Goal: Task Accomplishment & Management: Use online tool/utility

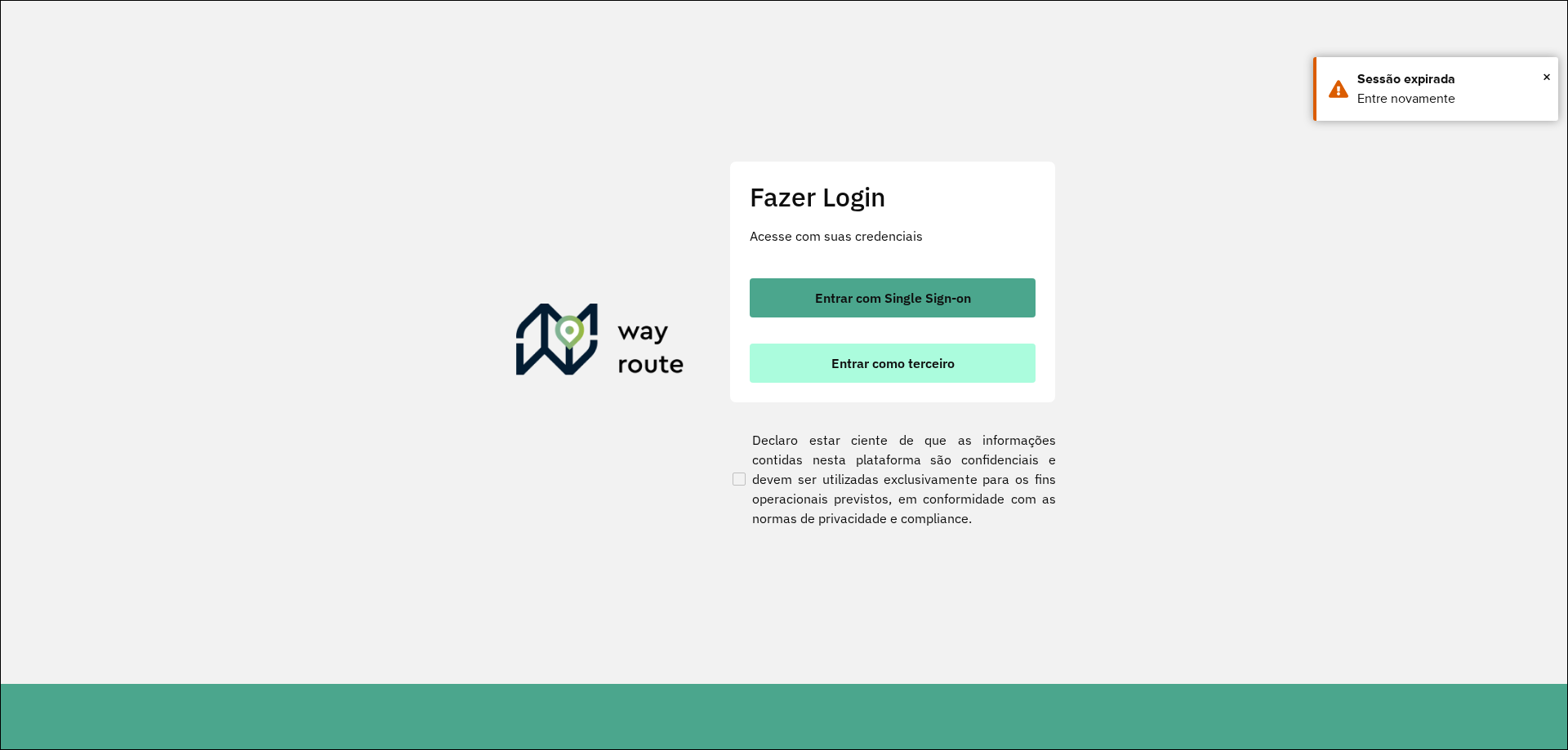
click at [869, 365] on span "Entrar como terceiro" at bounding box center [893, 364] width 123 height 13
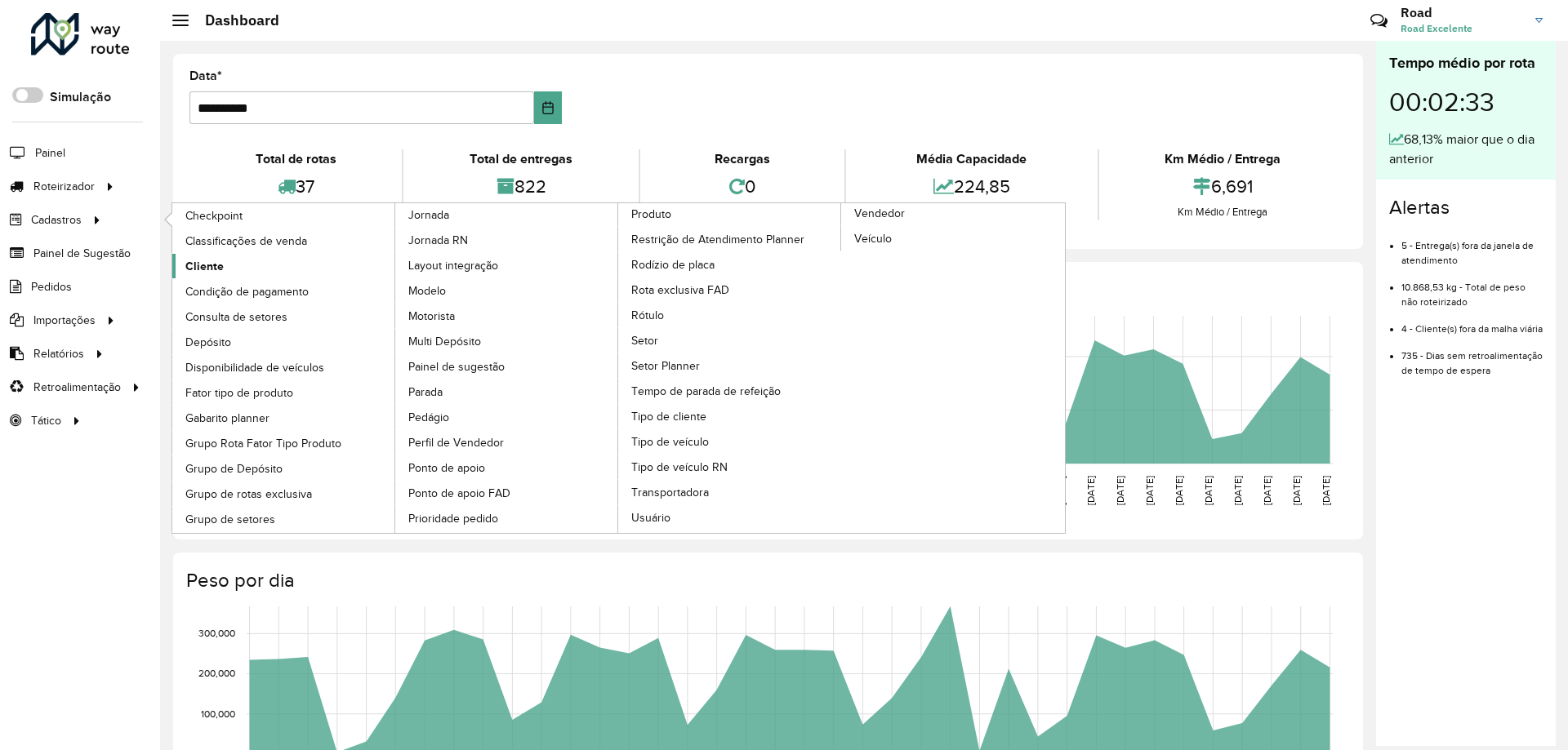
click at [202, 272] on span "Cliente" at bounding box center [205, 266] width 38 height 17
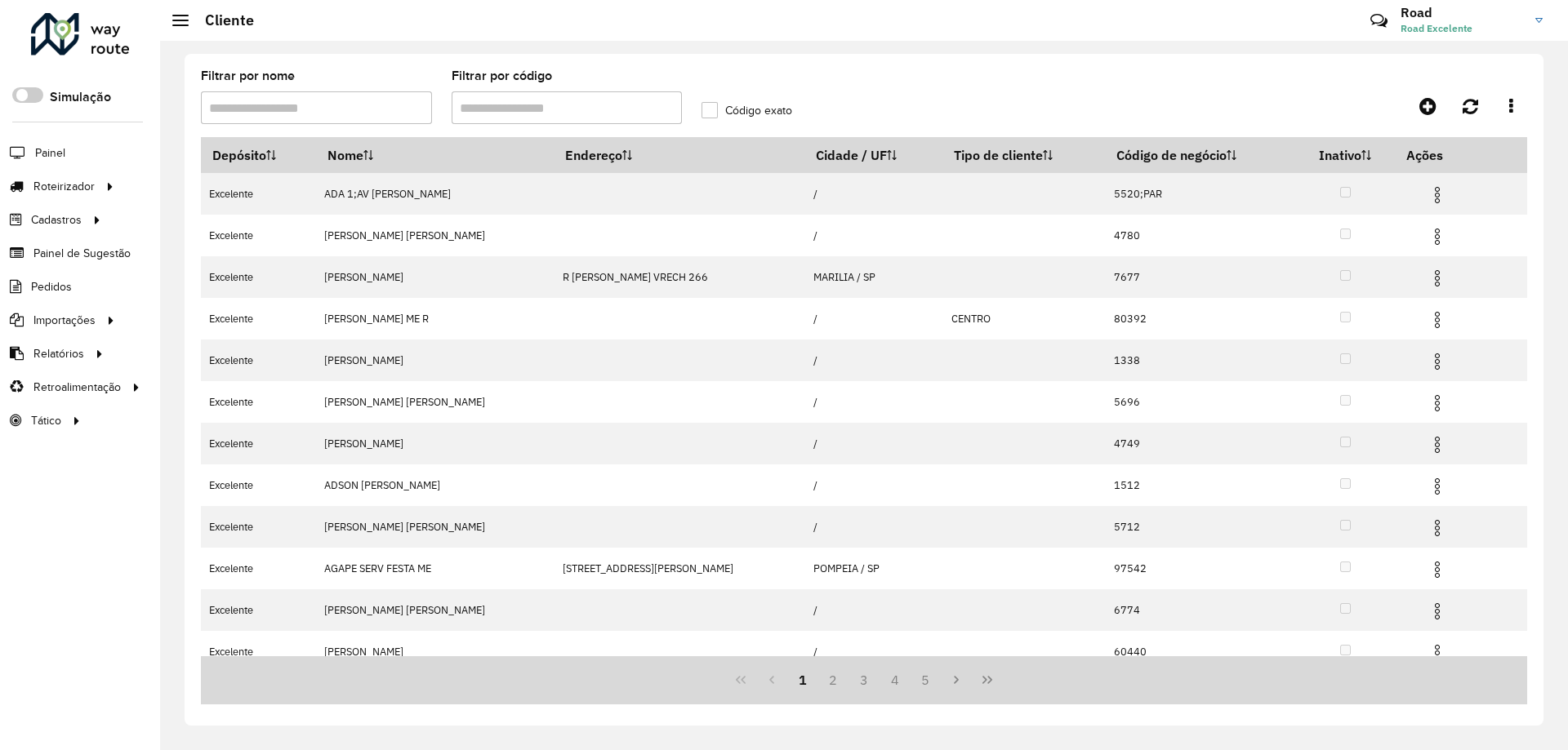
click at [541, 112] on input "Filtrar por código" at bounding box center [567, 107] width 231 height 32
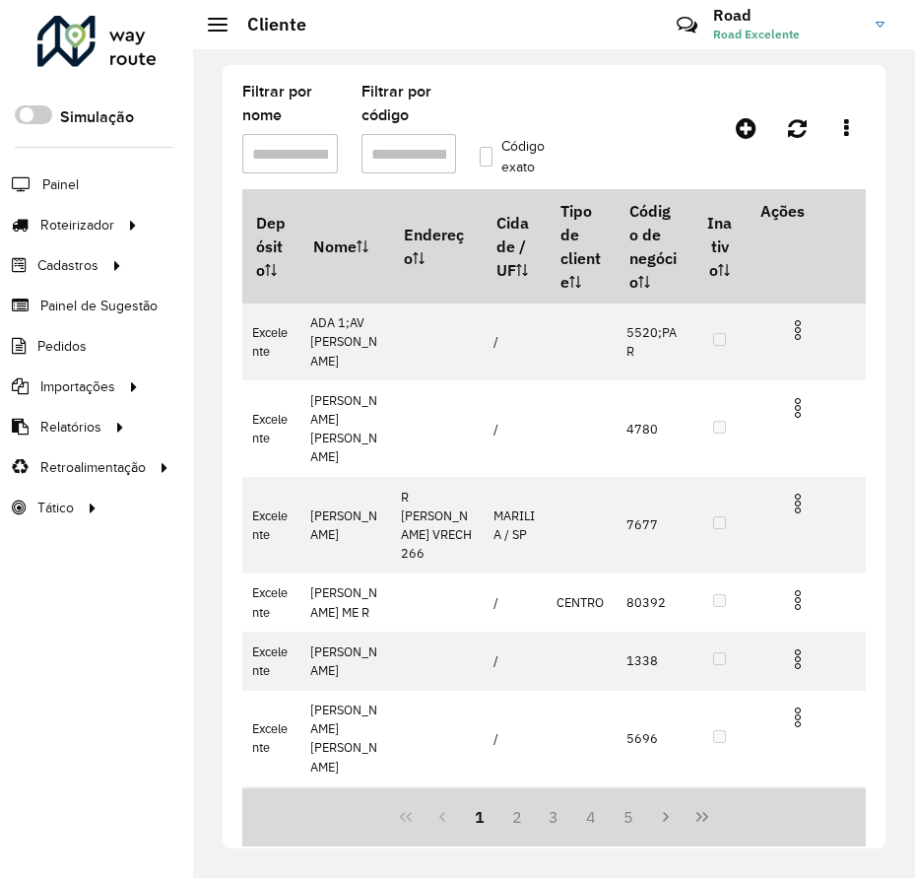
click at [388, 145] on input "Filtrar por código" at bounding box center [410, 153] width 96 height 39
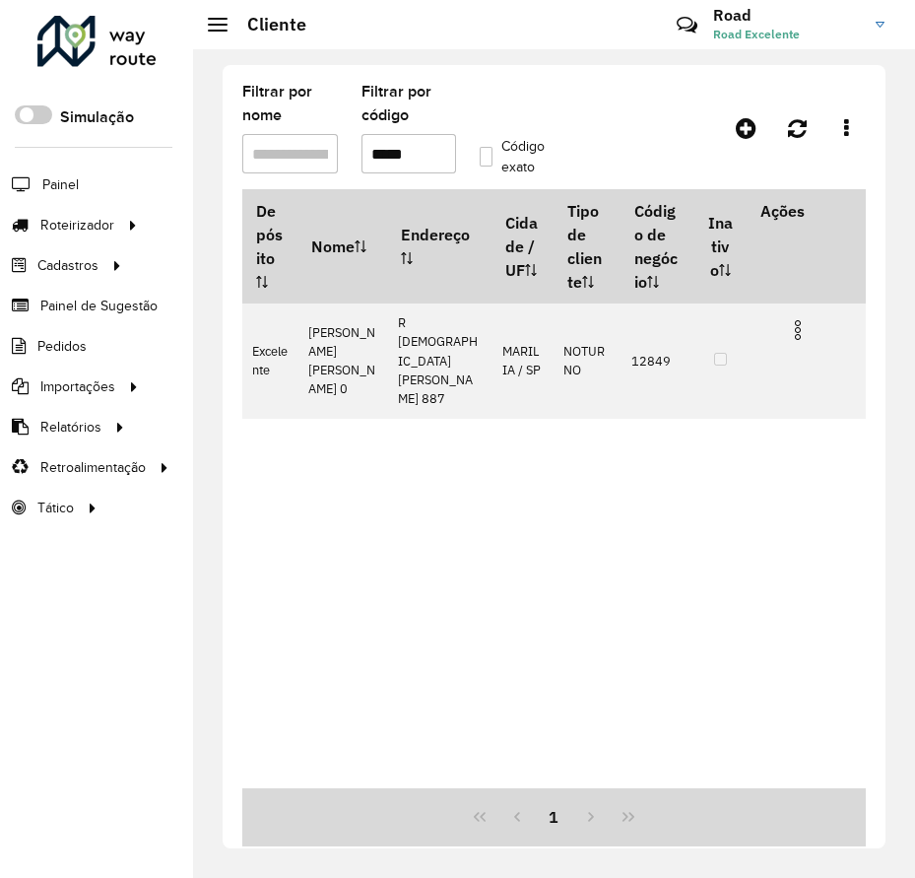
click at [486, 147] on label "Código exato" at bounding box center [516, 156] width 72 height 41
click at [394, 147] on input "*****" at bounding box center [410, 153] width 96 height 39
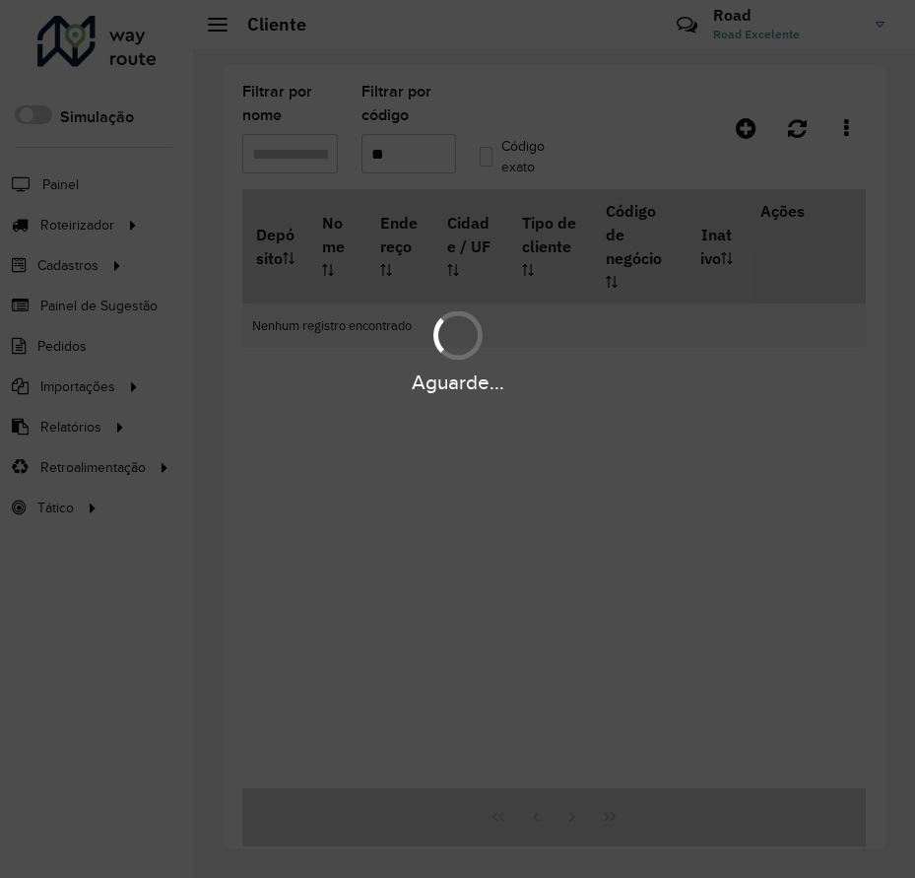
type input "*"
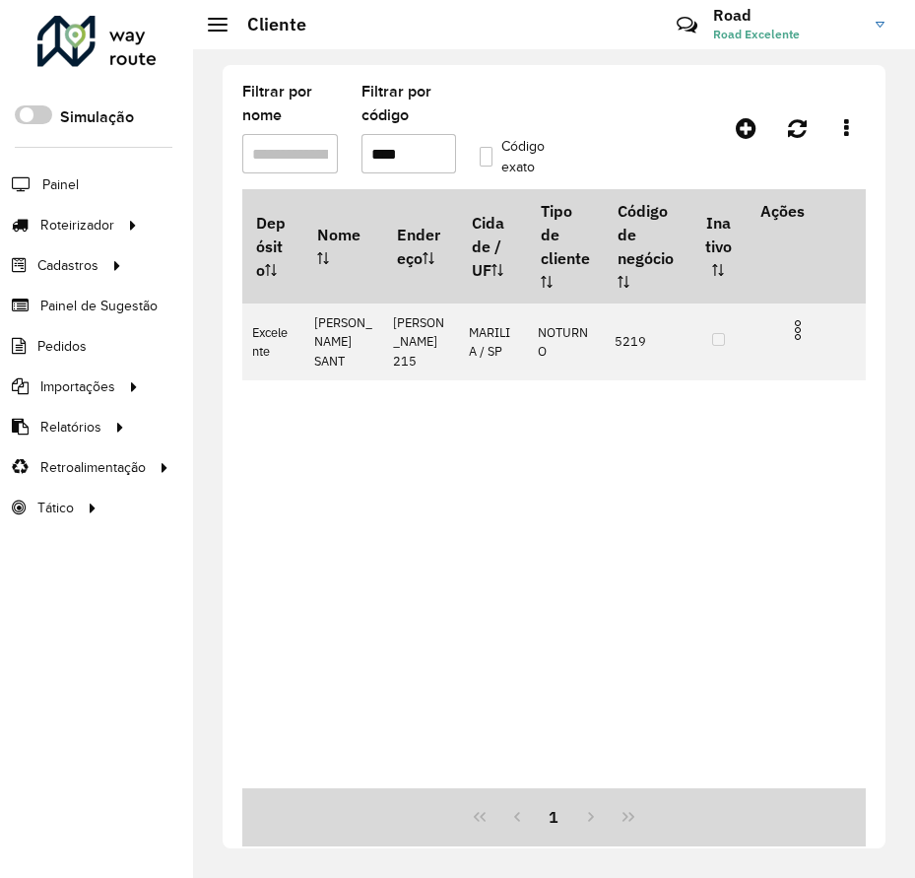
click at [425, 160] on input "****" at bounding box center [410, 153] width 96 height 39
click at [424, 160] on input "****" at bounding box center [410, 153] width 96 height 39
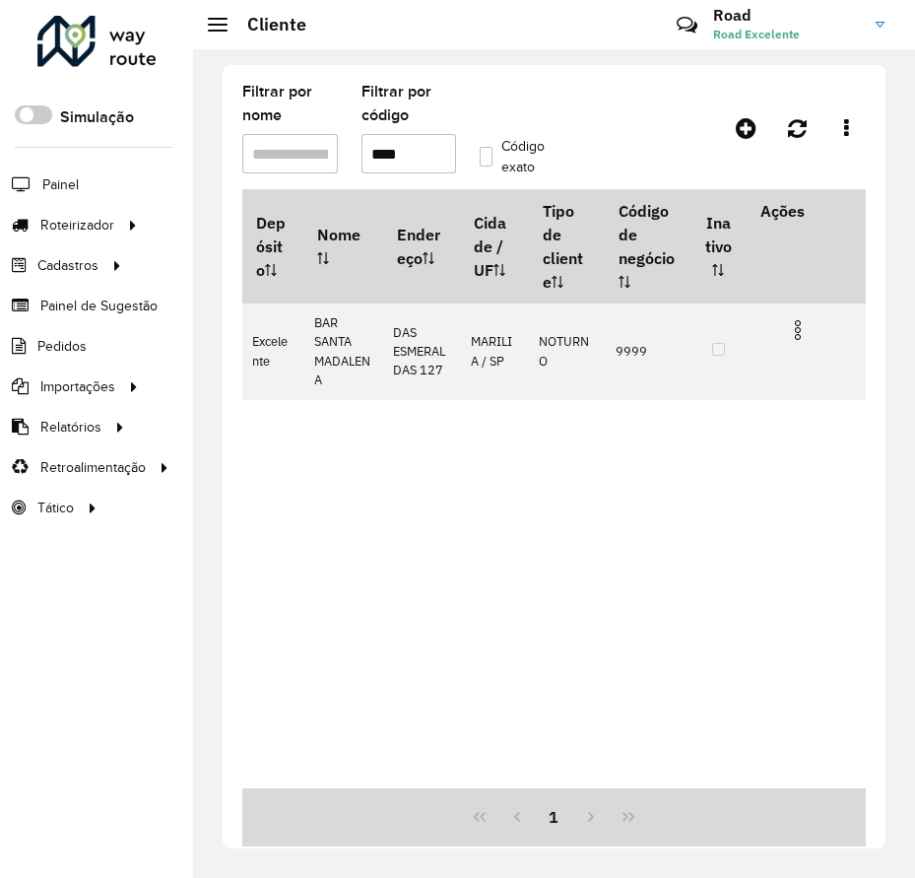
click at [419, 143] on input "****" at bounding box center [410, 153] width 96 height 39
click at [400, 160] on input "****" at bounding box center [410, 153] width 96 height 39
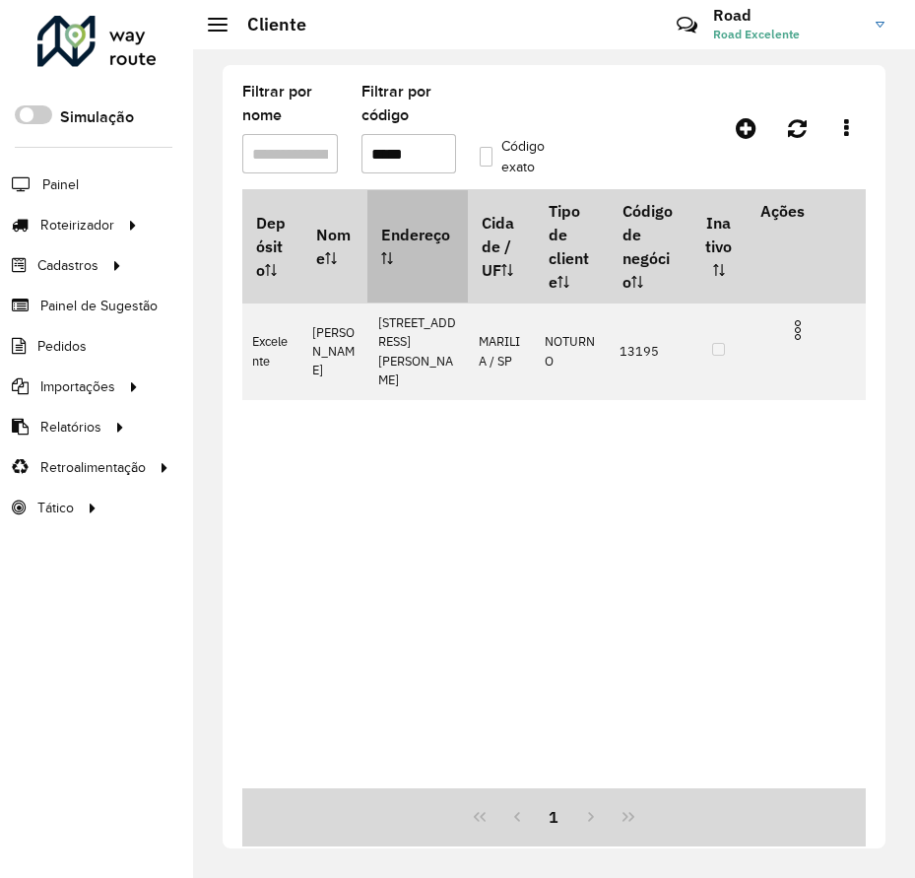
drag, startPoint x: 499, startPoint y: 437, endPoint x: 388, endPoint y: 242, distance: 224.1
click at [496, 433] on div "Depósito Nome Endereço Cidade / UF Tipo de cliente Código de negócio Inativo Aç…" at bounding box center [554, 488] width 624 height 599
click at [303, 169] on input "Filtrar por nome" at bounding box center [290, 153] width 96 height 39
click at [415, 156] on input "*****" at bounding box center [410, 153] width 96 height 39
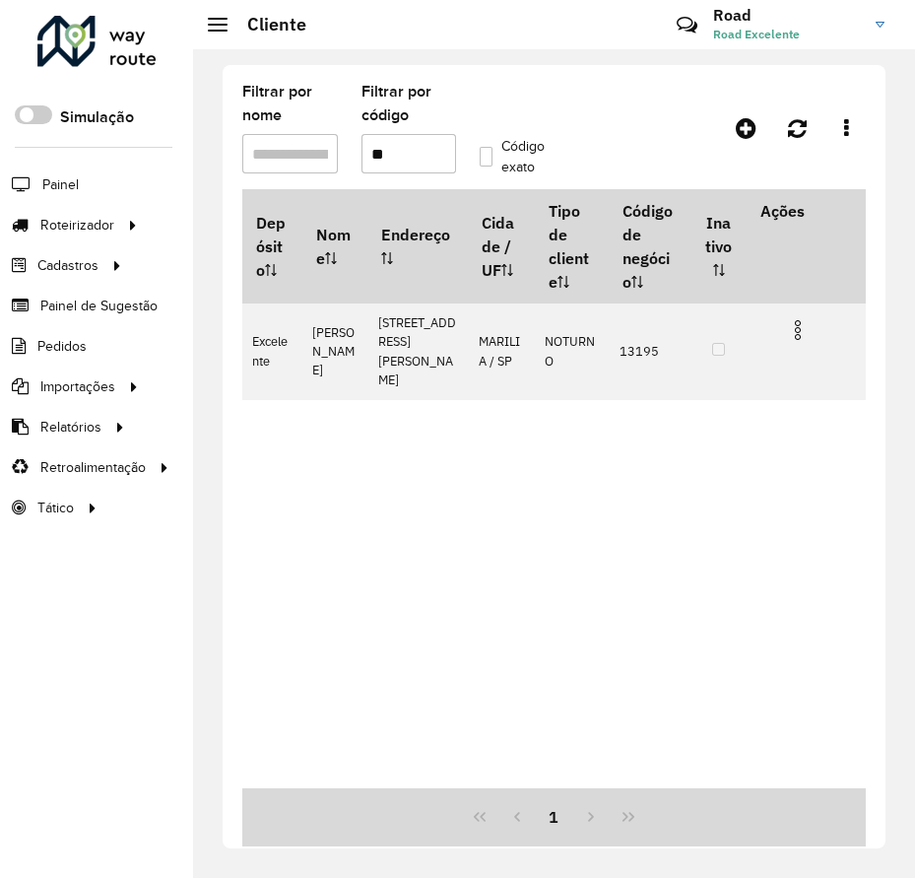
type input "*"
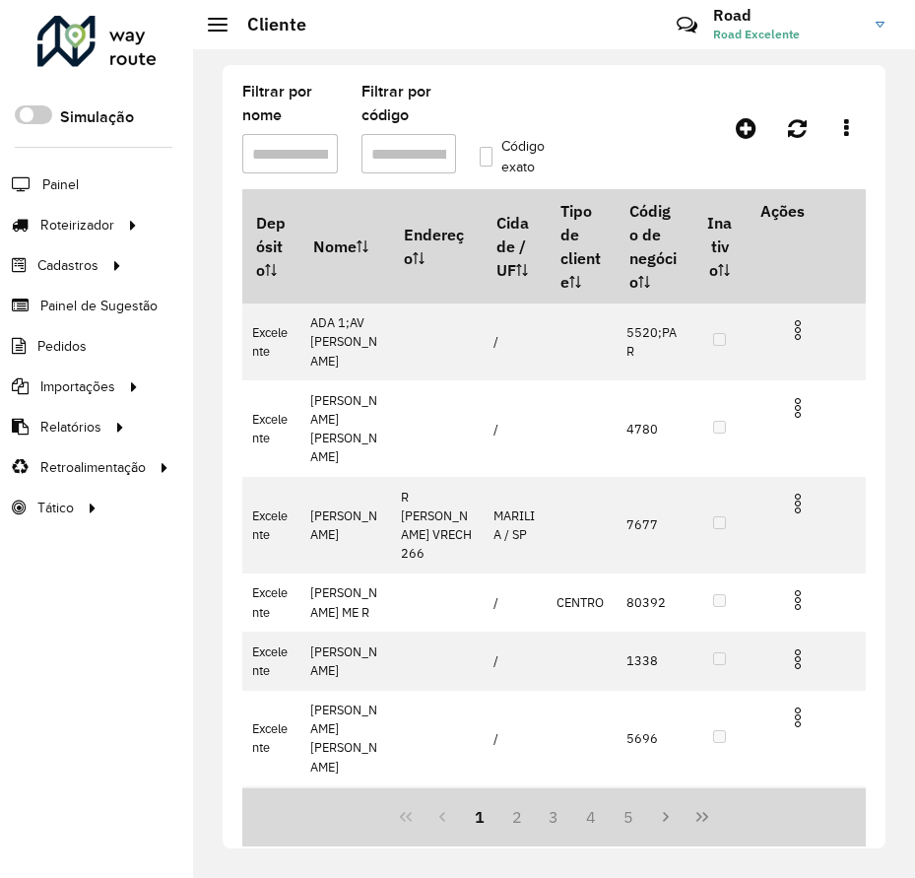
click at [299, 155] on input "Filtrar por nome" at bounding box center [290, 153] width 96 height 39
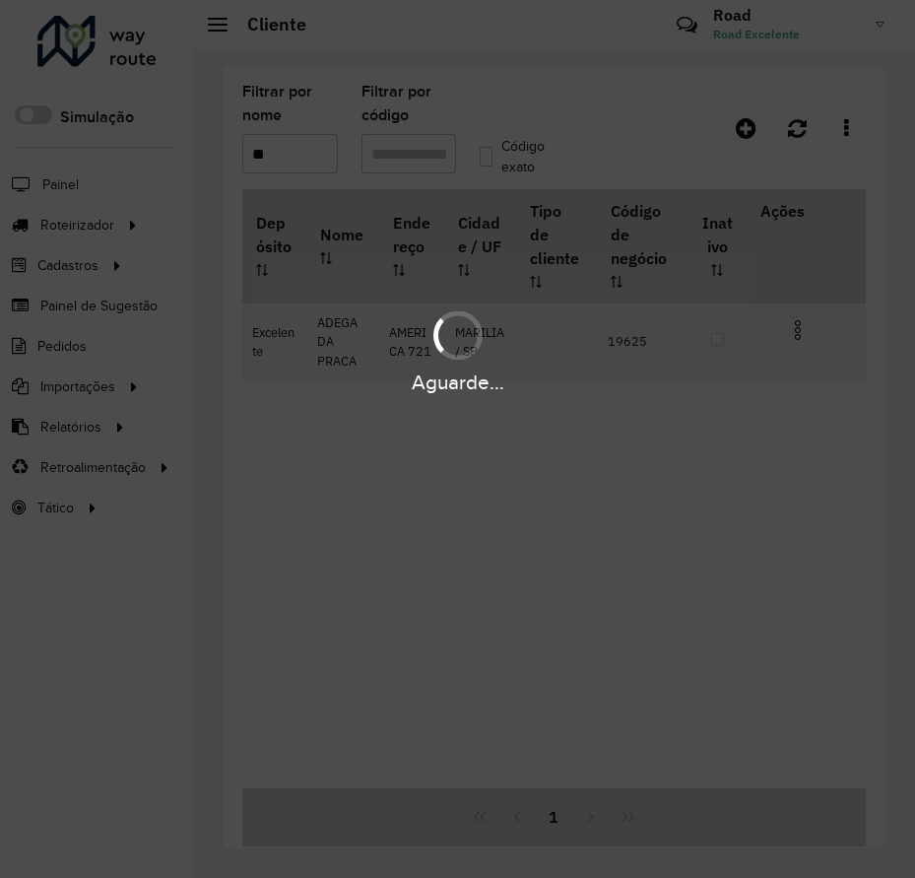
type input "*"
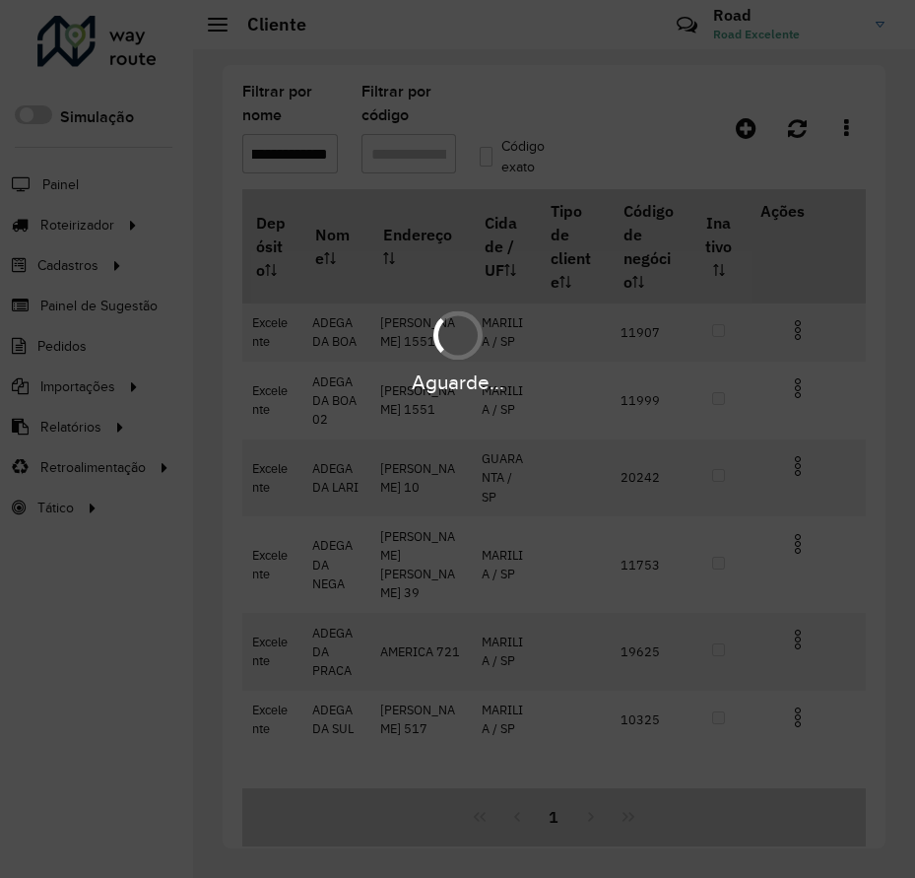
scroll to position [0, 33]
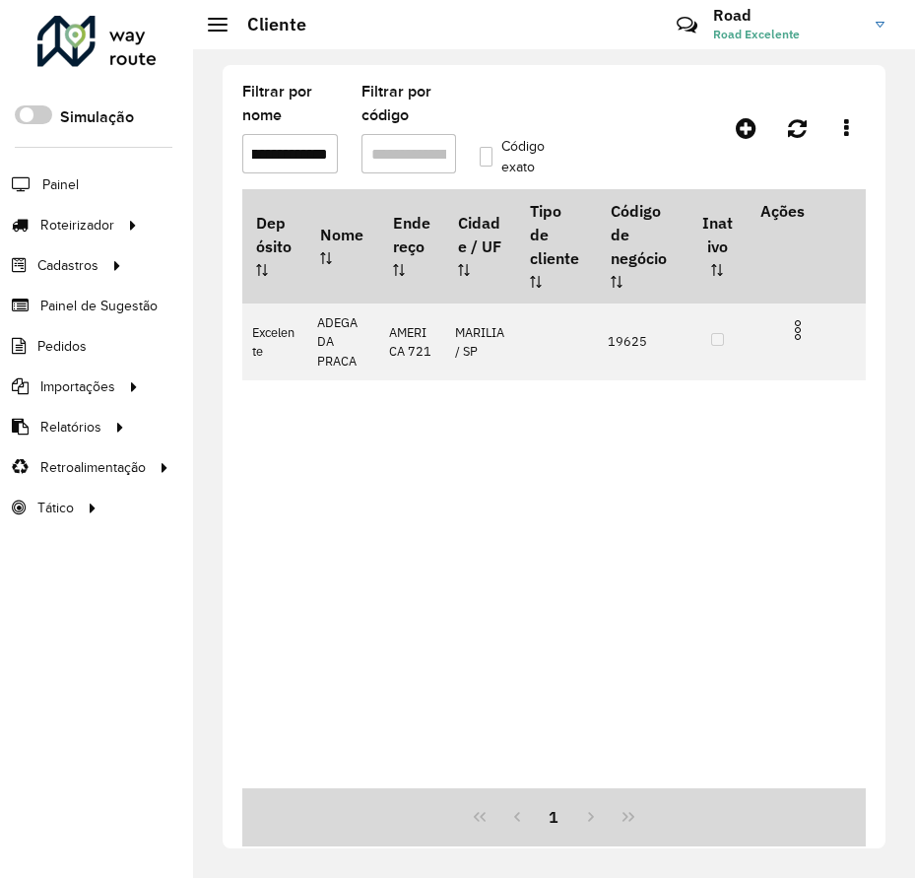
type input "**********"
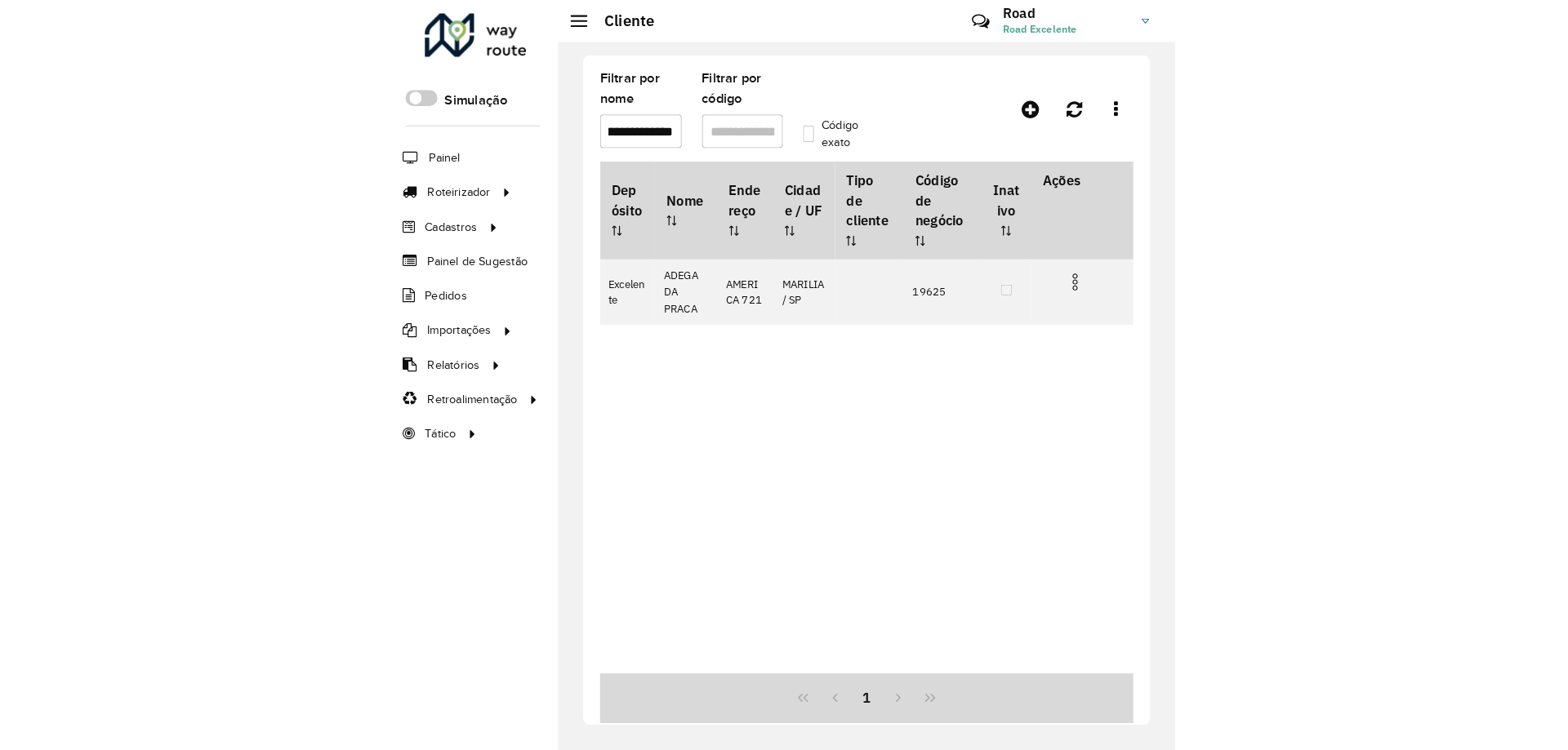
scroll to position [0, 0]
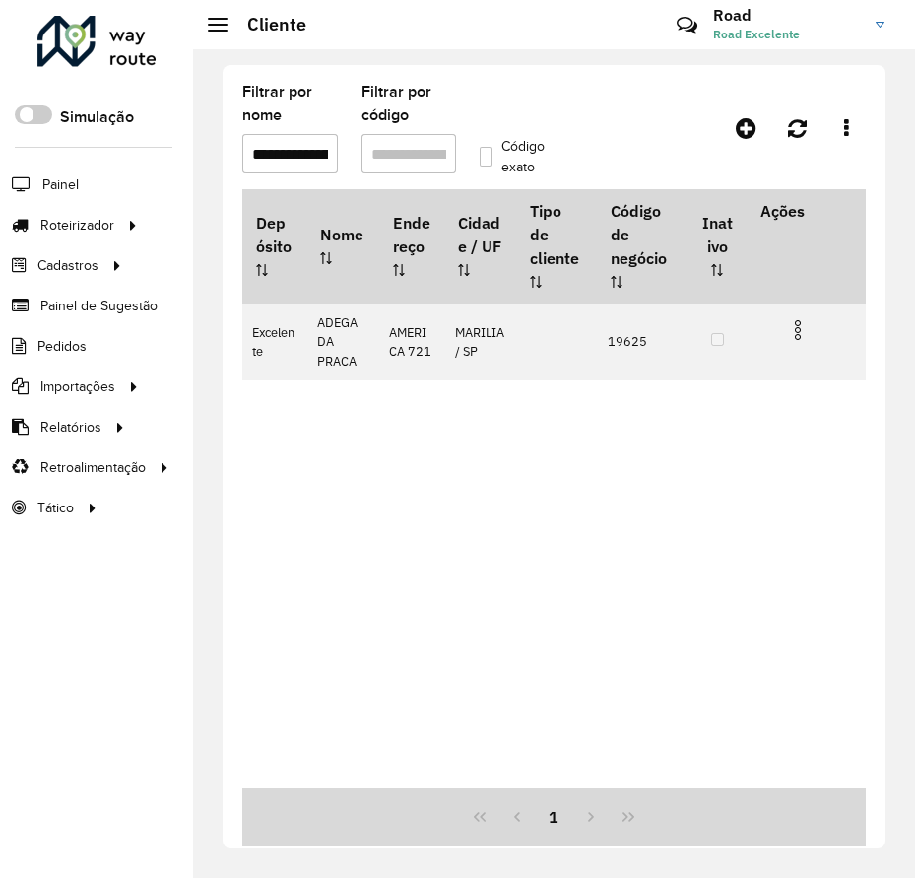
click at [745, 561] on div "Depósito Nome Endereço Cidade / UF Tipo de cliente Código de negócio Inativo Aç…" at bounding box center [554, 488] width 624 height 599
click at [610, 75] on div "**********" at bounding box center [554, 456] width 663 height 783
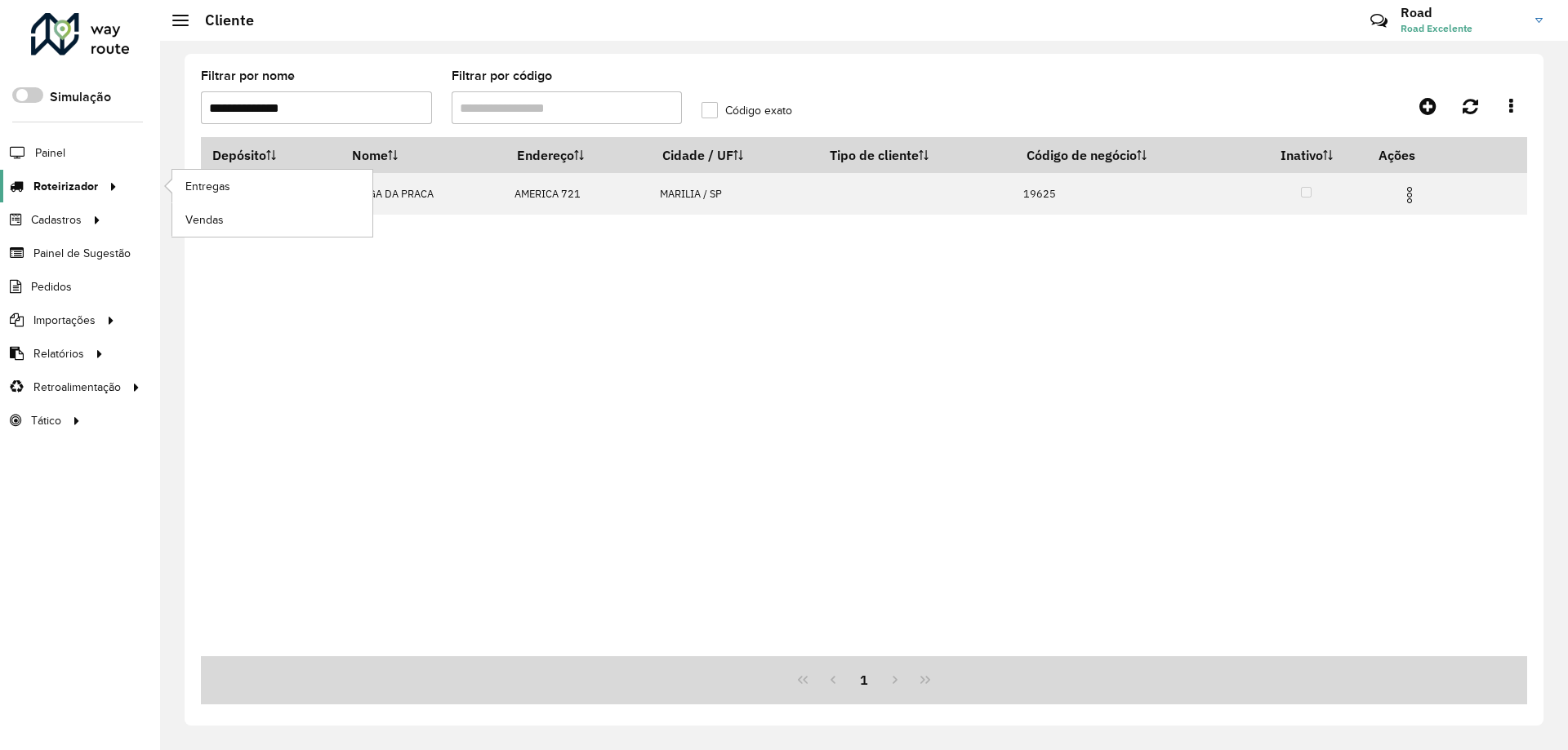
click at [80, 181] on span "Roteirizador" at bounding box center [65, 186] width 65 height 17
click at [200, 186] on span "Entregas" at bounding box center [209, 186] width 46 height 17
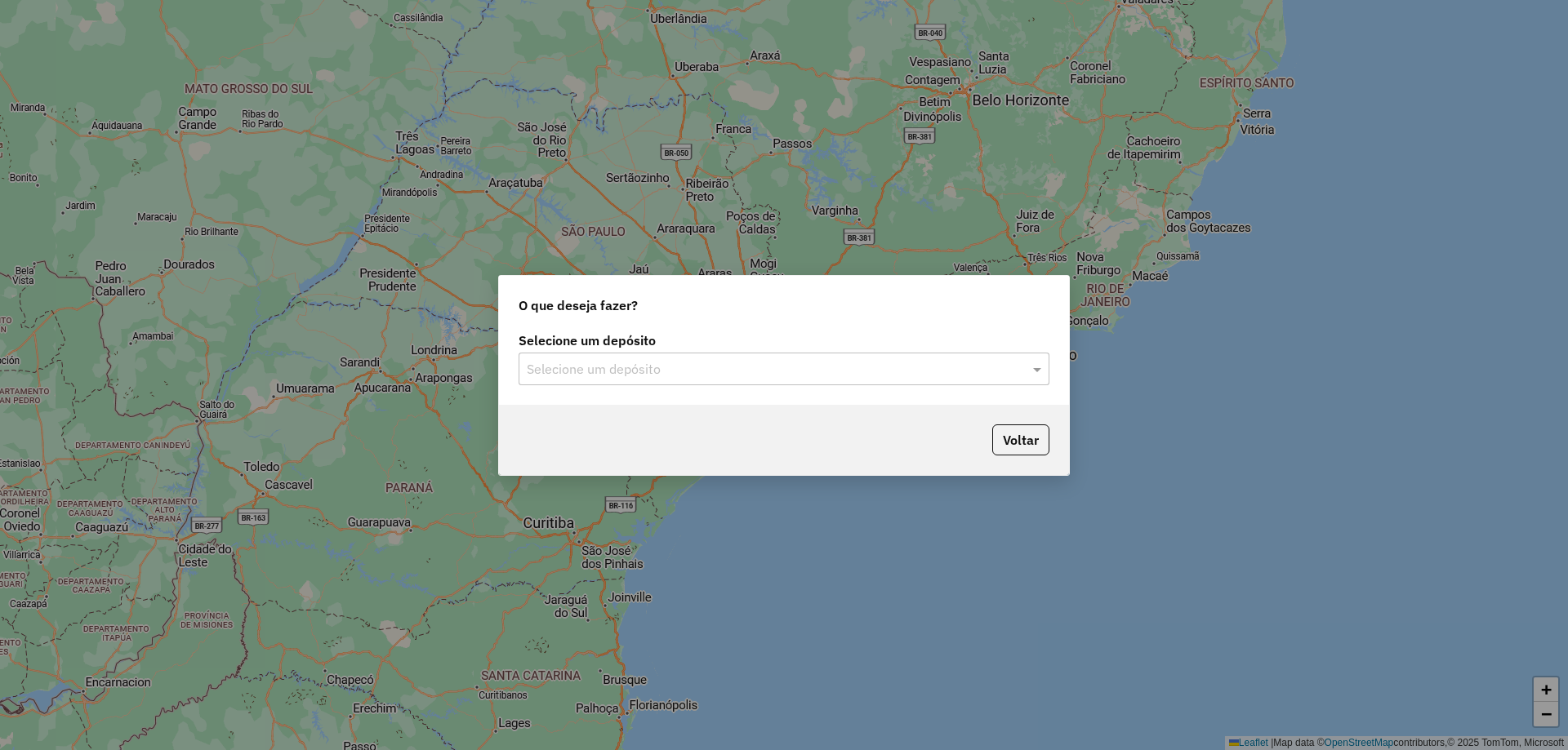
click at [621, 360] on input "text" at bounding box center [767, 370] width 482 height 20
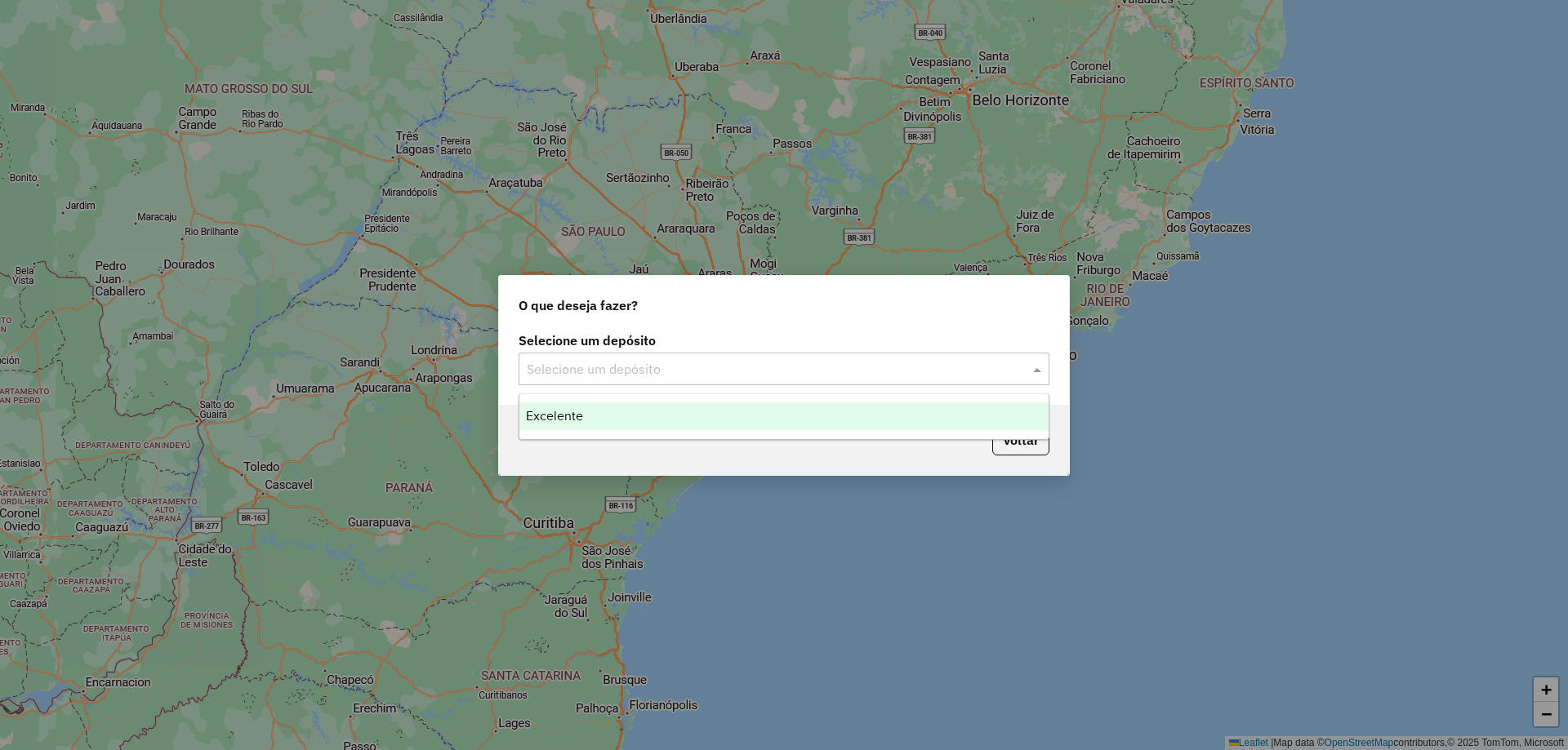
click at [617, 427] on div "Excelente" at bounding box center [784, 416] width 529 height 27
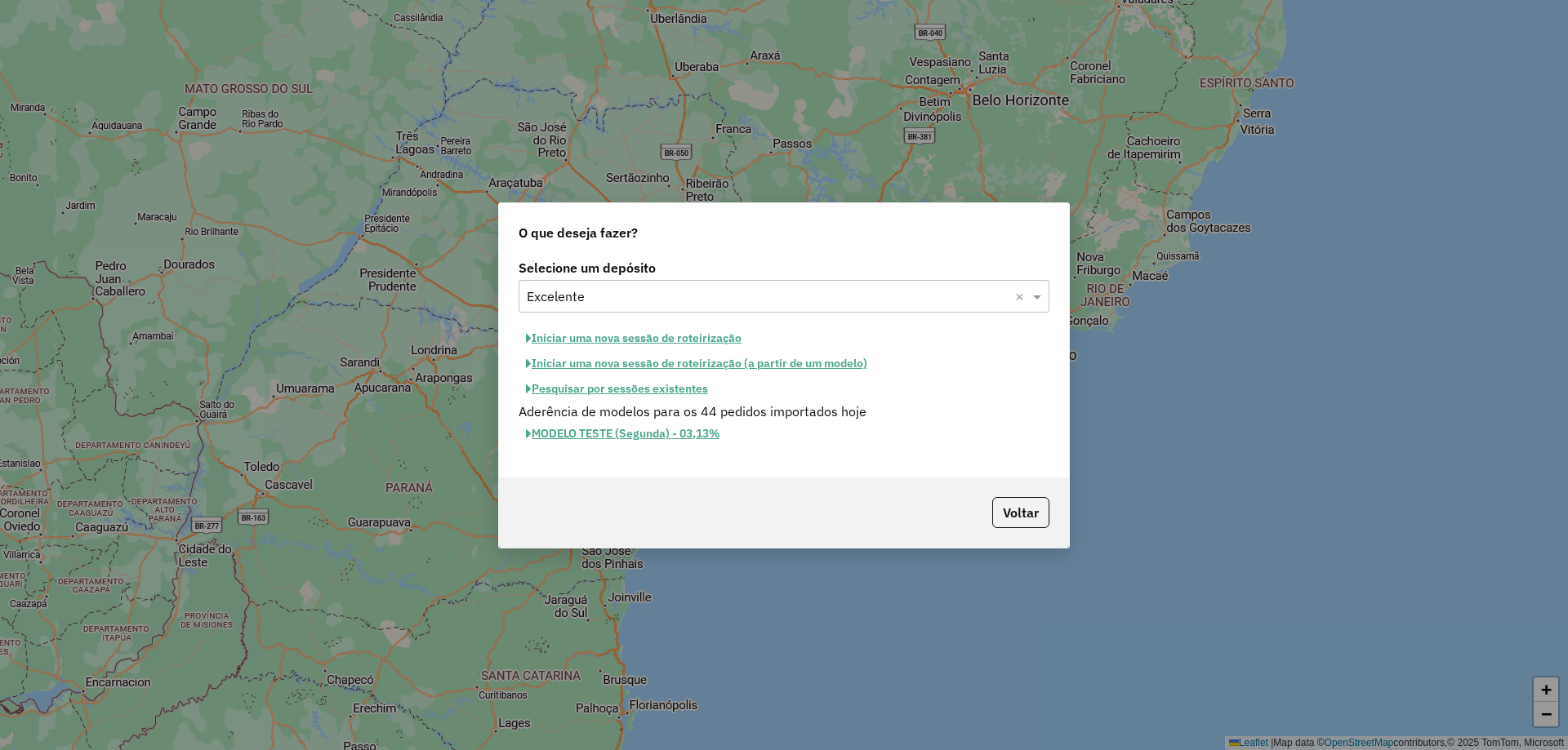
click at [662, 345] on button "Iniciar uma nova sessão de roteirização" at bounding box center [634, 338] width 230 height 26
select select "*"
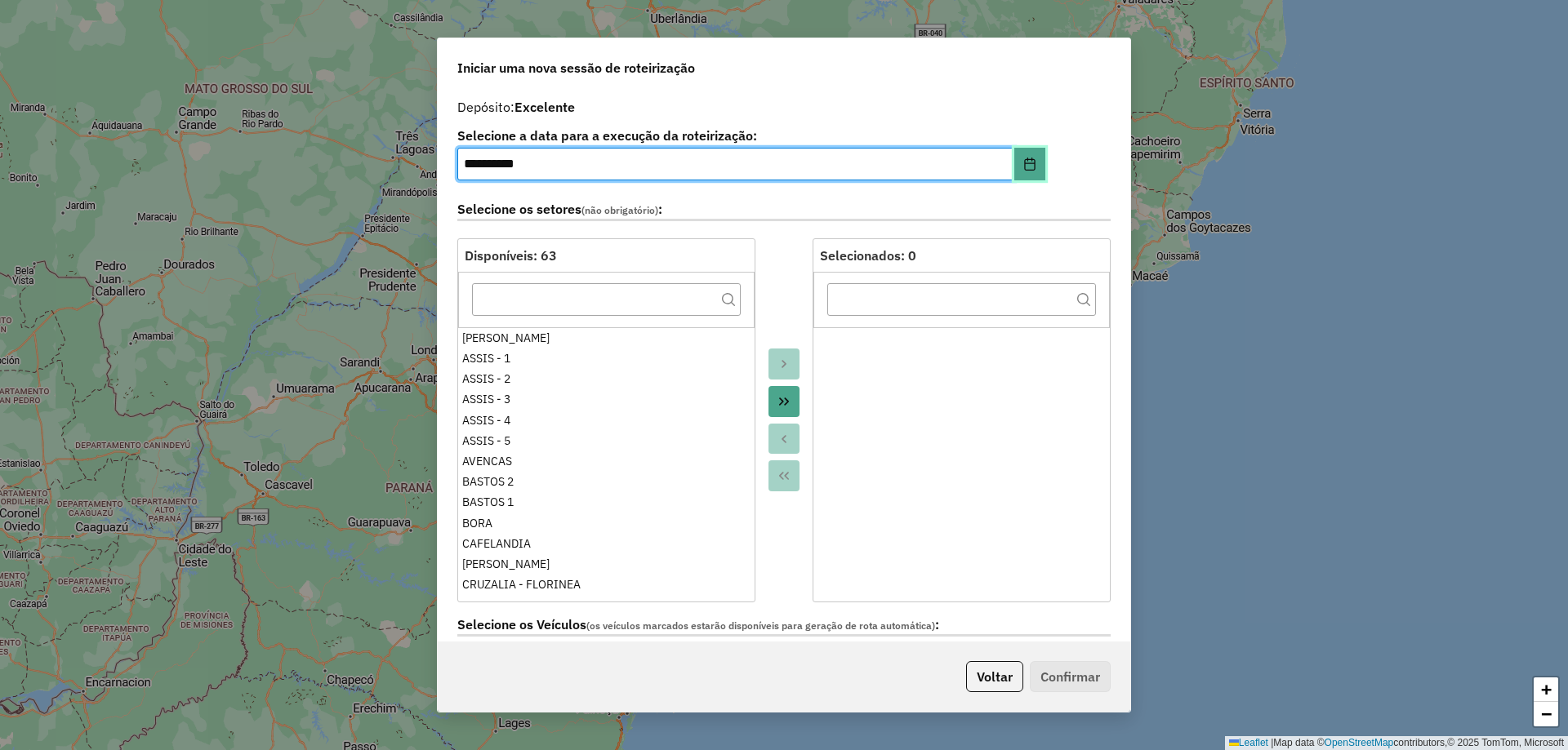
click at [1019, 172] on button "Choose Date" at bounding box center [1029, 163] width 31 height 32
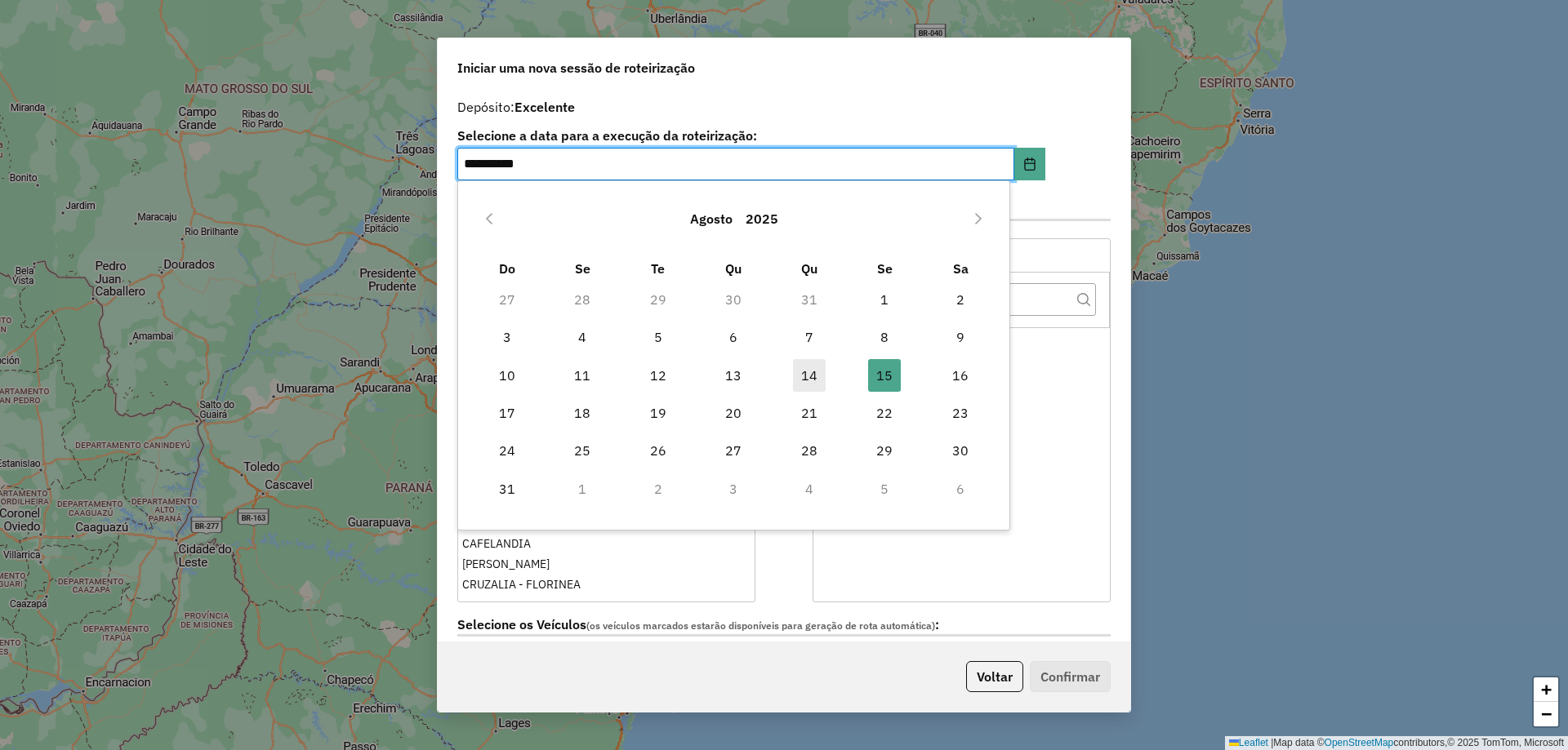
click at [808, 379] on span "14" at bounding box center [809, 375] width 32 height 32
type input "**********"
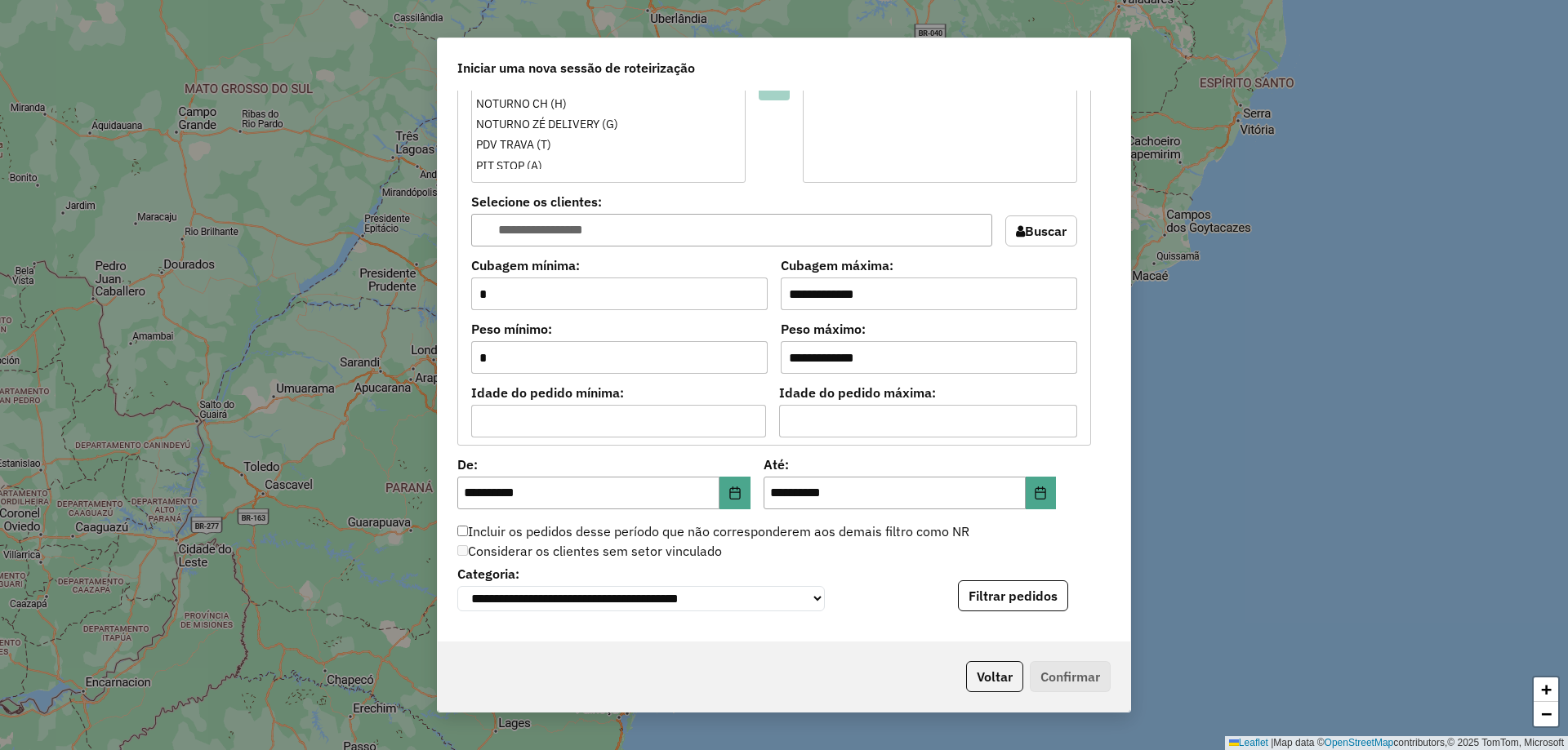
scroll to position [1306, 0]
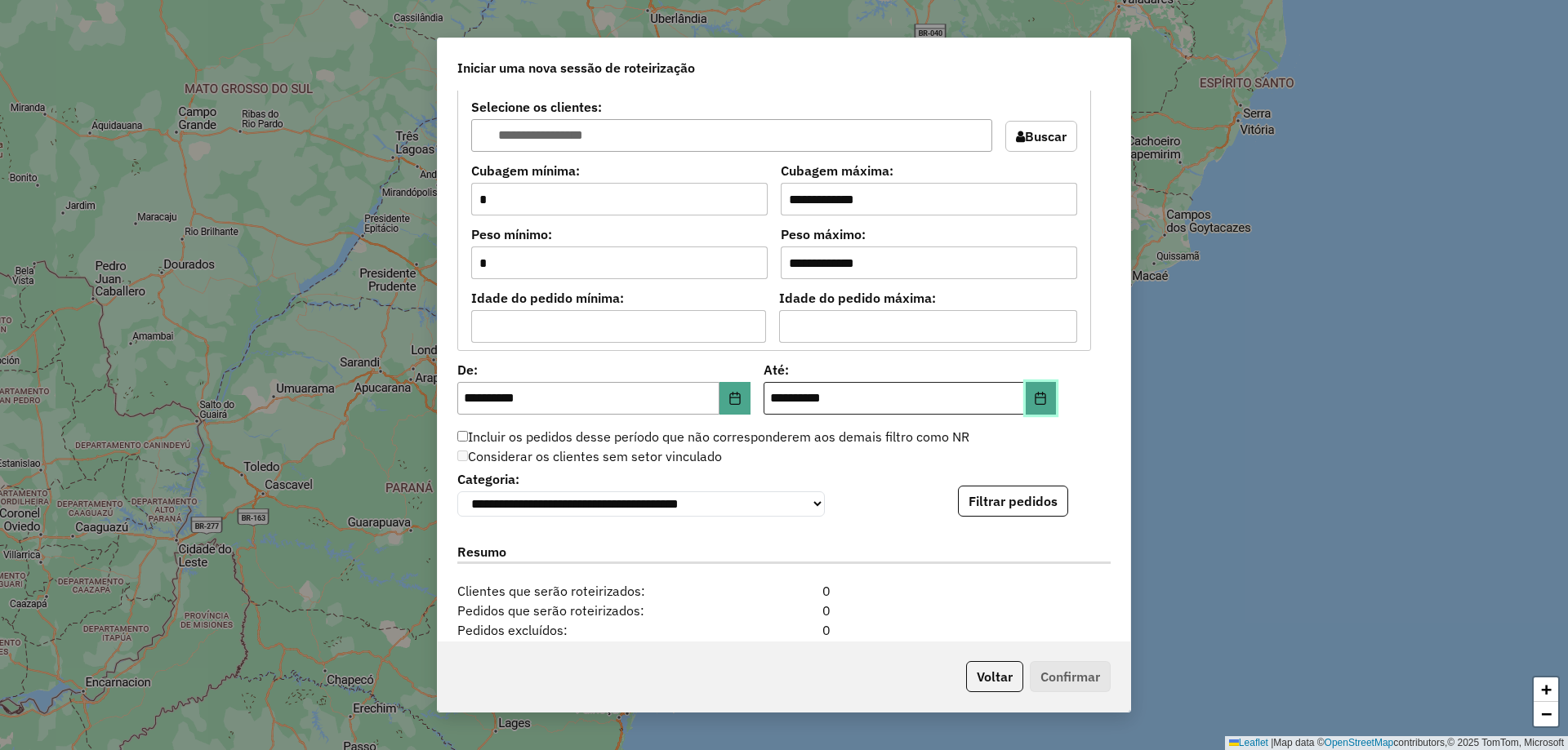
drag, startPoint x: 1038, startPoint y: 405, endPoint x: 1011, endPoint y: 412, distance: 27.9
click at [1038, 405] on button "Choose Date" at bounding box center [1040, 398] width 31 height 32
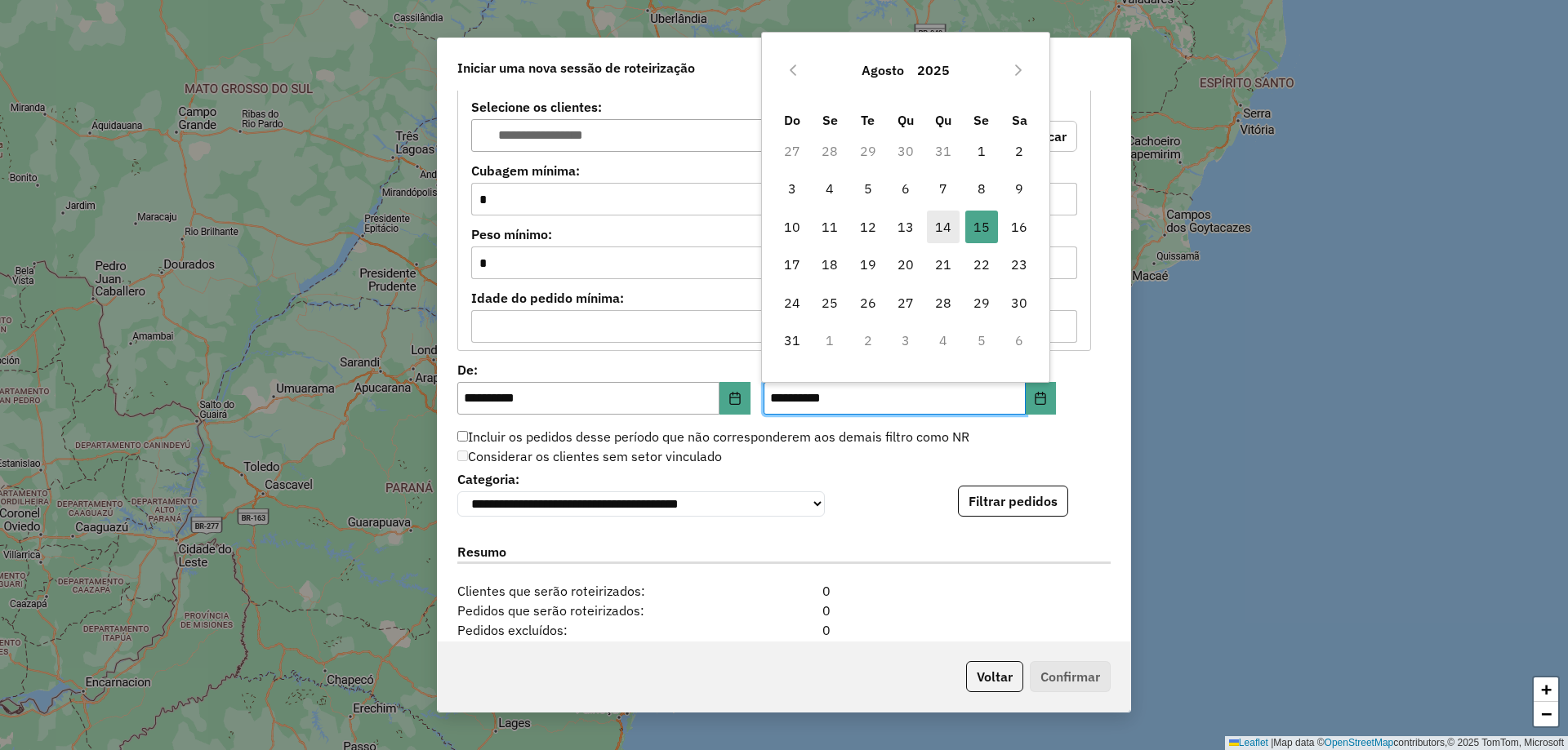
click at [943, 225] on span "14" at bounding box center [942, 226] width 32 height 32
type input "**********"
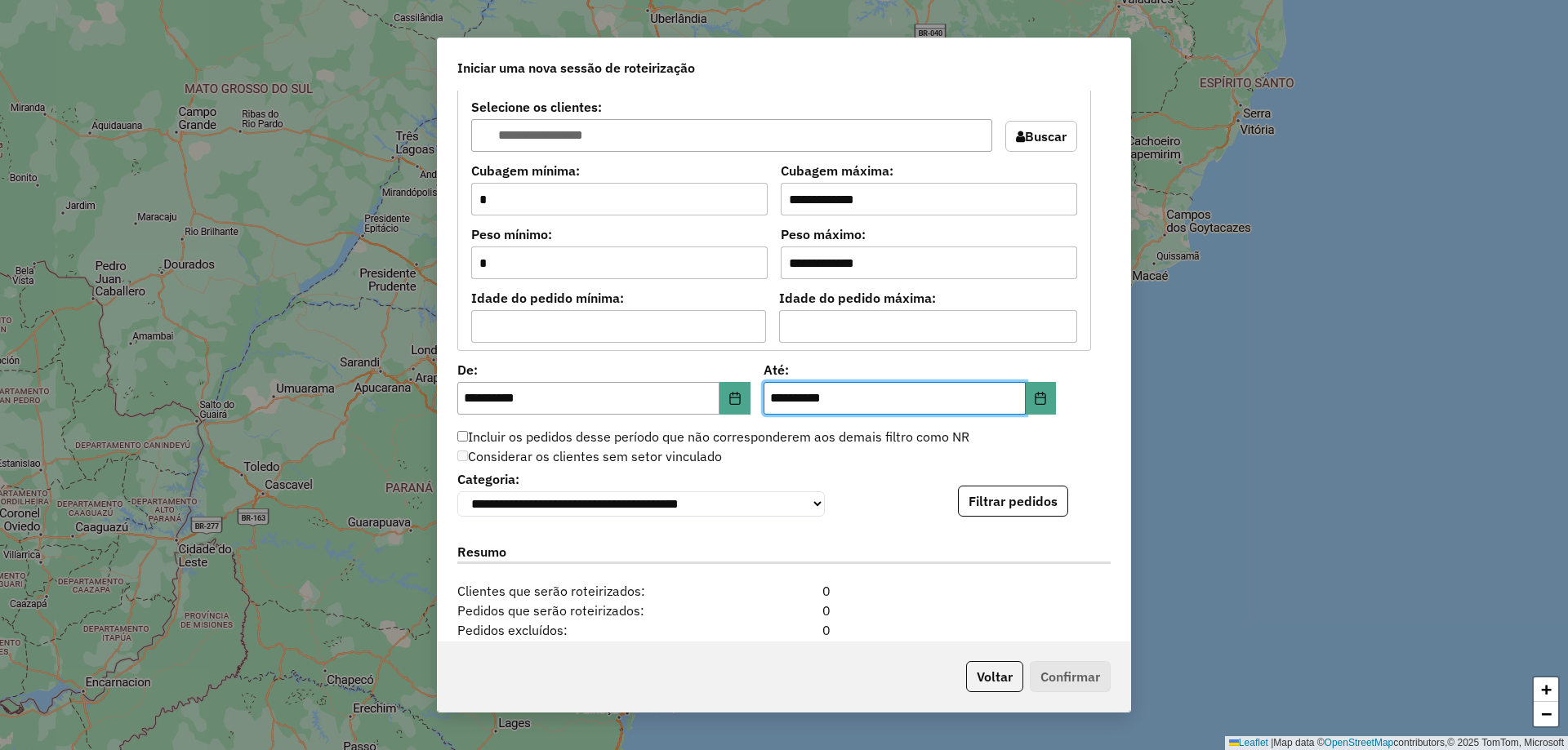
click at [1079, 438] on div "Incluir os pedidos desse período que não corresponderem aos demais filtro como …" at bounding box center [774, 438] width 653 height 20
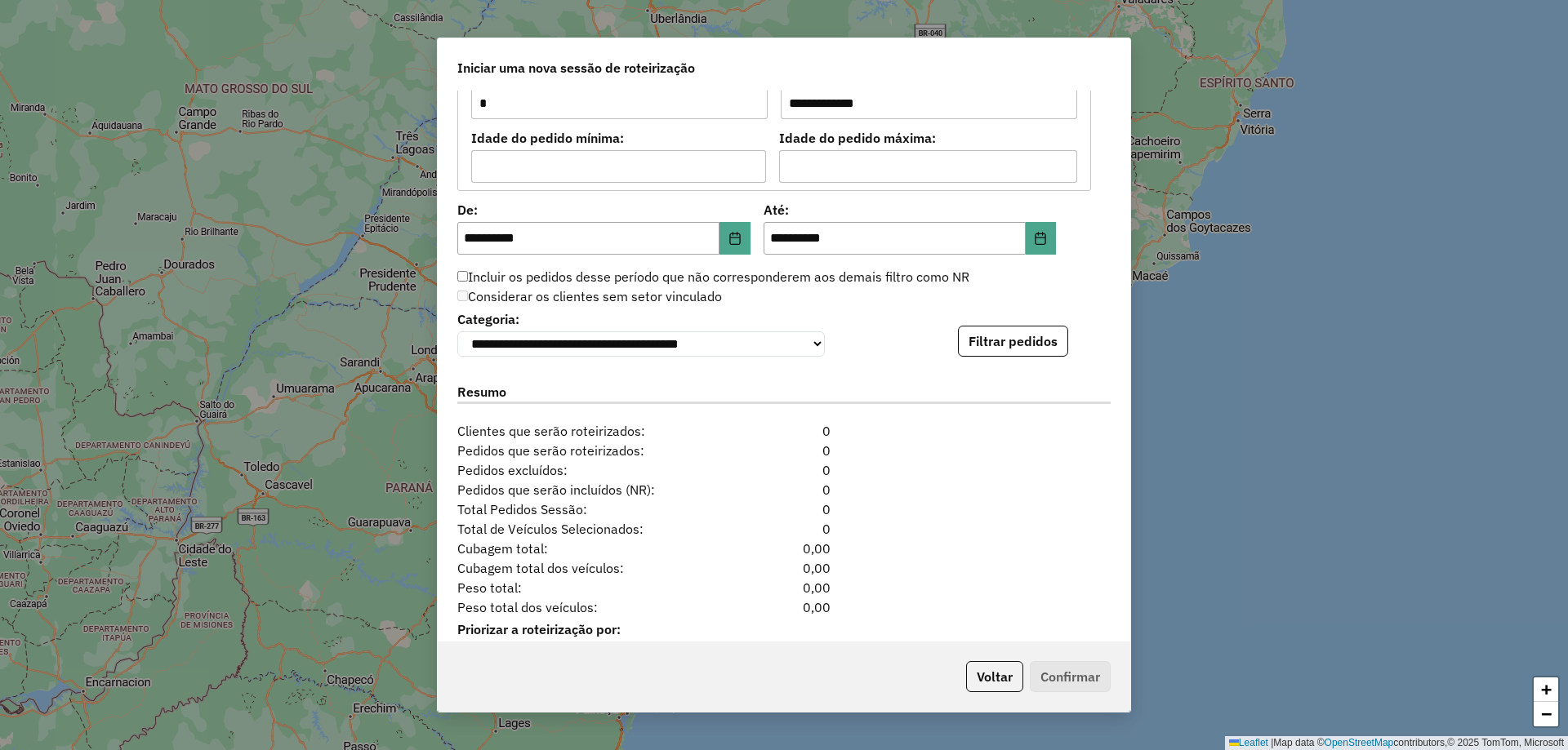
scroll to position [1438, 0]
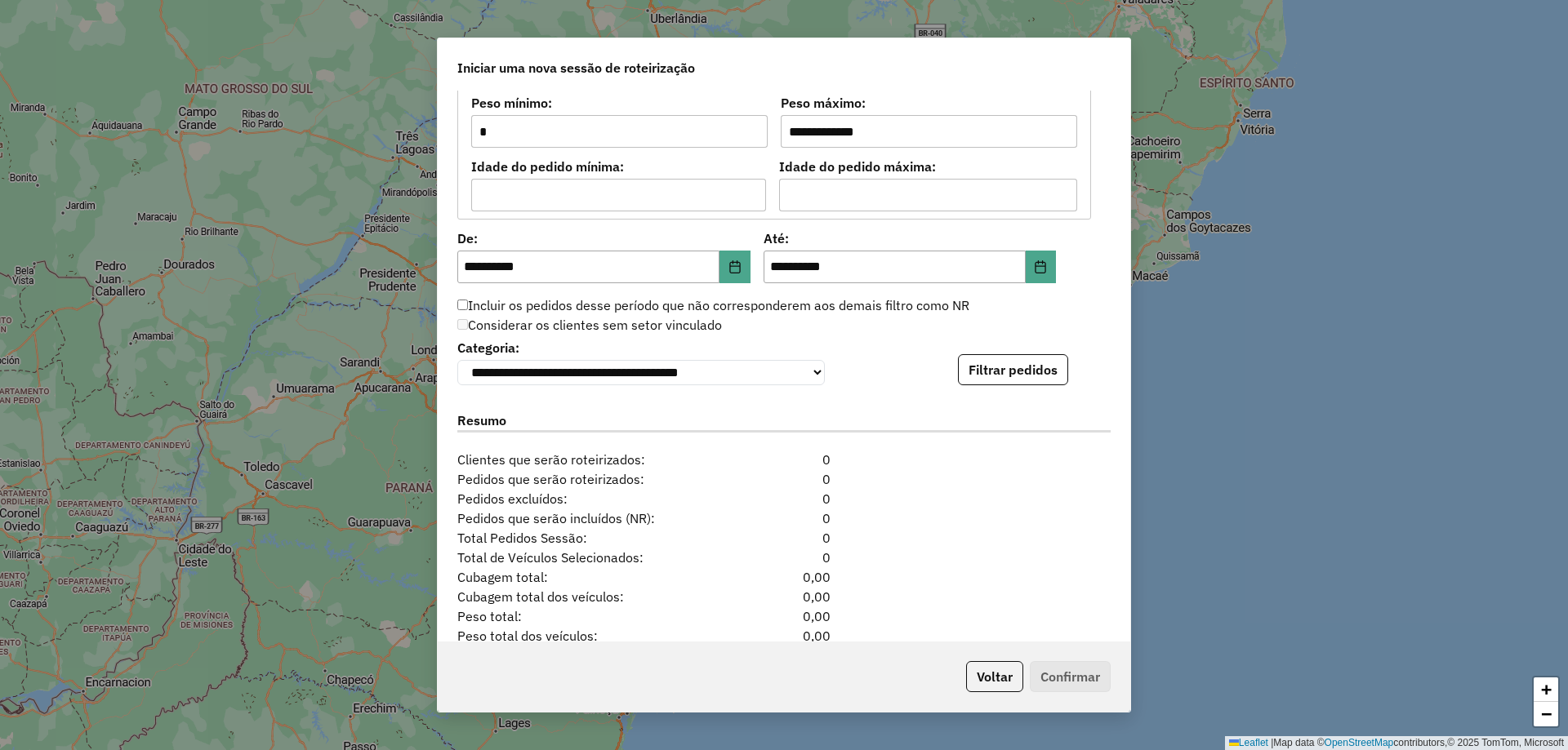
click at [1010, 398] on div "**********" at bounding box center [783, 365] width 692 height 551
click at [1019, 375] on button "Filtrar pedidos" at bounding box center [1013, 370] width 110 height 31
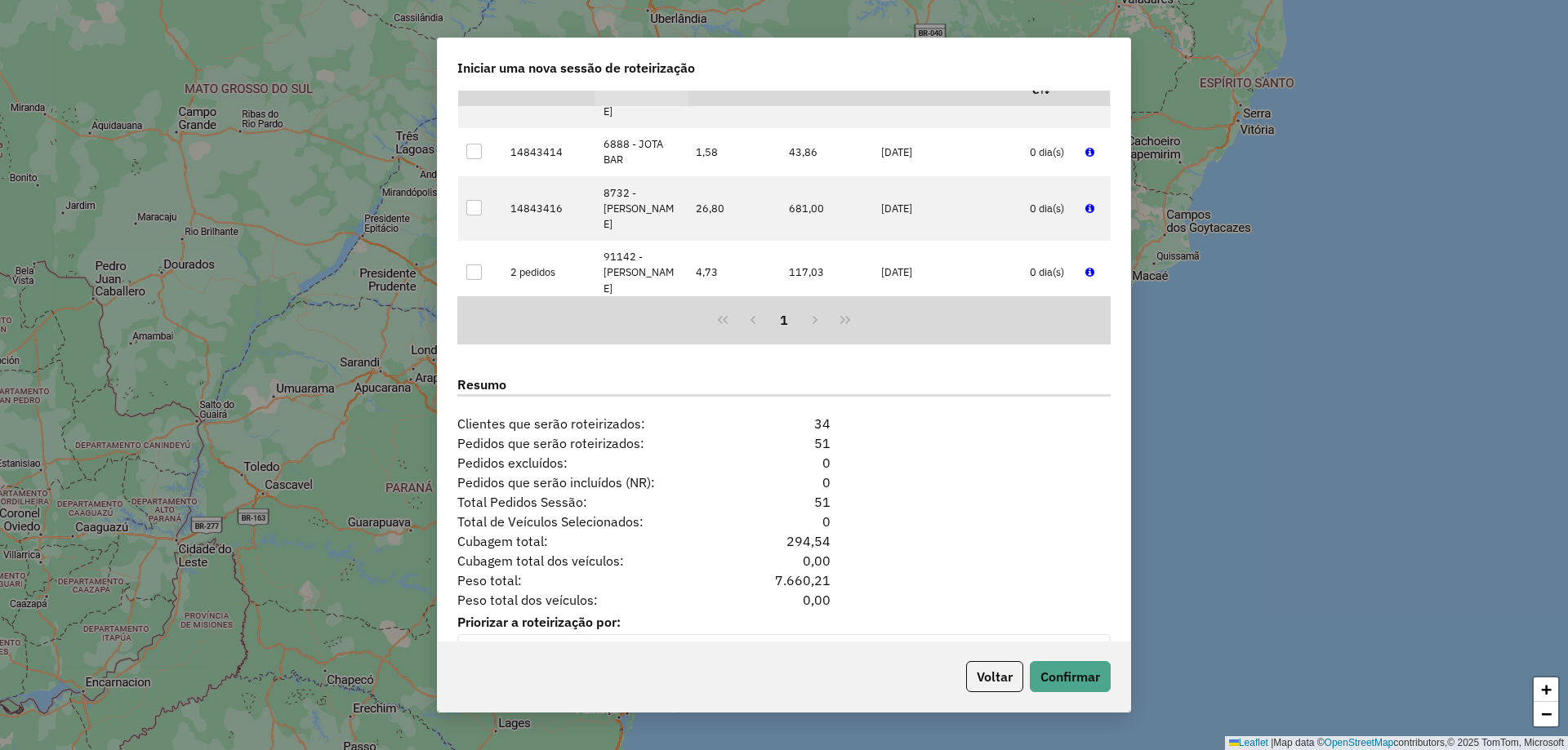
scroll to position [1856, 0]
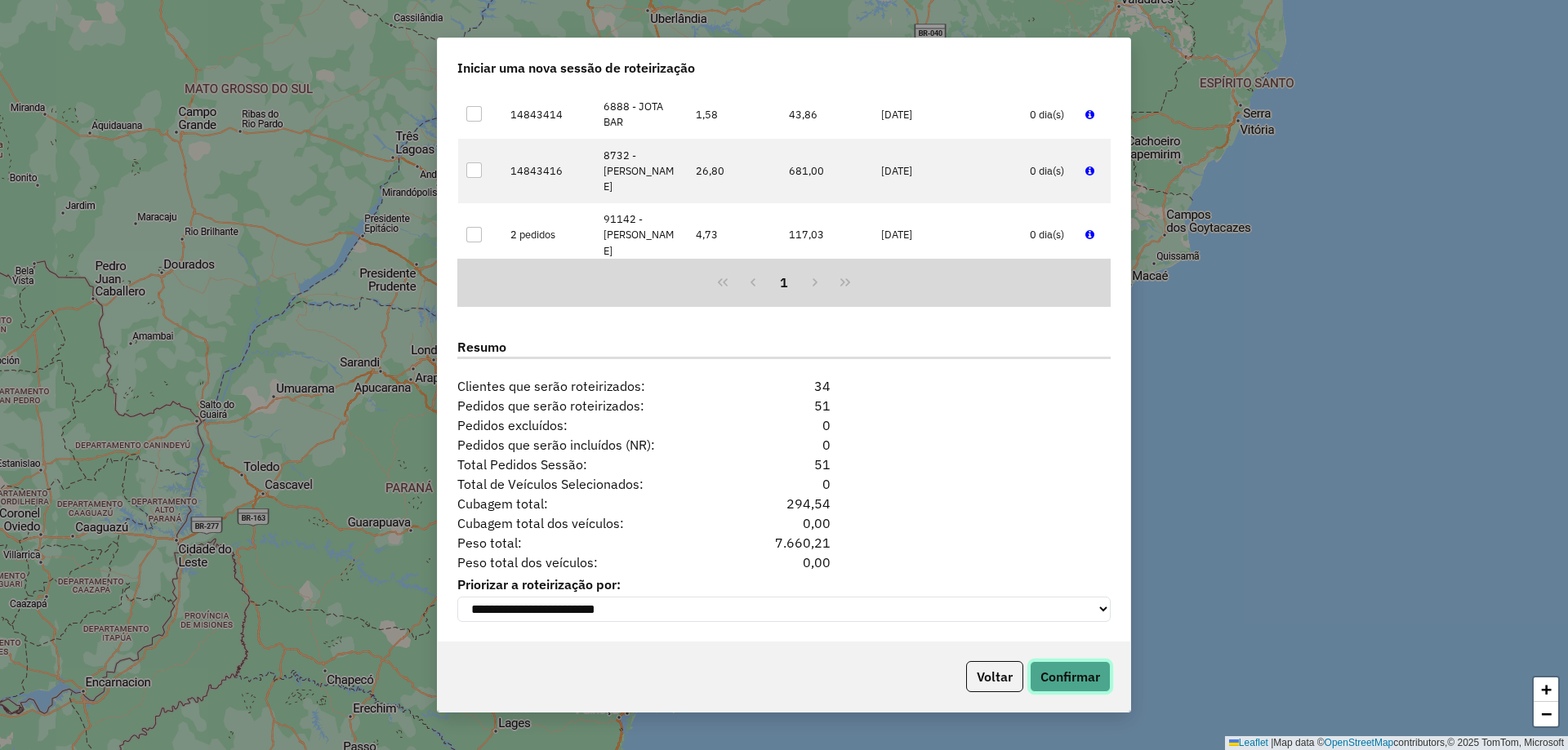
click at [1085, 678] on button "Confirmar" at bounding box center [1070, 676] width 81 height 31
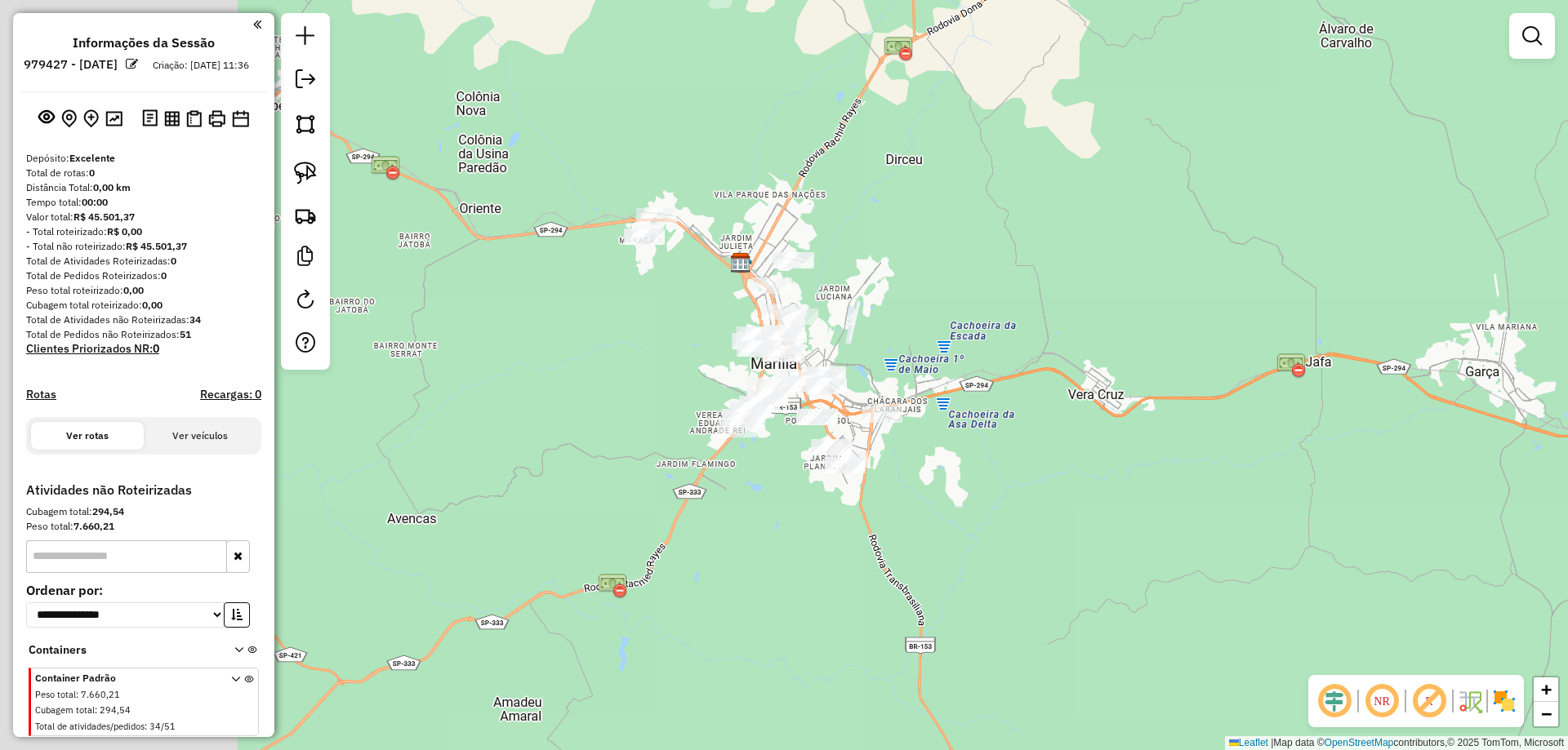
drag, startPoint x: 658, startPoint y: 312, endPoint x: 951, endPoint y: 285, distance: 294.2
click at [951, 285] on div "Janela de atendimento Grade de atendimento Capacidade Transportadoras Veículos …" at bounding box center [784, 375] width 1568 height 750
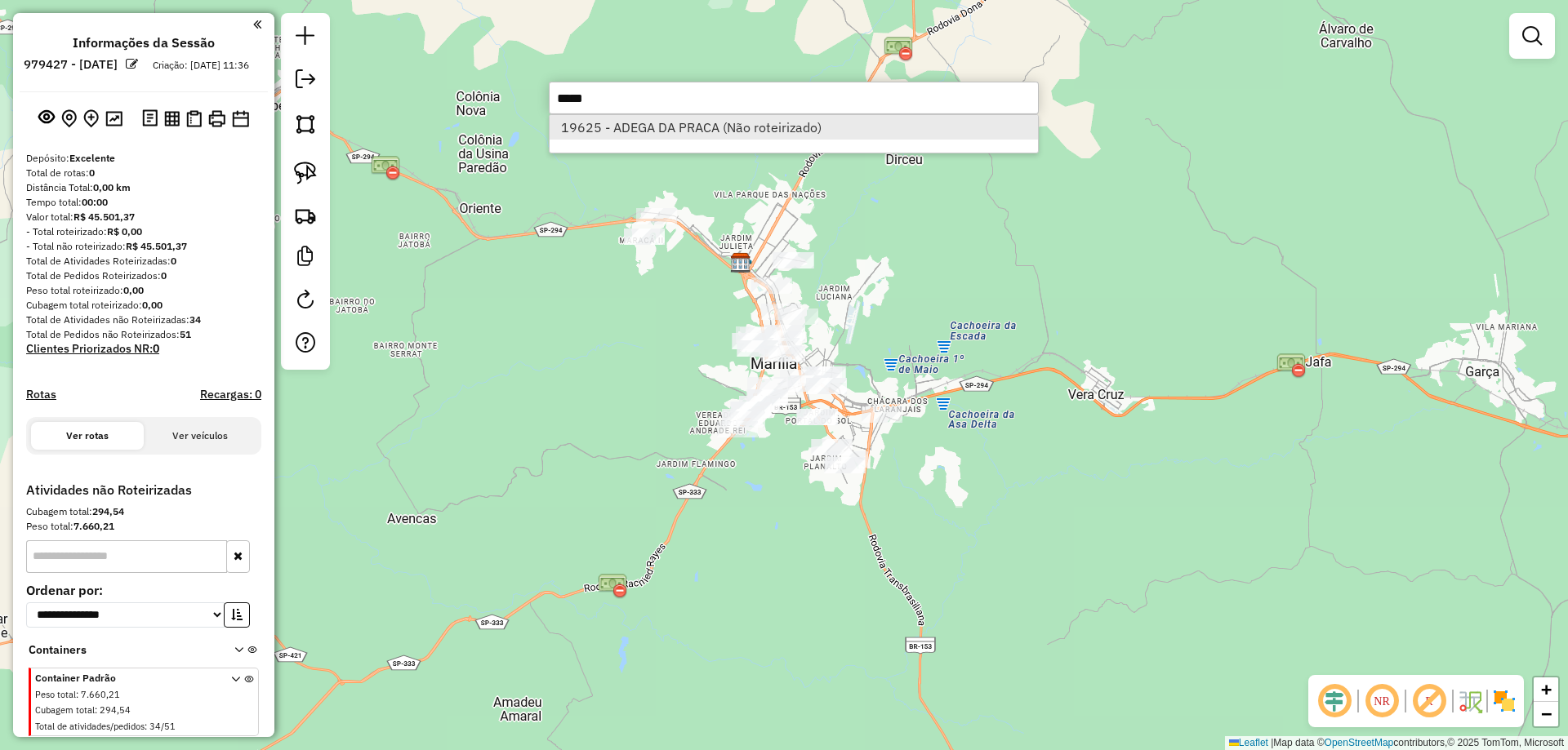
type input "*****"
click at [677, 131] on li "19625 - ADEGA DA PRACA (Não roteirizado)" at bounding box center [793, 128] width 488 height 25
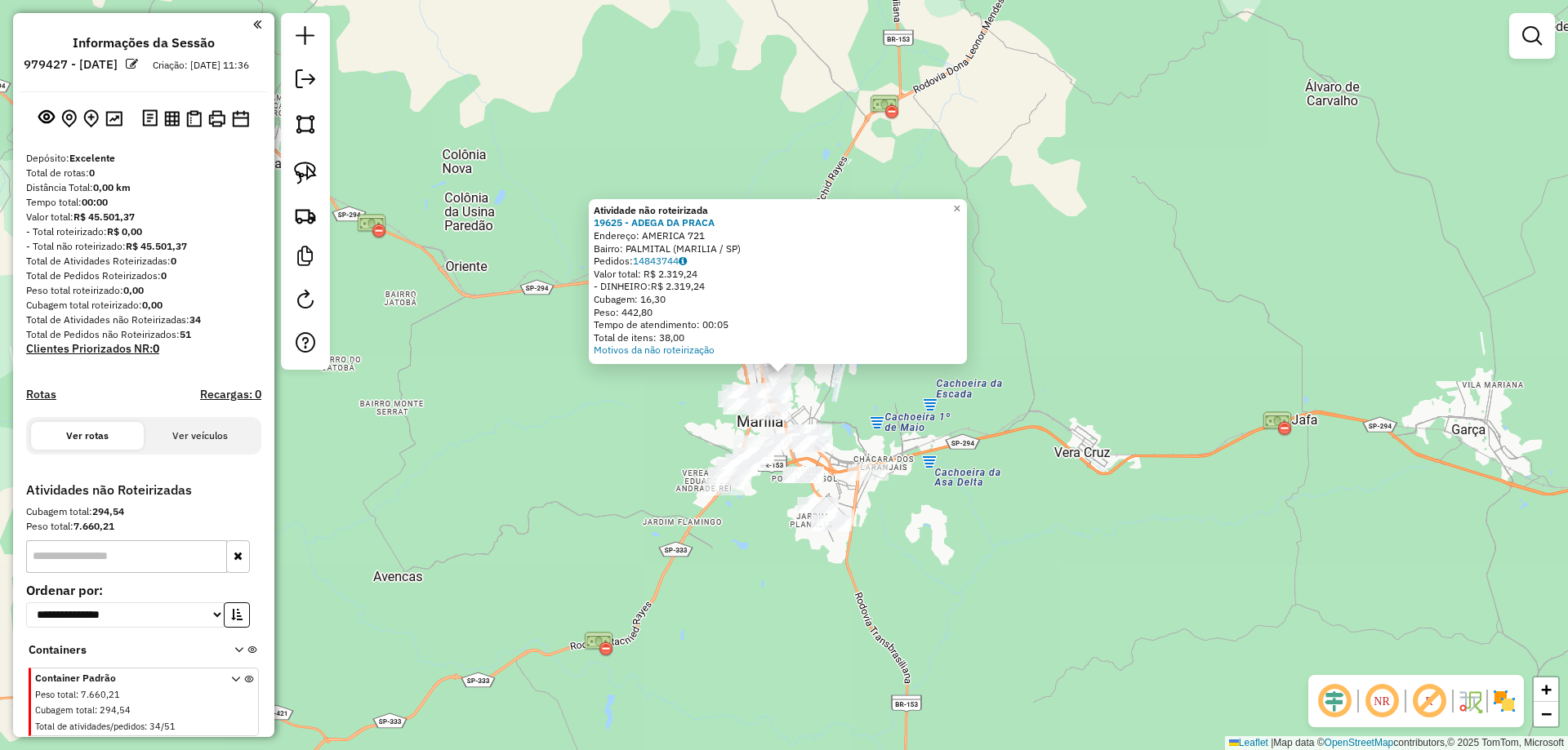
click at [1120, 322] on div "Atividade não roteirizada 19625 - ADEGA DA PRACA Endereço: AMERICA 721 Bairro: …" at bounding box center [784, 375] width 1568 height 750
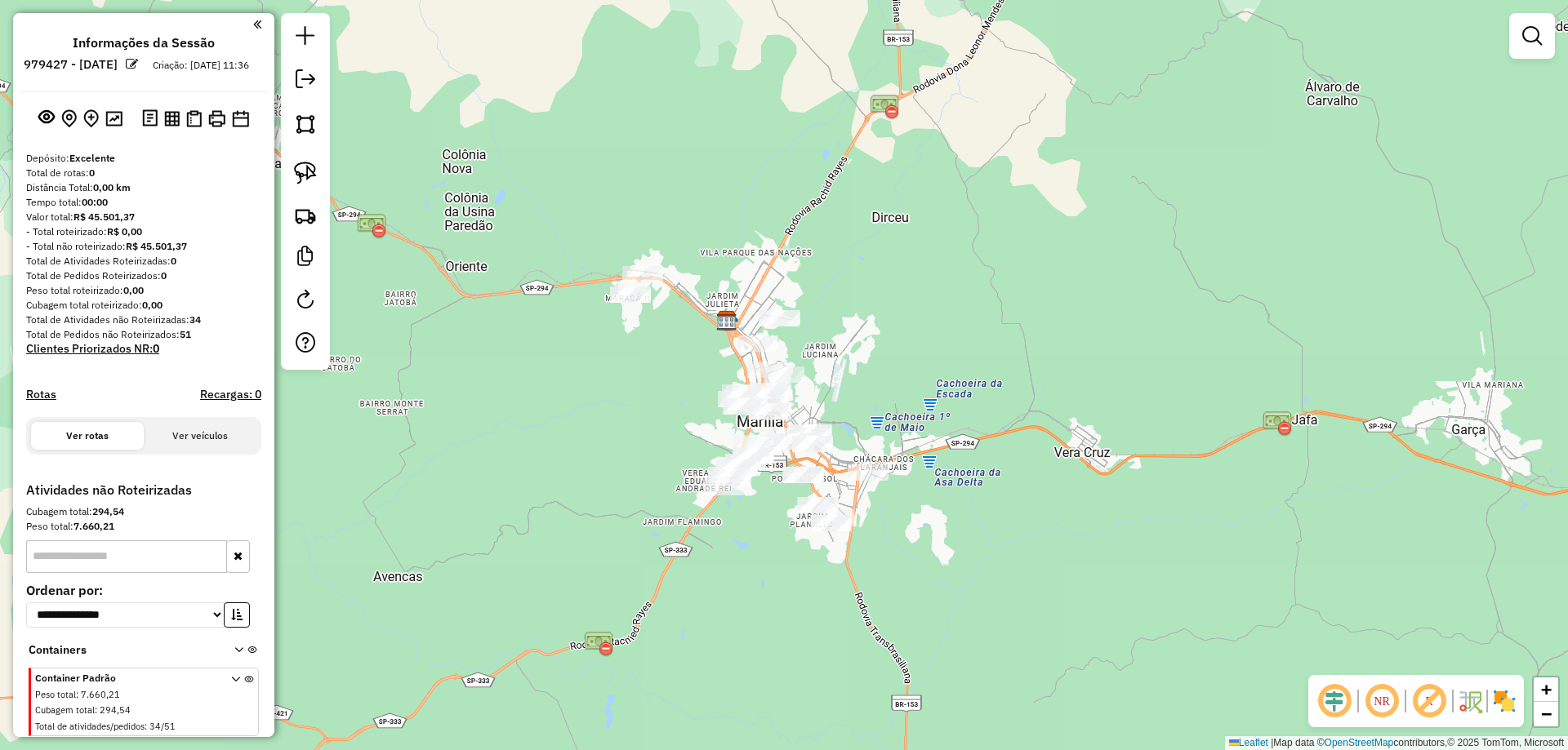
click at [941, 571] on div "Janela de atendimento Grade de atendimento Capacidade Transportadoras Veículos …" at bounding box center [784, 375] width 1568 height 750
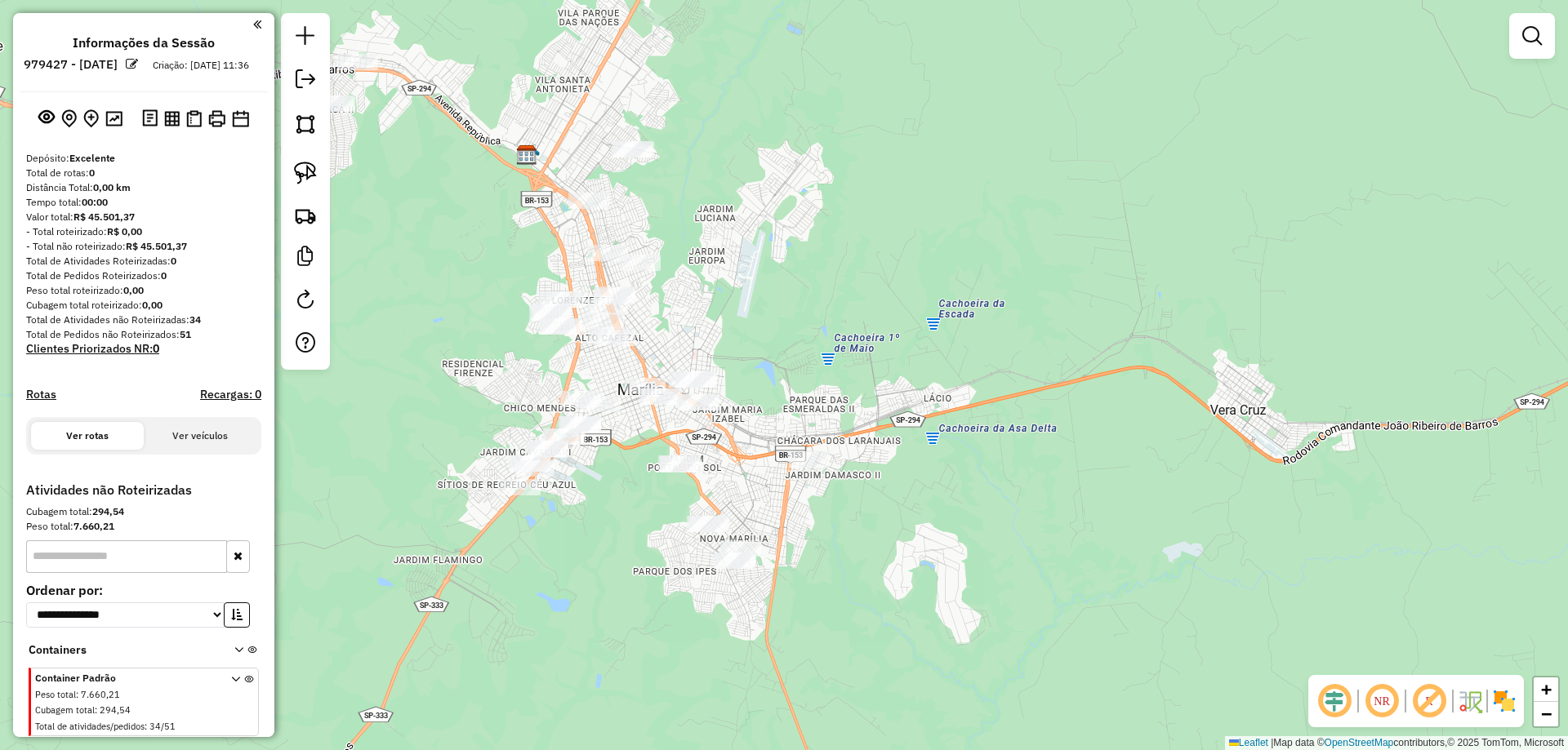
drag, startPoint x: 805, startPoint y: 334, endPoint x: 1094, endPoint y: 307, distance: 290.3
click at [1094, 307] on div "Janela de atendimento Grade de atendimento Capacidade Transportadoras Veículos …" at bounding box center [784, 375] width 1568 height 750
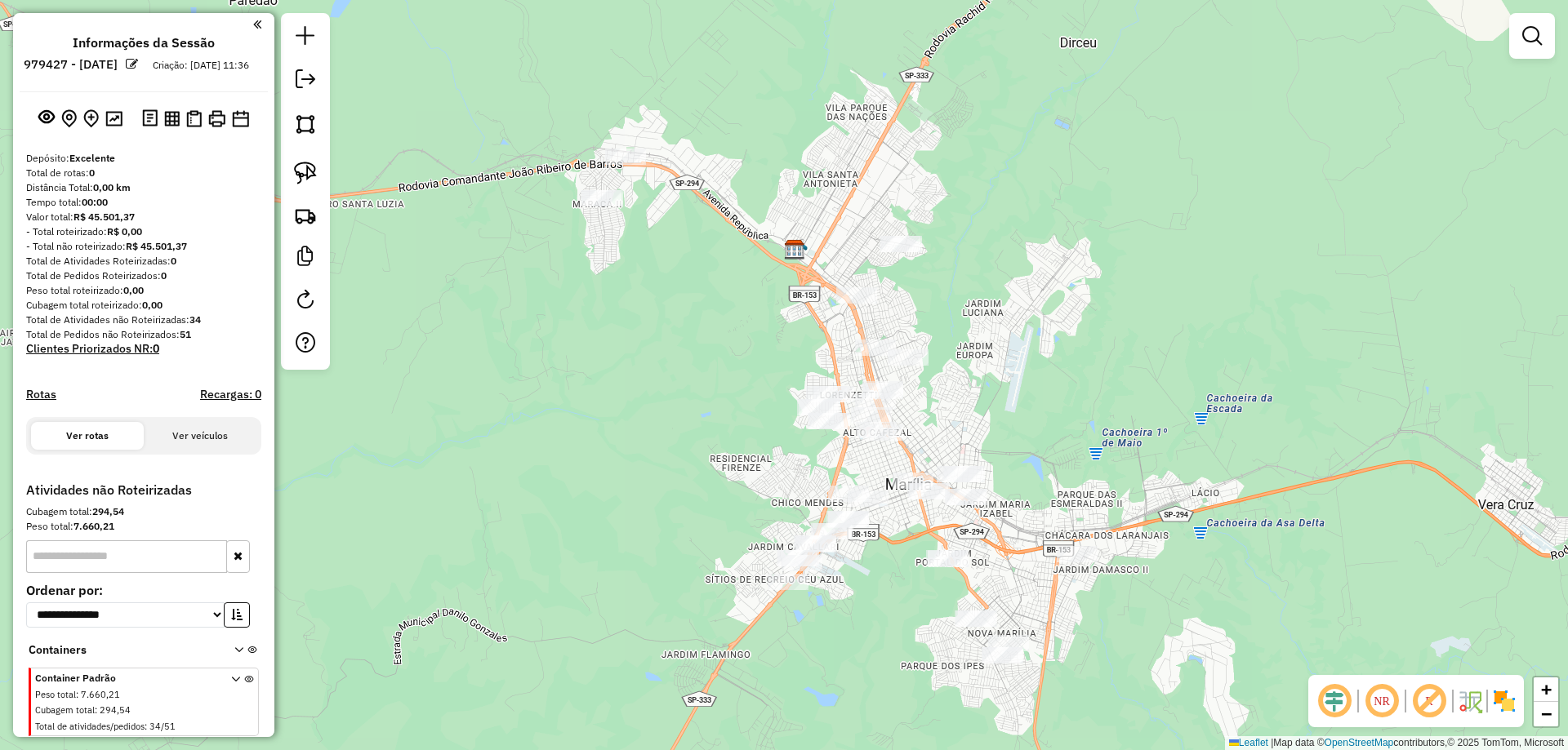
drag, startPoint x: 1038, startPoint y: 138, endPoint x: 907, endPoint y: 274, distance: 188.8
click at [1044, 244] on div "Janela de atendimento Grade de atendimento Capacidade Transportadoras Veículos …" at bounding box center [784, 375] width 1568 height 750
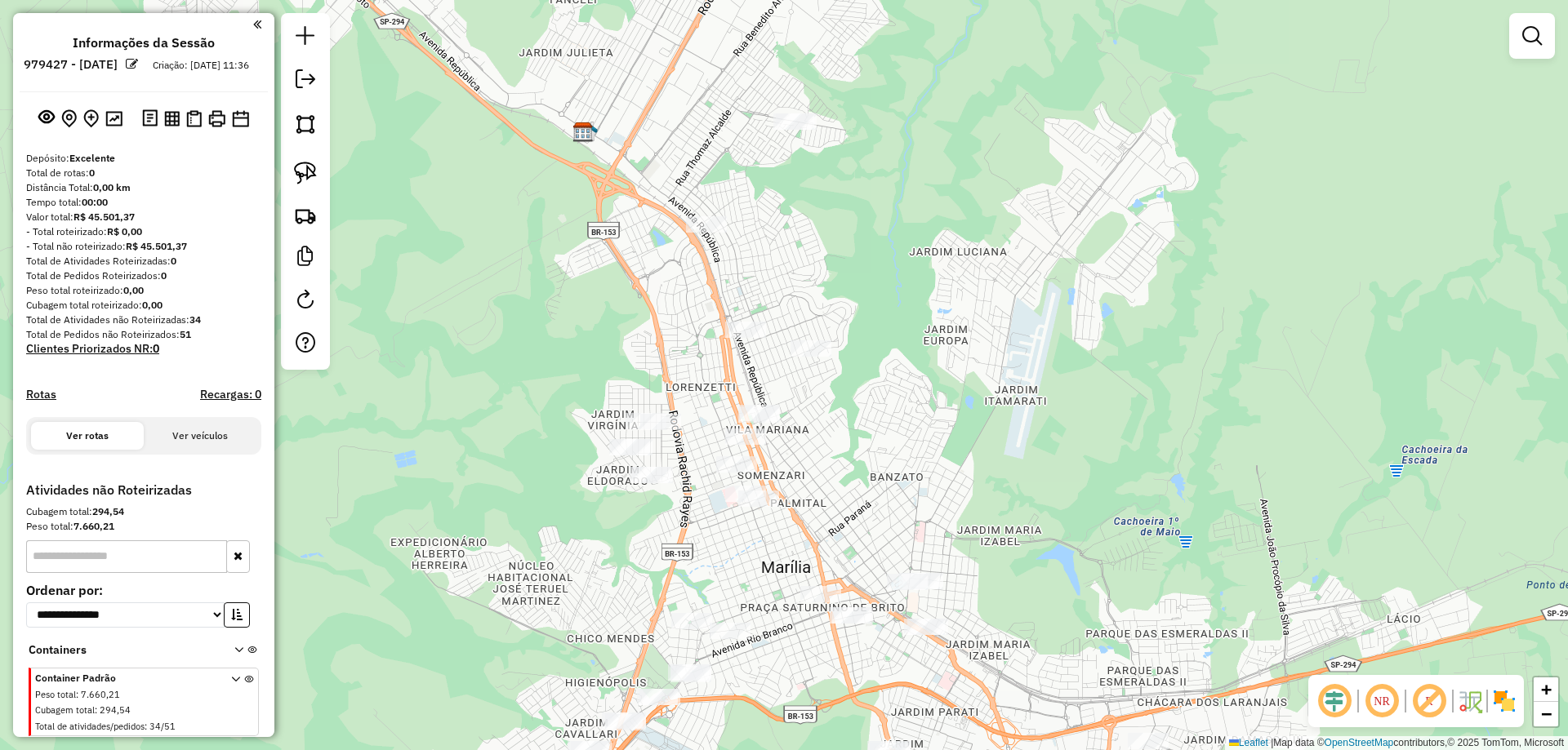
drag, startPoint x: 853, startPoint y: 222, endPoint x: 810, endPoint y: 238, distance: 45.9
click at [854, 233] on div "Janela de atendimento Grade de atendimento Capacidade Transportadoras Veículos …" at bounding box center [784, 375] width 1568 height 750
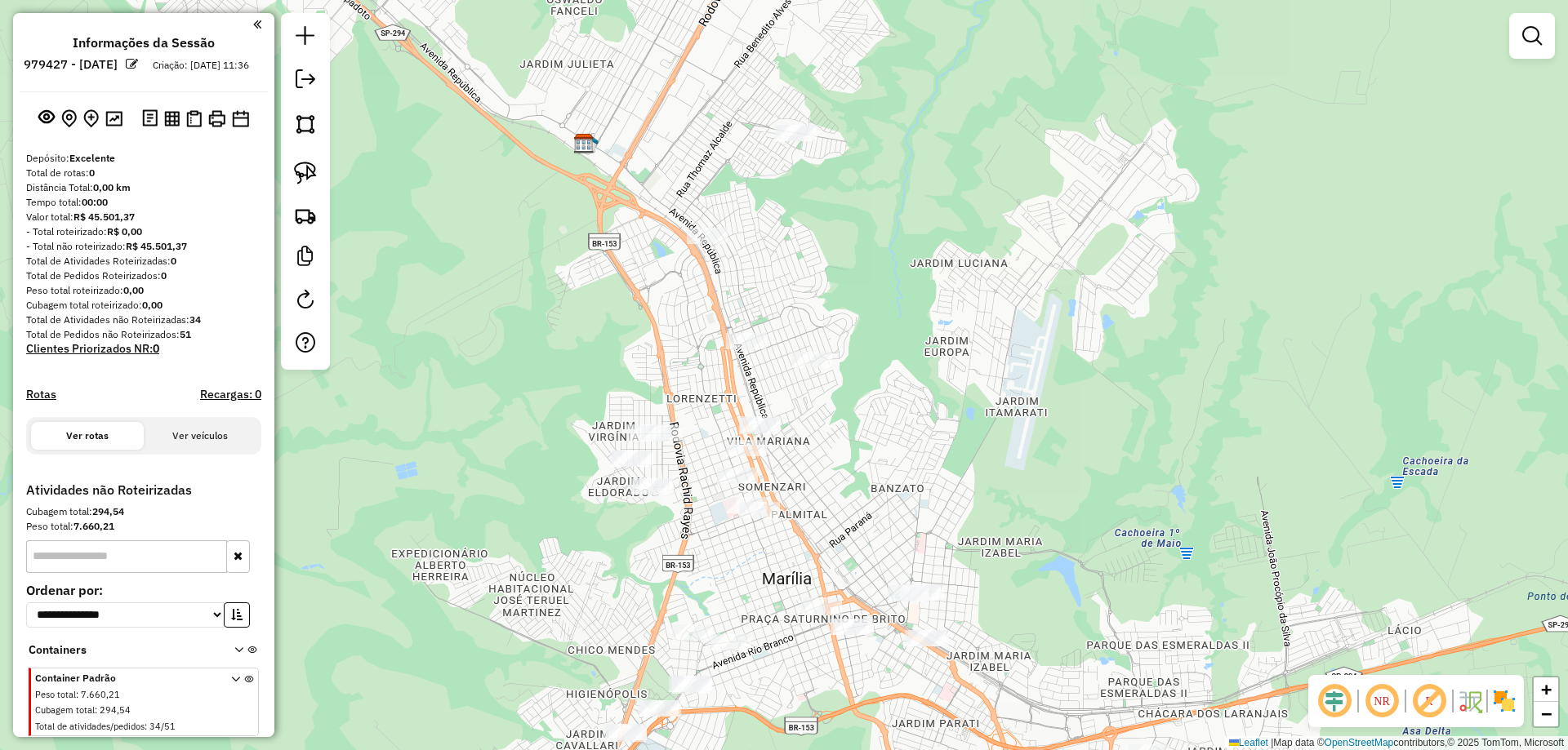
click at [699, 244] on div at bounding box center [707, 236] width 41 height 17
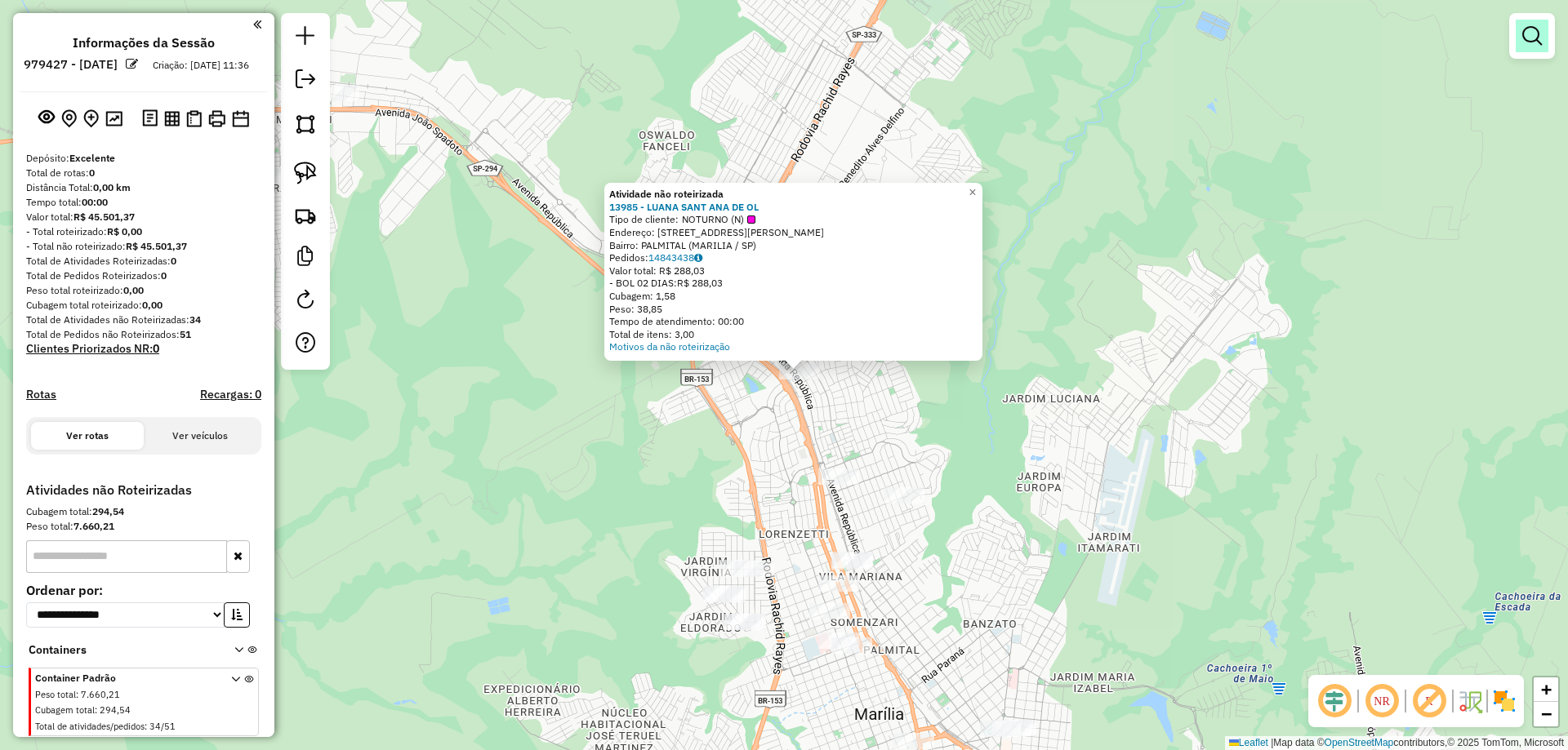
click at [1537, 34] on em at bounding box center [1532, 36] width 20 height 20
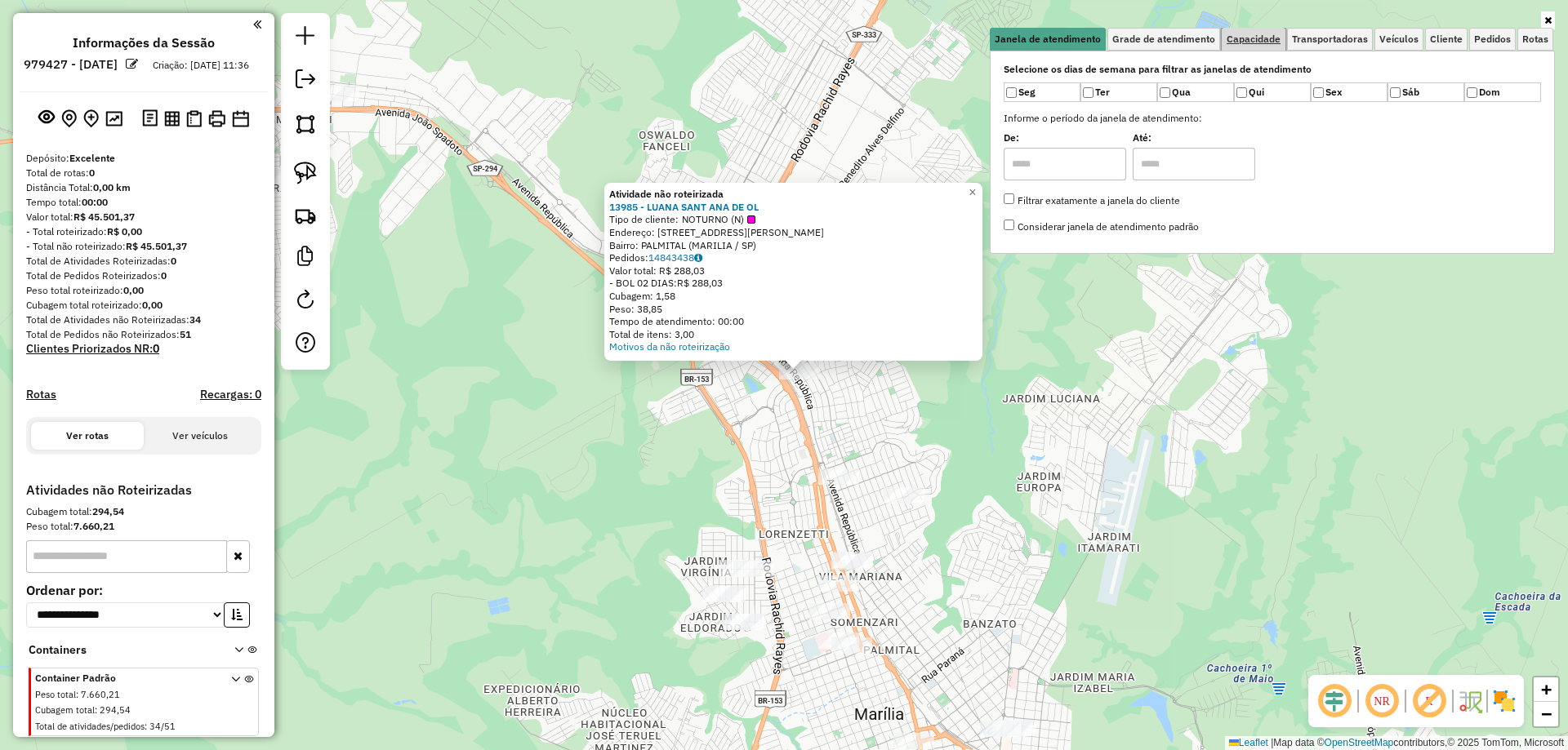
click at [1266, 46] on link "Capacidade" at bounding box center [1253, 39] width 64 height 23
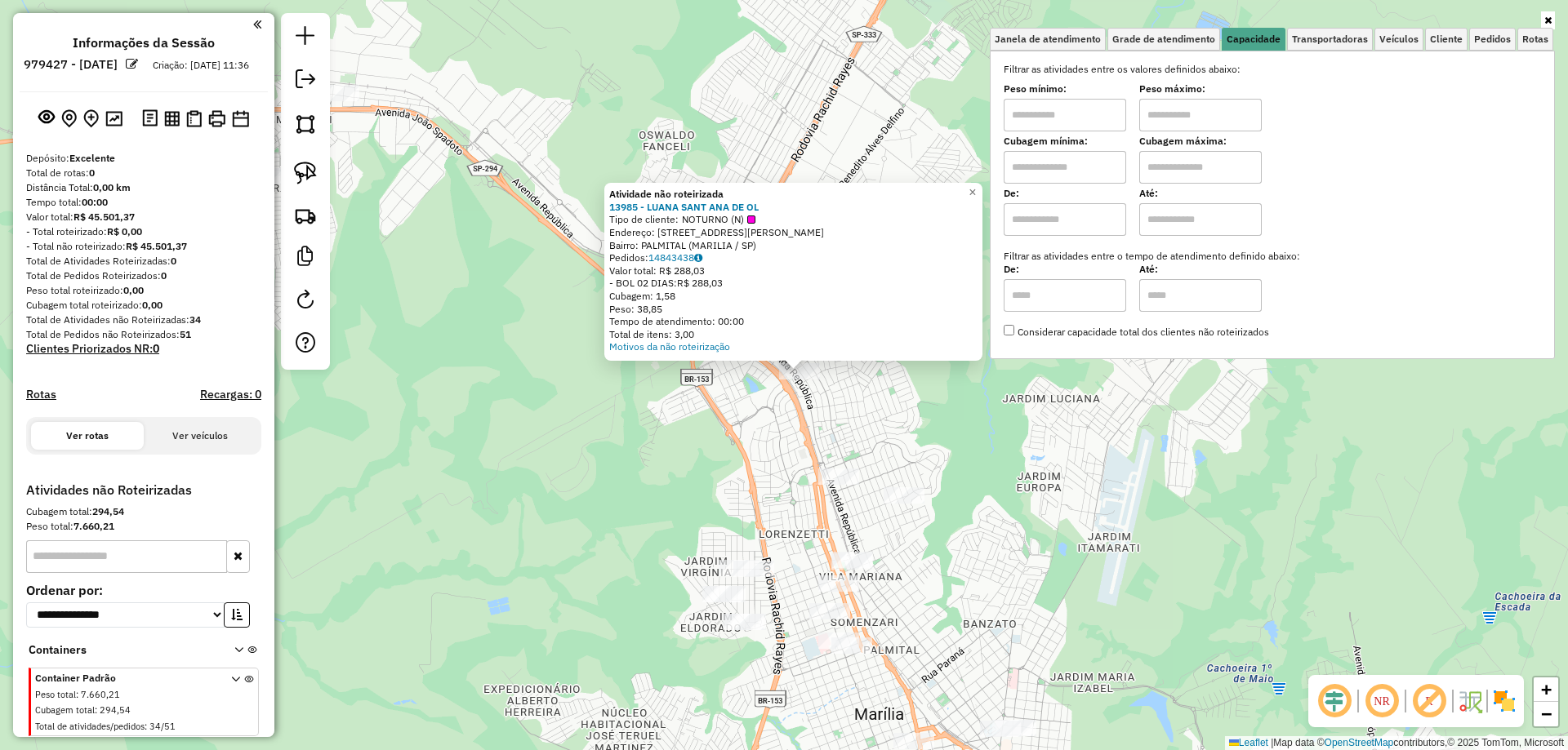
click at [1092, 113] on input "text" at bounding box center [1065, 114] width 123 height 32
type input "****"
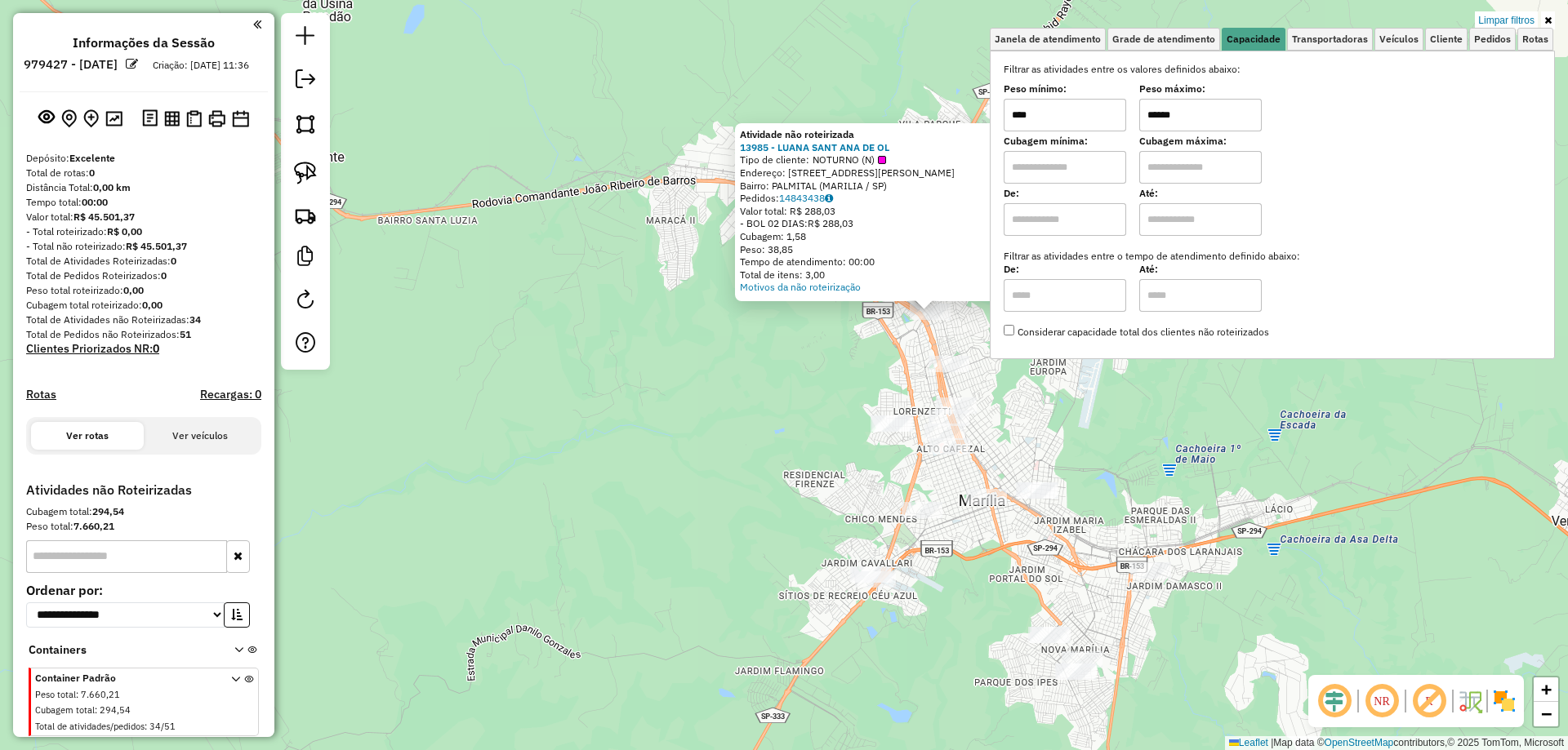
drag, startPoint x: 1065, startPoint y: 527, endPoint x: 1095, endPoint y: 418, distance: 113.1
click at [1095, 418] on div "Atividade não roteirizada 13985 - LUANA SANT ANA DE OL Tipo de cliente: NOTURNO…" at bounding box center [784, 375] width 1568 height 750
click at [1148, 438] on div "Atividade não roteirizada 13985 - LUANA SANT ANA DE OL Tipo de cliente: NOTURNO…" at bounding box center [784, 375] width 1568 height 750
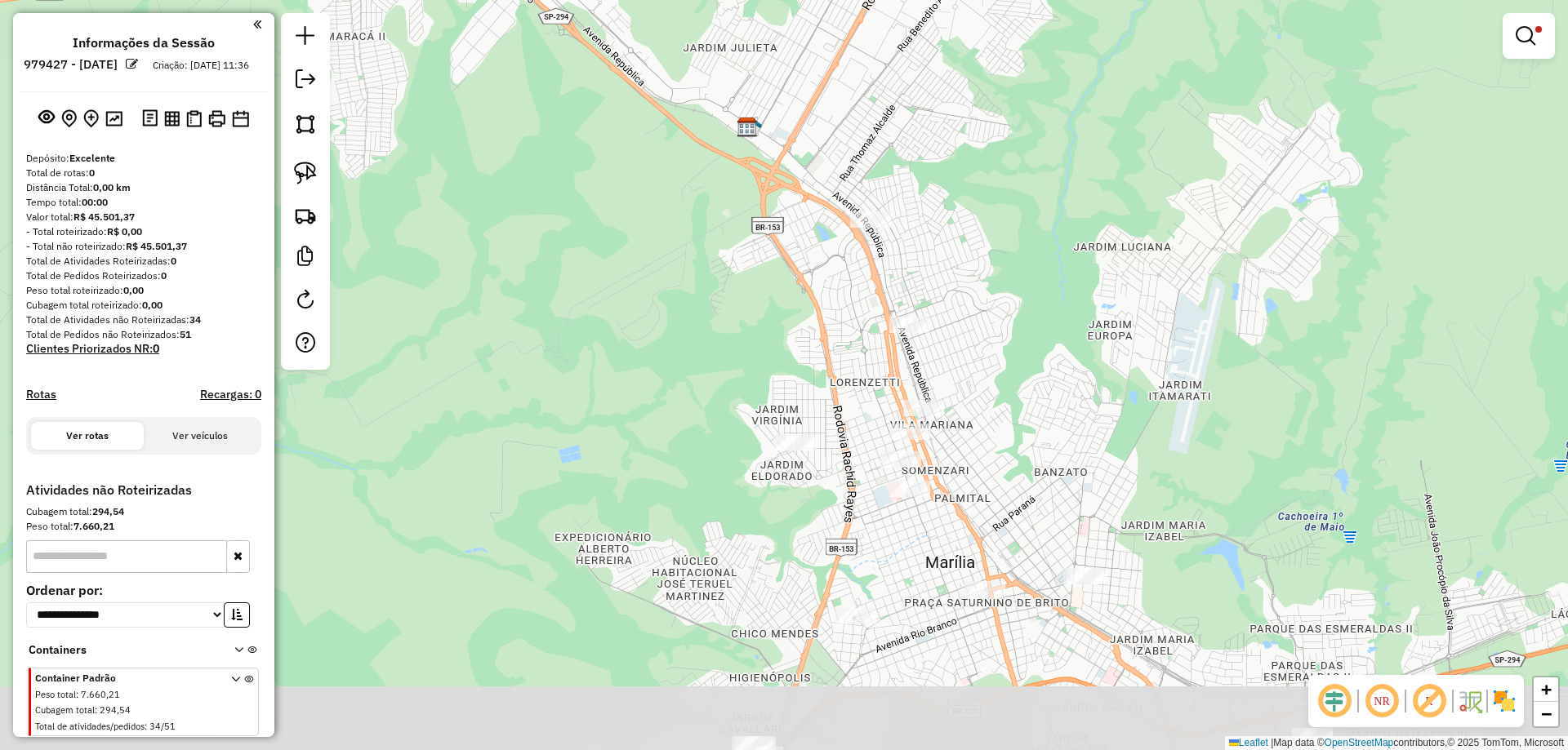
drag, startPoint x: 1014, startPoint y: 306, endPoint x: 1014, endPoint y: 222, distance: 84.0
click at [1012, 208] on div "Limpar filtros Janela de atendimento Grade de atendimento Capacidade Transporta…" at bounding box center [784, 375] width 1568 height 750
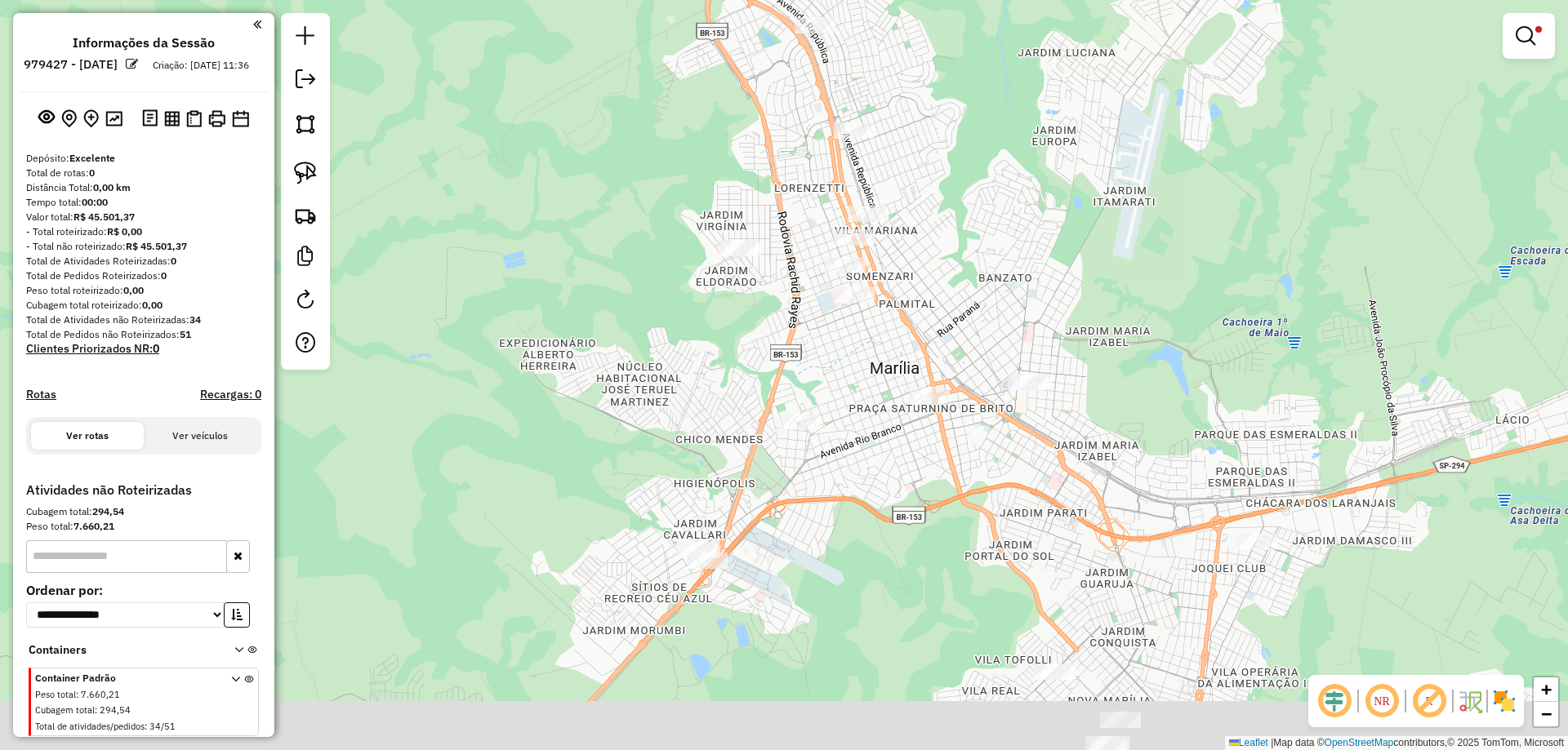
drag, startPoint x: 1155, startPoint y: 437, endPoint x: 1097, endPoint y: 256, distance: 190.1
click at [1097, 256] on div "Limpar filtros Janela de atendimento Grade de atendimento Capacidade Transporta…" at bounding box center [784, 375] width 1568 height 750
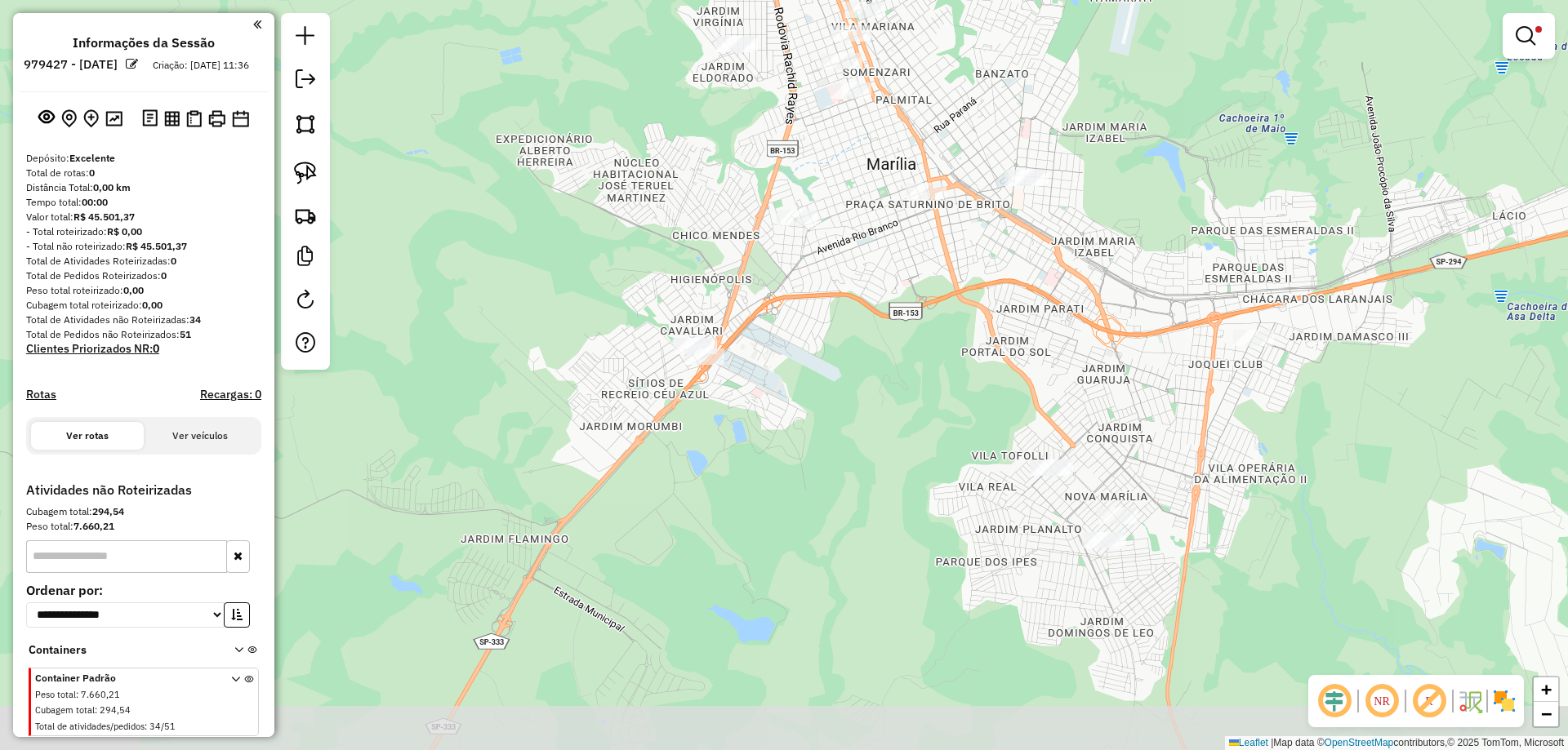
drag, startPoint x: 1127, startPoint y: 483, endPoint x: 1119, endPoint y: 309, distance: 174.2
click at [1117, 314] on div "Limpar filtros Janela de atendimento Grade de atendimento Capacidade Transporta…" at bounding box center [784, 375] width 1568 height 750
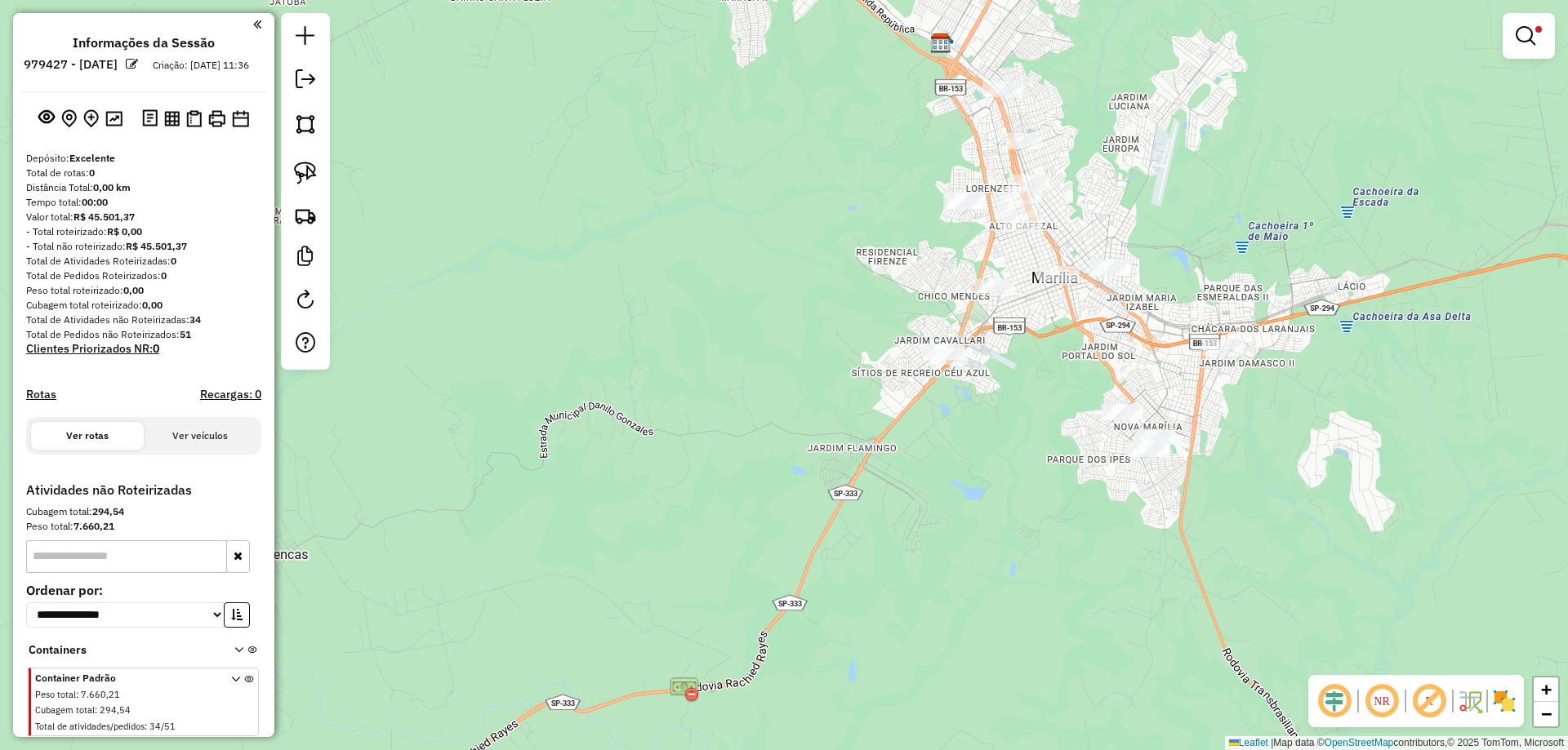
drag, startPoint x: 1153, startPoint y: 106, endPoint x: 1148, endPoint y: 141, distance: 35.4
click at [1148, 141] on div "Limpar filtros Janela de atendimento Grade de atendimento Capacidade Transporta…" at bounding box center [784, 375] width 1568 height 750
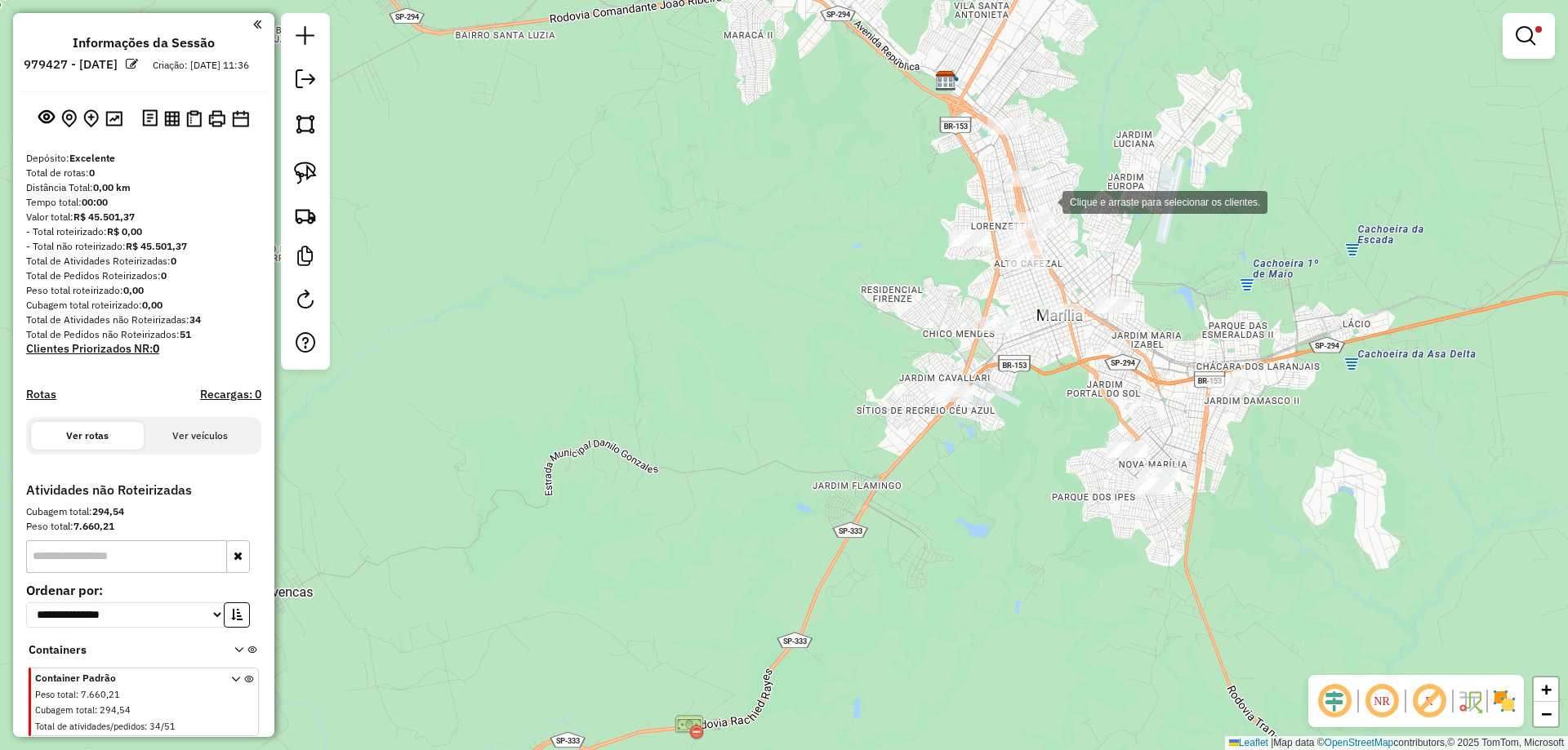
drag, startPoint x: 880, startPoint y: 80, endPoint x: 1046, endPoint y: 201, distance: 205.4
click at [1046, 201] on div "Clique e arraste para selecionar os clientes. Limpar filtros Janela de atendime…" at bounding box center [784, 375] width 1568 height 750
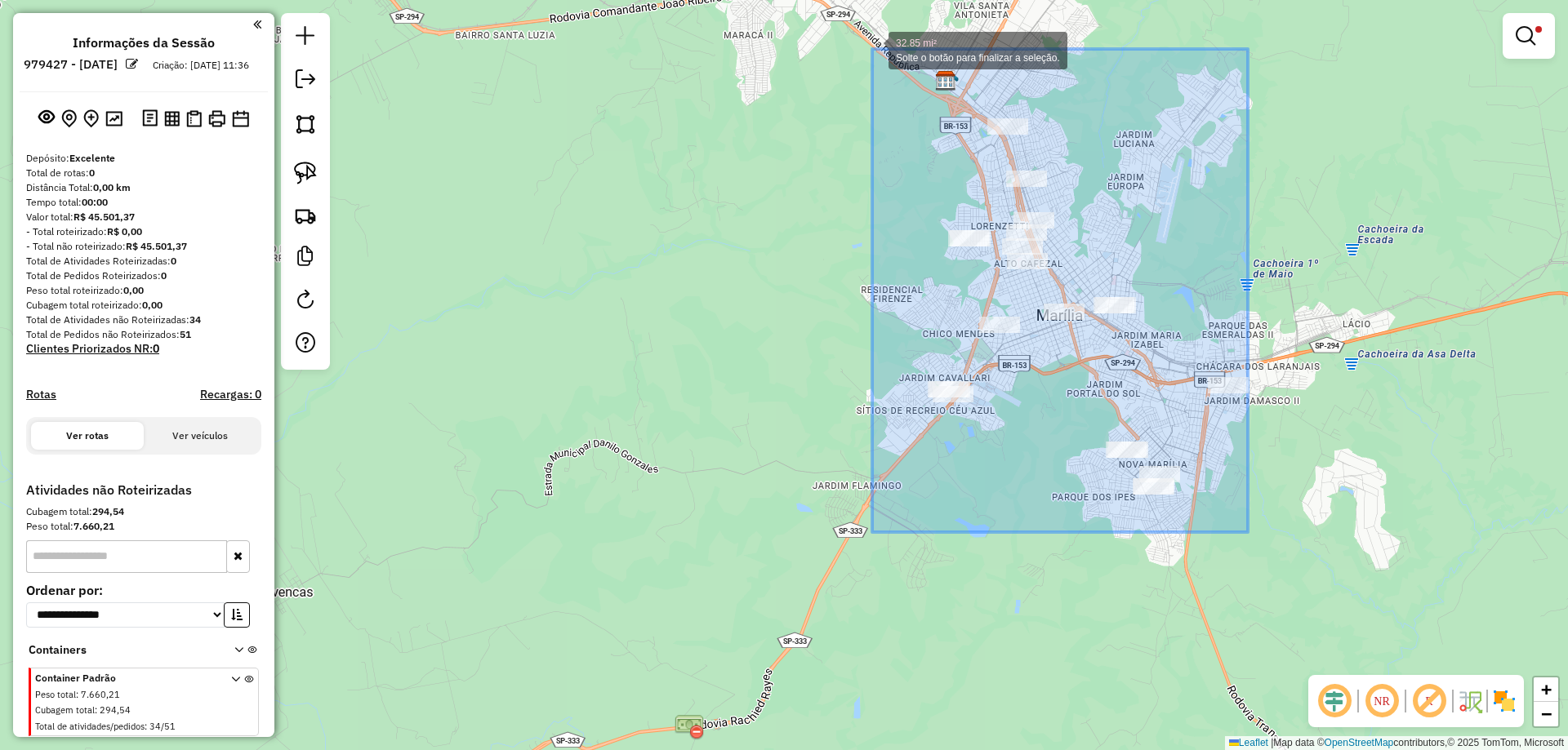
drag, startPoint x: 1247, startPoint y: 532, endPoint x: 872, endPoint y: 49, distance: 611.5
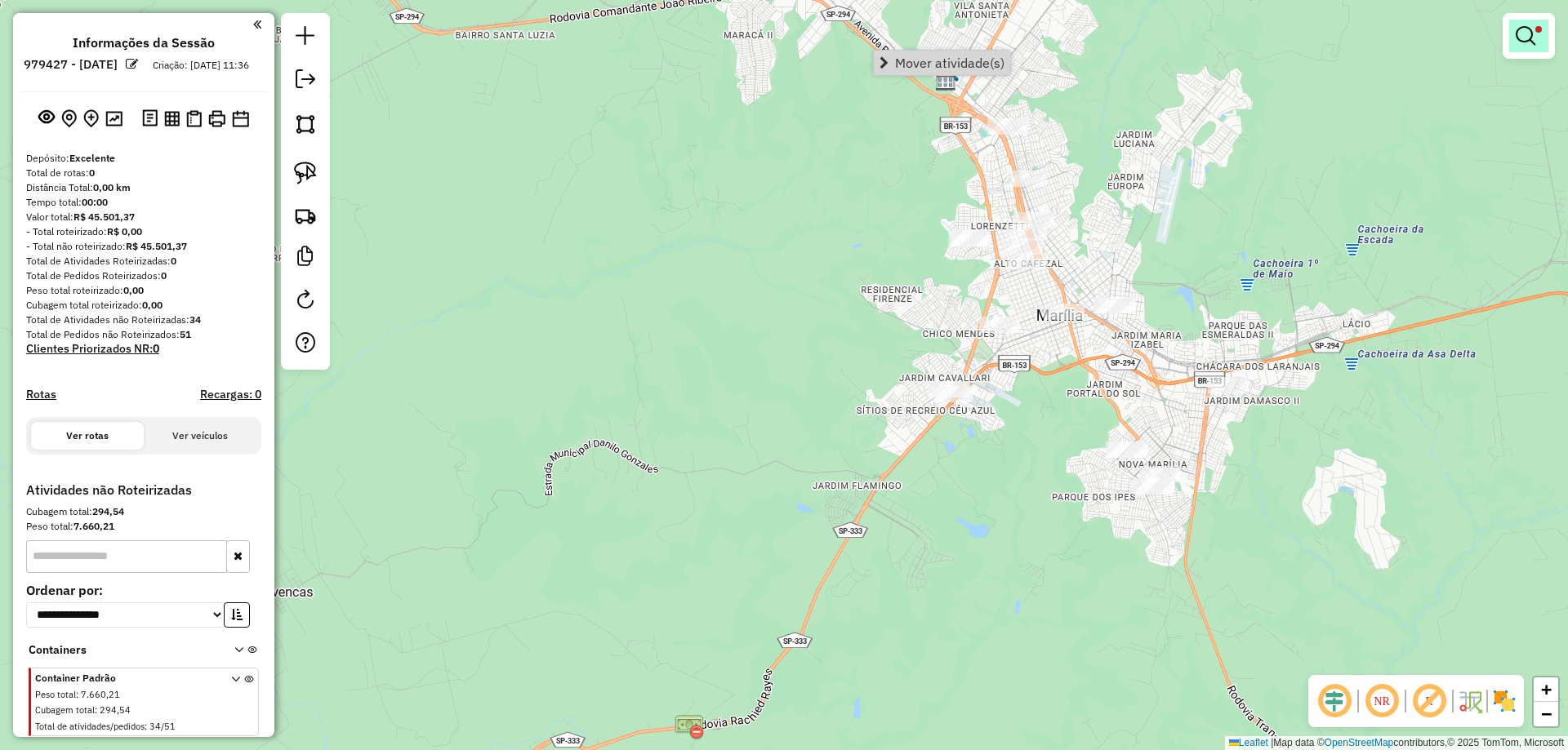
click at [1540, 46] on link at bounding box center [1528, 36] width 39 height 32
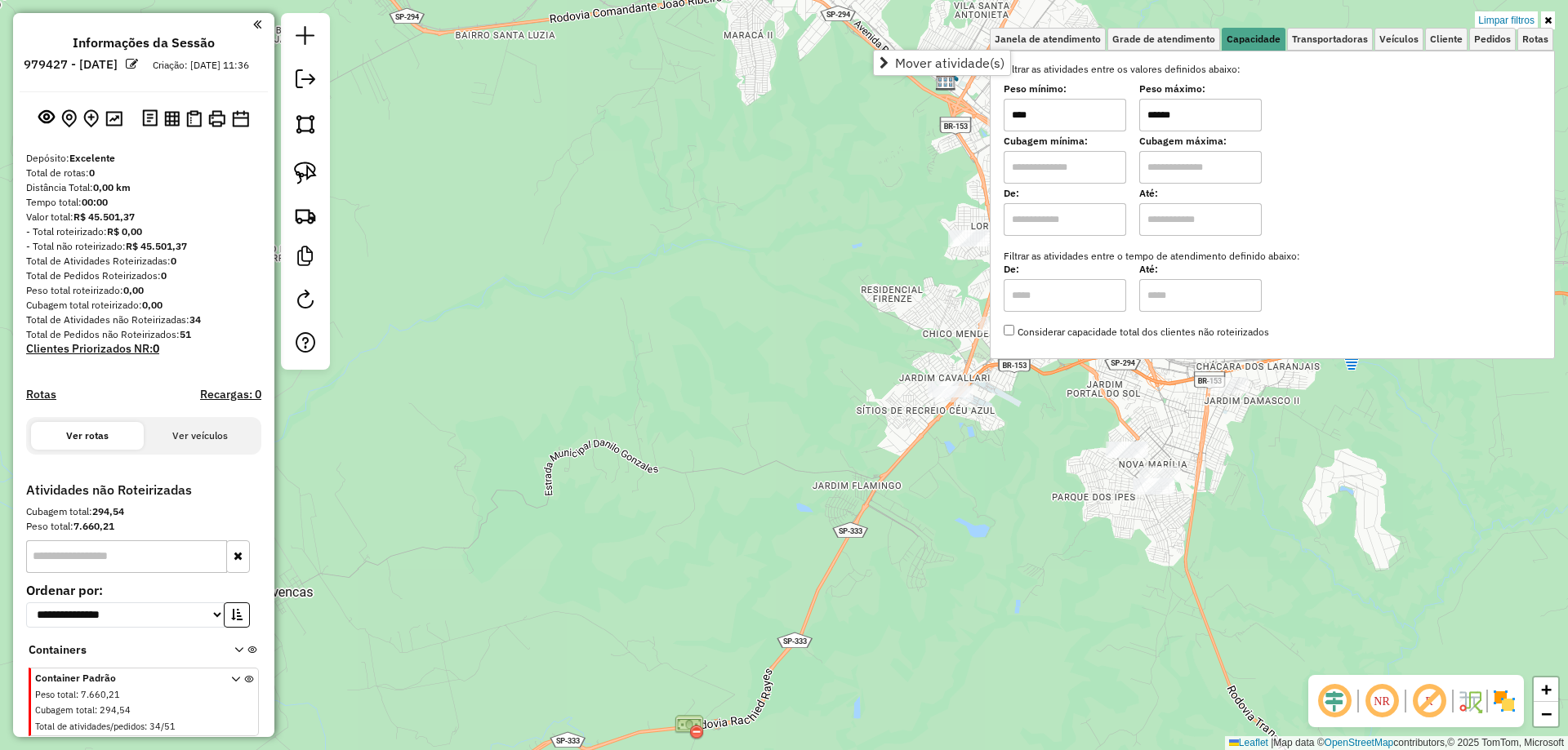
click at [1181, 115] on input "******" at bounding box center [1200, 114] width 123 height 32
type input "****"
click at [1092, 119] on input "****" at bounding box center [1065, 114] width 123 height 32
type input "****"
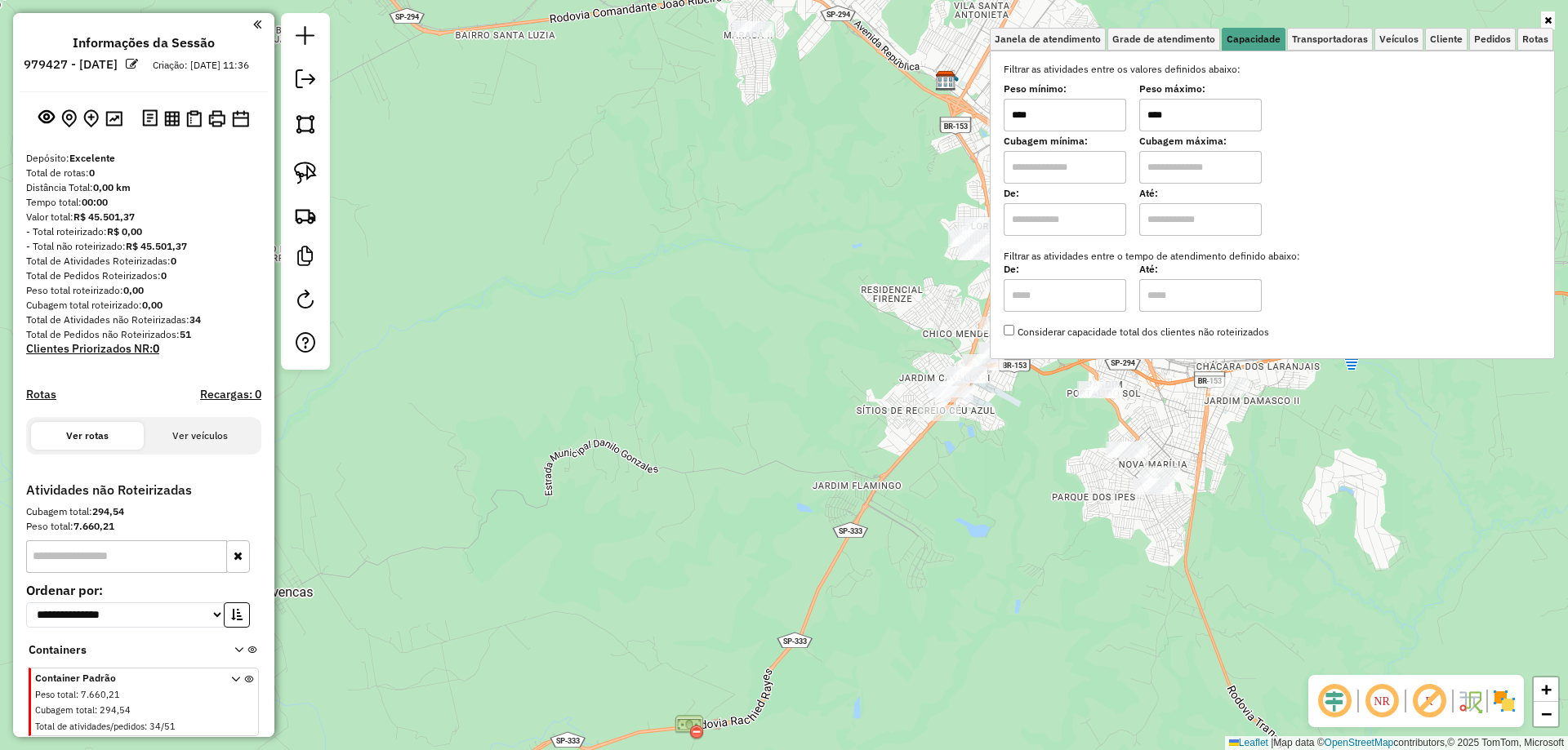
click at [786, 153] on div "Janela de atendimento Grade de atendimento Capacidade Transportadoras Veículos …" at bounding box center [784, 375] width 1568 height 750
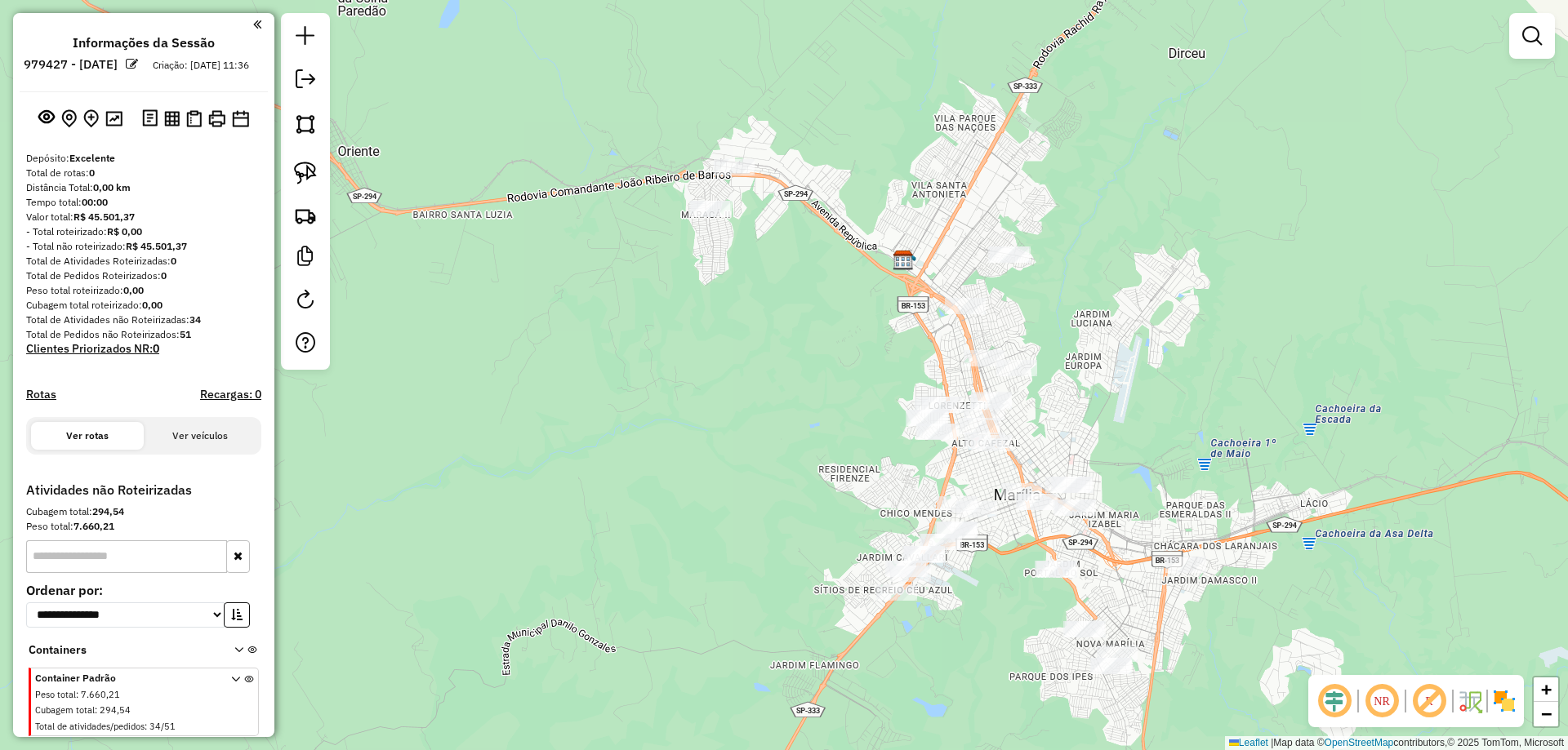
drag, startPoint x: 866, startPoint y: 222, endPoint x: 824, endPoint y: 402, distance: 184.8
click at [824, 402] on div "Janela de atendimento Grade de atendimento Capacidade Transportadoras Veículos …" at bounding box center [784, 375] width 1568 height 750
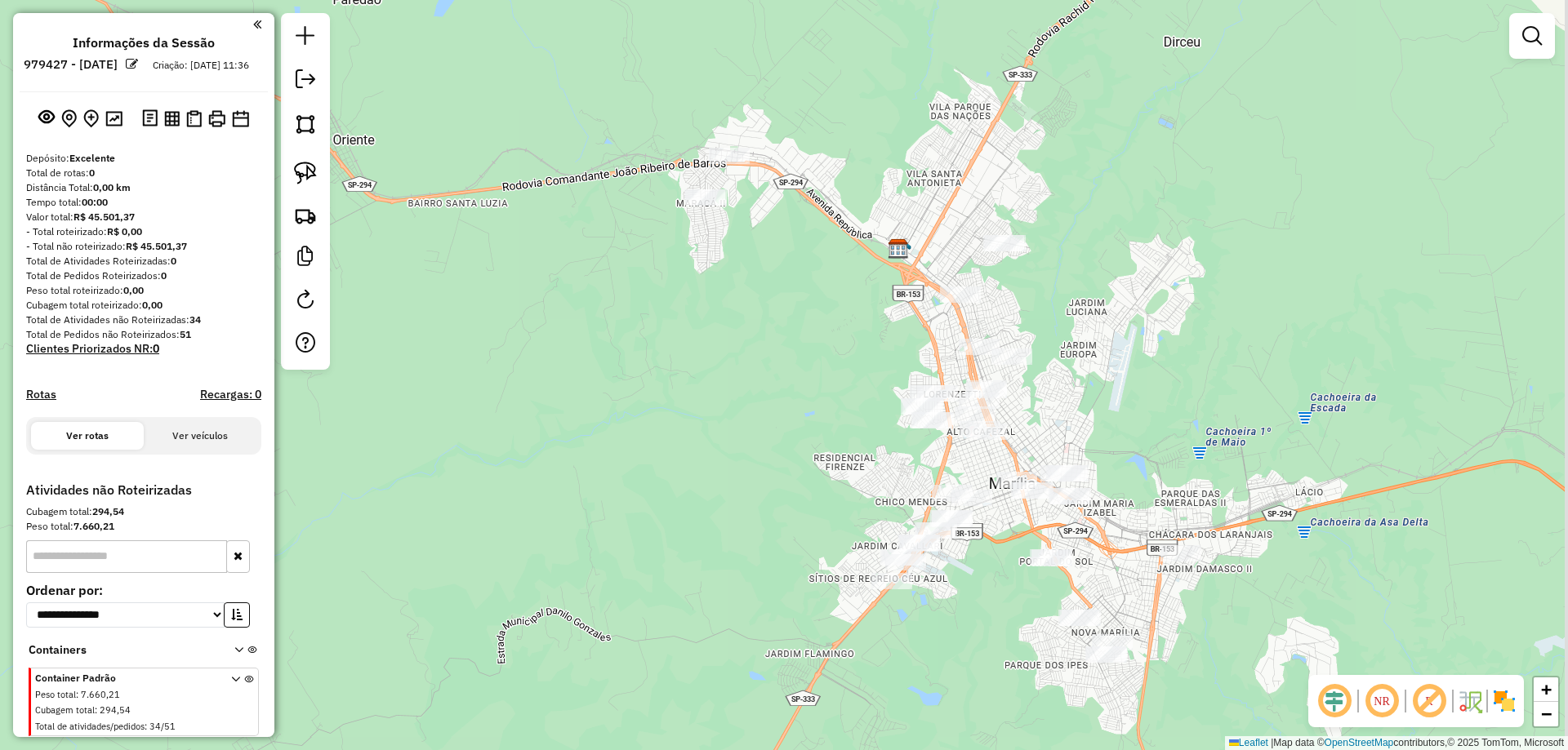
drag, startPoint x: 726, startPoint y: 481, endPoint x: 723, endPoint y: 471, distance: 10.4
click at [723, 471] on div "Janela de atendimento Grade de atendimento Capacidade Transportadoras Veículos …" at bounding box center [784, 375] width 1568 height 750
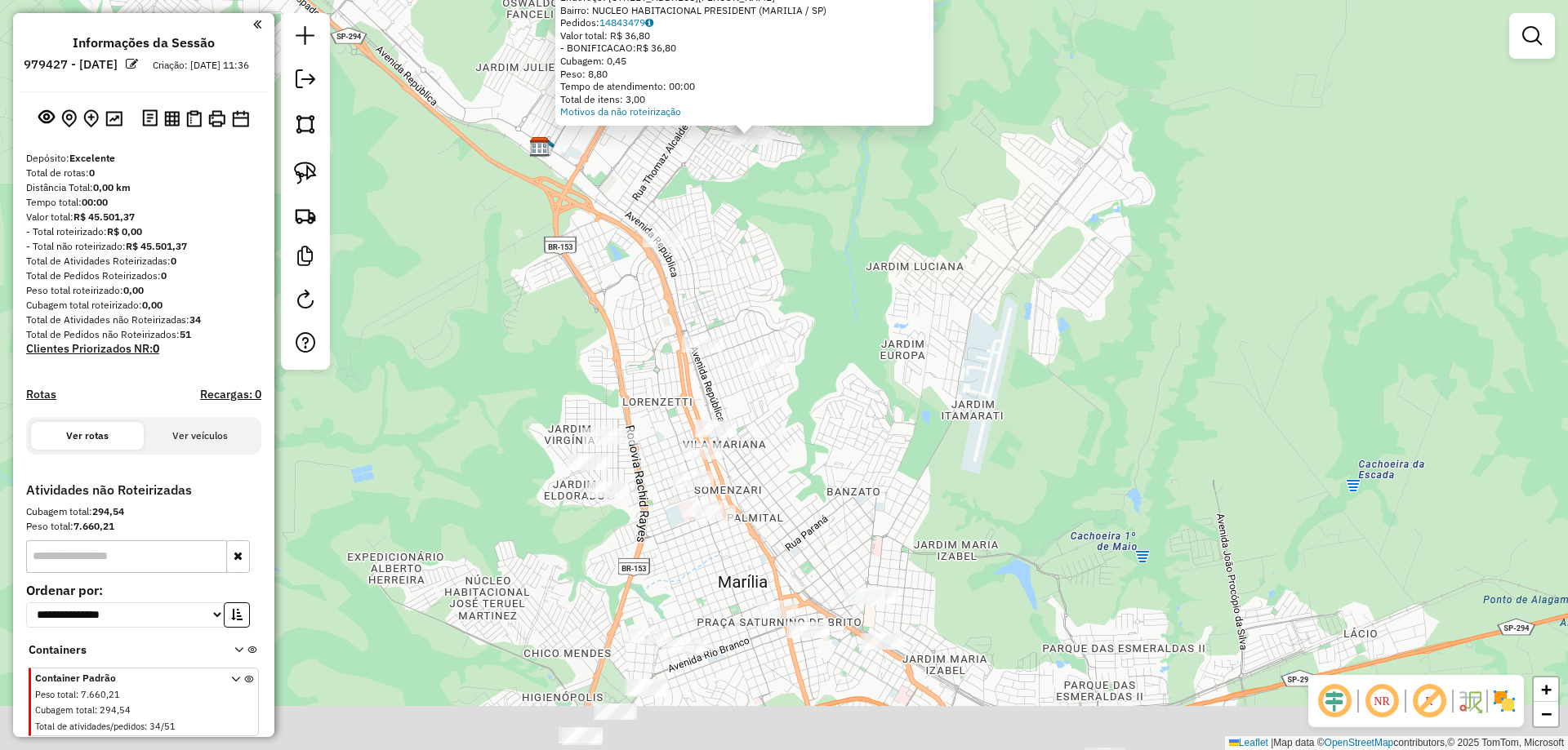
drag, startPoint x: 907, startPoint y: 399, endPoint x: 920, endPoint y: 392, distance: 14.8
click at [920, 392] on div "Atividade não roteirizada 91142 - LUIS ANTONIO ALVES Tipo de cliente: NOTURNO (…" at bounding box center [784, 375] width 1568 height 750
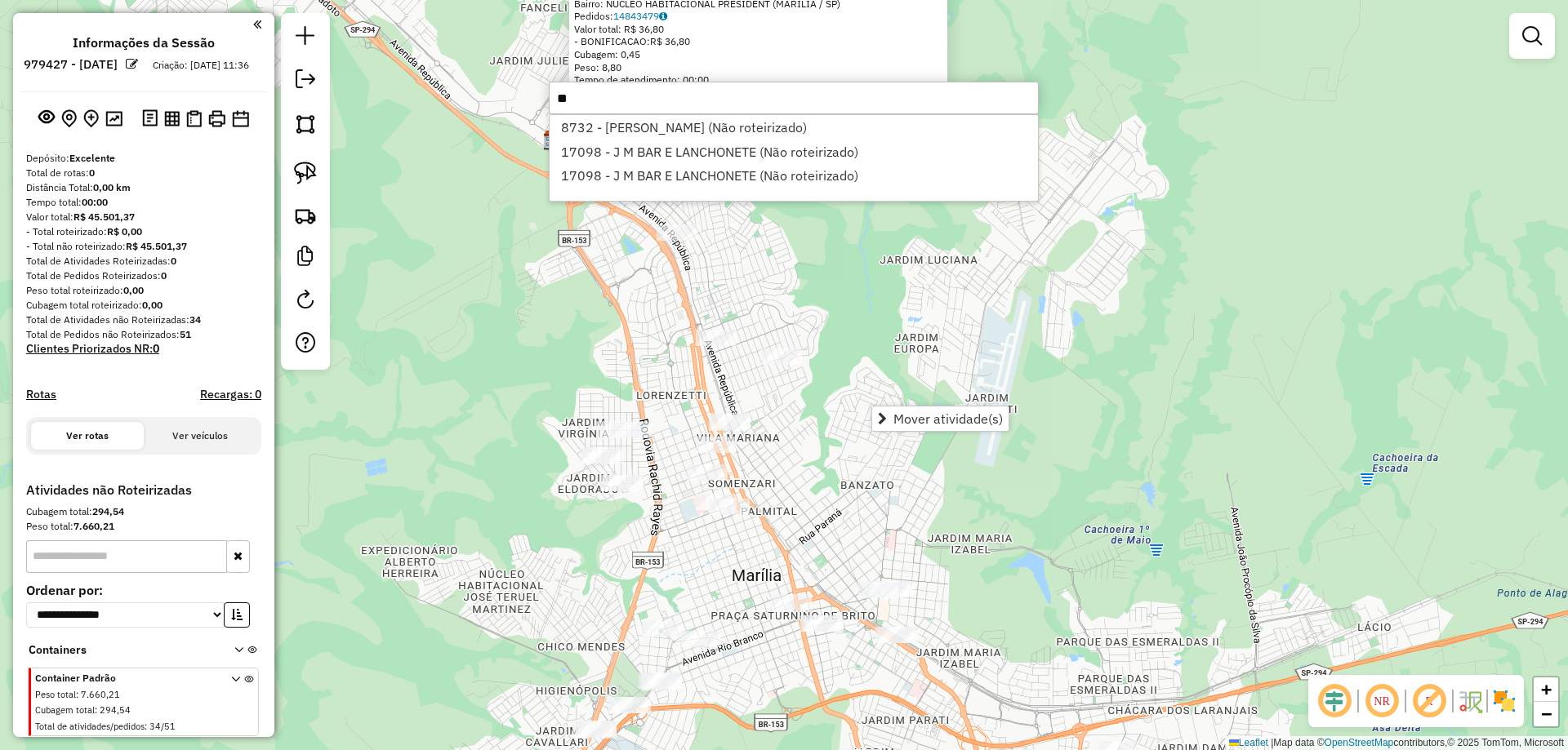
type input "*"
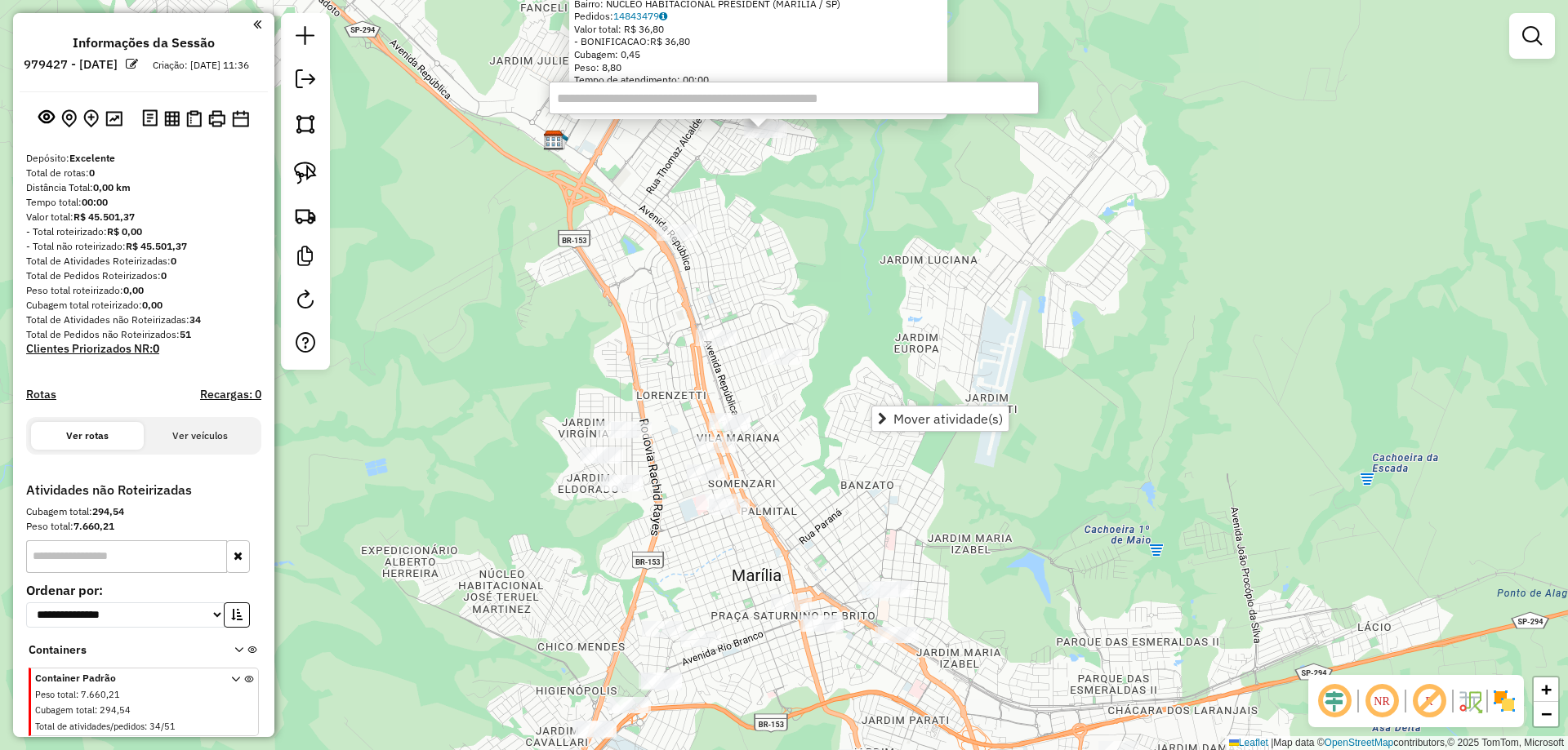
type input "*"
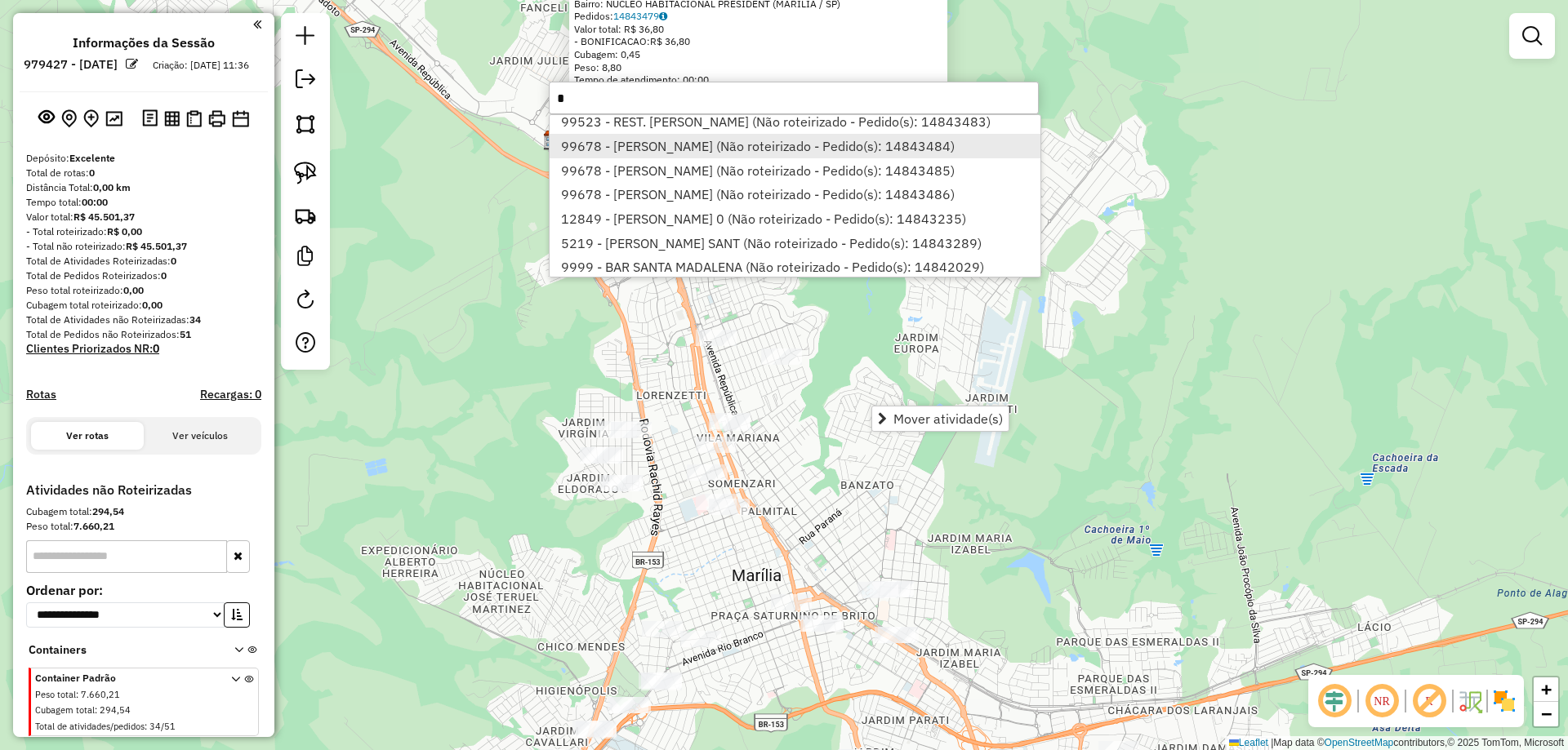
scroll to position [1429, 0]
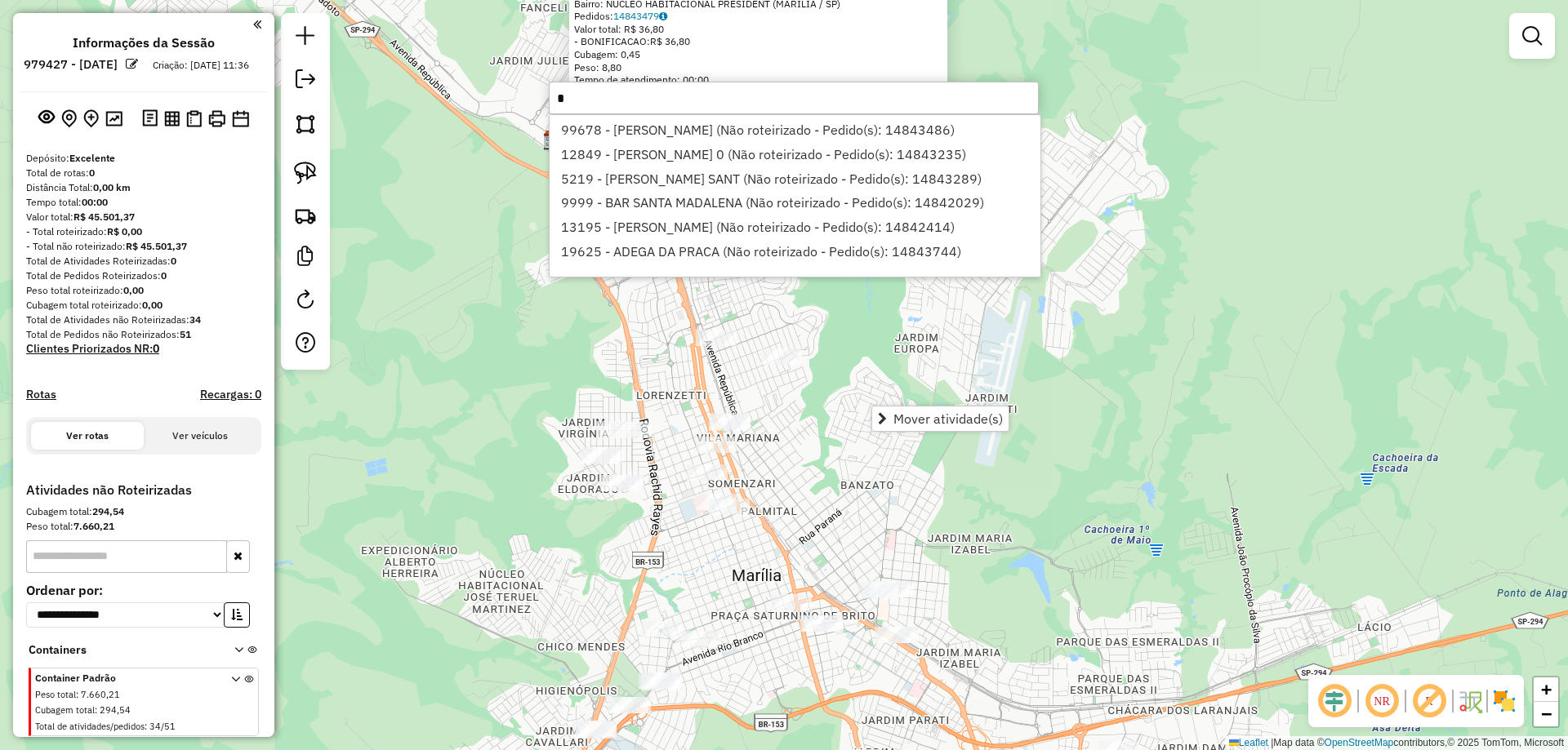
click at [602, 100] on input "*" at bounding box center [793, 98] width 490 height 32
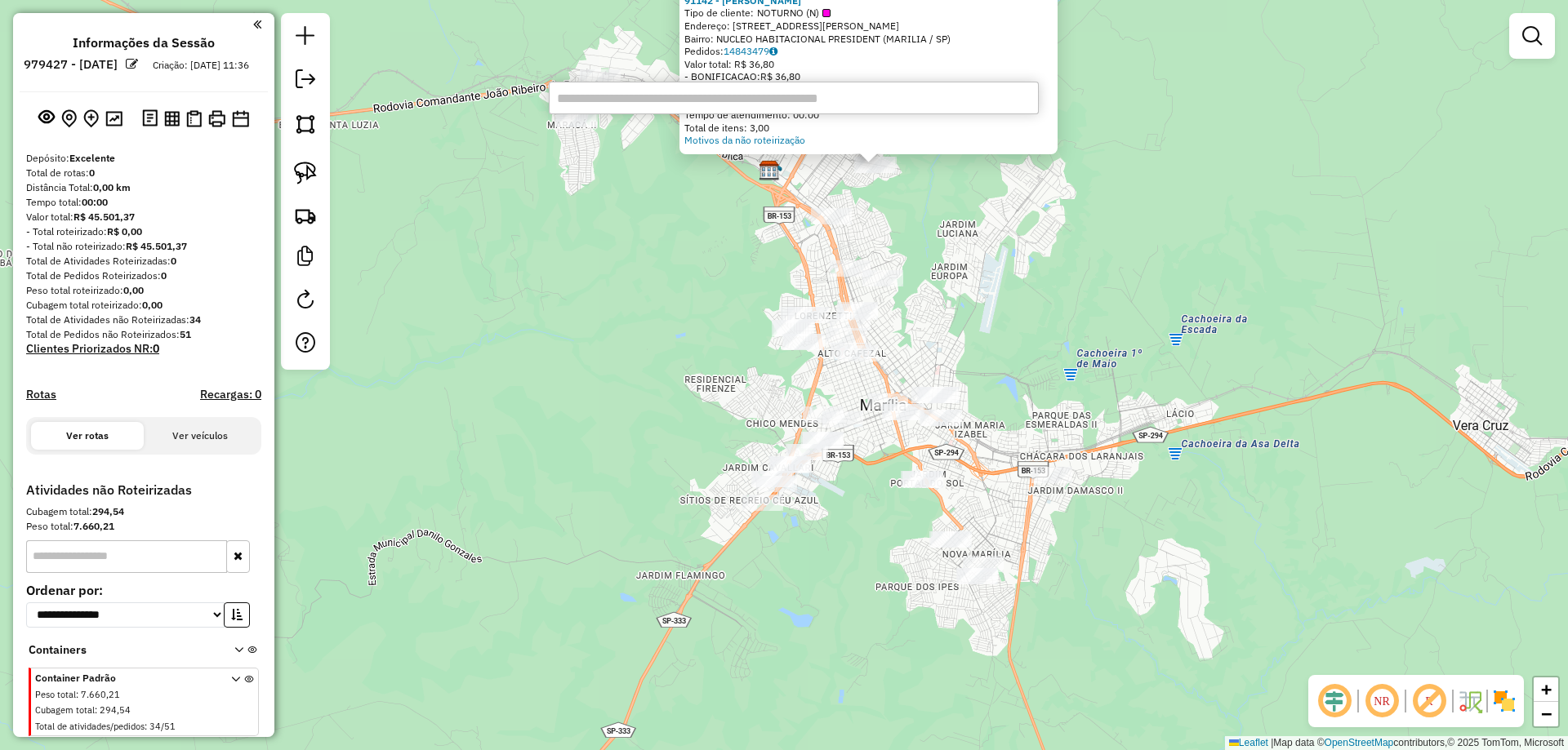
drag, startPoint x: 1068, startPoint y: 415, endPoint x: 1059, endPoint y: 322, distance: 93.4
click at [1059, 322] on div "Atividade não roteirizada 91142 - LUIS ANTONIO ALVES Tipo de cliente: NOTURNO (…" at bounding box center [784, 375] width 1568 height 750
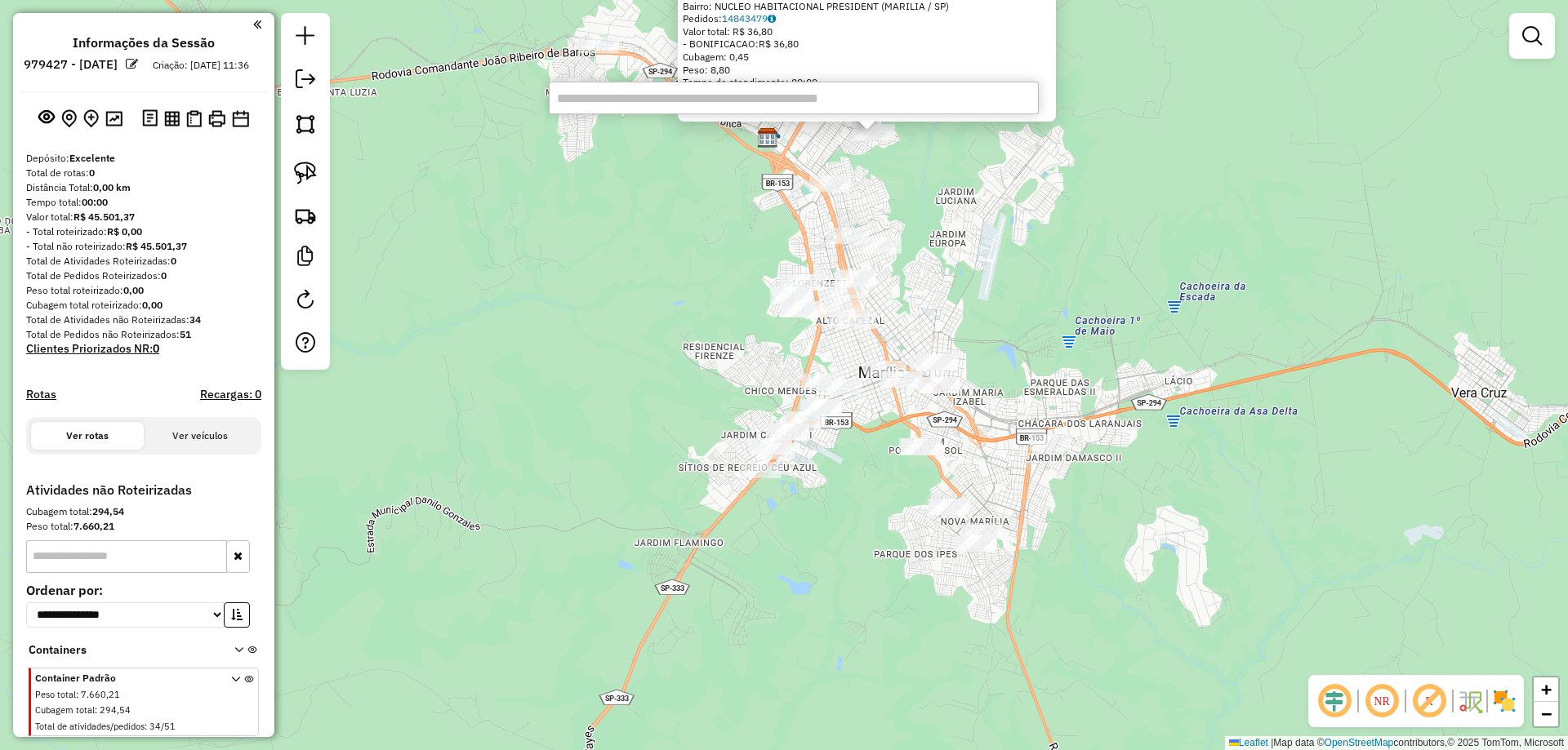
click at [1067, 207] on div "Atividade não roteirizada 91142 - LUIS ANTONIO ALVES Tipo de cliente: NOTURNO (…" at bounding box center [784, 375] width 1568 height 750
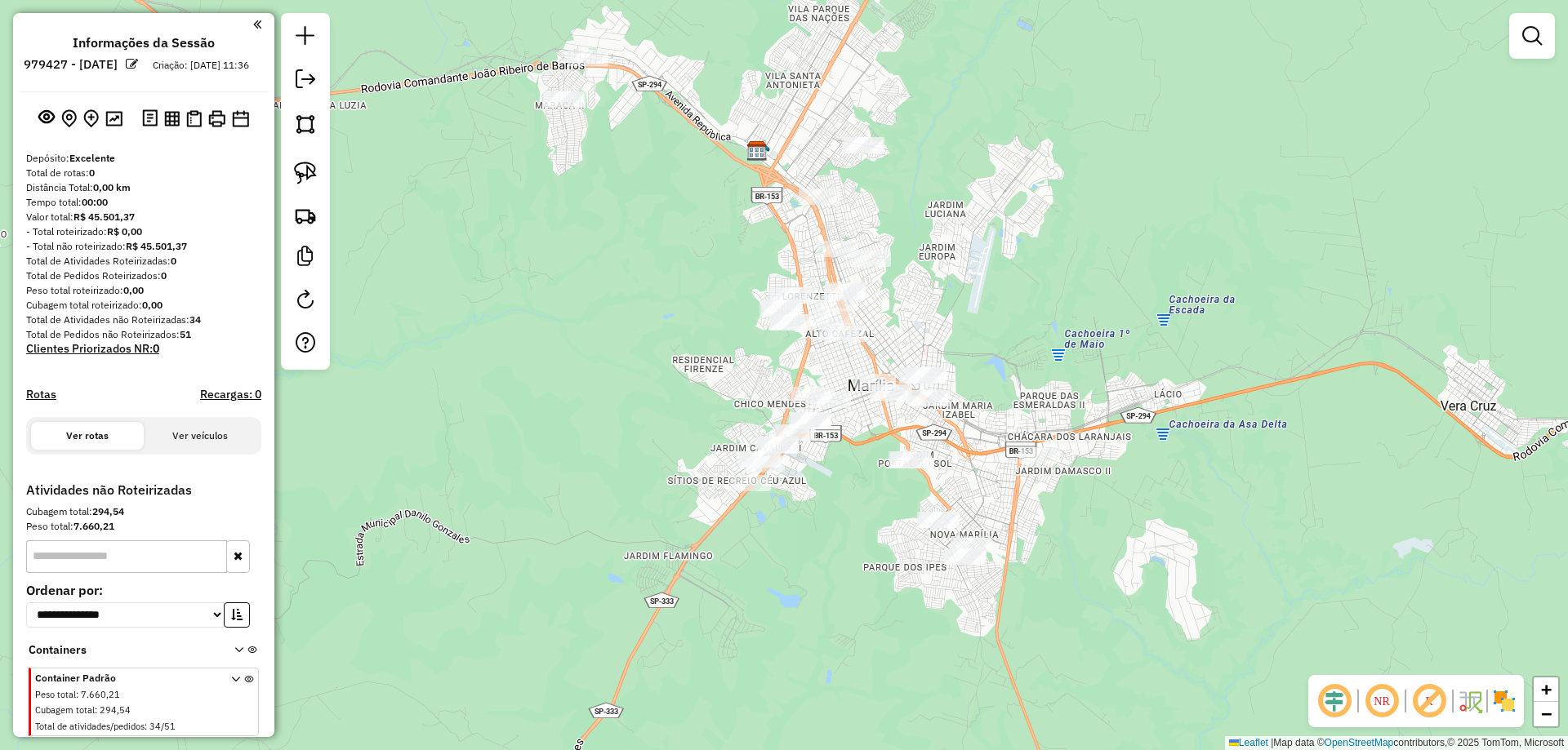
drag, startPoint x: 1095, startPoint y: 217, endPoint x: 986, endPoint y: 142, distance: 132.3
click at [987, 143] on div "Janela de atendimento Grade de atendimento Capacidade Transportadoras Veículos …" at bounding box center [784, 375] width 1568 height 750
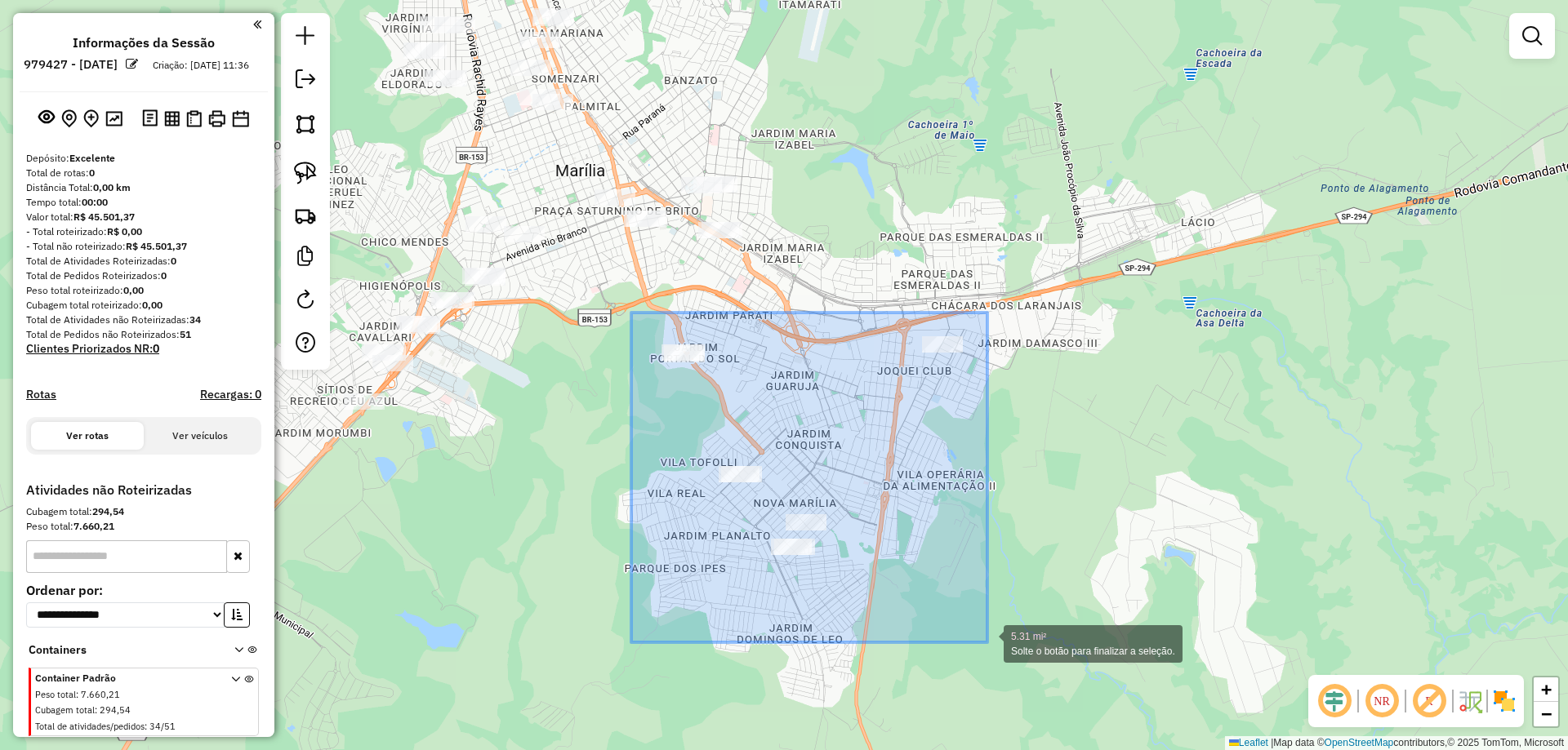
drag, startPoint x: 632, startPoint y: 312, endPoint x: 990, endPoint y: 634, distance: 481.5
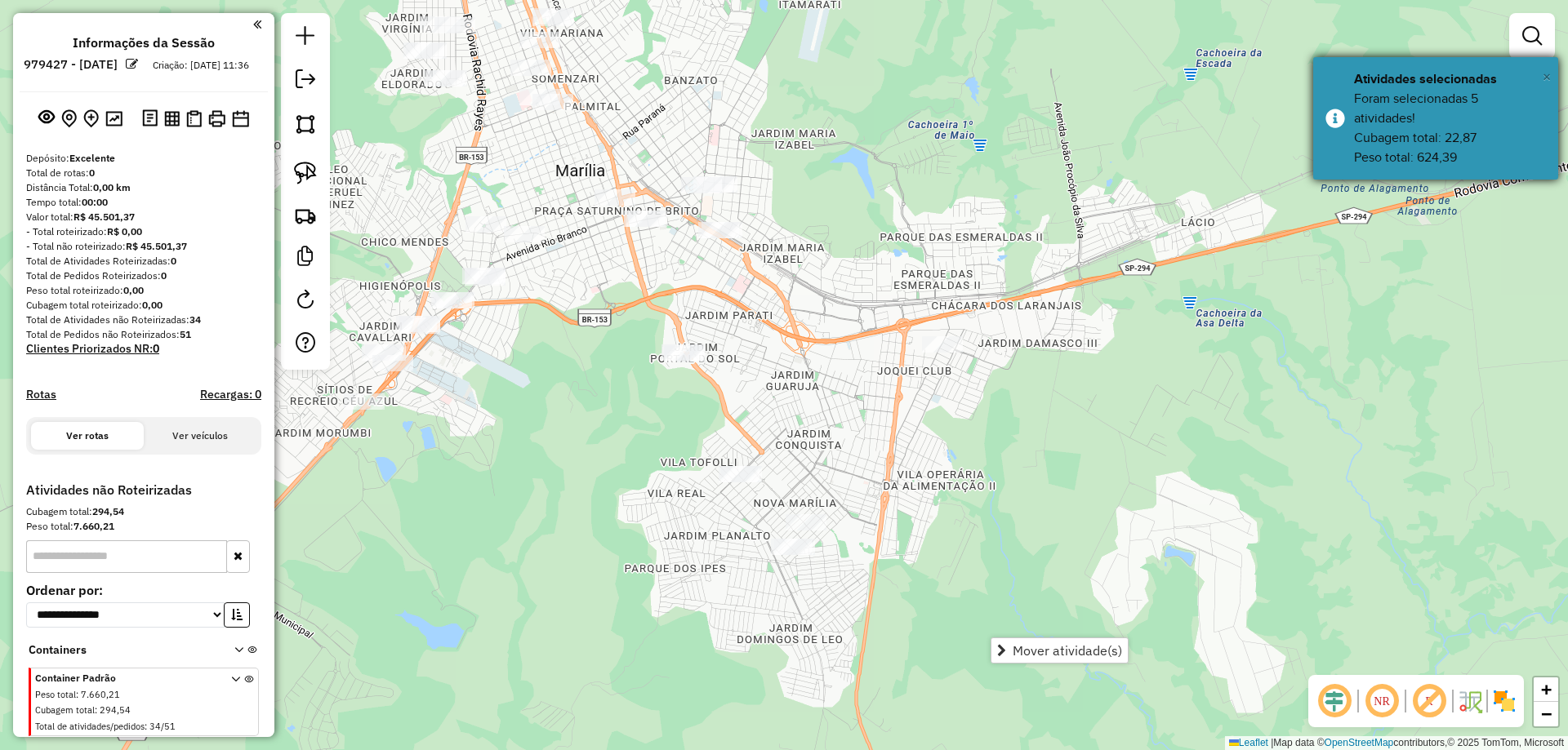
click at [1546, 80] on span "×" at bounding box center [1546, 77] width 8 height 18
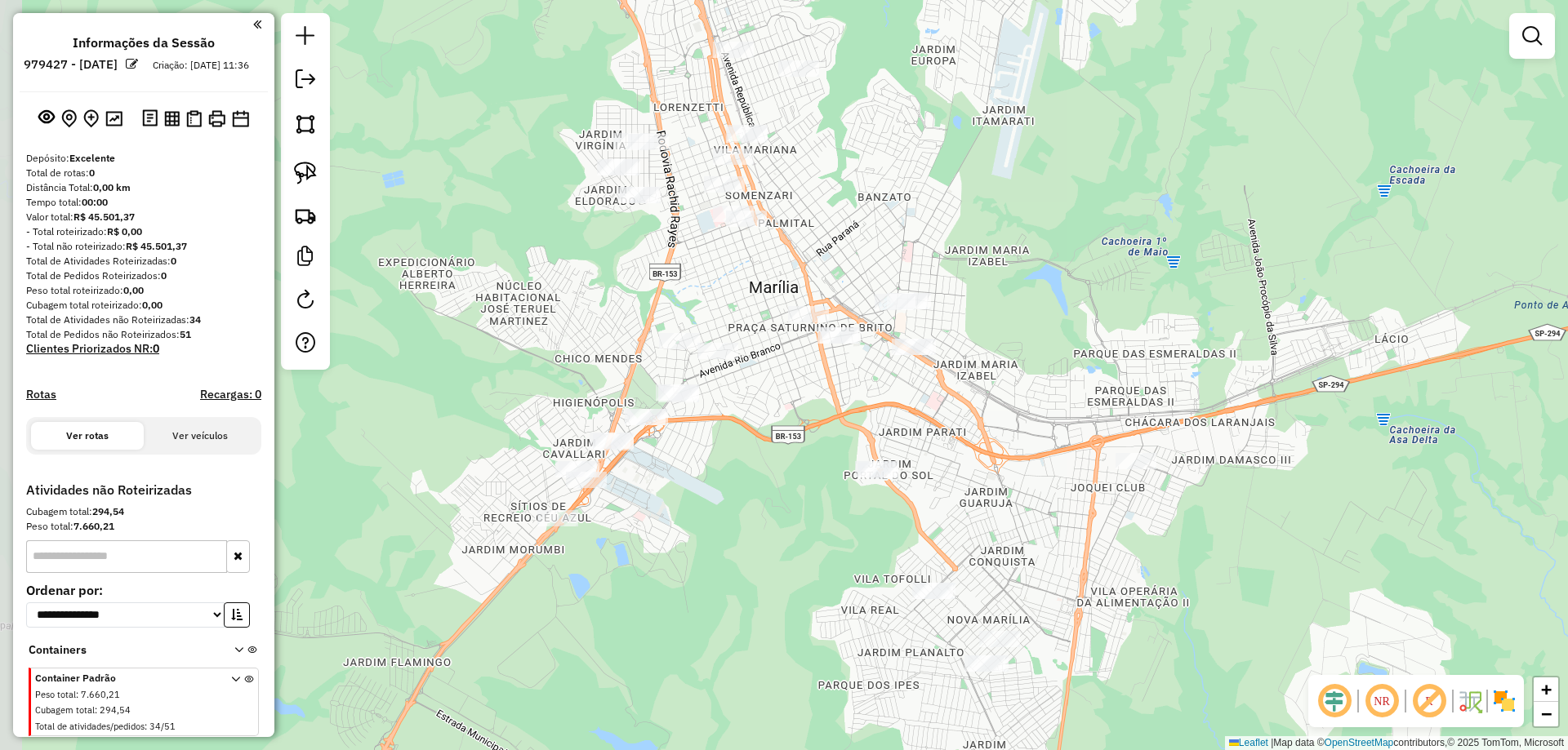
drag, startPoint x: 1015, startPoint y: 161, endPoint x: 1208, endPoint y: 278, distance: 225.7
click at [1208, 278] on div "Janela de atendimento Grade de atendimento Capacidade Transportadoras Veículos …" at bounding box center [784, 375] width 1568 height 750
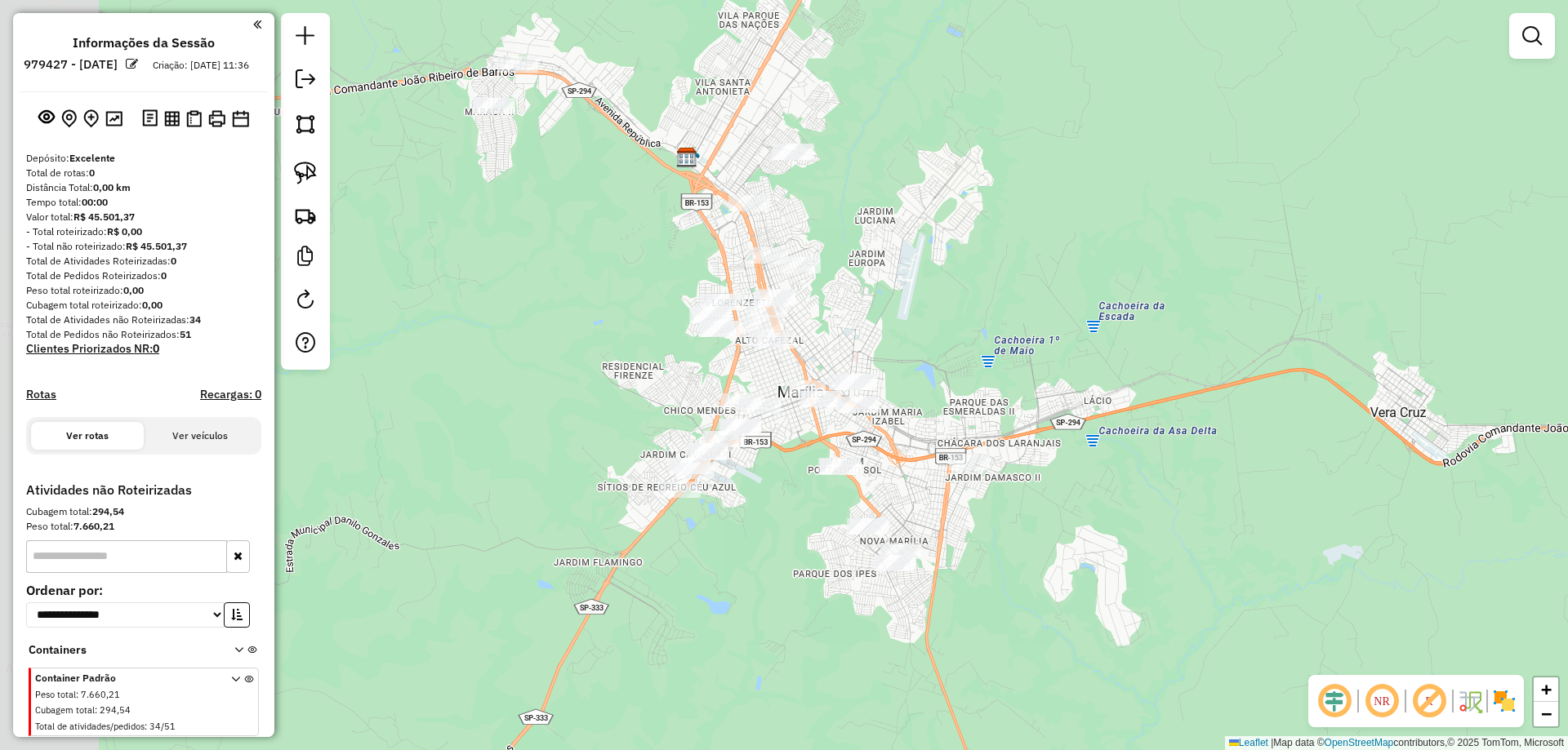
drag, startPoint x: 790, startPoint y: 248, endPoint x: 897, endPoint y: 264, distance: 108.2
click at [897, 264] on div "Janela de atendimento Grade de atendimento Capacidade Transportadoras Veículos …" at bounding box center [784, 375] width 1568 height 750
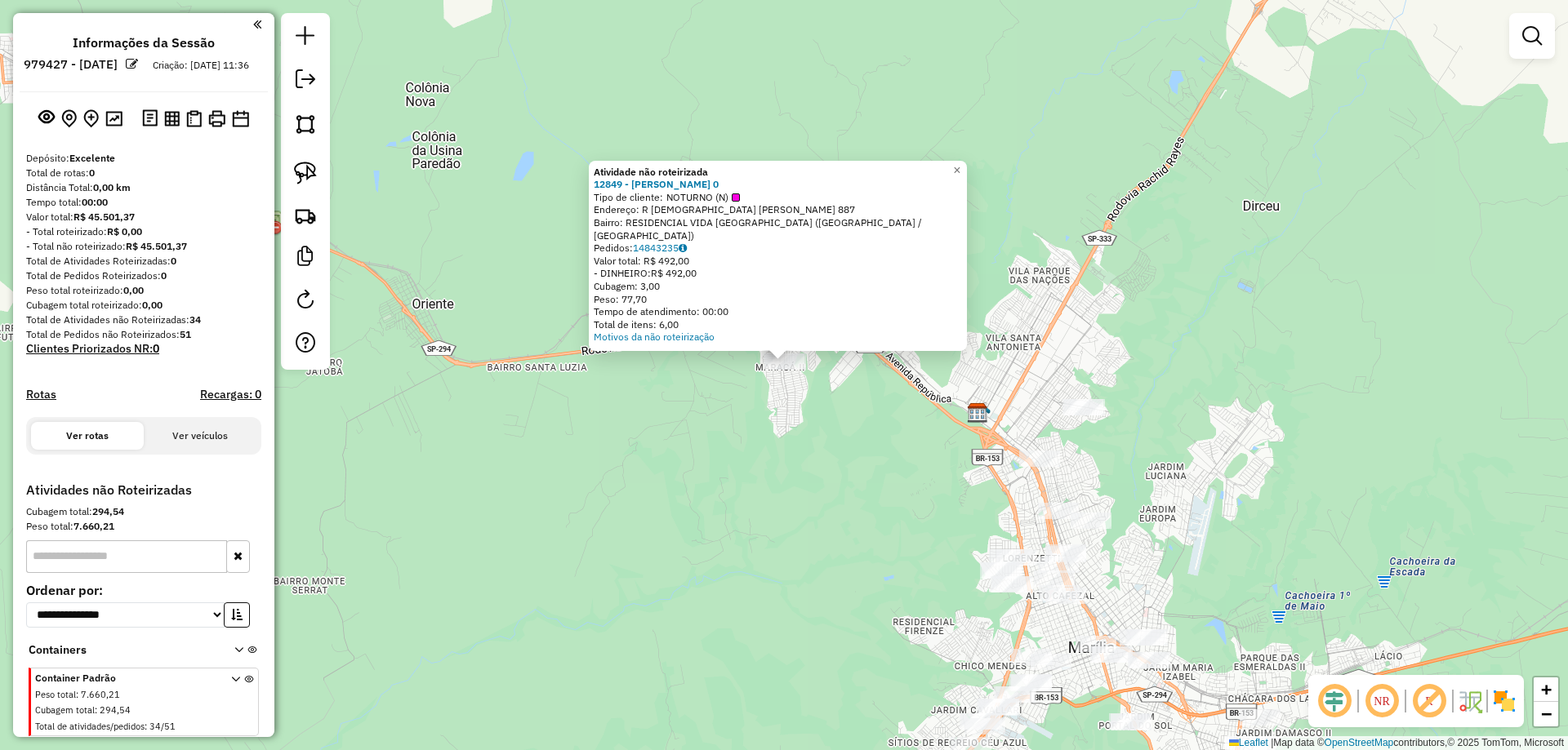
drag, startPoint x: 875, startPoint y: 491, endPoint x: 862, endPoint y: 337, distance: 154.5
click at [862, 337] on div "Atividade não roteirizada 12849 - JOAO CARLOS RAPADO 0 Tipo de cliente: NOTURNO…" at bounding box center [784, 375] width 1568 height 750
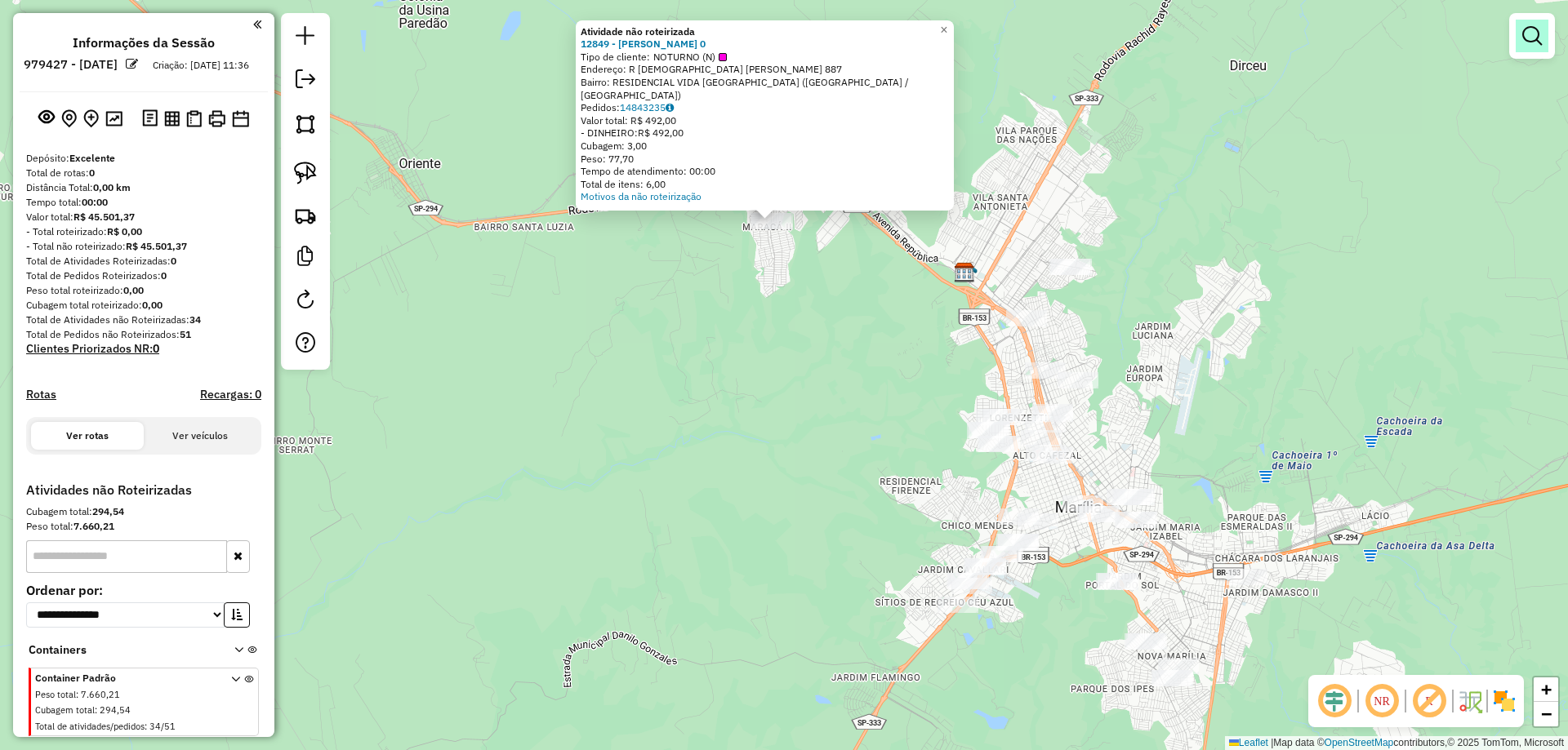
click at [1532, 42] on em at bounding box center [1532, 36] width 20 height 20
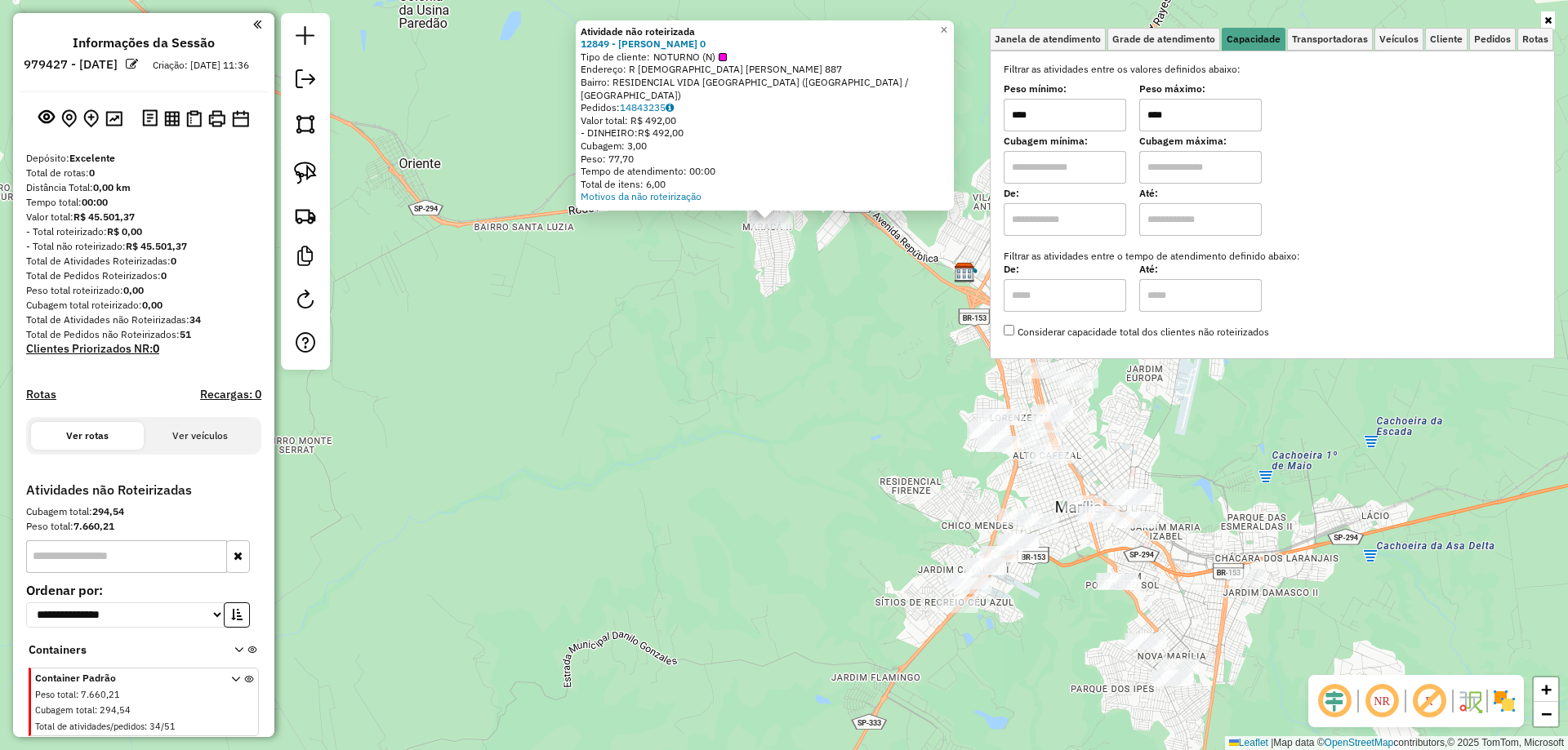
drag, startPoint x: 1091, startPoint y: 119, endPoint x: 1200, endPoint y: 114, distance: 109.1
click at [1091, 119] on input "****" at bounding box center [1065, 114] width 123 height 32
click at [1203, 114] on input "****" at bounding box center [1200, 114] width 123 height 32
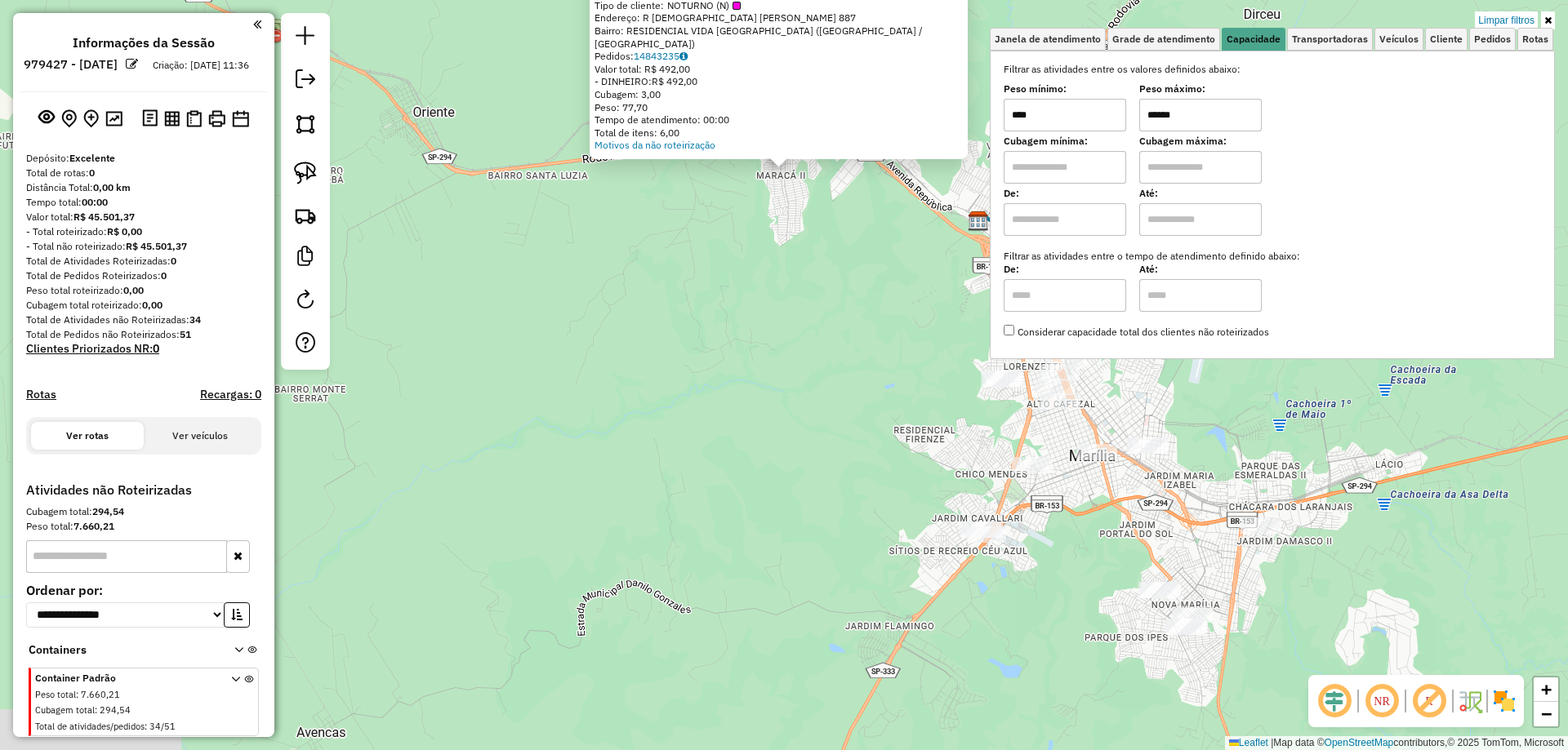
drag, startPoint x: 1248, startPoint y: 440, endPoint x: 1262, endPoint y: 390, distance: 51.9
click at [1262, 390] on div "Atividade não roteirizada 12849 - JOAO CARLOS RAPADO 0 Tipo de cliente: NOTURNO…" at bounding box center [784, 375] width 1568 height 750
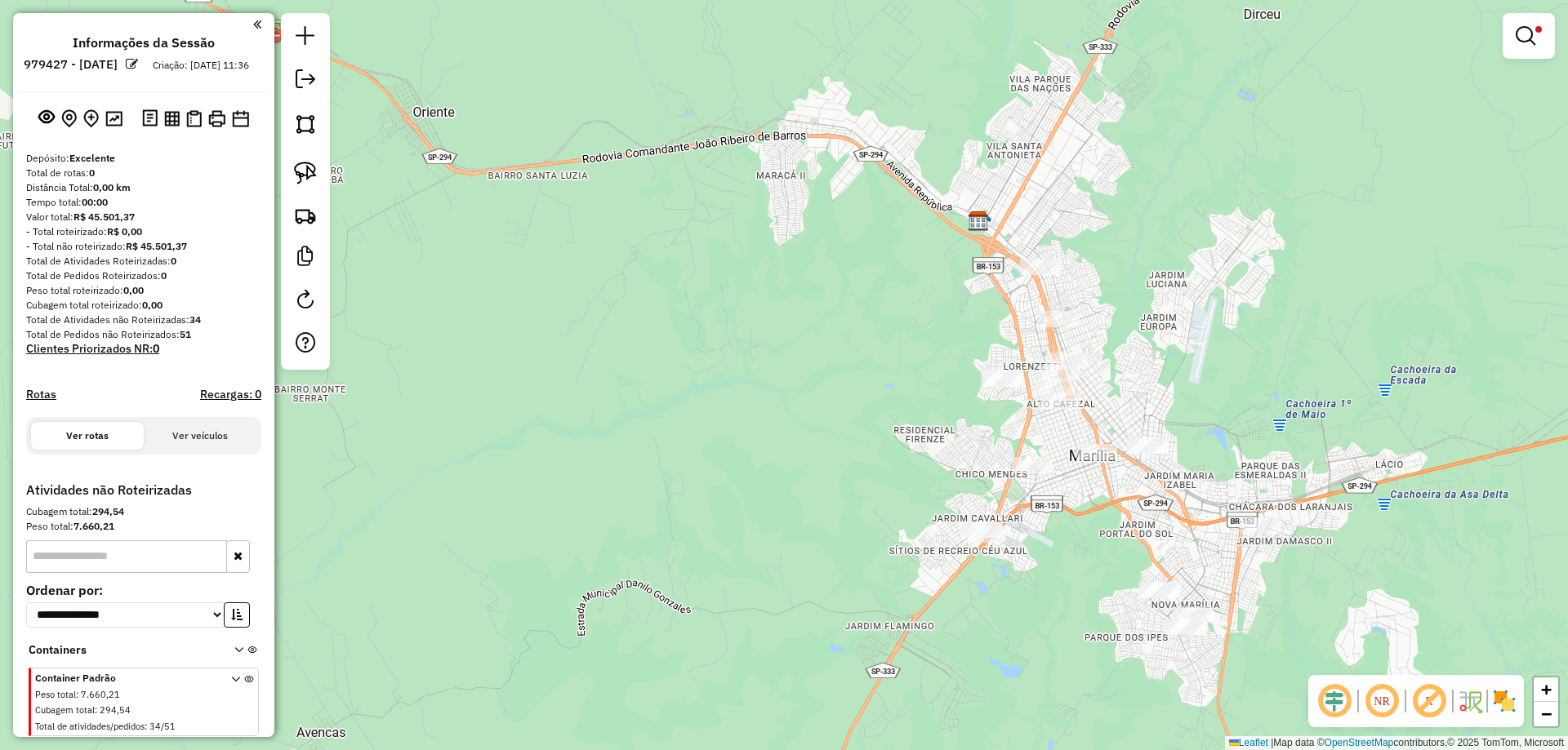
drag, startPoint x: 1057, startPoint y: 486, endPoint x: 1001, endPoint y: 420, distance: 86.6
click at [1001, 420] on div "Limpar filtros Janela de atendimento Grade de atendimento Capacidade Transporta…" at bounding box center [784, 375] width 1568 height 750
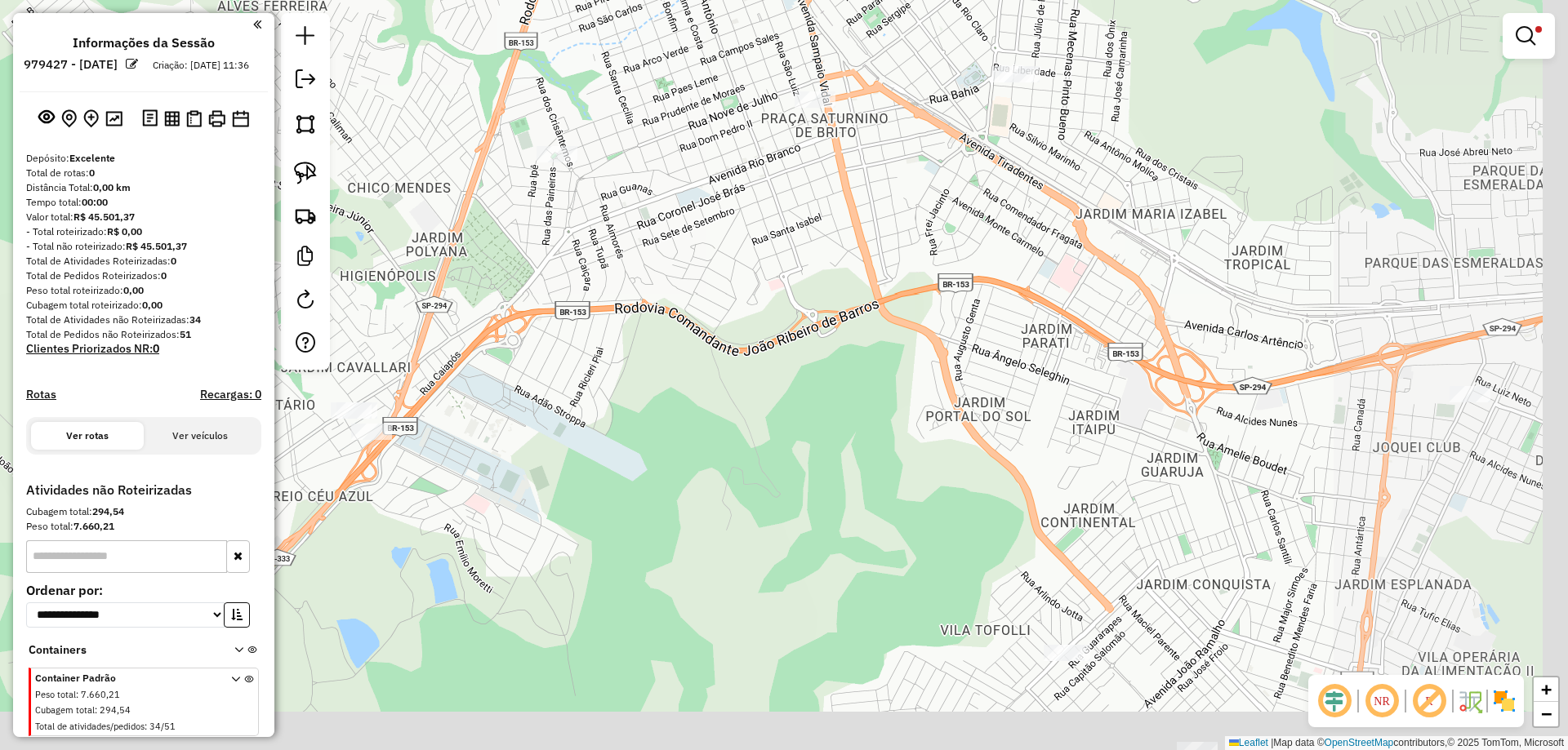
drag, startPoint x: 1191, startPoint y: 466, endPoint x: 946, endPoint y: 414, distance: 250.5
click at [946, 414] on div "Limpar filtros Janela de atendimento Grade de atendimento Capacidade Transporta…" at bounding box center [784, 375] width 1568 height 750
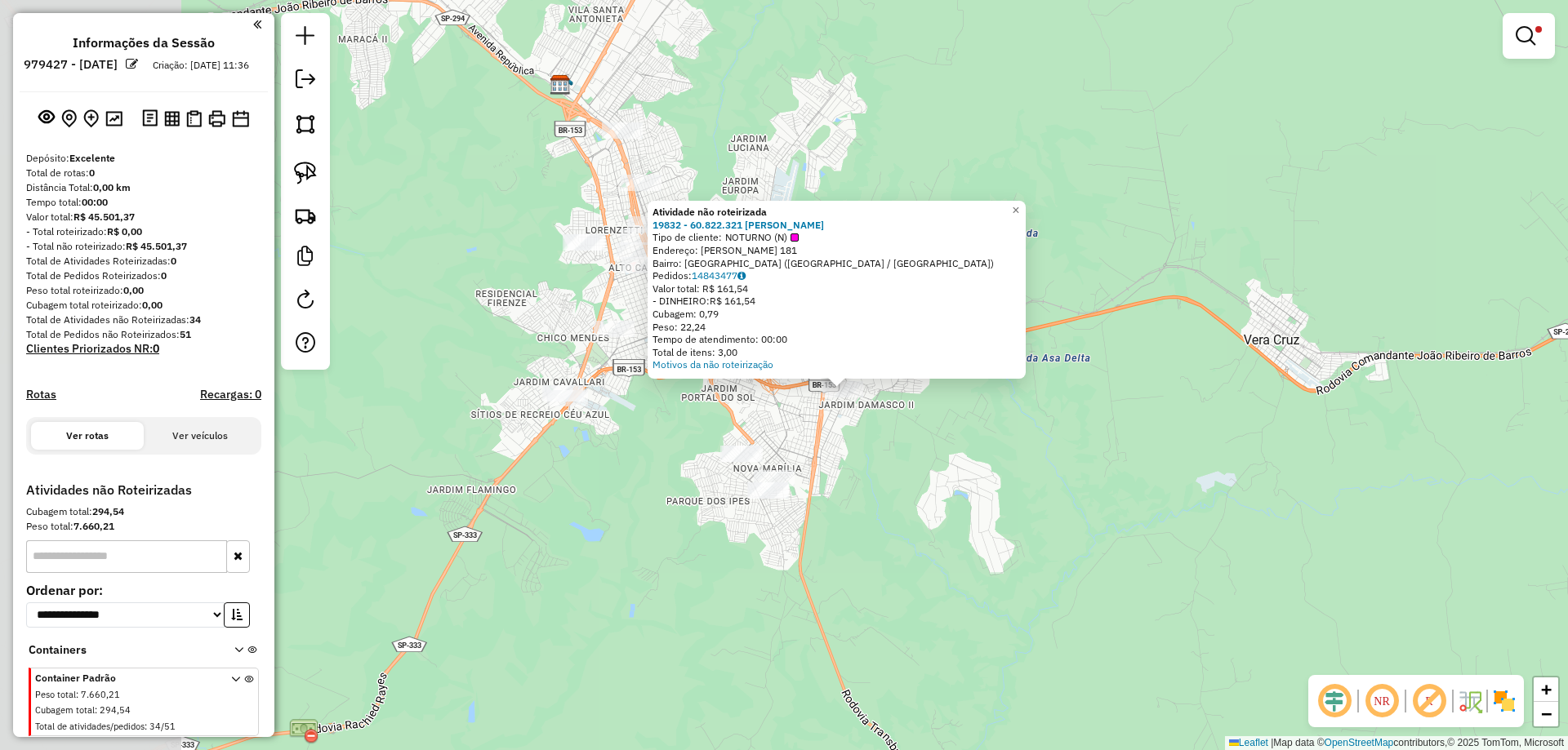
drag, startPoint x: 641, startPoint y: 479, endPoint x: 842, endPoint y: 466, distance: 201.4
click at [842, 466] on div "Atividade não roteirizada 19832 - 60.822.321 RAFAEL LU Tipo de cliente: NOTURNO…" at bounding box center [784, 375] width 1568 height 750
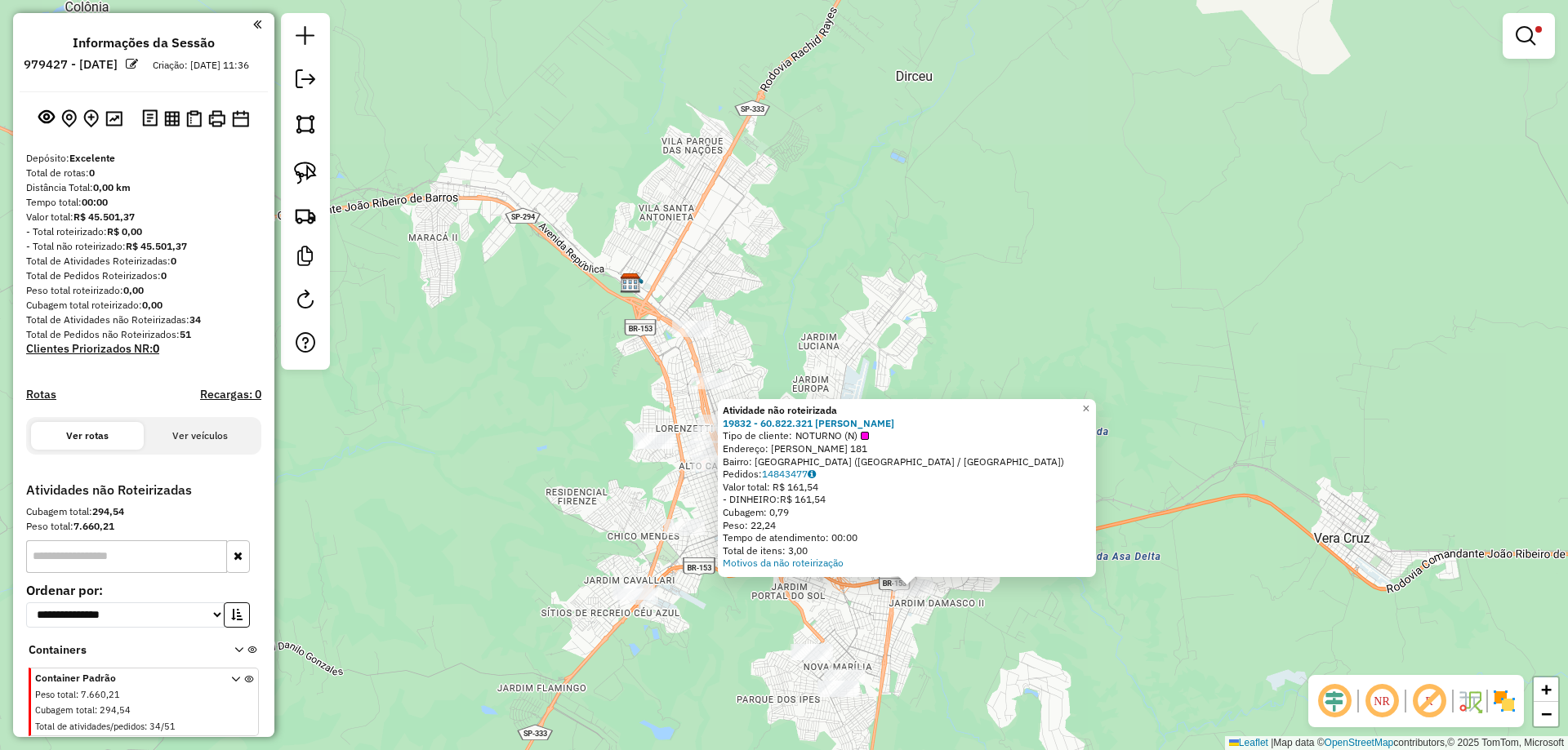
drag, startPoint x: 495, startPoint y: 153, endPoint x: 559, endPoint y: 348, distance: 205.2
click at [559, 348] on div "Atividade não roteirizada 19832 - 60.822.321 RAFAEL LU Tipo de cliente: NOTURNO…" at bounding box center [784, 375] width 1568 height 750
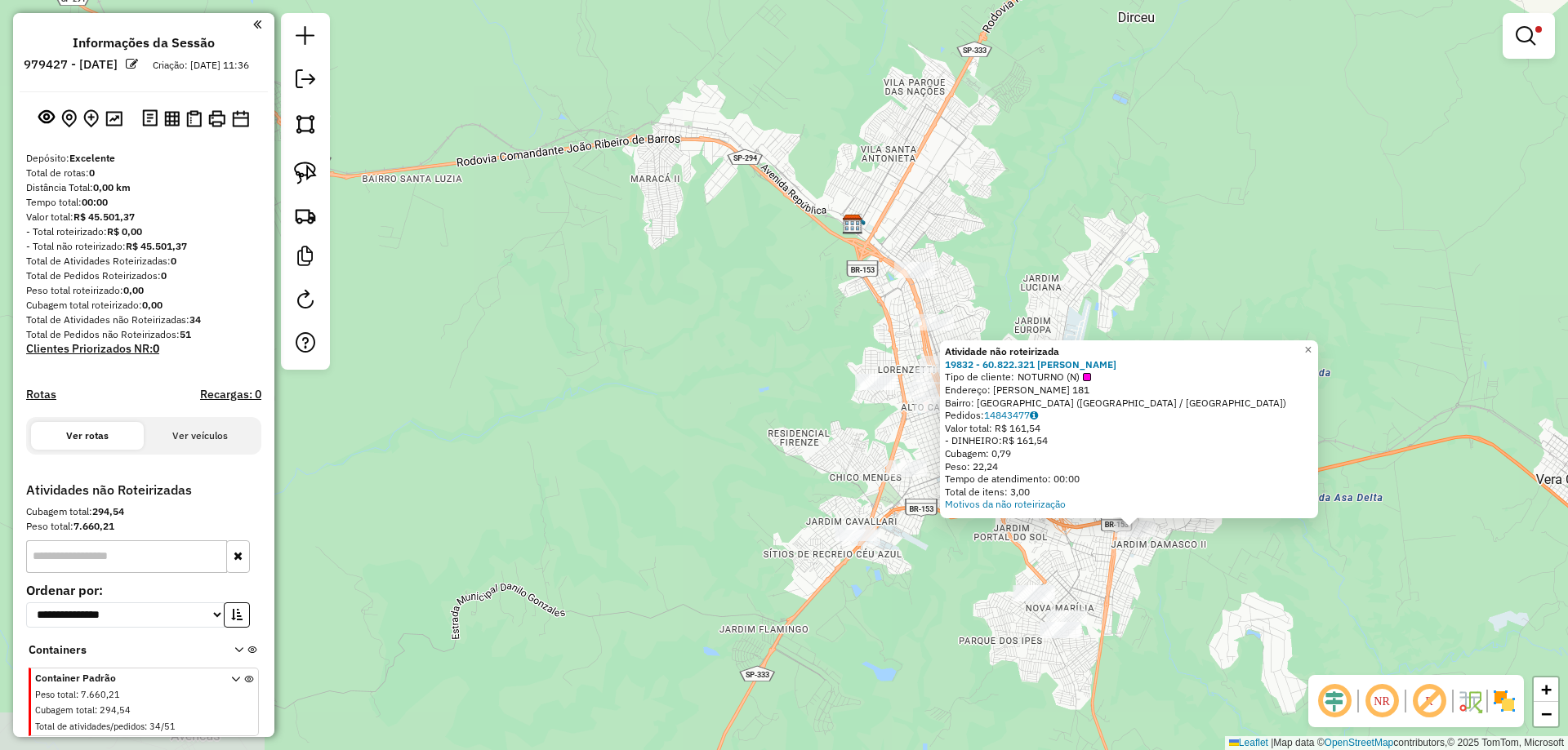
drag, startPoint x: 486, startPoint y: 269, endPoint x: 708, endPoint y: 208, distance: 230.2
click at [708, 208] on div "Atividade não roteirizada 19832 - 60.822.321 RAFAEL LU Tipo de cliente: NOTURNO…" at bounding box center [784, 375] width 1568 height 750
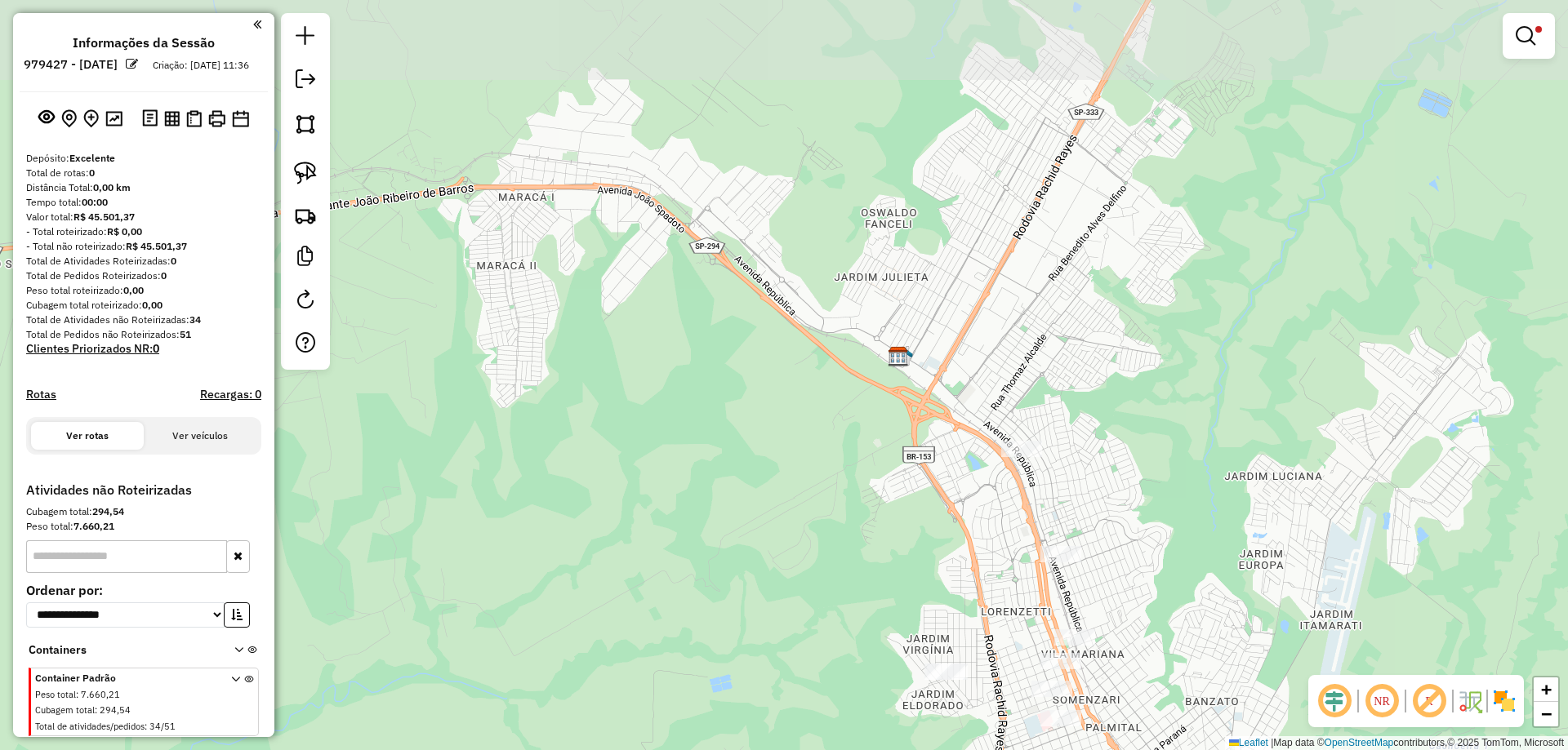
drag, startPoint x: 1190, startPoint y: 201, endPoint x: 1151, endPoint y: 394, distance: 196.9
click at [1151, 394] on div "Atividade não roteirizada 19832 - 60.822.321 RAFAEL LU Tipo de cliente: NOTURNO…" at bounding box center [784, 375] width 1568 height 750
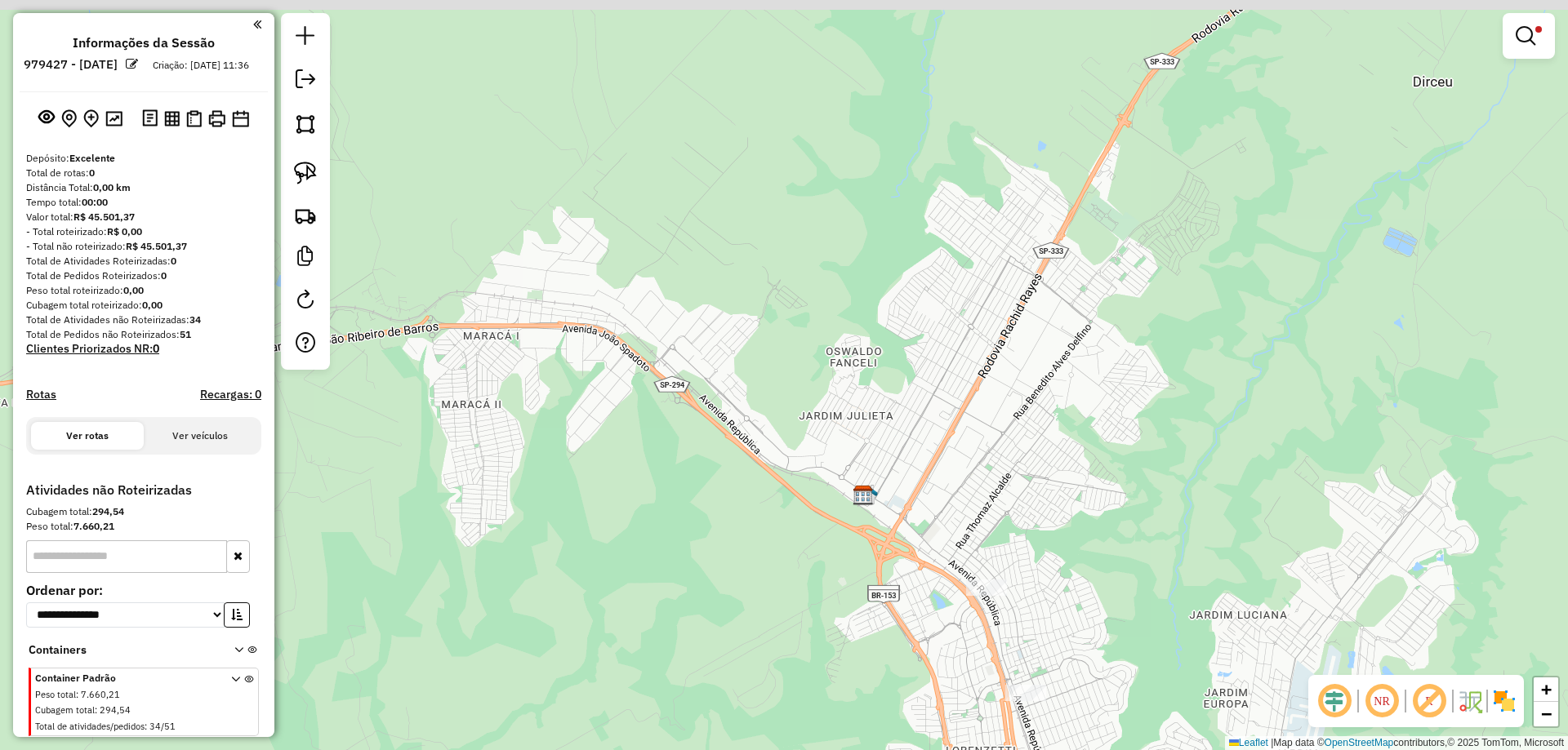
drag, startPoint x: 1149, startPoint y: 234, endPoint x: 1108, endPoint y: 394, distance: 165.2
click at [1108, 394] on div "Atividade não roteirizada 19832 - 60.822.321 RAFAEL LU Tipo de cliente: NOTURNO…" at bounding box center [784, 375] width 1568 height 750
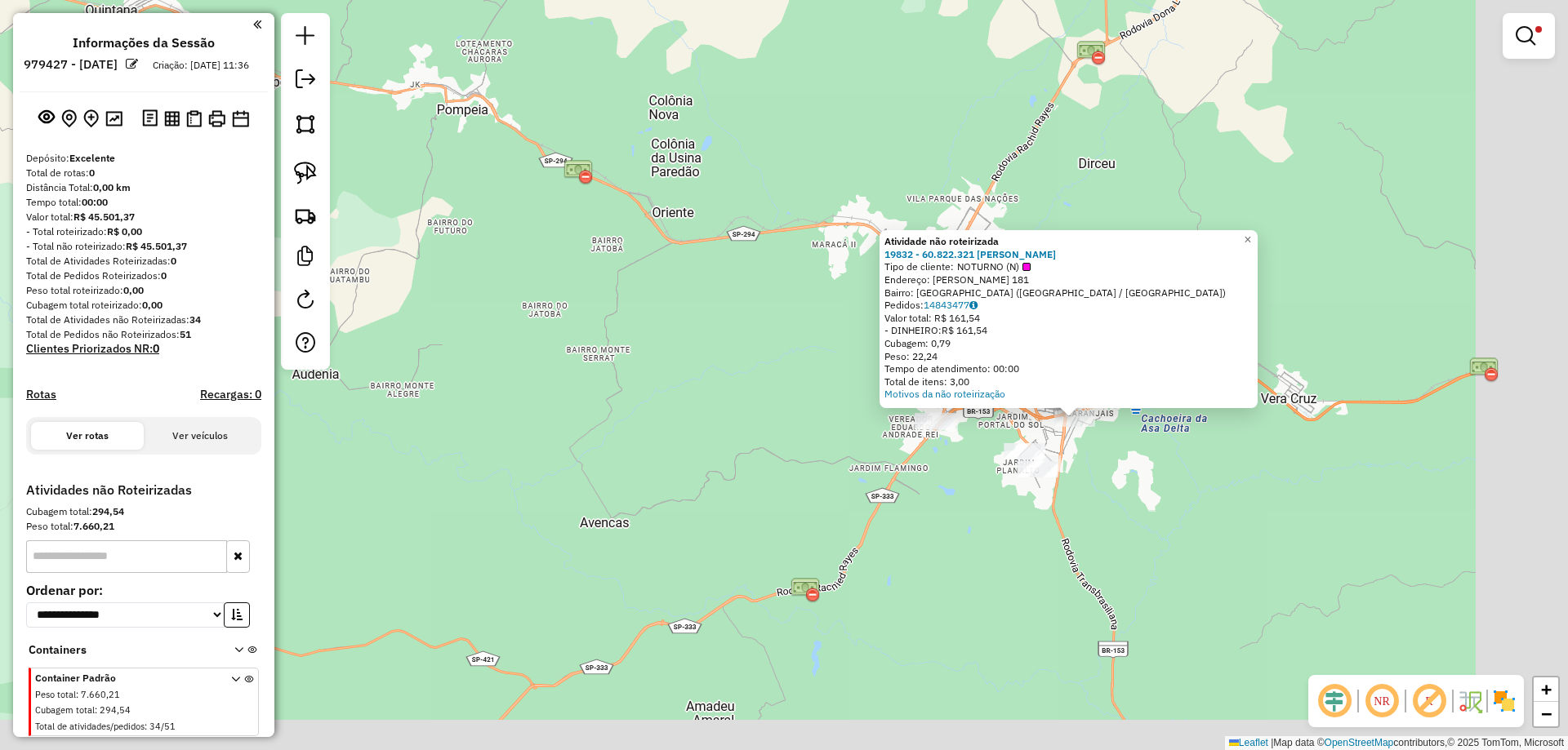
drag, startPoint x: 1188, startPoint y: 228, endPoint x: 1053, endPoint y: 235, distance: 135.2
click at [1108, 177] on div "Atividade não roteirizada 19832 - 60.822.321 RAFAEL LU Tipo de cliente: NOTURNO…" at bounding box center [784, 375] width 1568 height 750
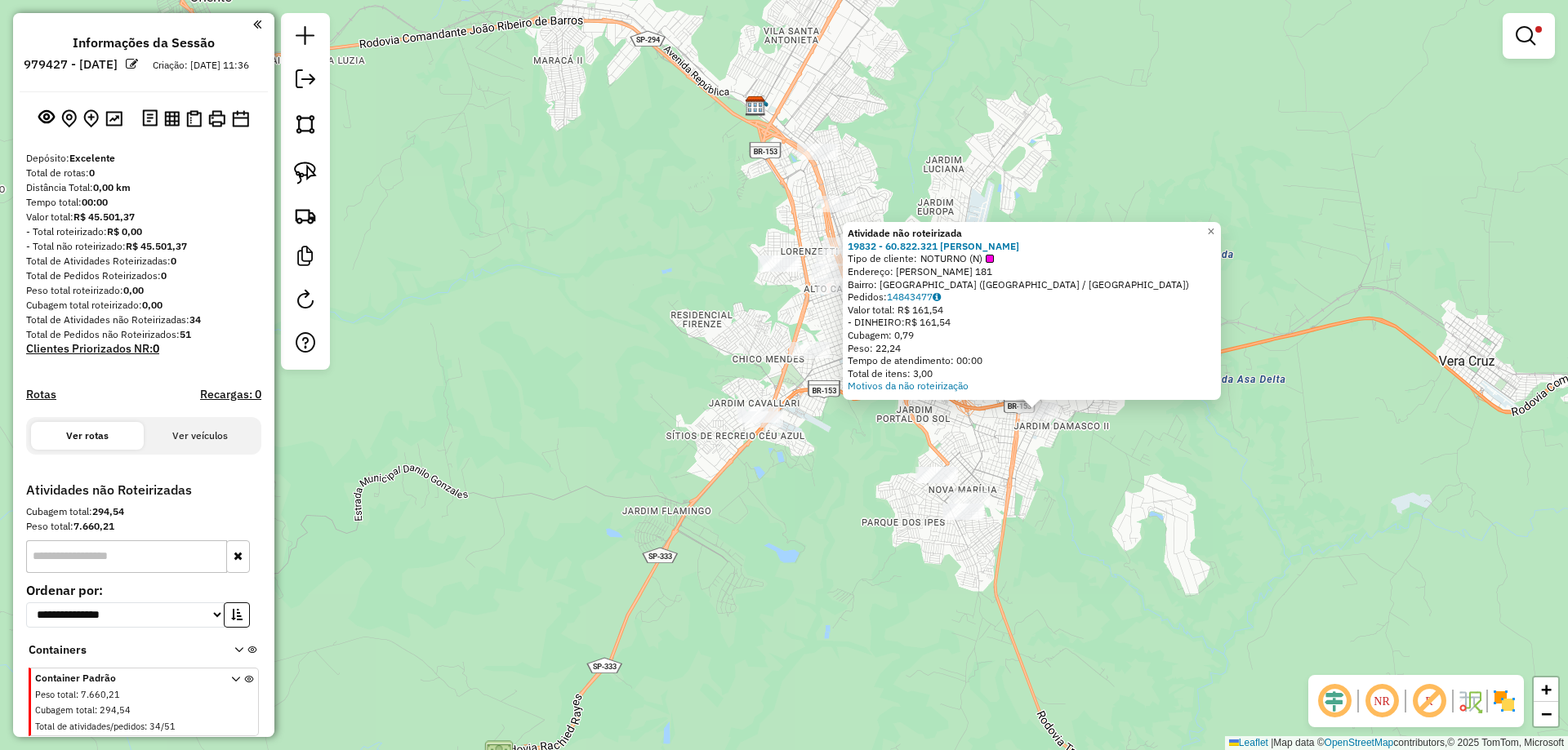
drag, startPoint x: 874, startPoint y: 457, endPoint x: 714, endPoint y: 550, distance: 185.1
click at [714, 550] on div "Atividade não roteirizada 19832 - 60.822.321 RAFAEL LU Tipo de cliente: NOTURNO…" at bounding box center [784, 375] width 1568 height 750
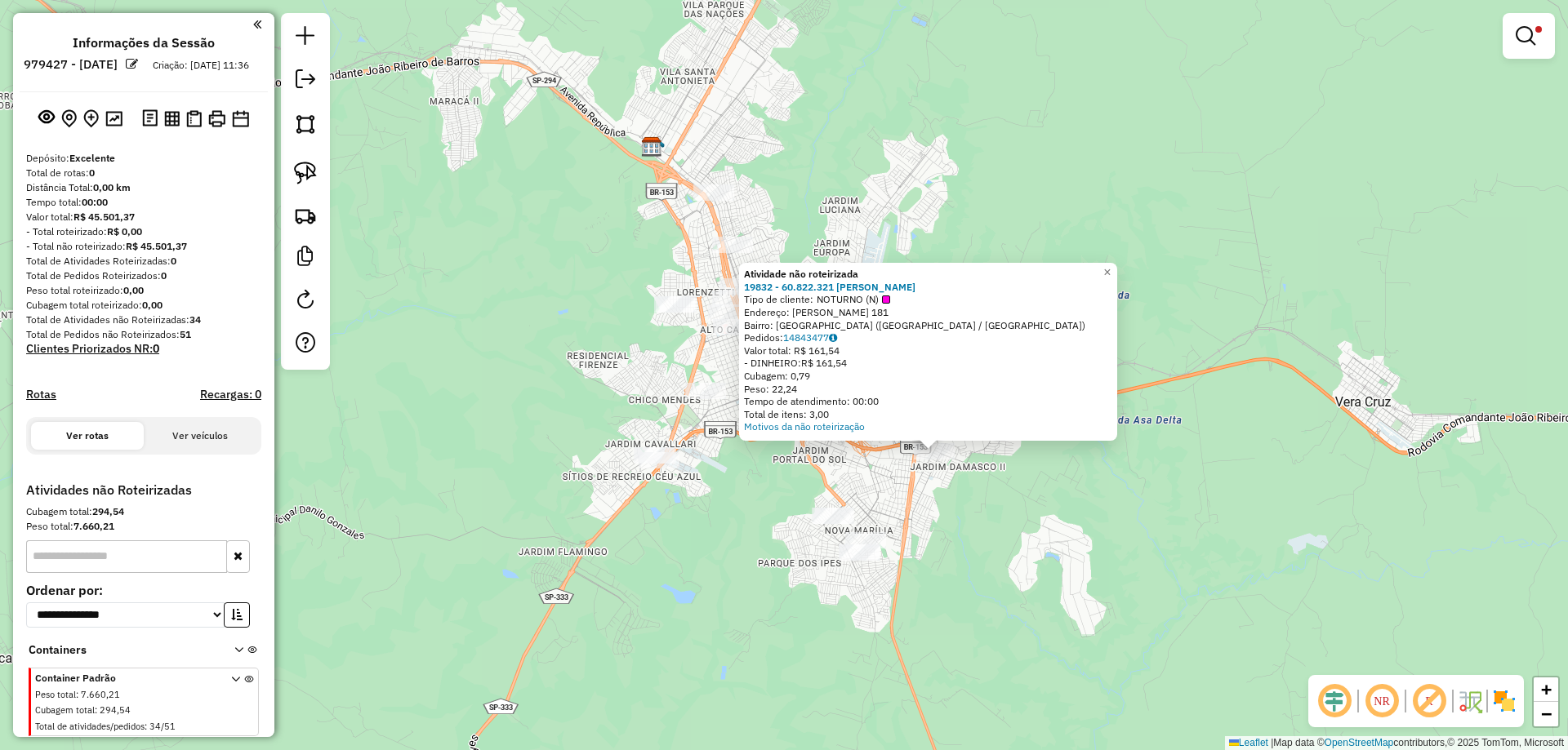
click at [799, 159] on div "Atividade não roteirizada 19832 - 60.822.321 RAFAEL LU Tipo de cliente: NOTURNO…" at bounding box center [784, 375] width 1568 height 750
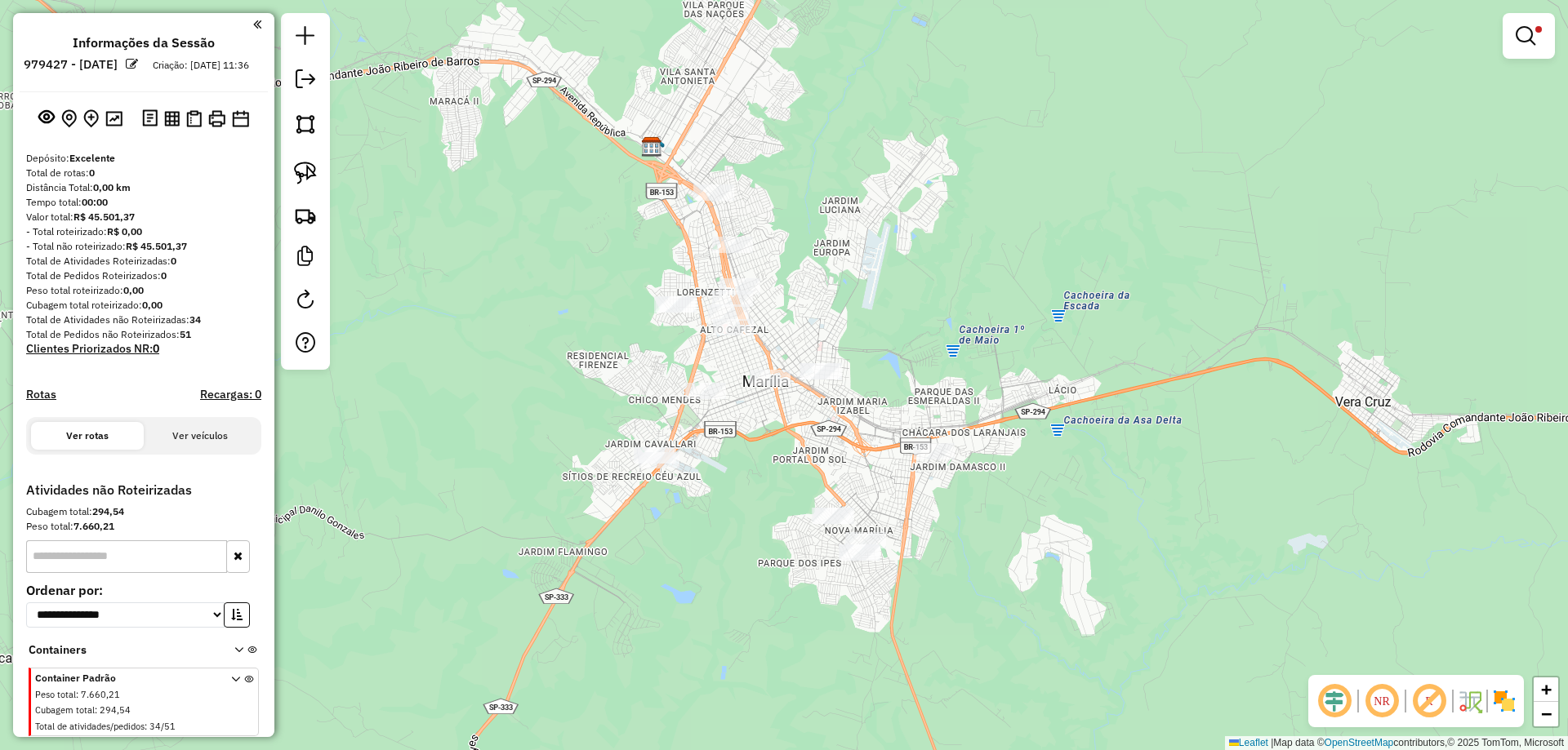
click at [1532, 47] on link at bounding box center [1528, 36] width 39 height 32
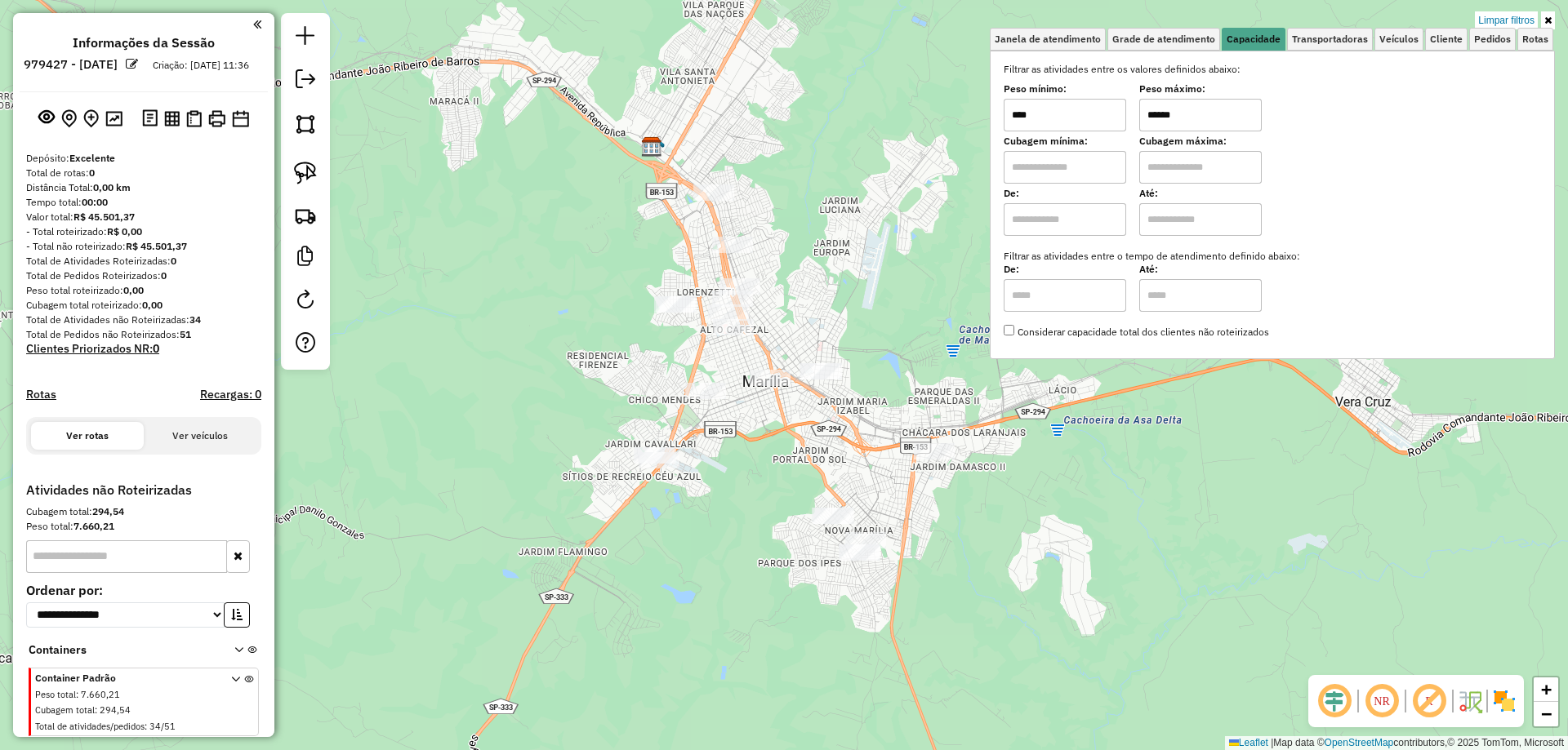
click at [1196, 118] on input "******" at bounding box center [1200, 114] width 123 height 32
type input "****"
click at [911, 109] on div "Janela de atendimento Grade de atendimento Capacidade Transportadoras Veículos …" at bounding box center [784, 375] width 1568 height 750
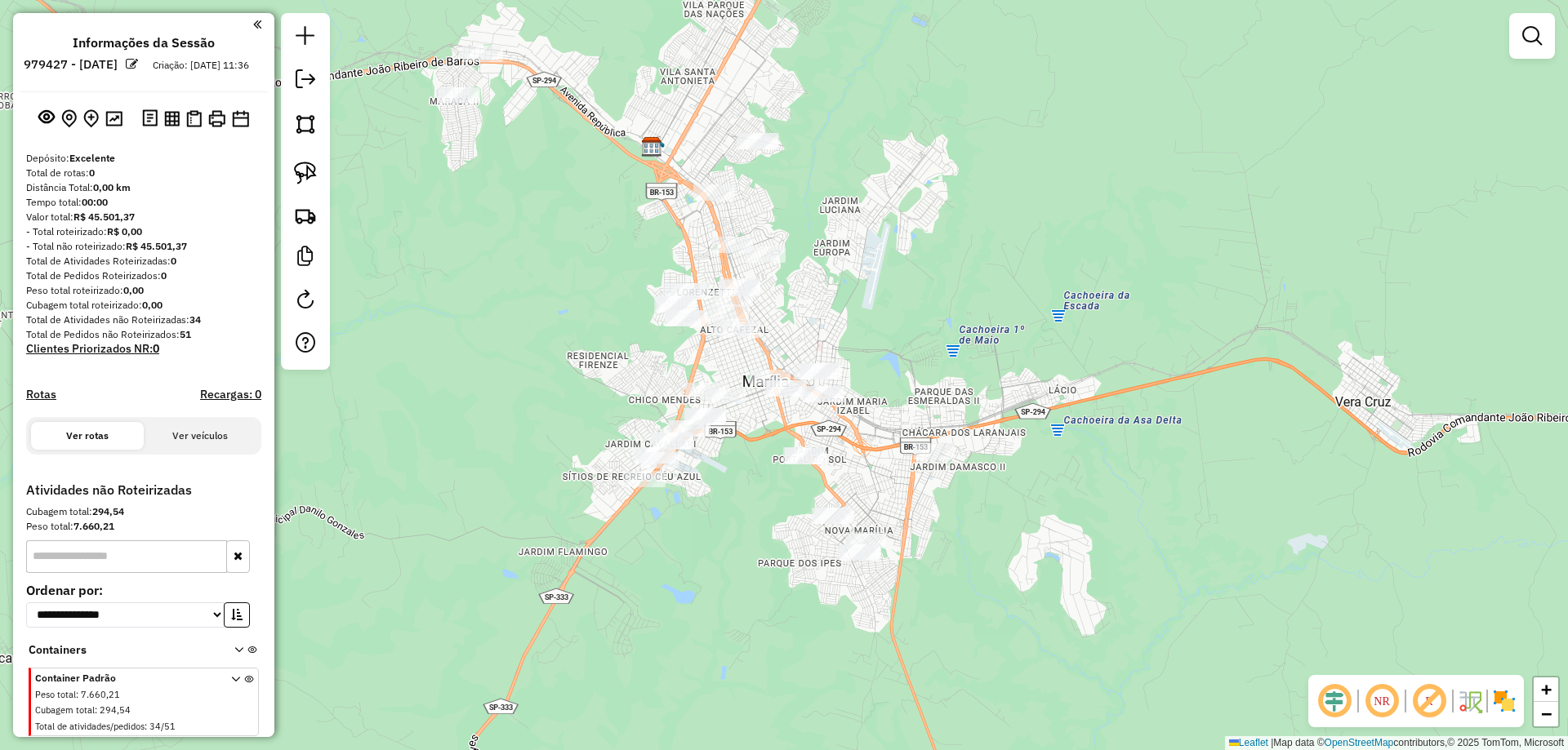
click at [452, 103] on div at bounding box center [457, 95] width 41 height 17
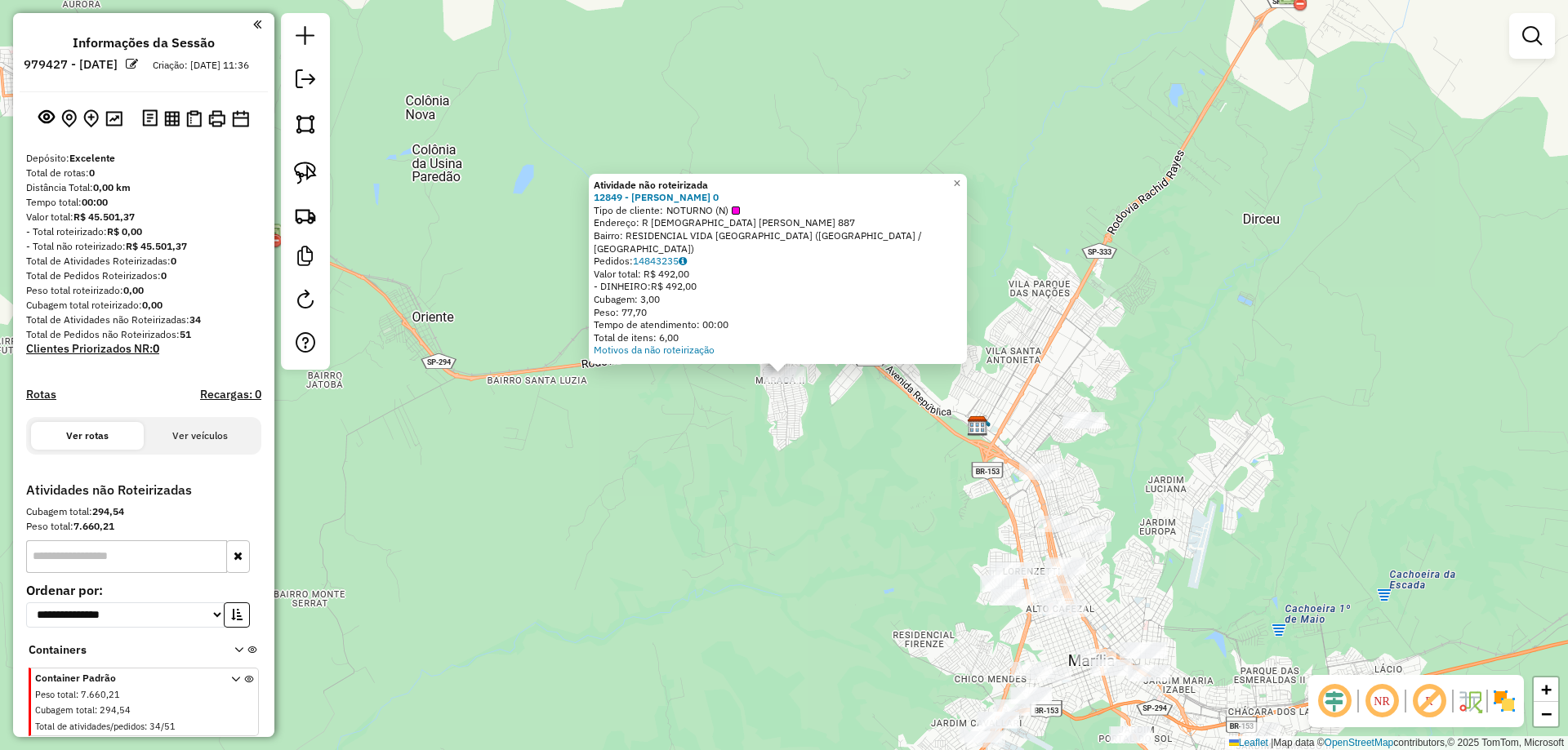
click at [875, 387] on div "Atividade não roteirizada 12849 - JOAO CARLOS RAPADO 0 Tipo de cliente: NOTURNO…" at bounding box center [784, 375] width 1568 height 750
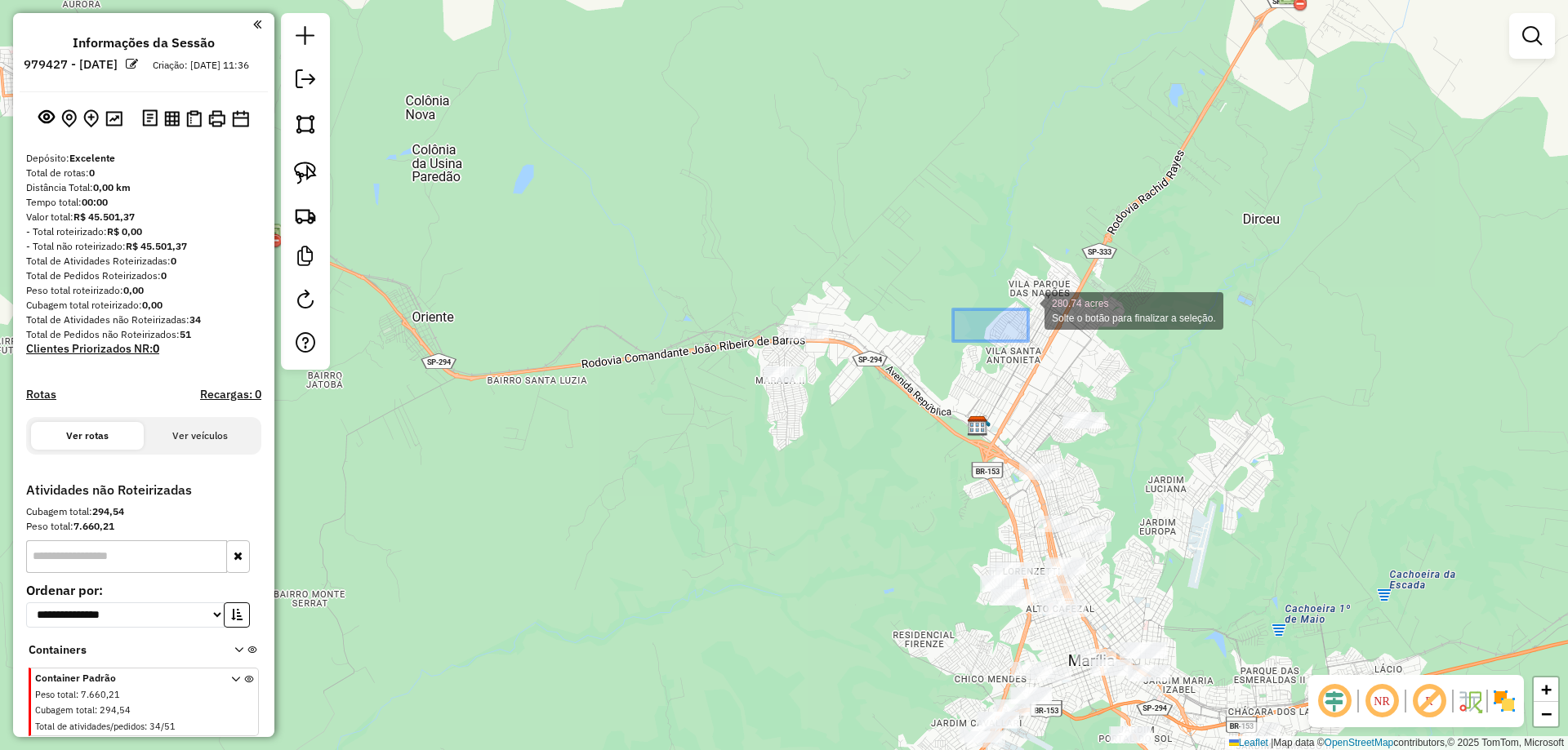
drag, startPoint x: 953, startPoint y: 341, endPoint x: 1033, endPoint y: 300, distance: 89.9
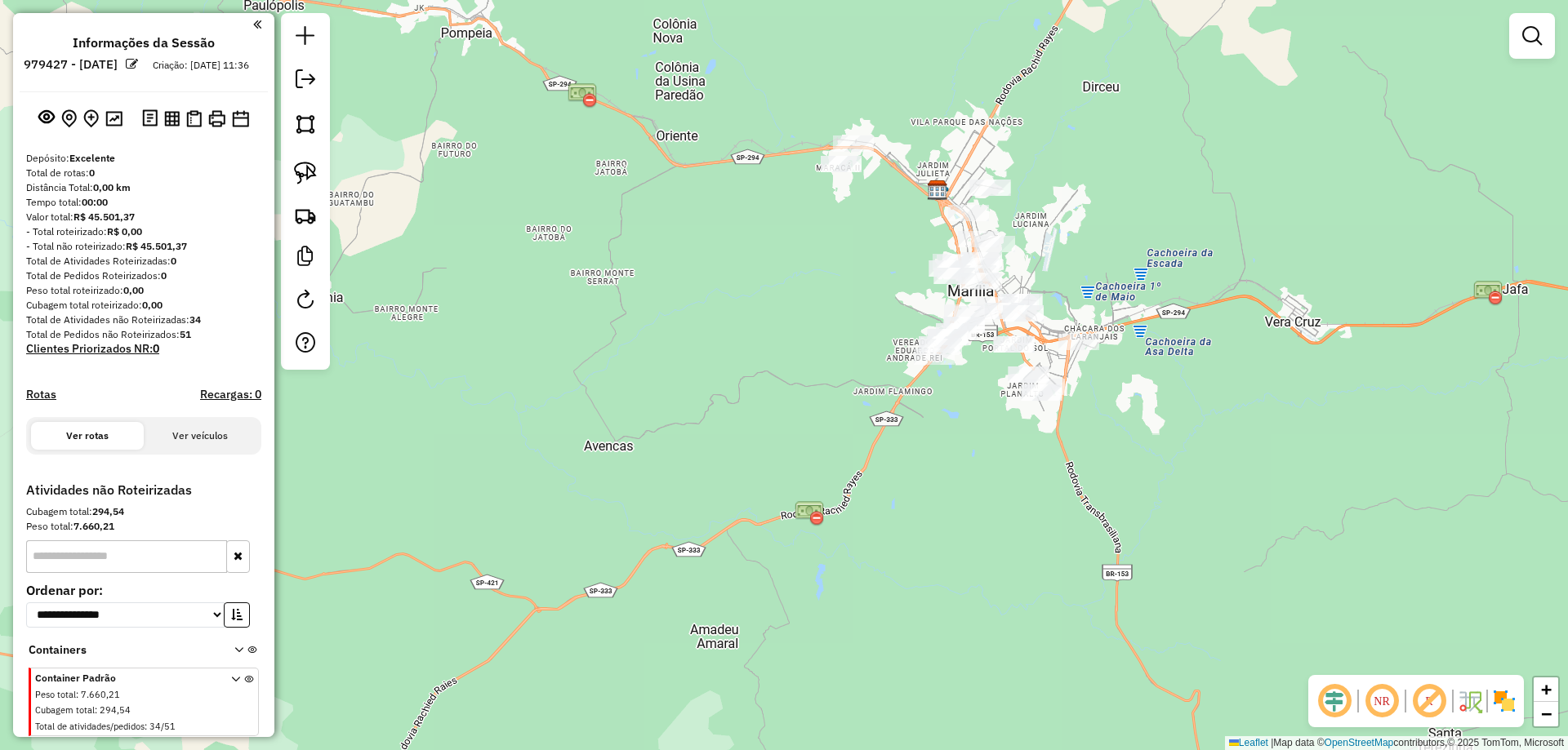
drag, startPoint x: 1147, startPoint y: 242, endPoint x: 1121, endPoint y: 204, distance: 46.0
click at [1123, 204] on div "Janela de atendimento Grade de atendimento Capacidade Transportadoras Veículos …" at bounding box center [784, 375] width 1568 height 750
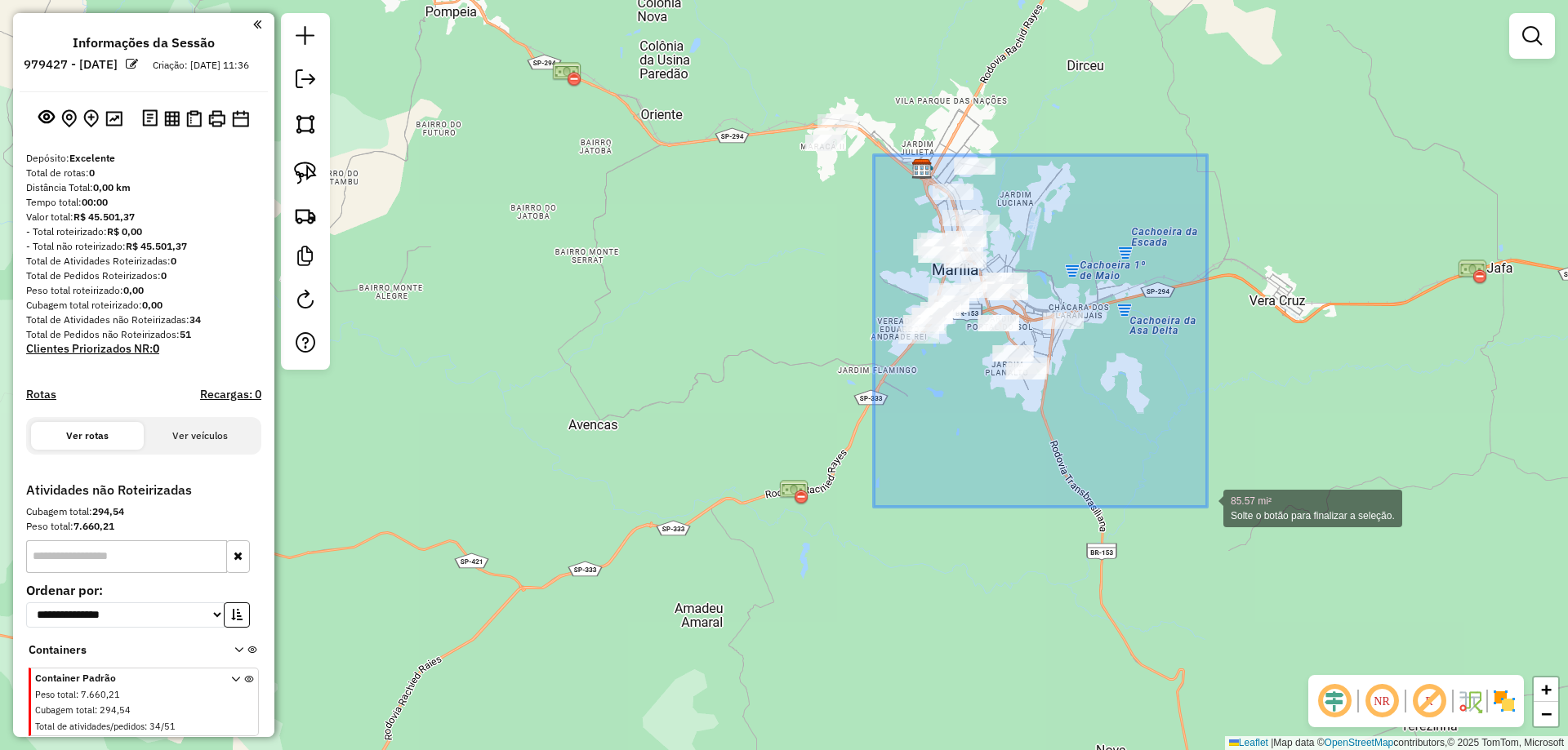
drag, startPoint x: 874, startPoint y: 155, endPoint x: 1207, endPoint y: 507, distance: 484.6
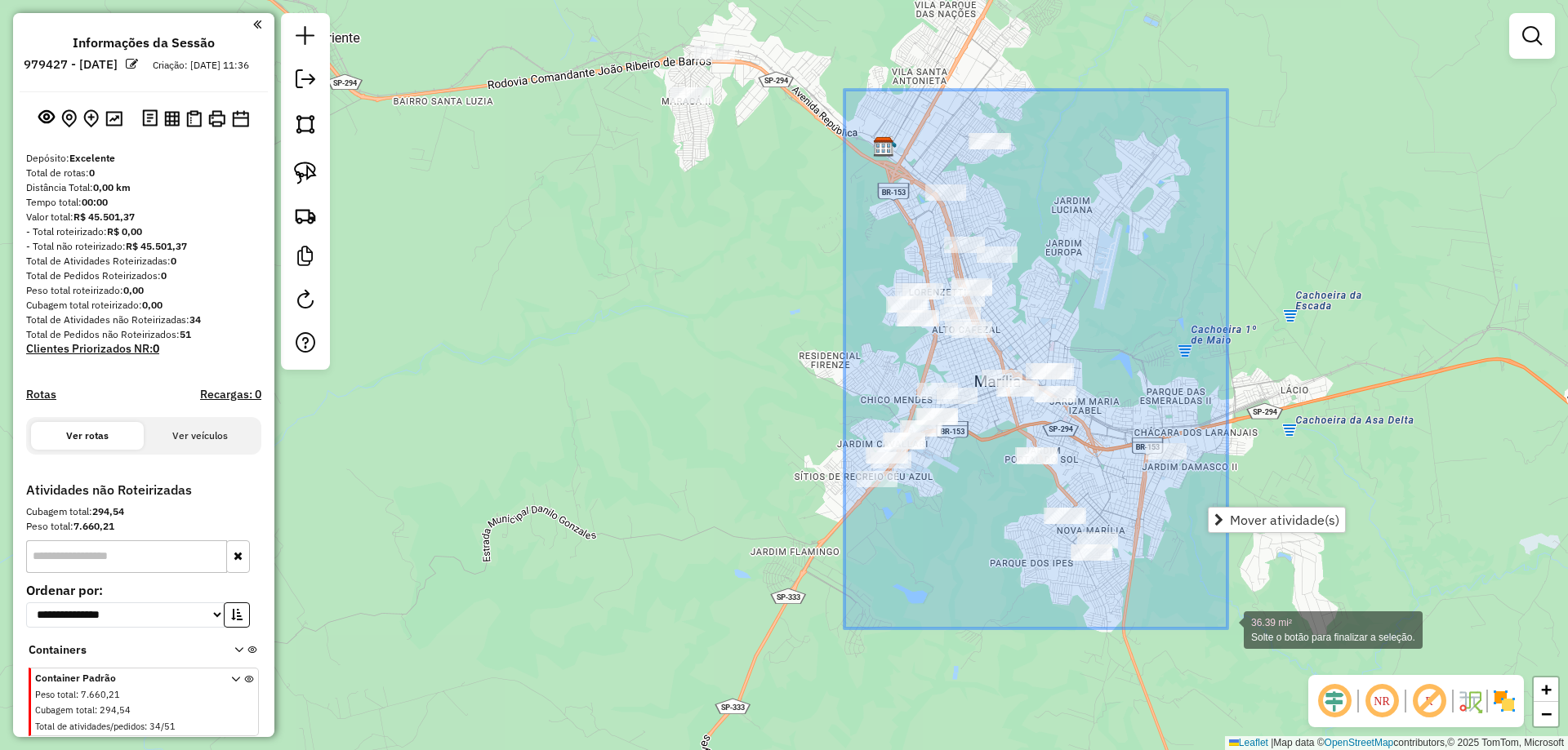
drag, startPoint x: 844, startPoint y: 90, endPoint x: 1227, endPoint y: 629, distance: 661.2
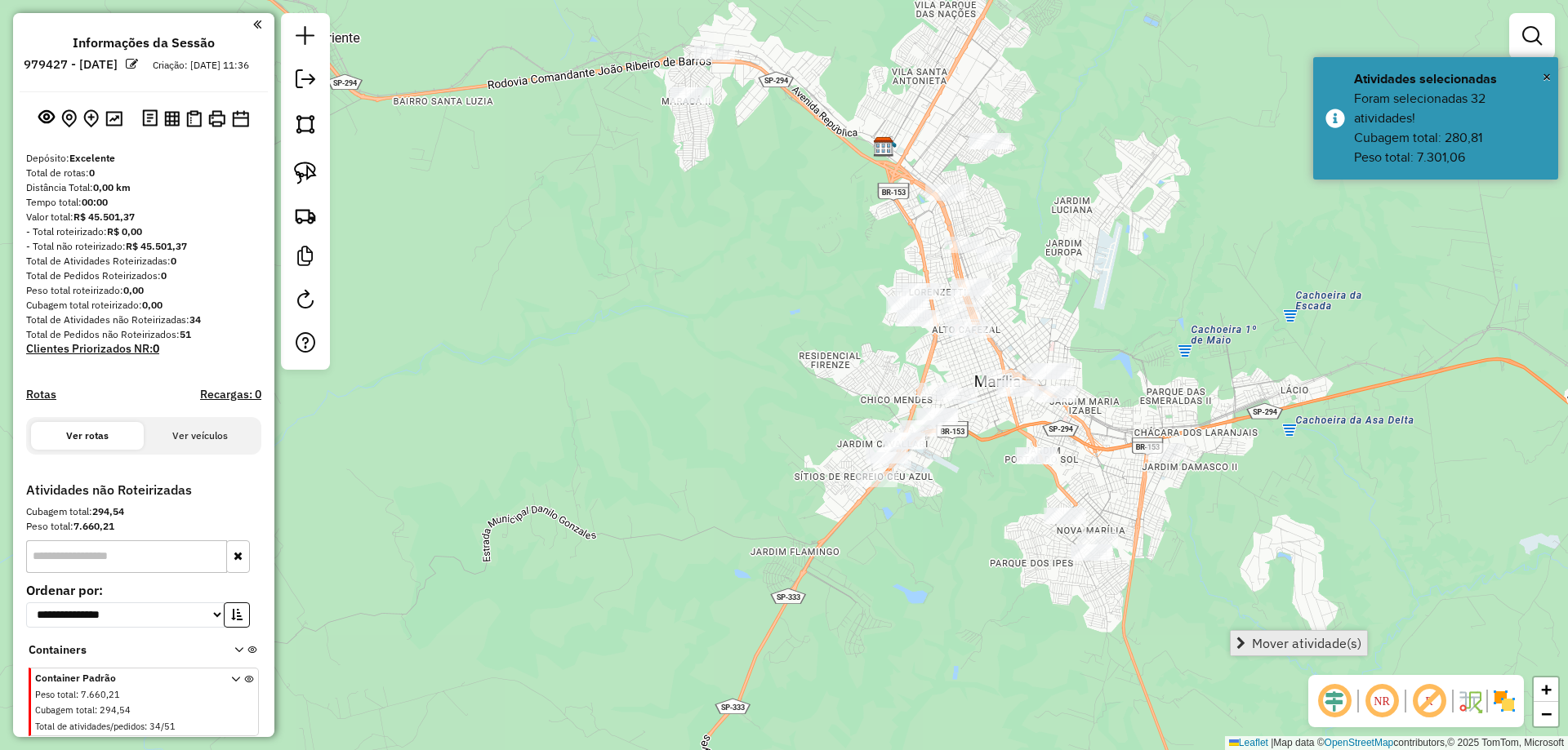
click at [1329, 647] on span "Mover atividade(s)" at bounding box center [1306, 643] width 109 height 13
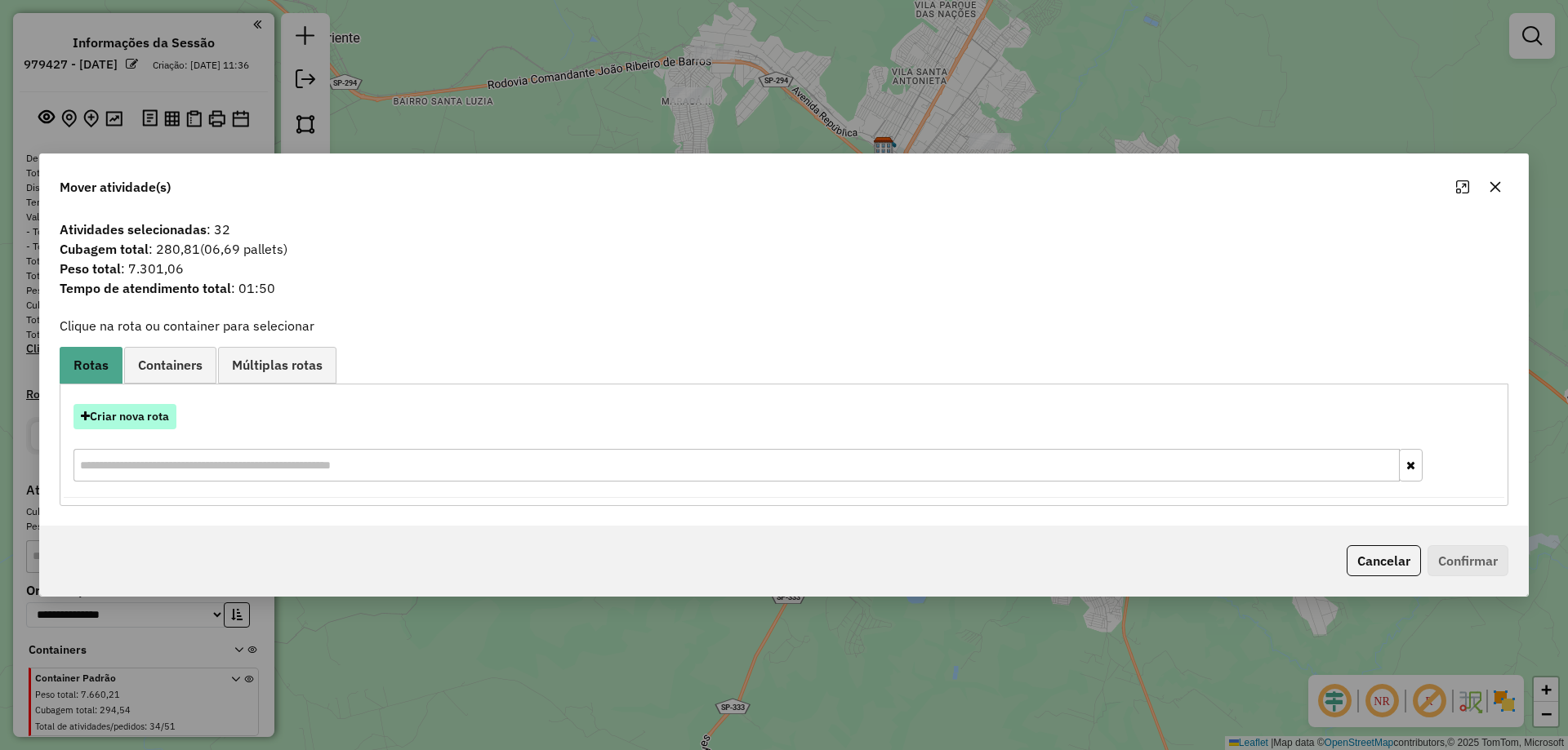
click at [123, 420] on button "Criar nova rota" at bounding box center [125, 417] width 103 height 26
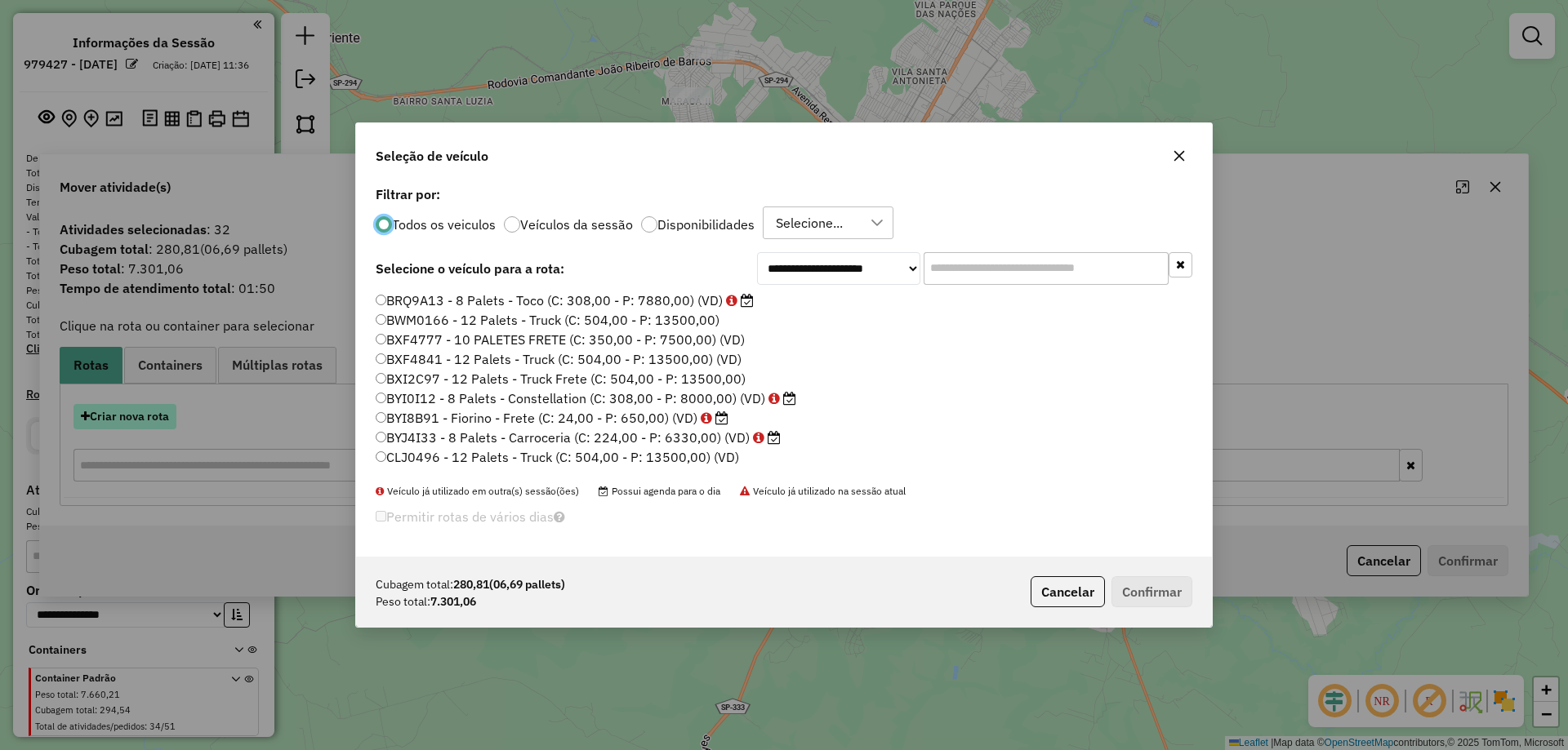
scroll to position [9, 5]
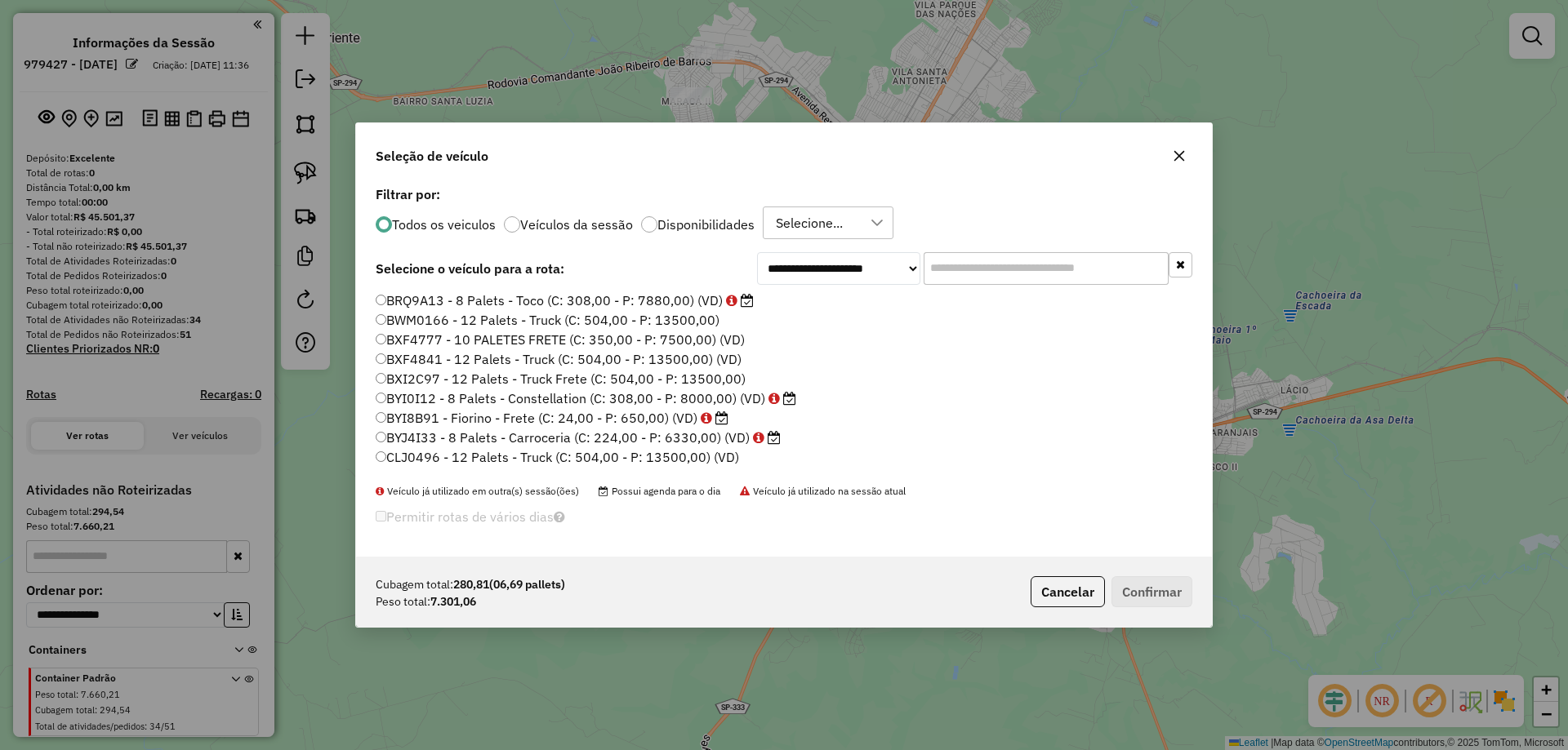
drag, startPoint x: 973, startPoint y: 256, endPoint x: 971, endPoint y: 271, distance: 15.1
click at [973, 256] on input "text" at bounding box center [1046, 268] width 245 height 32
type input "*"
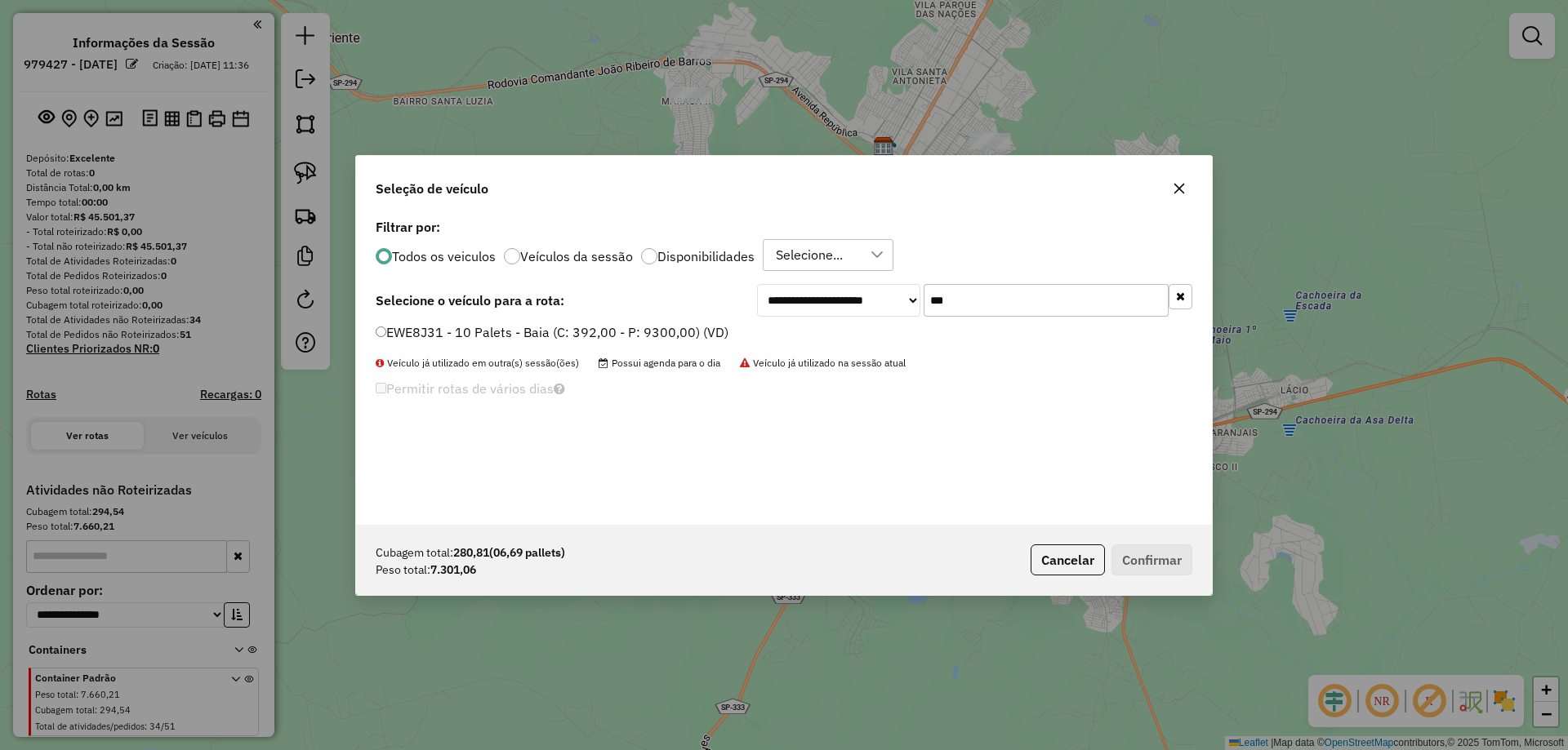
type input "***"
click at [695, 339] on label "EWE8J31 - 10 Palets - Baia (C: 392,00 - P: 9300,00) (VD)" at bounding box center [552, 332] width 353 height 20
click at [1164, 554] on button "Confirmar" at bounding box center [1152, 559] width 81 height 31
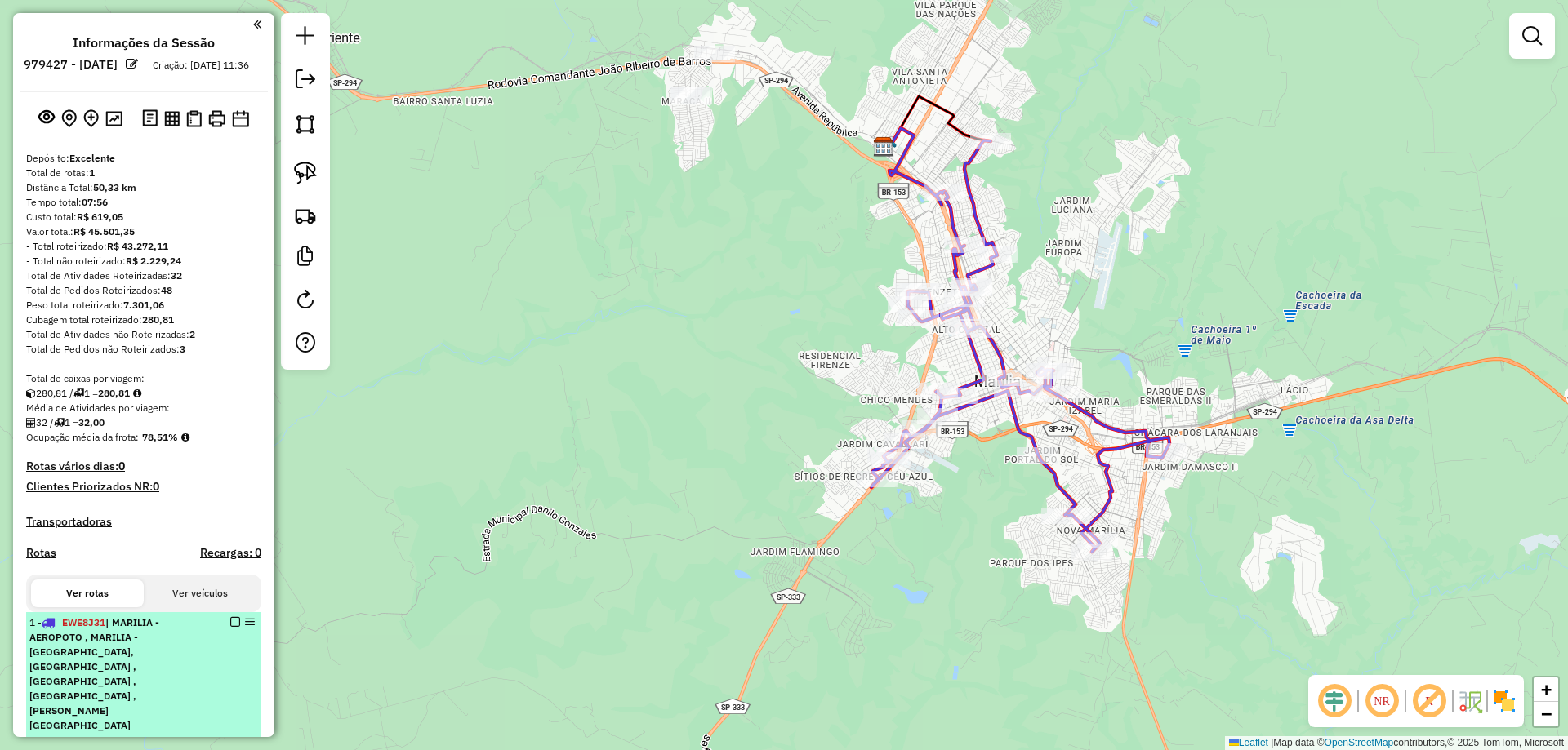
click at [118, 685] on span "| MARILIA - AEROPOTO , MARILIA - ALTO CAFEZAL, MARILIA - BANDEIRANTES , MARILIA…" at bounding box center [94, 674] width 130 height 115
select select "**********"
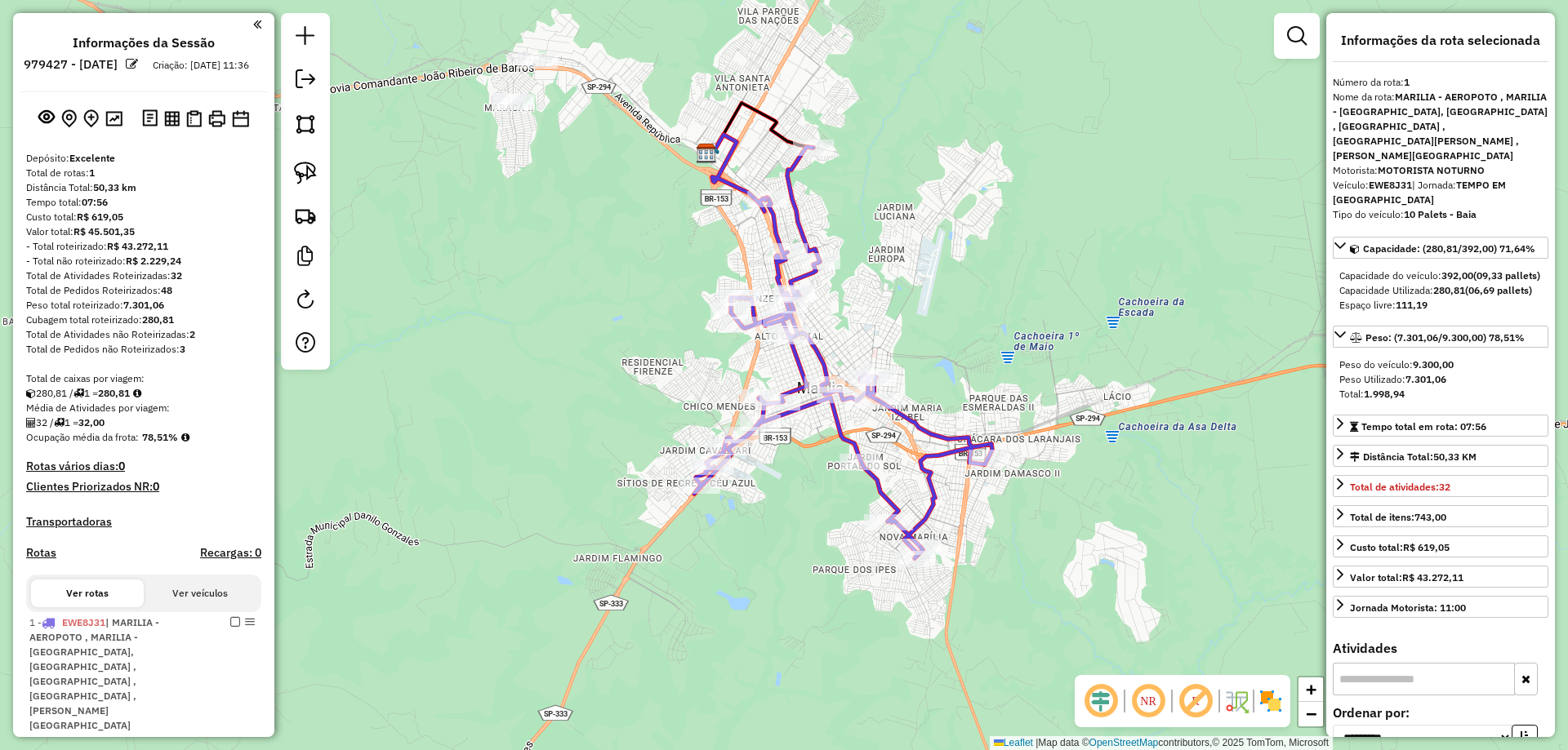
drag, startPoint x: 1094, startPoint y: 272, endPoint x: 1153, endPoint y: 228, distance: 73.6
click at [1153, 228] on div "Janela de atendimento Grade de atendimento Capacidade Transportadoras Veículos …" at bounding box center [784, 375] width 1568 height 750
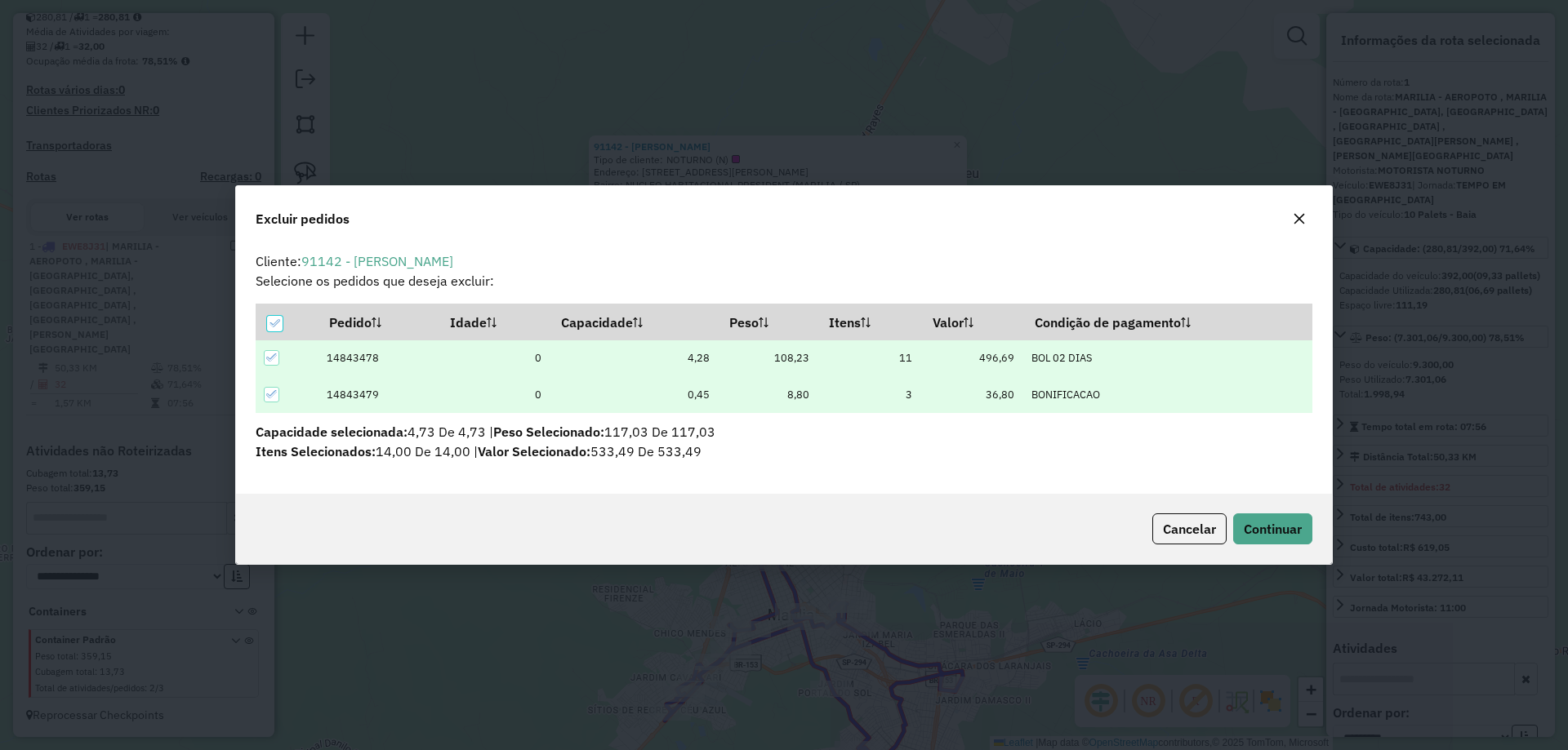
scroll to position [0, 0]
click at [1286, 528] on span "Continuar" at bounding box center [1272, 530] width 58 height 17
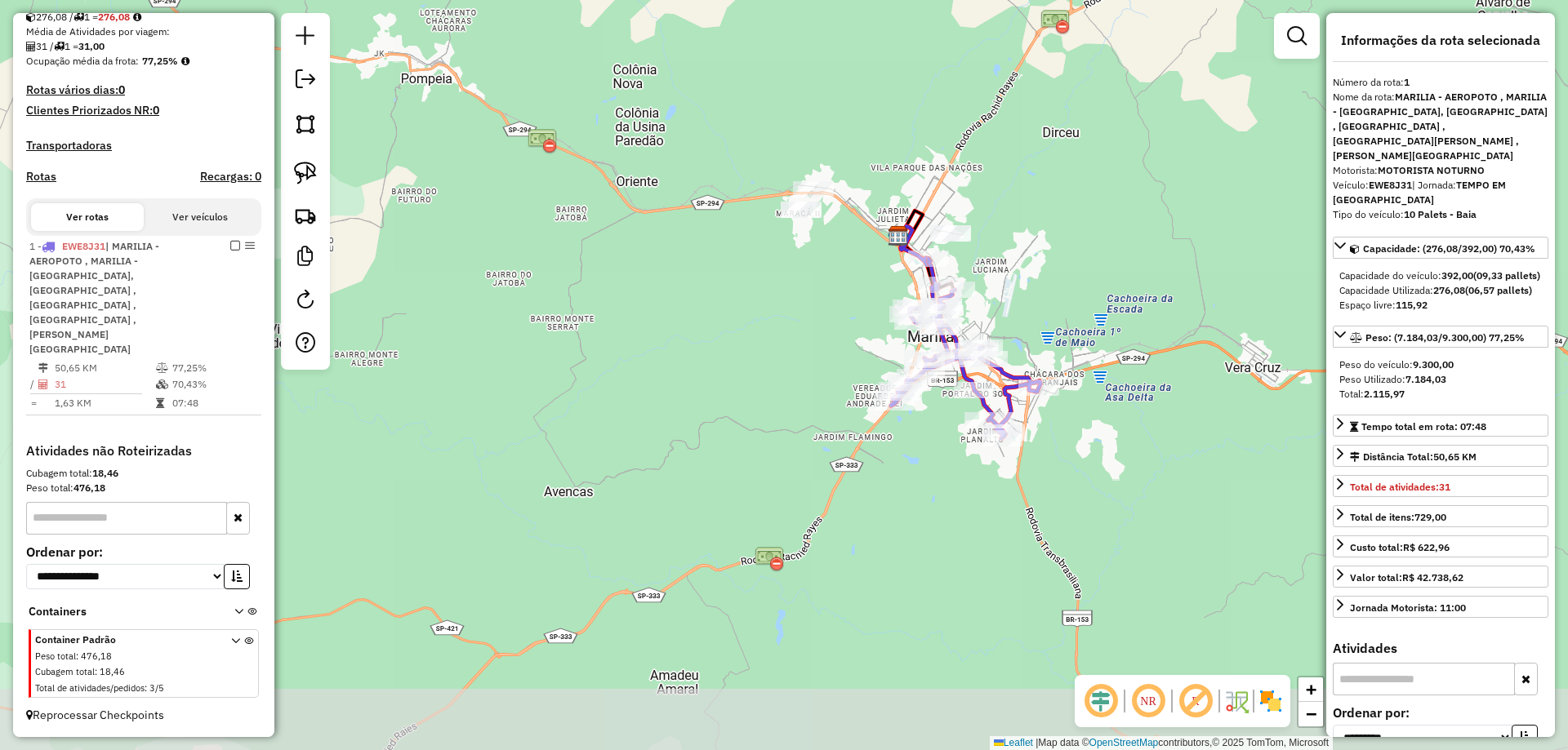
drag, startPoint x: 1085, startPoint y: 356, endPoint x: 1103, endPoint y: 267, distance: 90.8
click at [1103, 267] on div "Janela de atendimento Grade de atendimento Capacidade Transportadoras Veículos …" at bounding box center [784, 375] width 1568 height 750
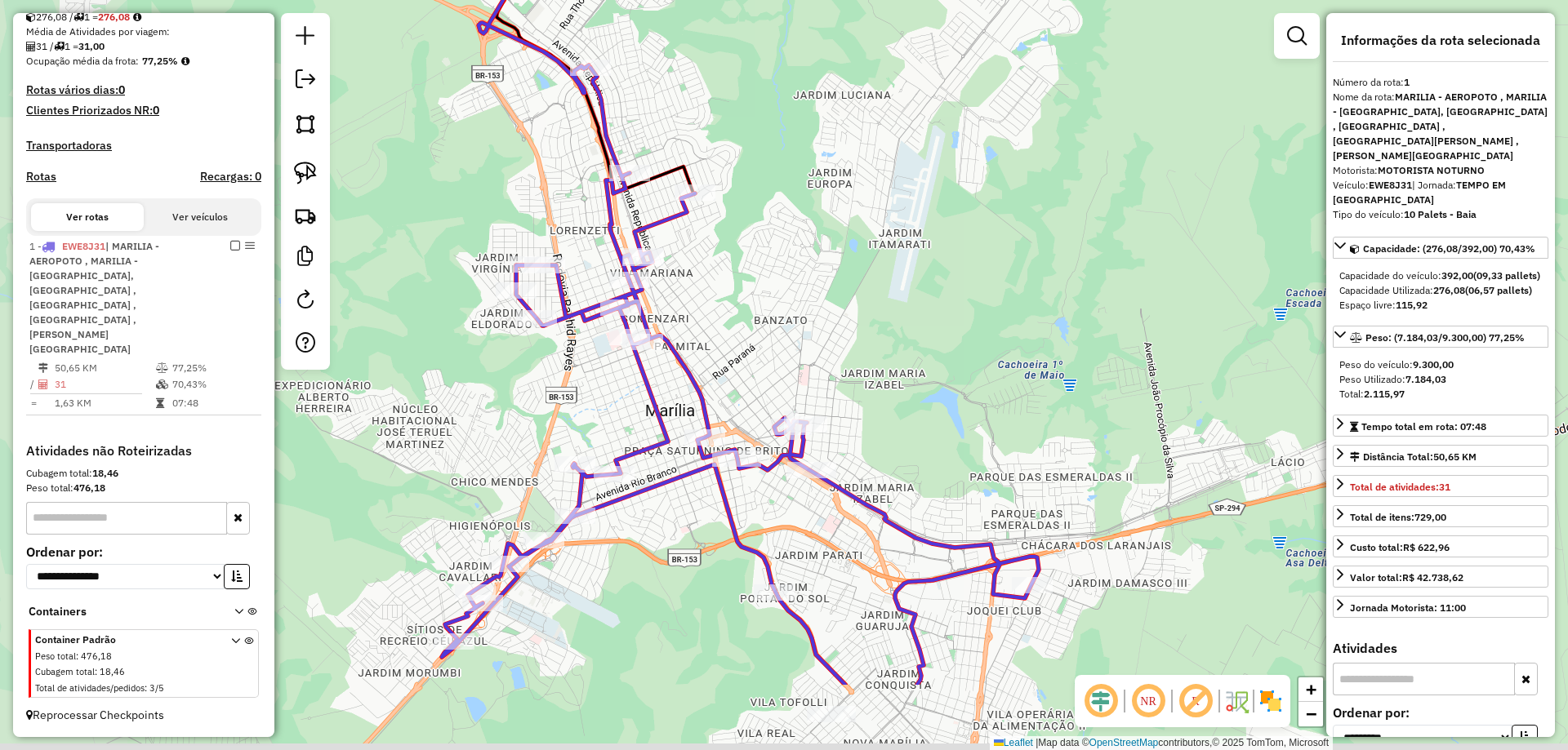
drag, startPoint x: 1076, startPoint y: 243, endPoint x: 1160, endPoint y: 167, distance: 113.3
click at [1160, 167] on div "Janela de atendimento Grade de atendimento Capacidade Transportadoras Veículos …" at bounding box center [784, 375] width 1568 height 750
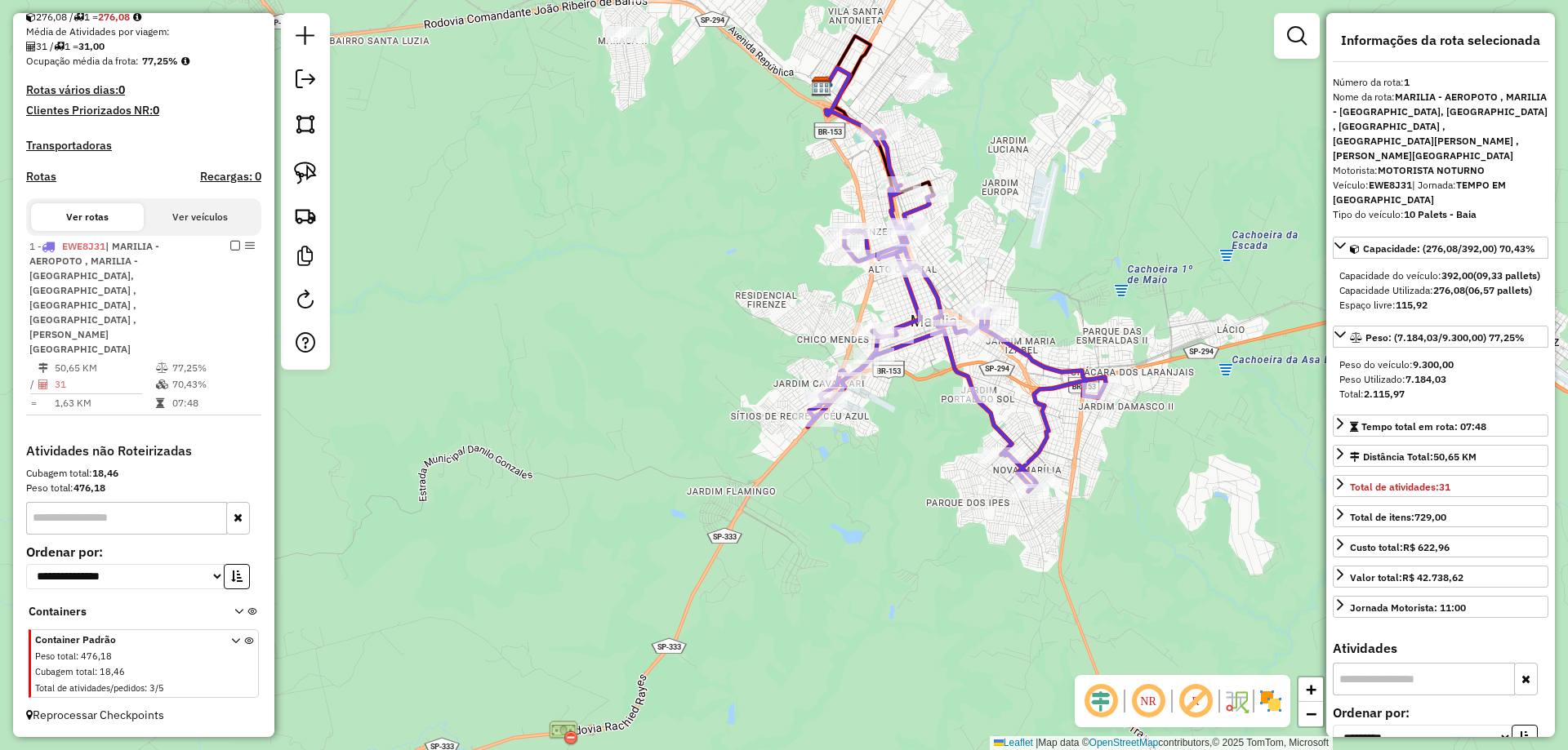
drag, startPoint x: 1132, startPoint y: 201, endPoint x: 1130, endPoint y: 219, distance: 18.1
click at [1130, 218] on div "Janela de atendimento Grade de atendimento Capacidade Transportadoras Veículos …" at bounding box center [784, 375] width 1568 height 750
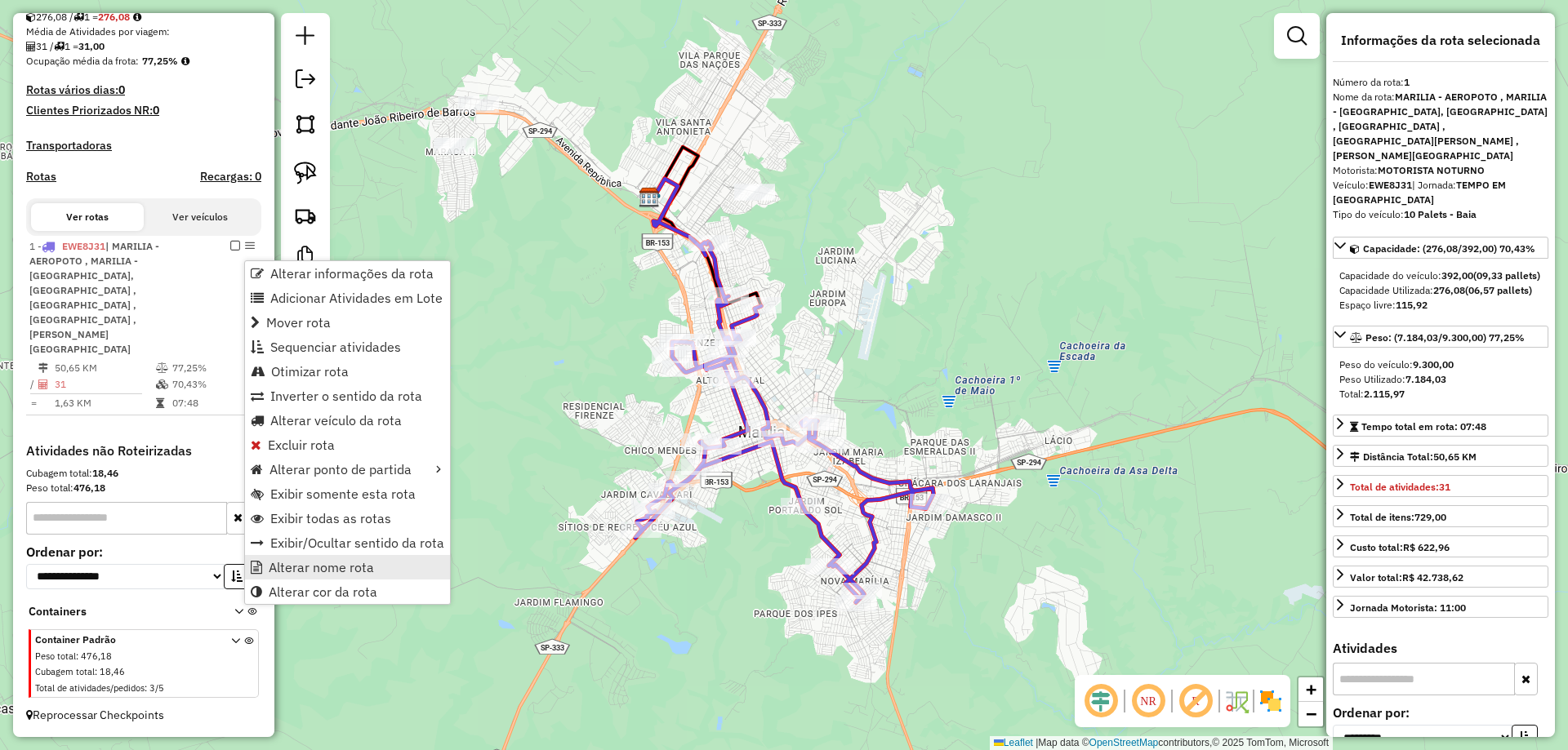
click at [360, 570] on span "Alterar nome rota" at bounding box center [321, 568] width 105 height 13
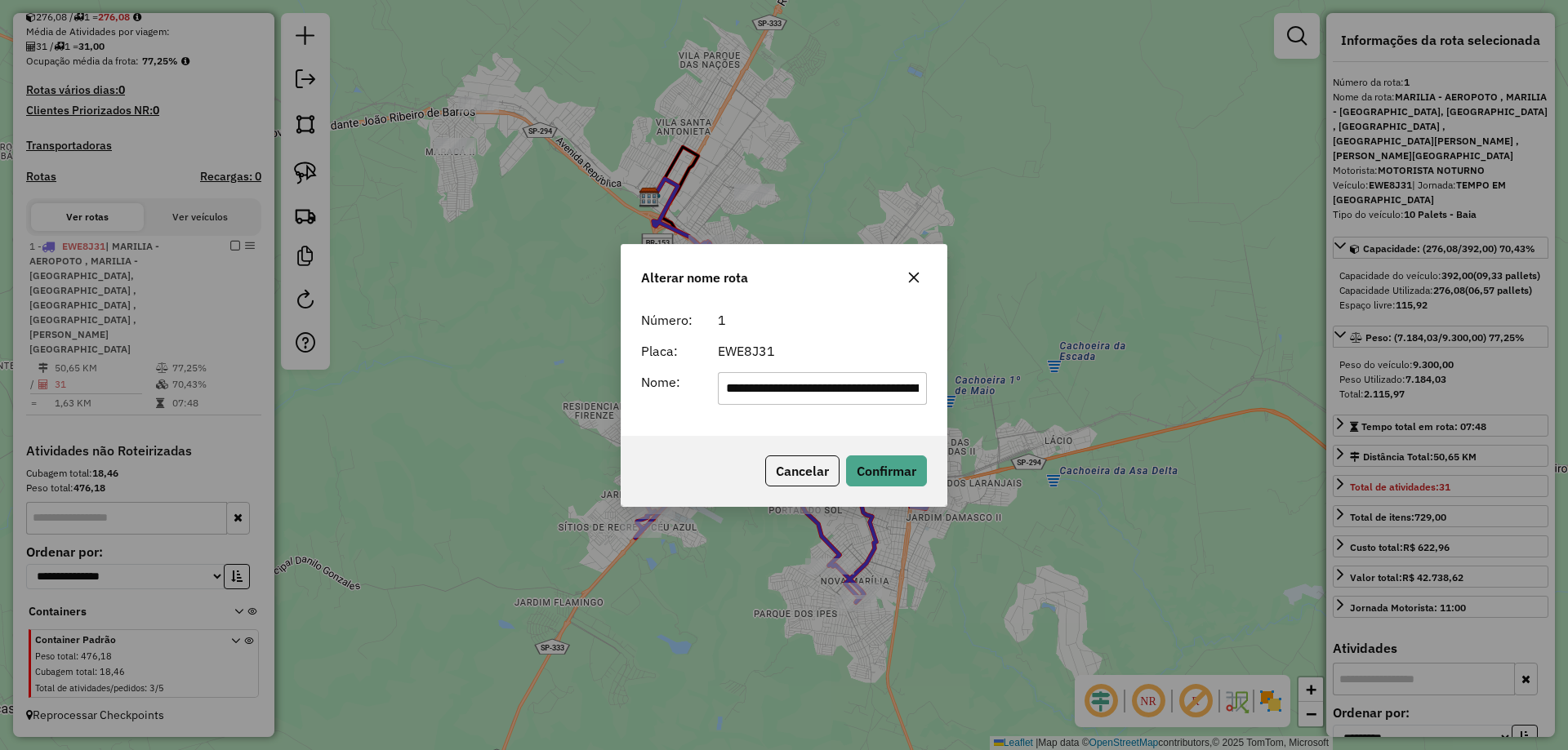
scroll to position [0, 729]
click at [762, 394] on input "**********" at bounding box center [822, 388] width 210 height 32
click at [762, 394] on input "**********" at bounding box center [822, 388] width 210 height 32
click at [761, 394] on input "**********" at bounding box center [822, 388] width 210 height 32
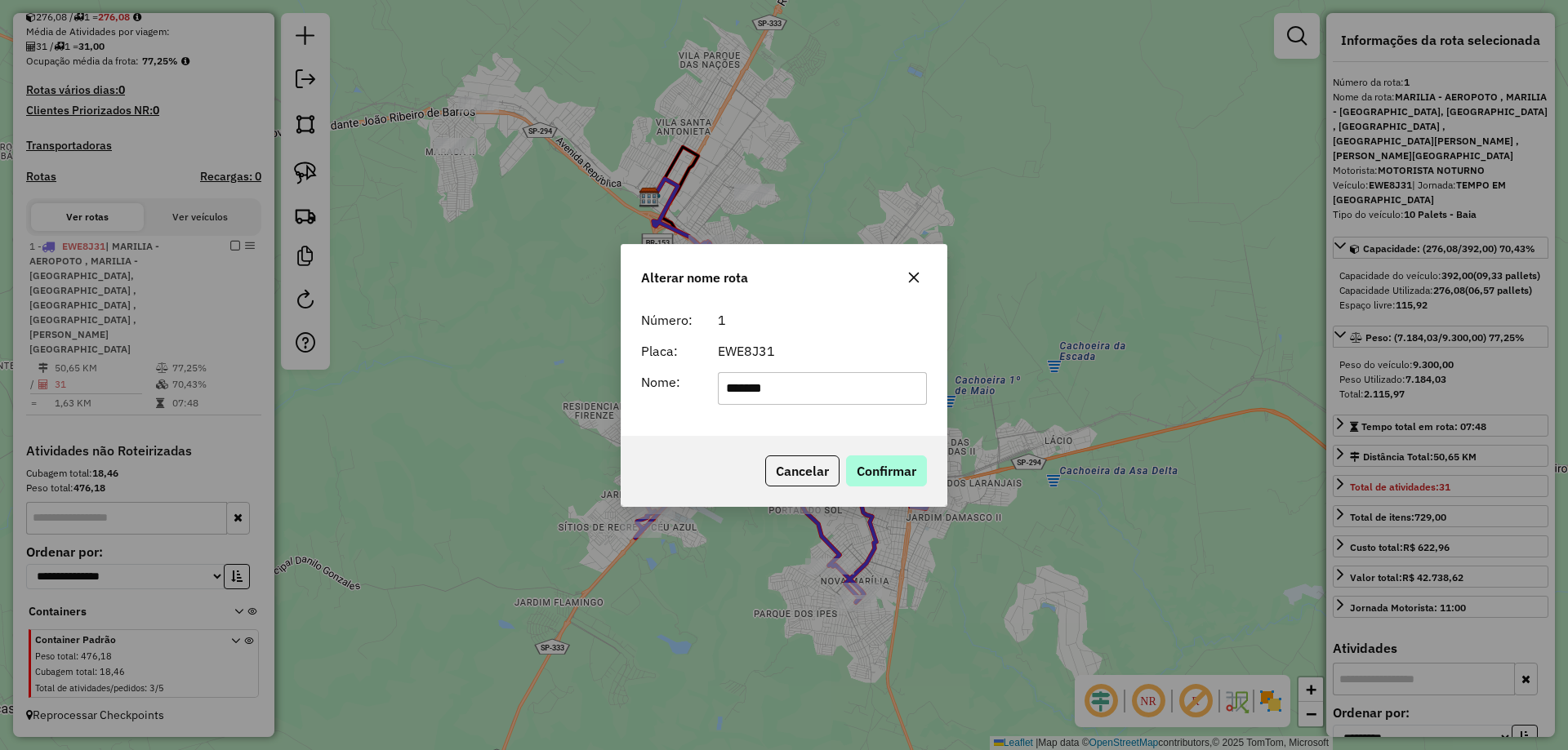
type input "*******"
click at [888, 468] on button "Confirmar" at bounding box center [887, 471] width 81 height 31
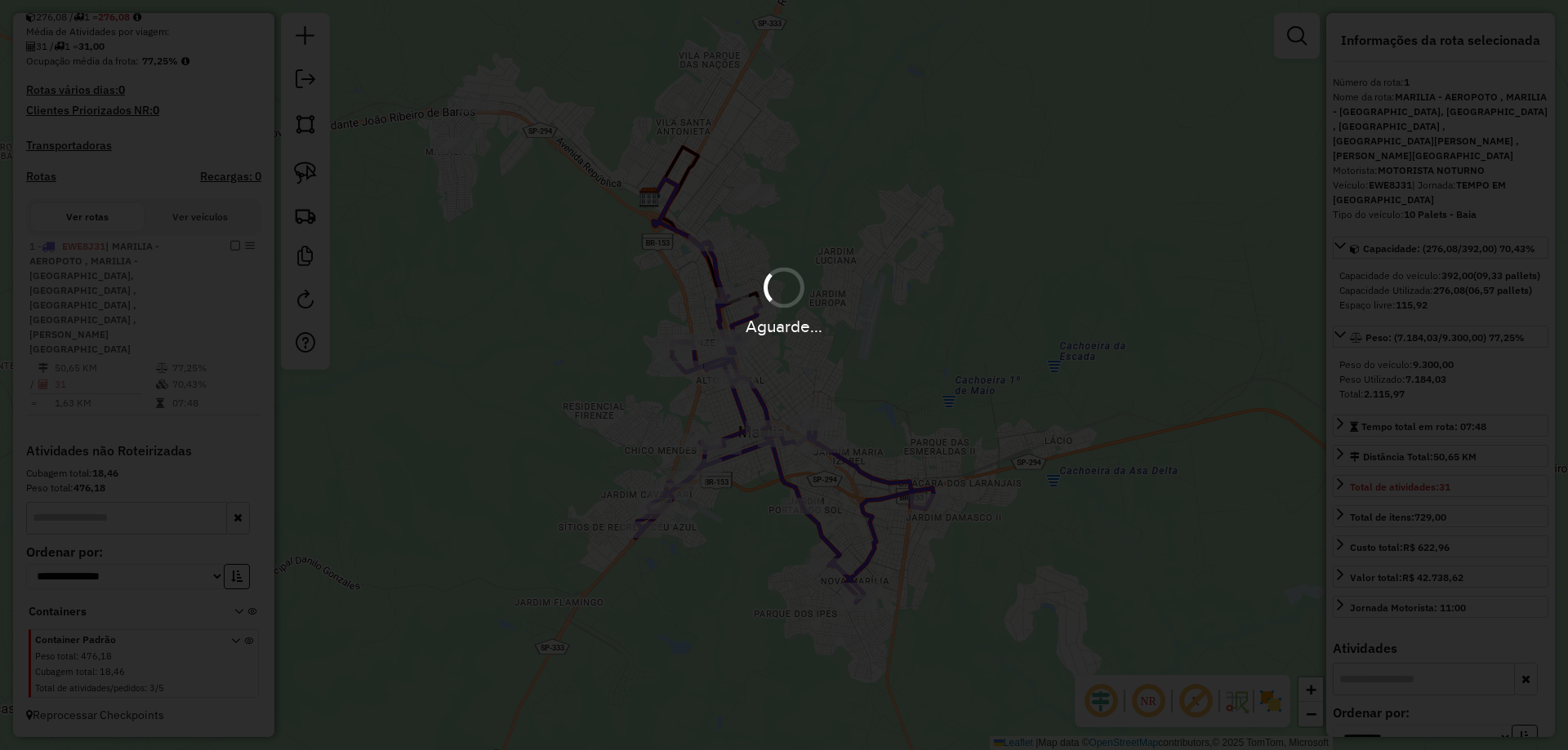
scroll to position [288, 0]
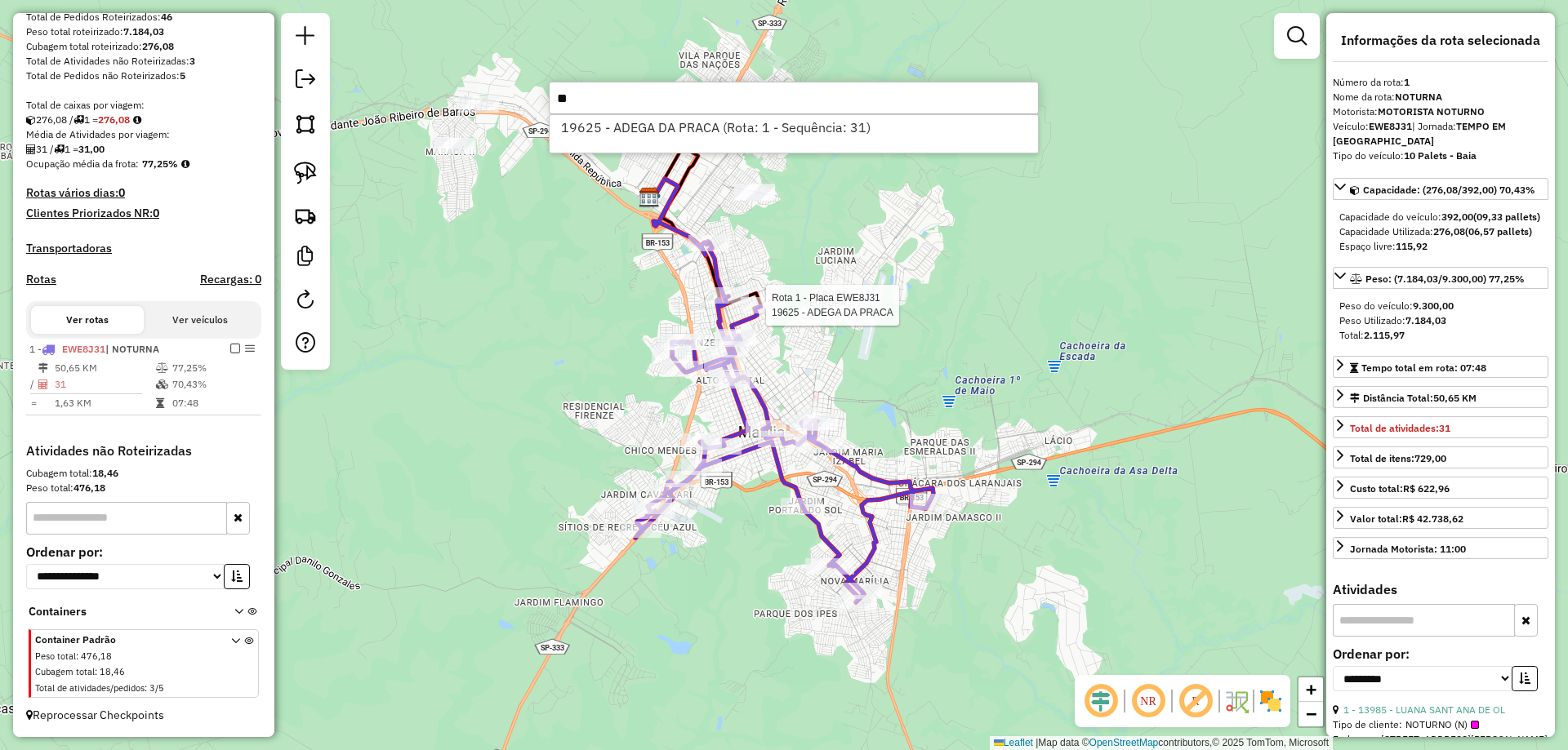
type input "*"
type input "*****"
click at [861, 145] on div "19625 - ADEGA DA PRACA (Rota: 1 - Sequência: 31)" at bounding box center [793, 133] width 490 height 39
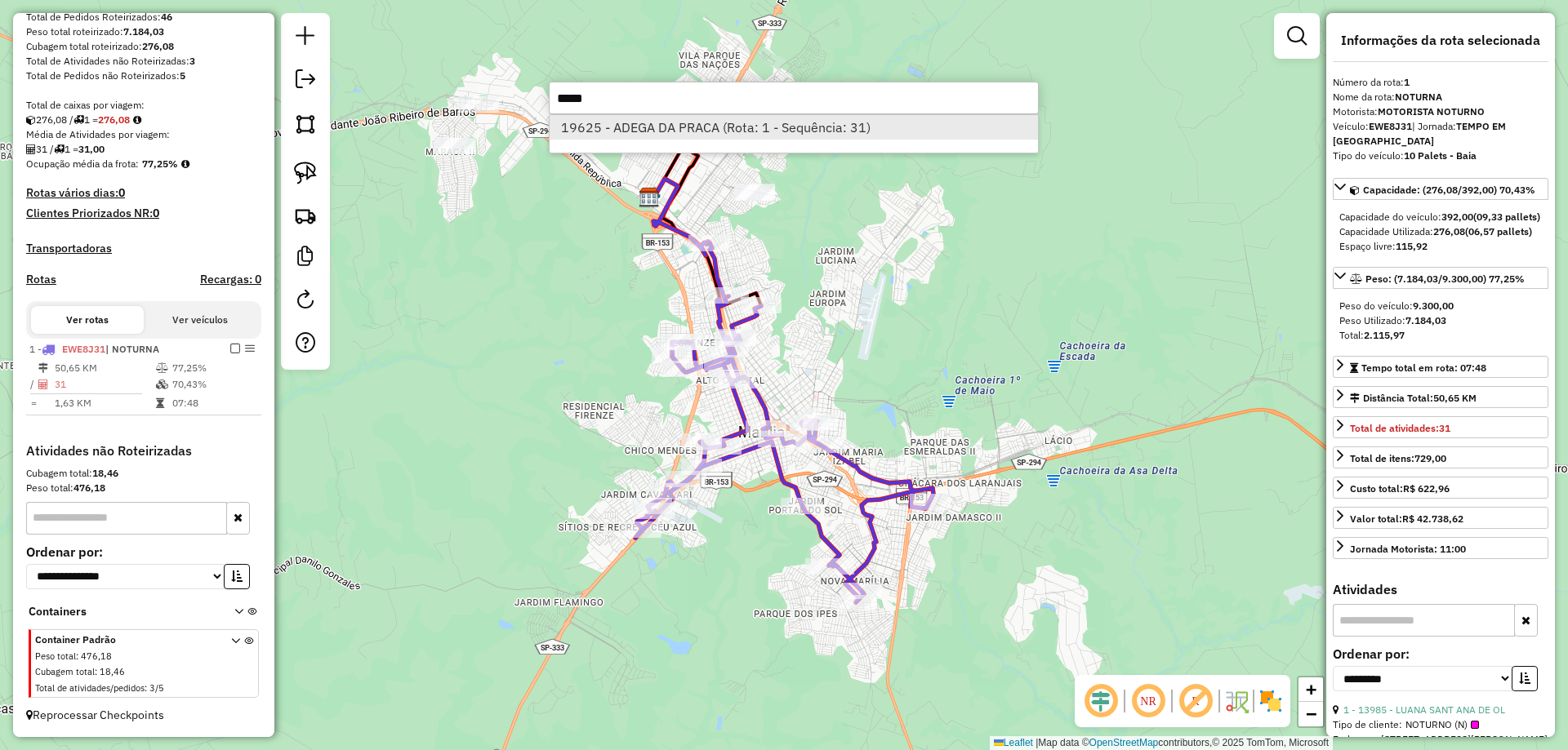
click at [846, 138] on li "19625 - ADEGA DA PRACA (Rota: 1 - Sequência: 31)" at bounding box center [793, 128] width 488 height 25
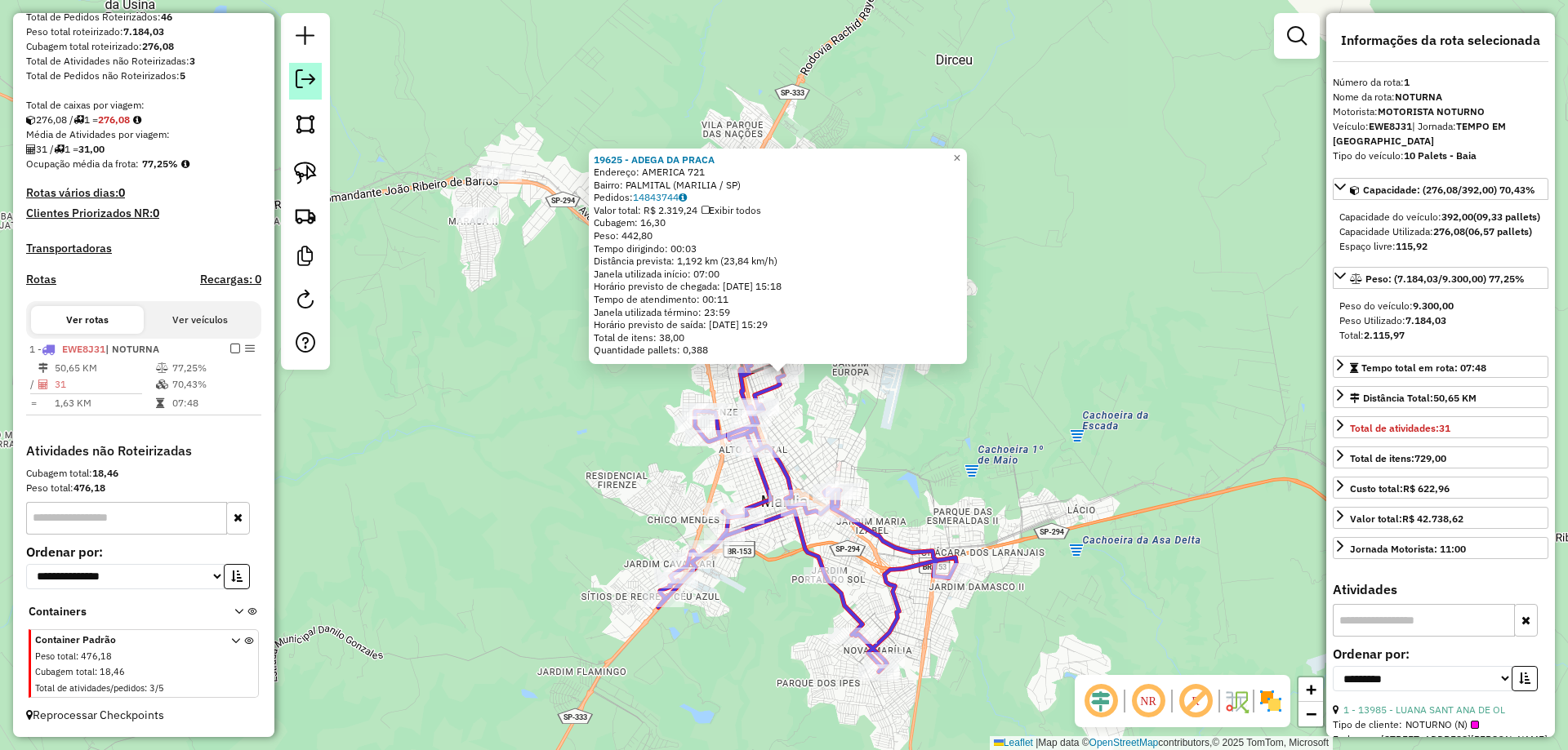
click at [302, 88] on em at bounding box center [306, 80] width 20 height 20
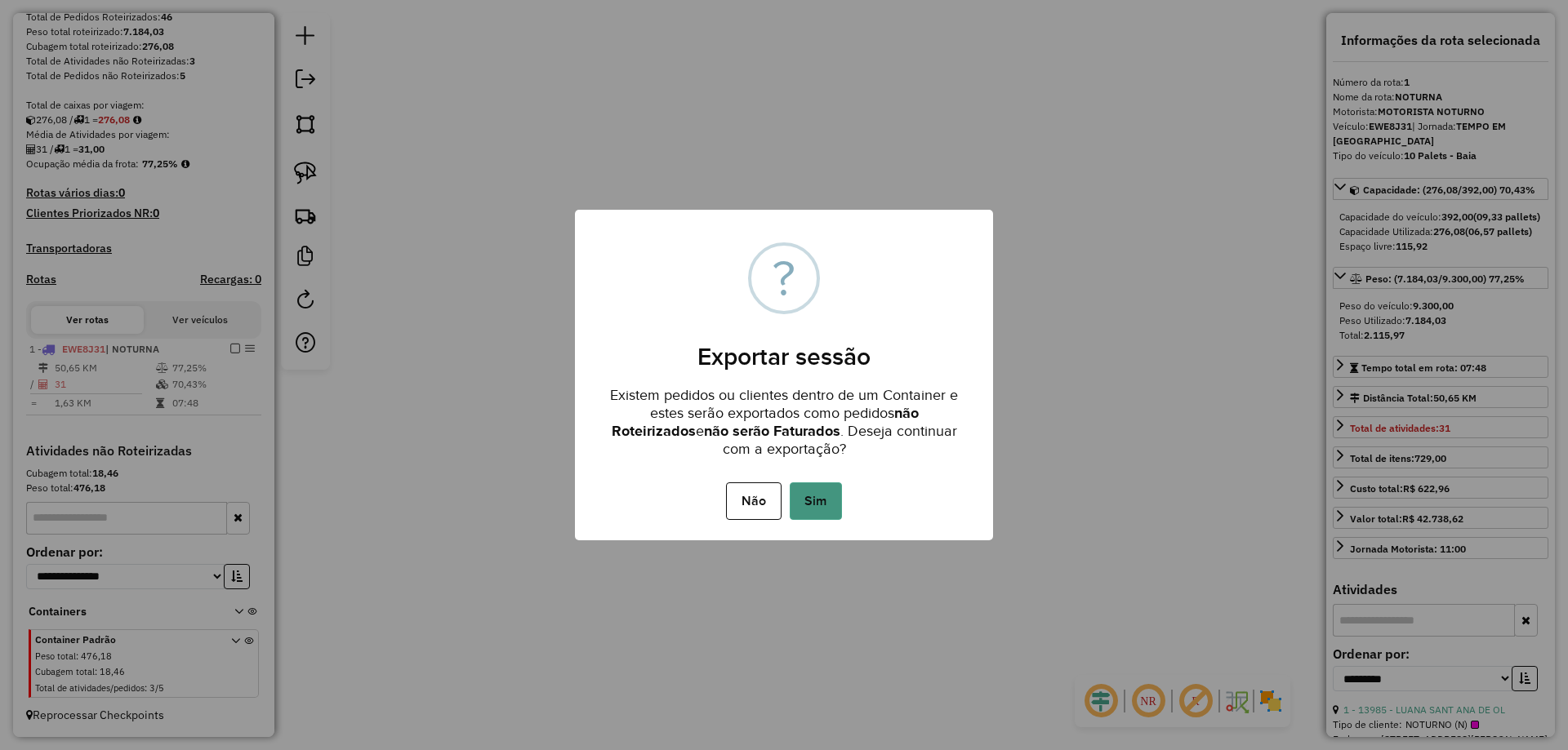
click at [813, 501] on button "Sim" at bounding box center [815, 501] width 52 height 37
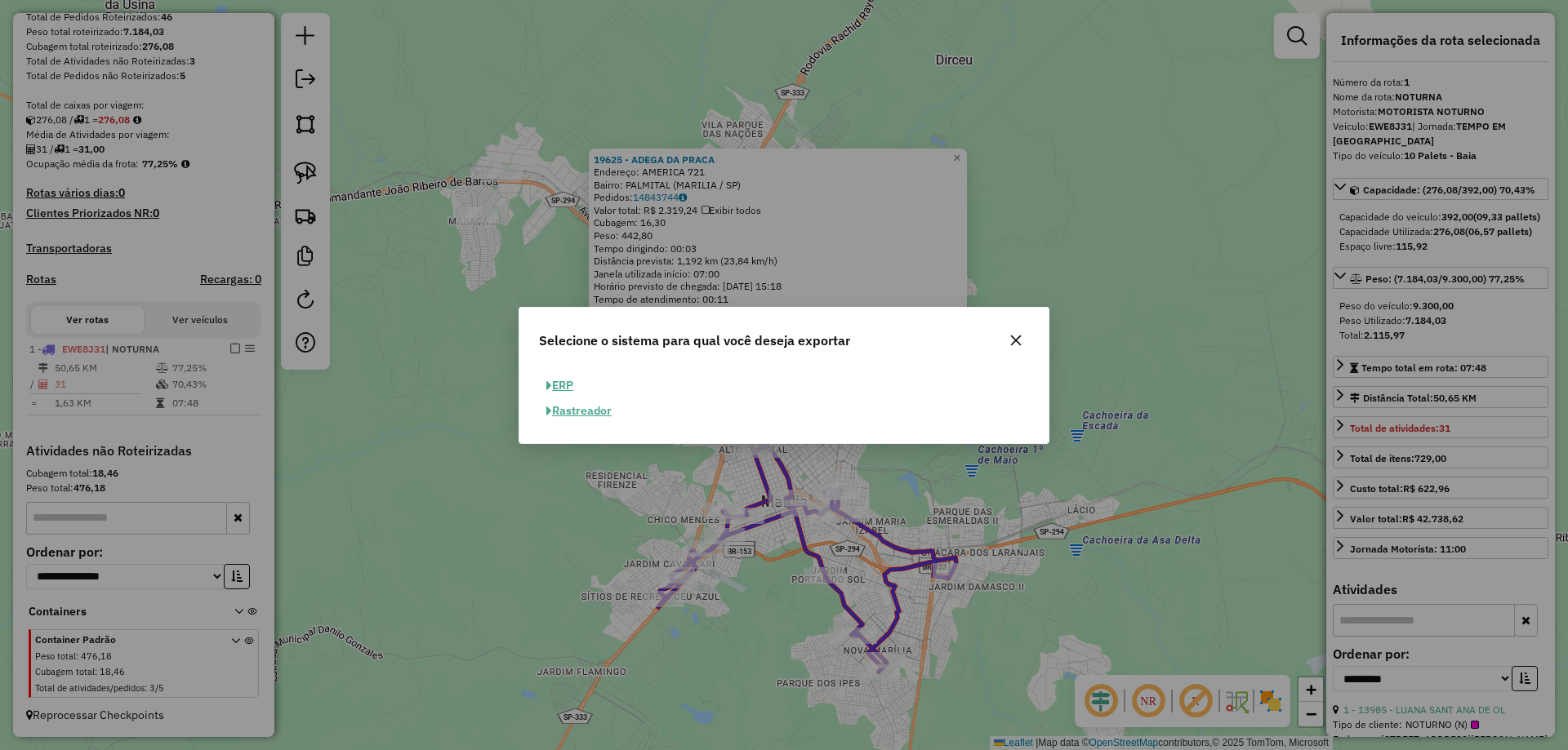
click at [559, 390] on button "ERP" at bounding box center [559, 385] width 41 height 26
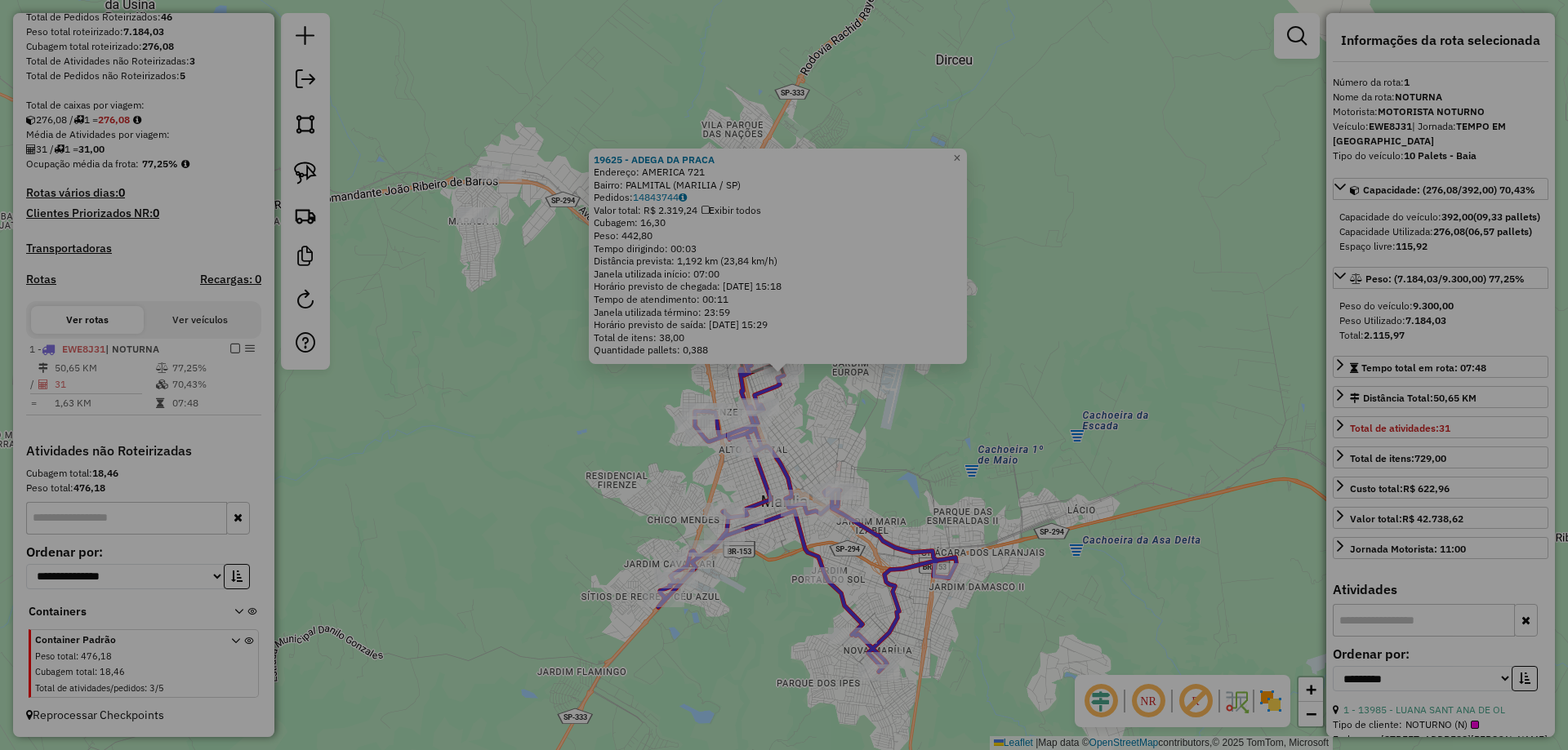
select select "**"
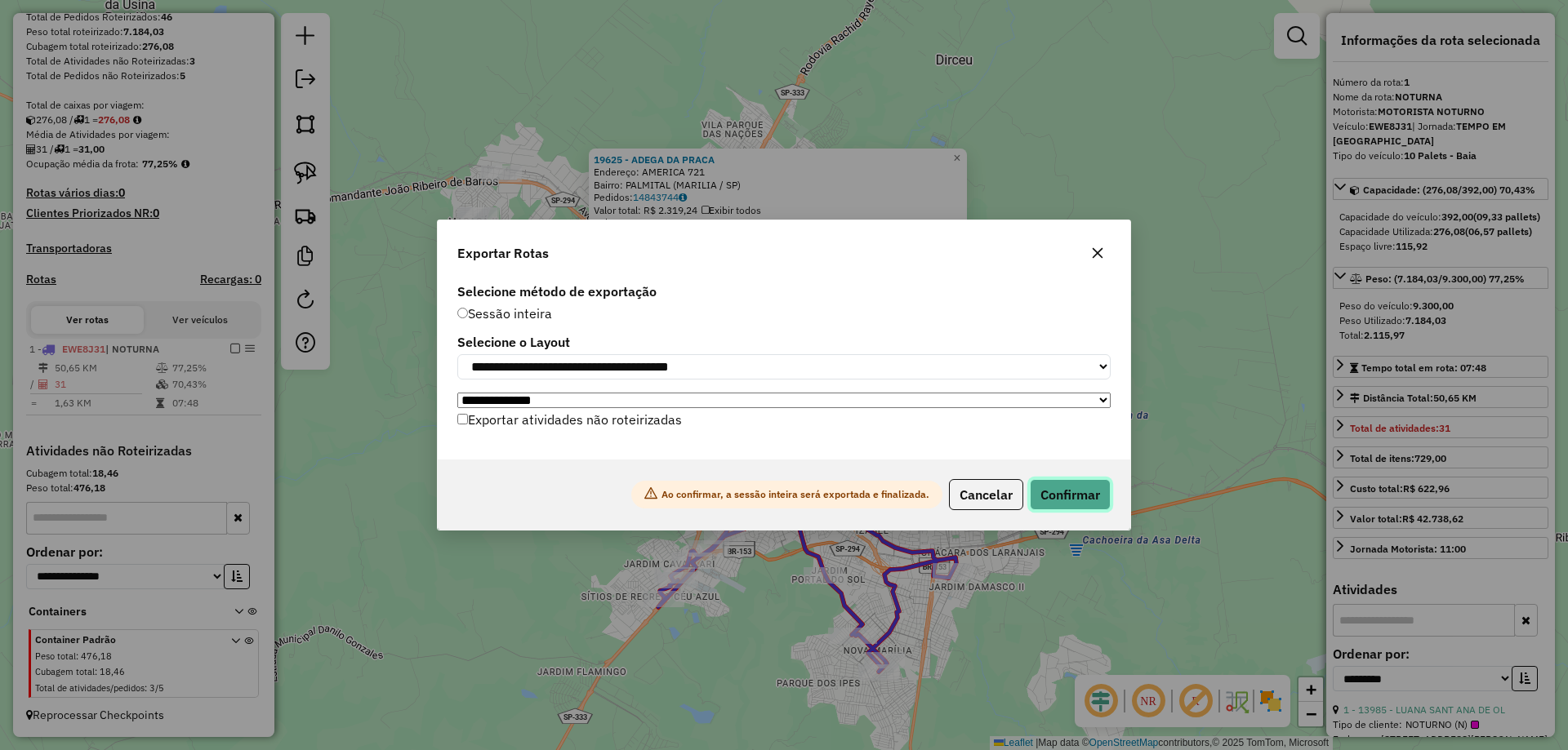
click at [1087, 504] on button "Confirmar" at bounding box center [1070, 494] width 81 height 31
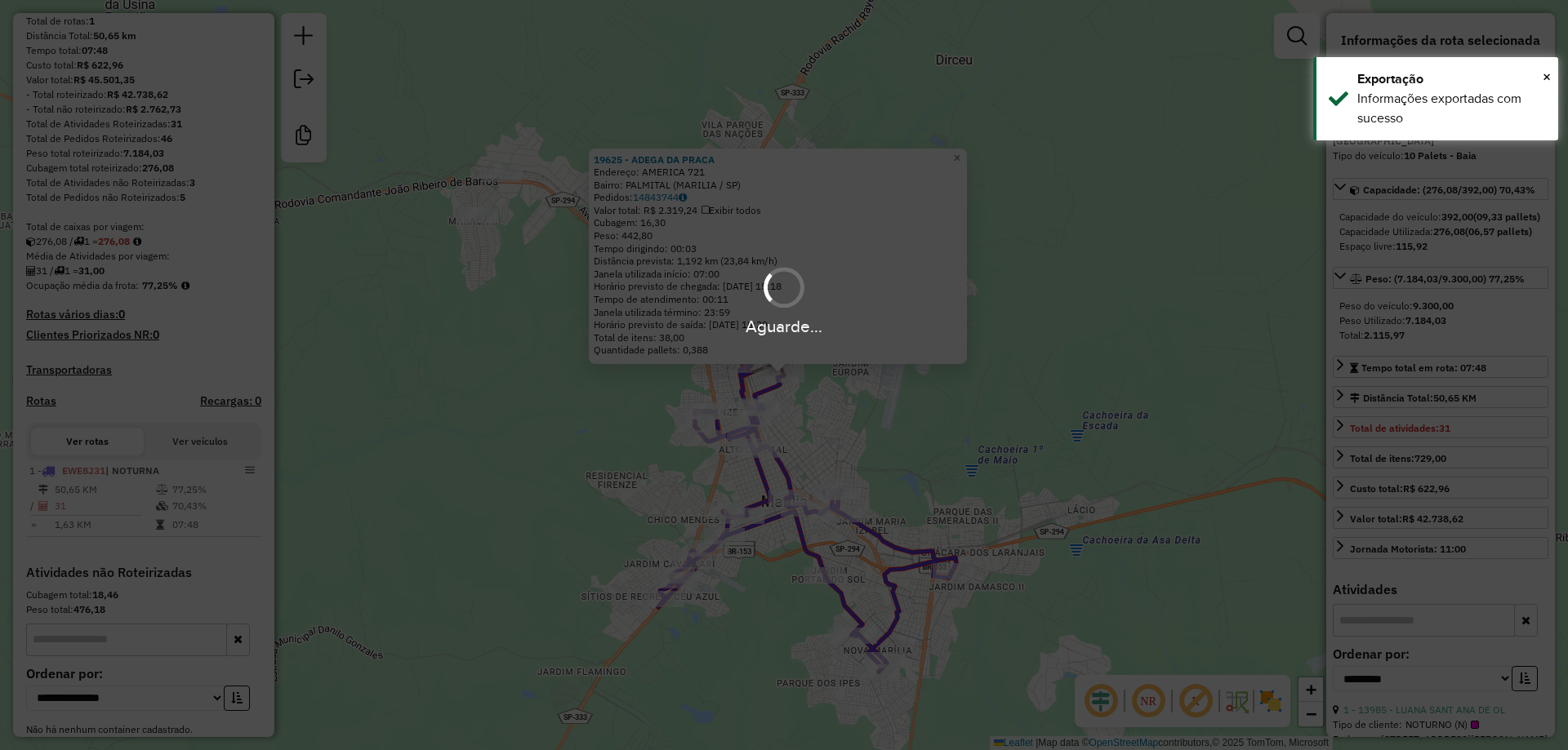
scroll to position [296, 0]
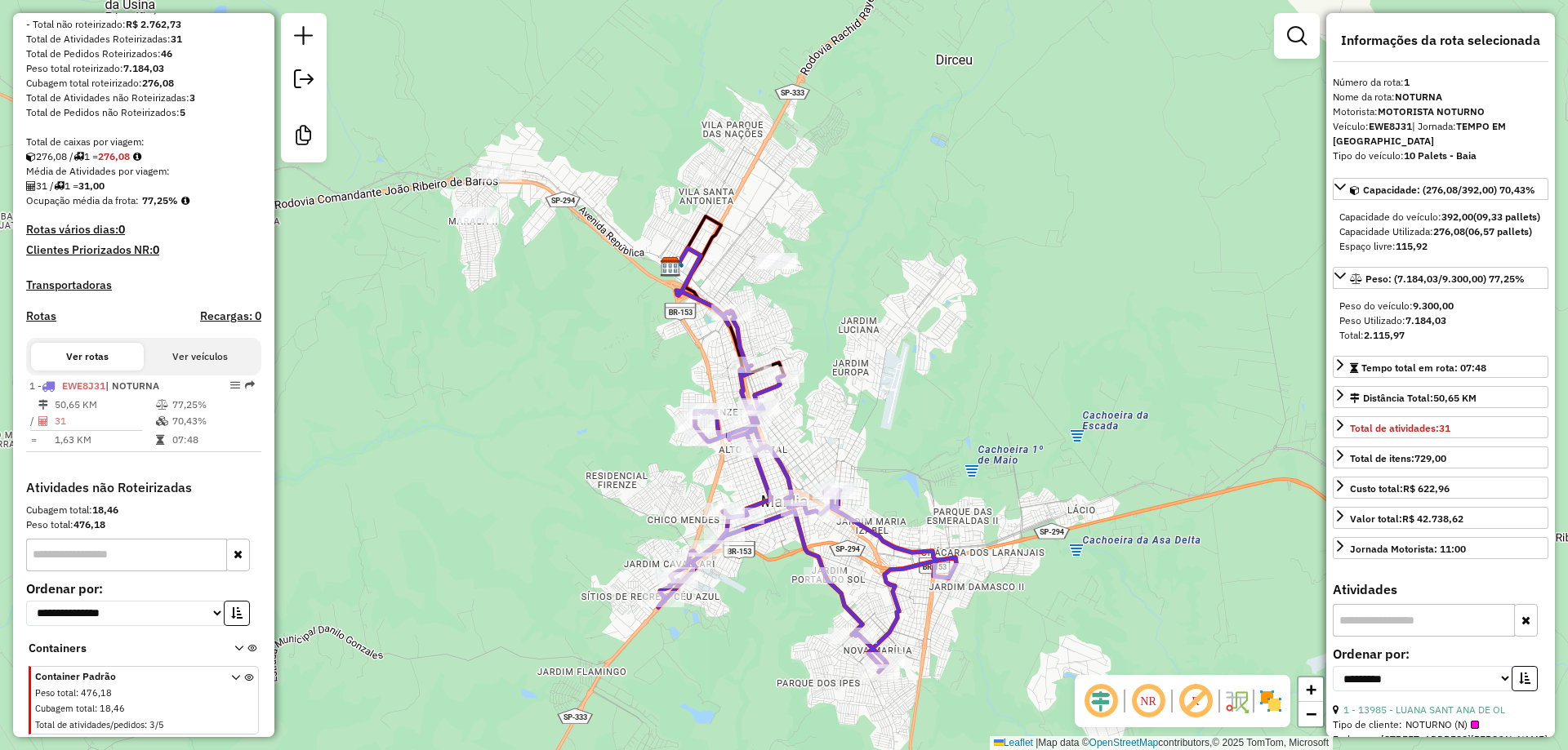
click at [316, 76] on link at bounding box center [303, 81] width 32 height 36
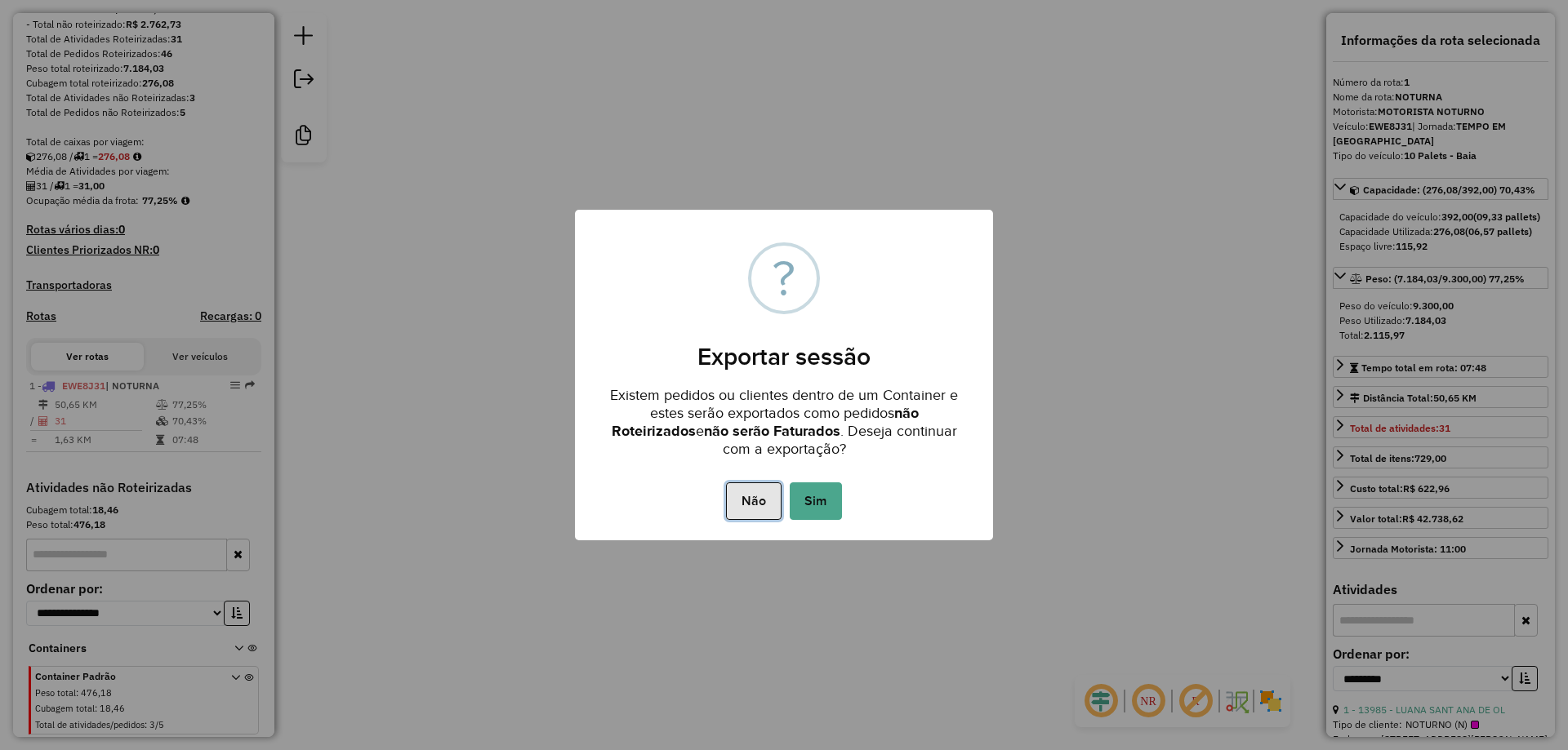
click at [738, 499] on button "Não" at bounding box center [753, 501] width 55 height 37
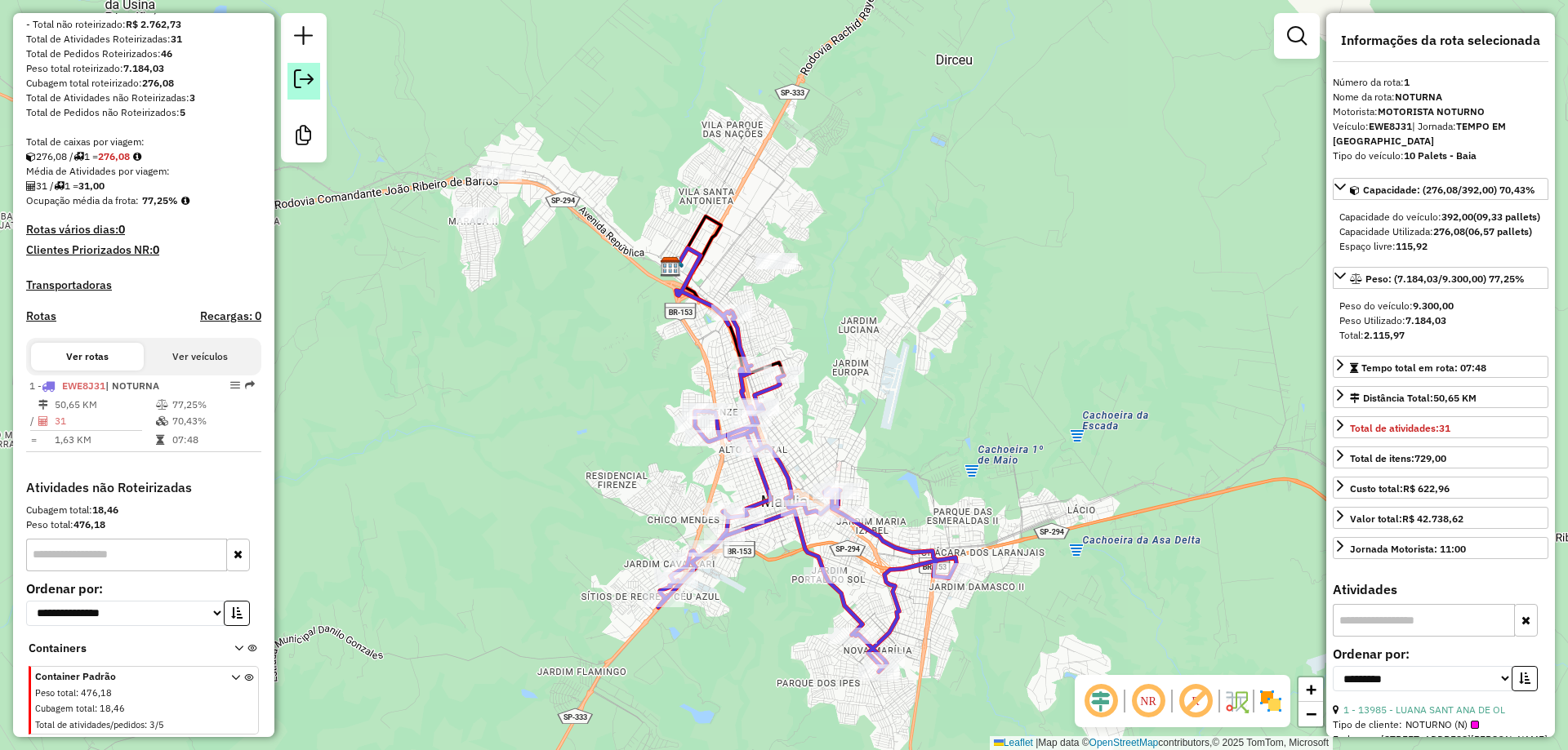
click at [296, 77] on em at bounding box center [304, 80] width 20 height 20
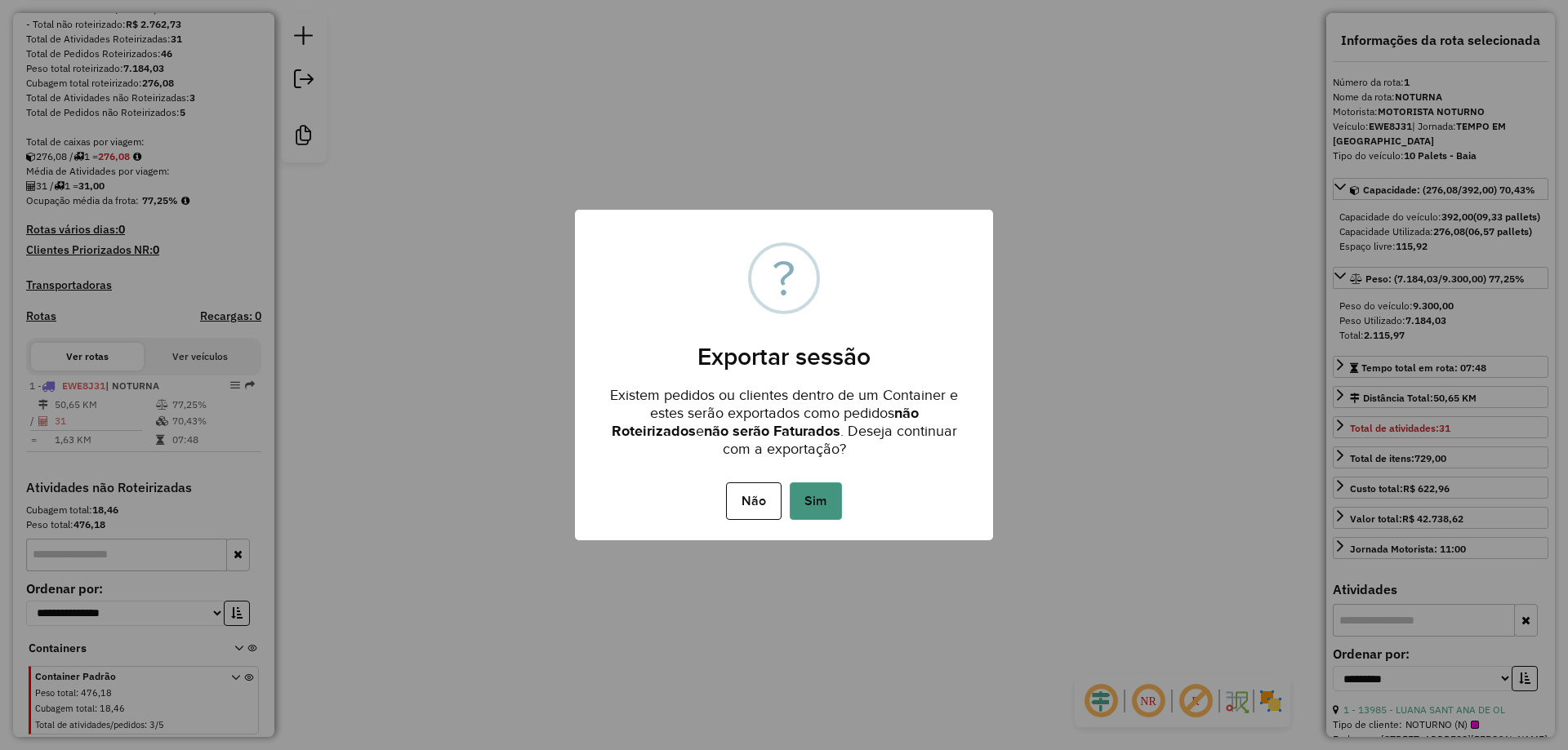
click at [815, 505] on button "Sim" at bounding box center [815, 501] width 52 height 37
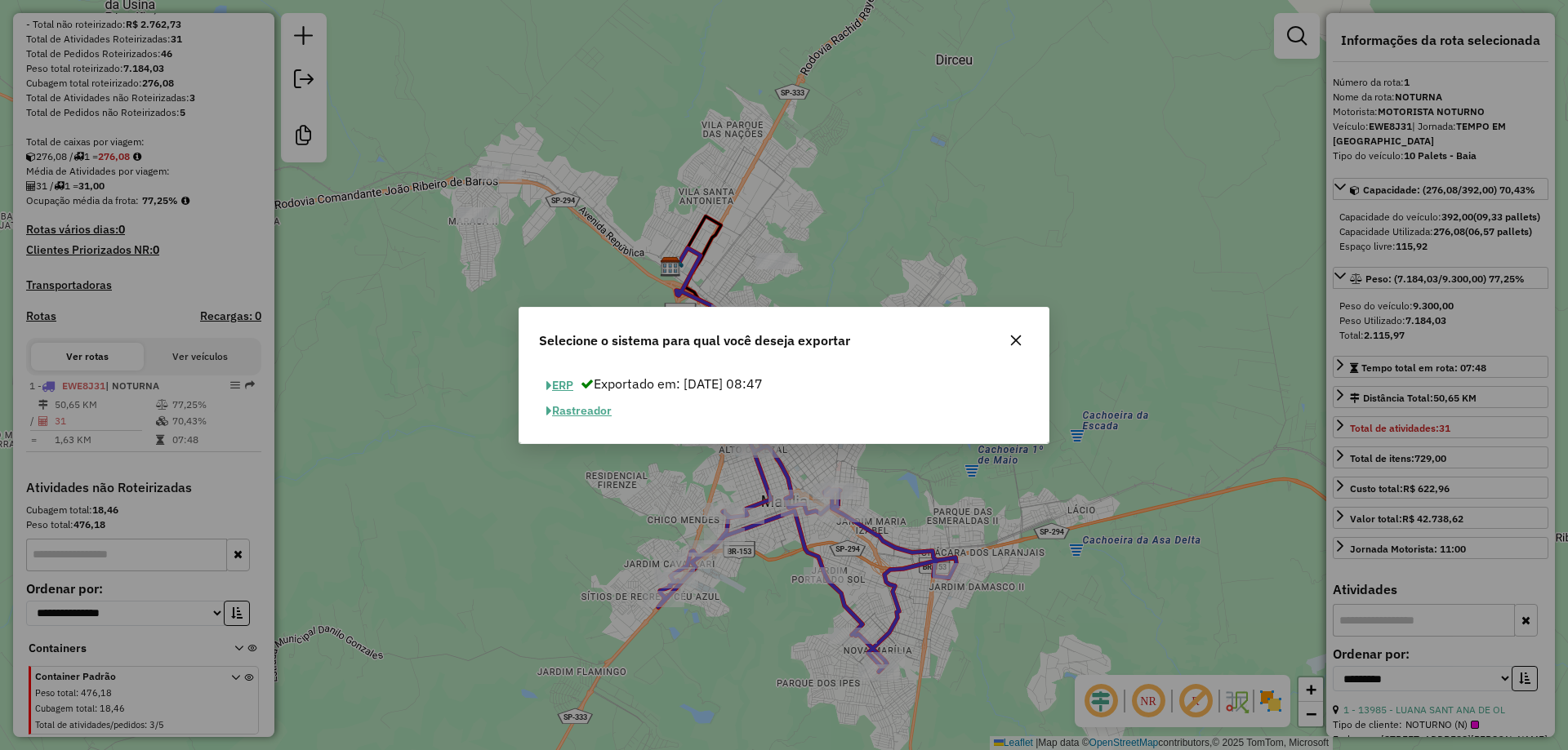
drag, startPoint x: 689, startPoint y: 385, endPoint x: 786, endPoint y: 379, distance: 97.2
click at [762, 379] on span "Exportado em: 14/08/2025 08:47" at bounding box center [671, 384] width 182 height 17
click at [569, 380] on button "ERP" at bounding box center [559, 385] width 41 height 26
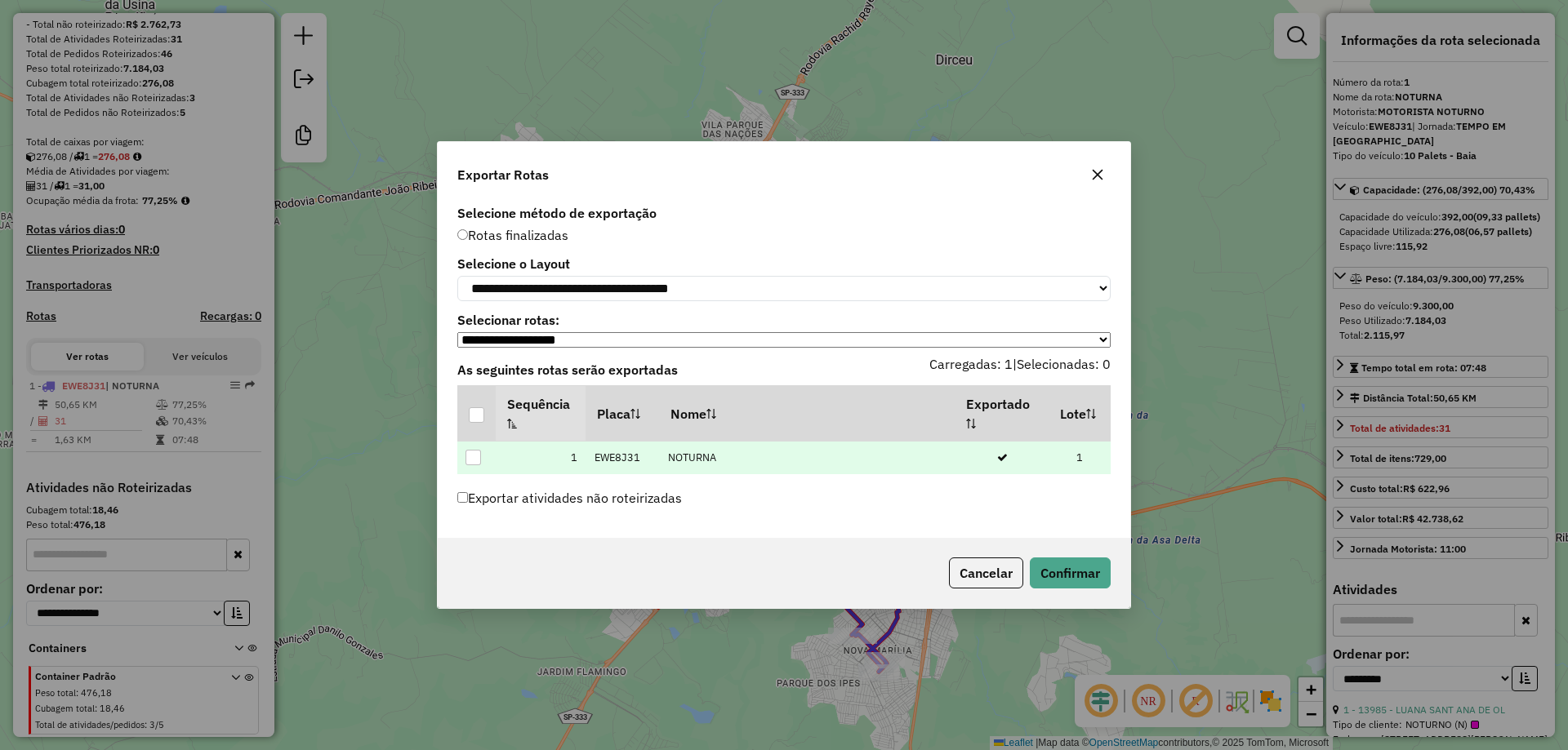
click at [677, 465] on td "NOTURNA" at bounding box center [806, 457] width 296 height 33
click at [468, 459] on div at bounding box center [473, 457] width 16 height 16
click at [472, 462] on icon at bounding box center [474, 457] width 12 height 12
click at [625, 341] on select "**********" at bounding box center [784, 340] width 653 height 16
click at [708, 312] on label "Selecionar rotas:" at bounding box center [784, 320] width 653 height 20
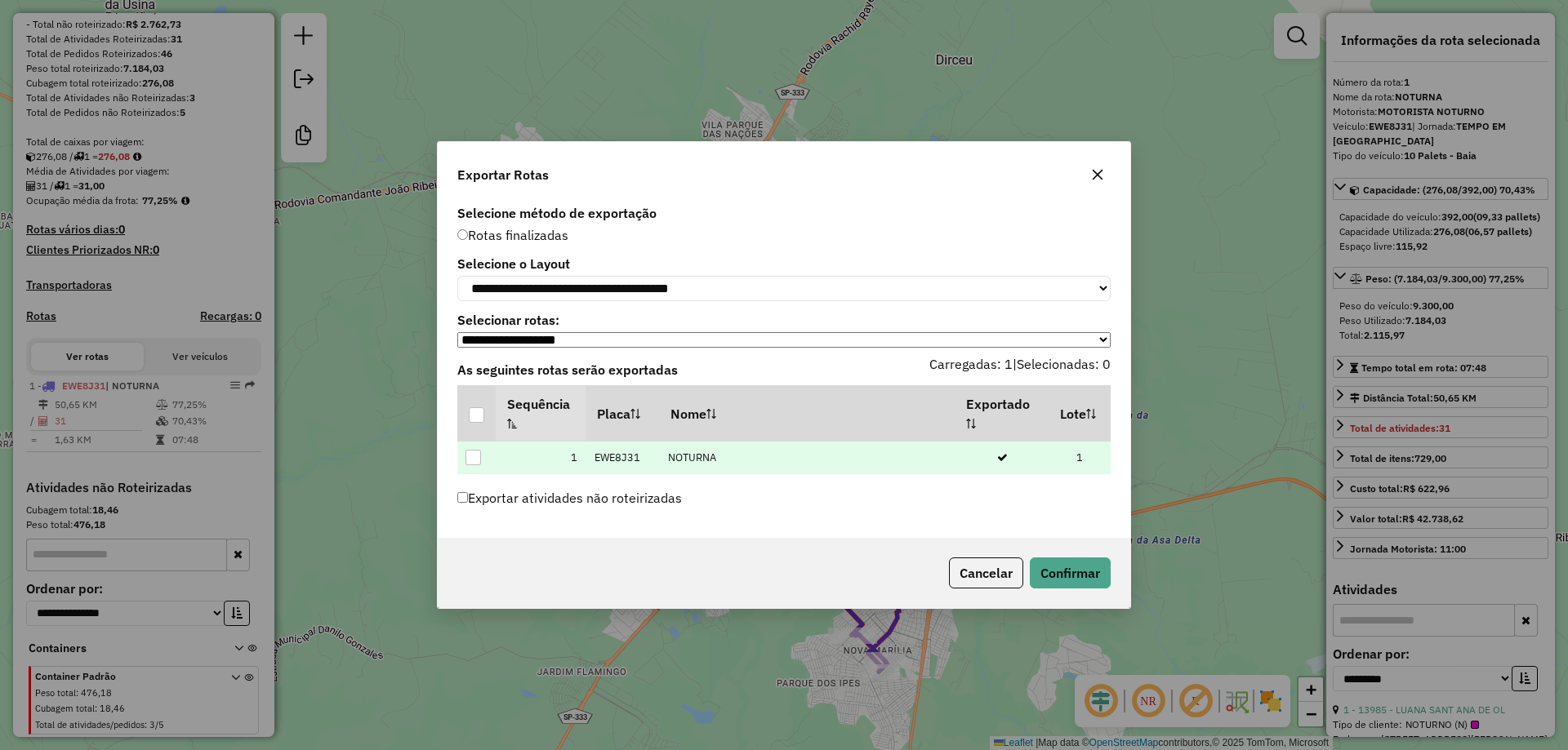
click at [637, 461] on td "EWE8J31" at bounding box center [622, 457] width 74 height 33
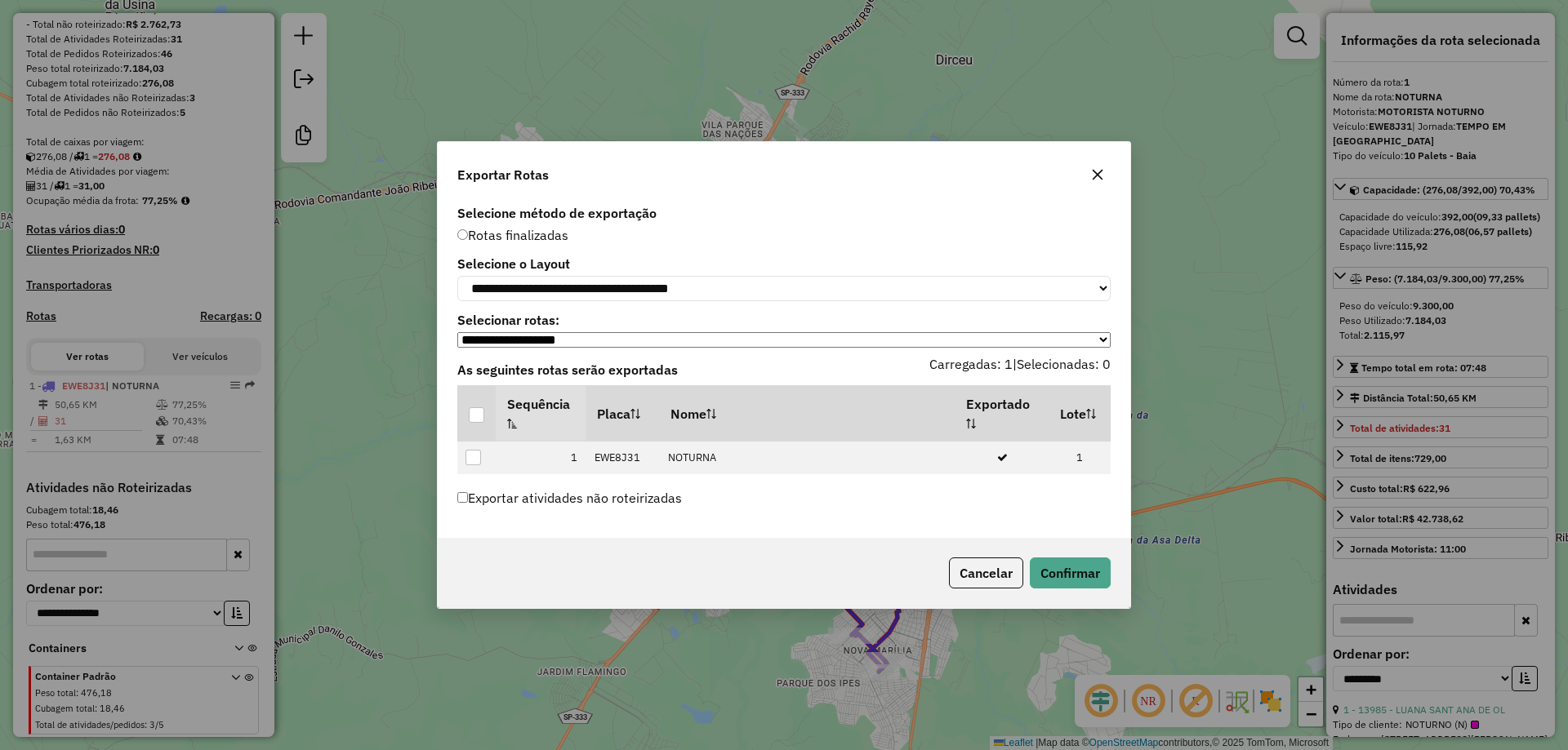
drag, startPoint x: 561, startPoint y: 419, endPoint x: 690, endPoint y: 416, distance: 129.0
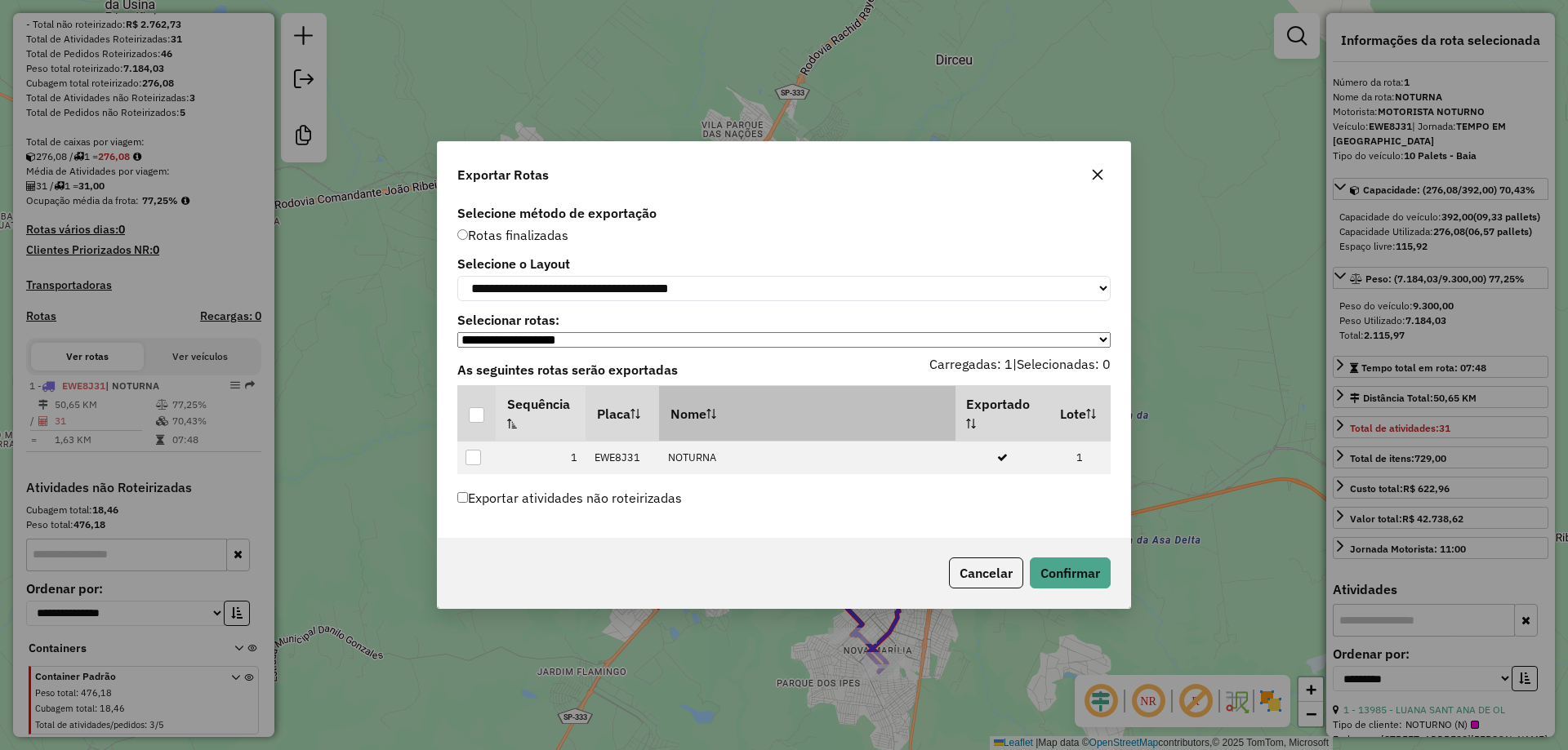
click at [564, 419] on th "Sequência" at bounding box center [540, 414] width 90 height 55
click at [712, 422] on sortalticon at bounding box center [711, 414] width 10 height 17
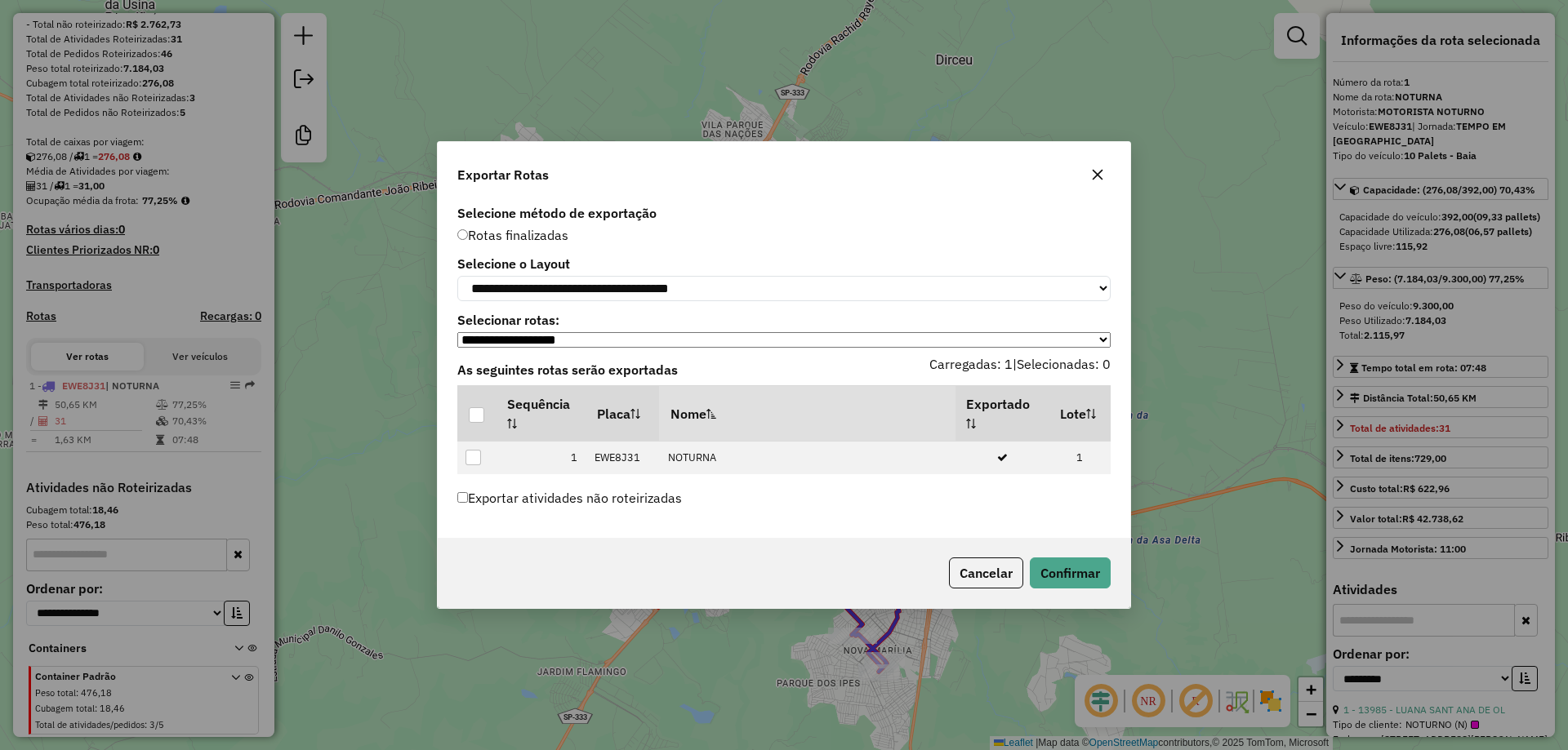
click at [705, 426] on th "Nome" at bounding box center [806, 414] width 296 height 55
click at [716, 426] on th "Nome" at bounding box center [806, 414] width 296 height 55
drag, startPoint x: 874, startPoint y: 463, endPoint x: 803, endPoint y: 485, distance: 74.3
click at [874, 462] on td "NOTURNA" at bounding box center [806, 457] width 296 height 33
click at [481, 470] on td at bounding box center [477, 457] width 38 height 33
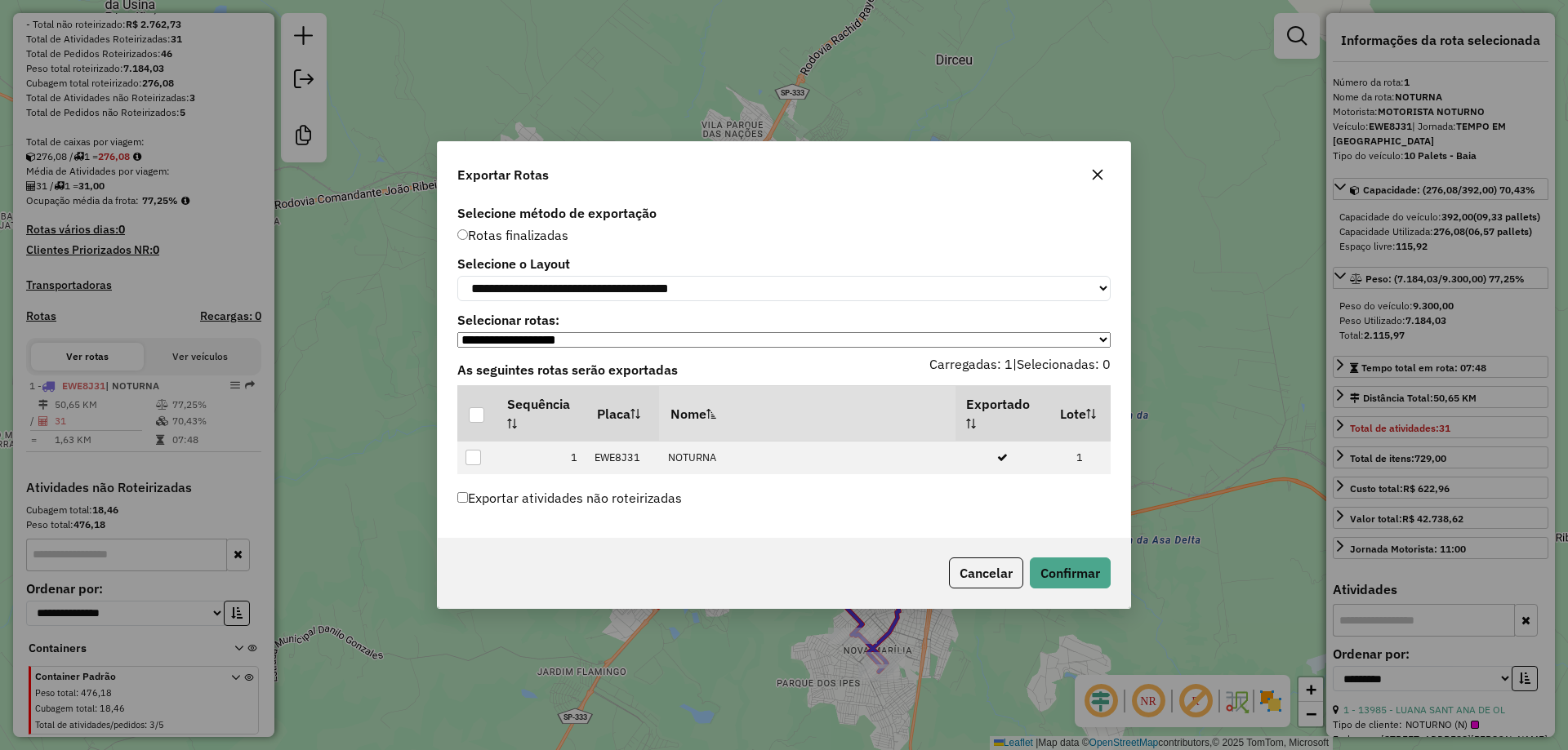
drag, startPoint x: 470, startPoint y: 467, endPoint x: 498, endPoint y: 465, distance: 28.1
click at [478, 466] on div at bounding box center [473, 457] width 16 height 16
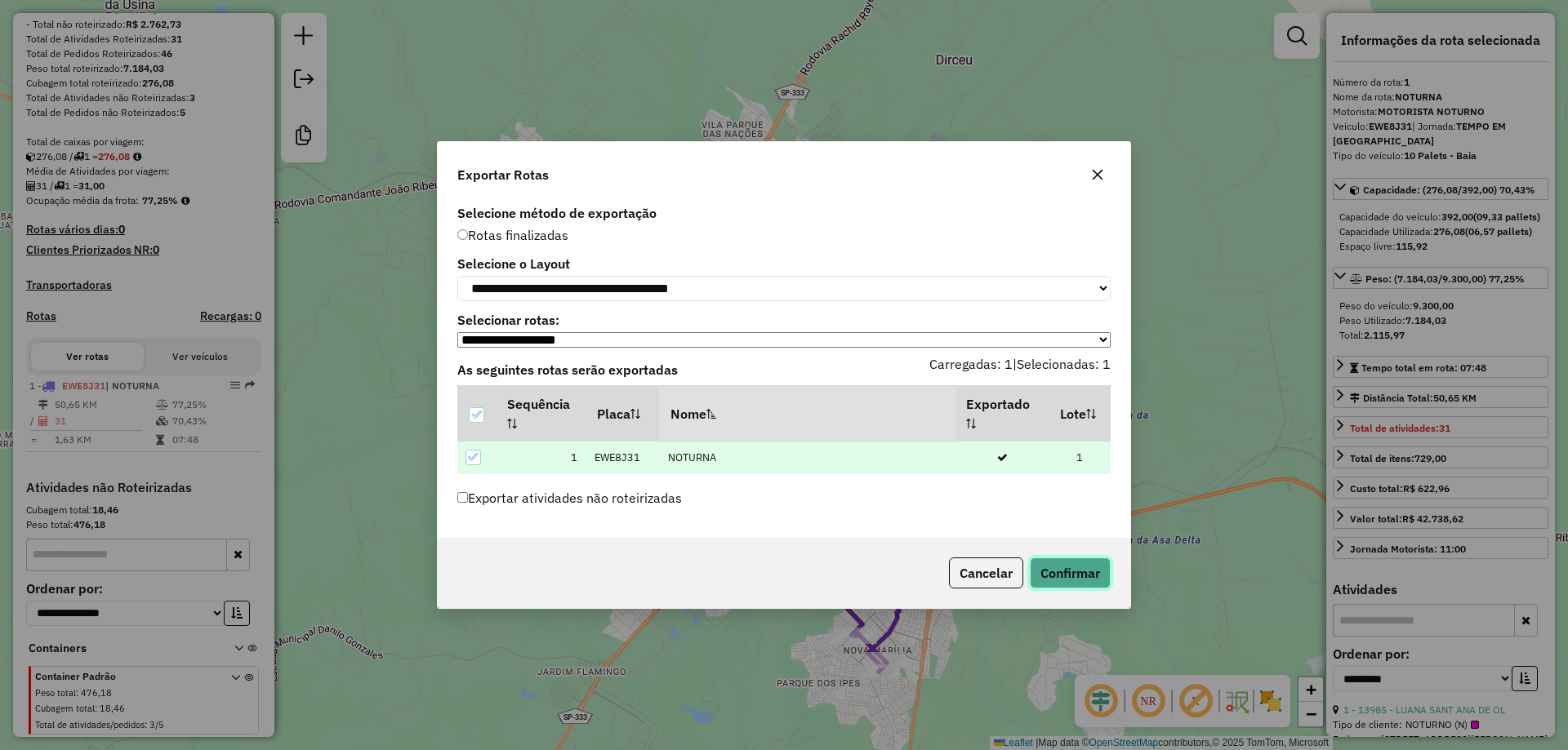
click at [1095, 575] on button "Confirmar" at bounding box center [1070, 573] width 81 height 31
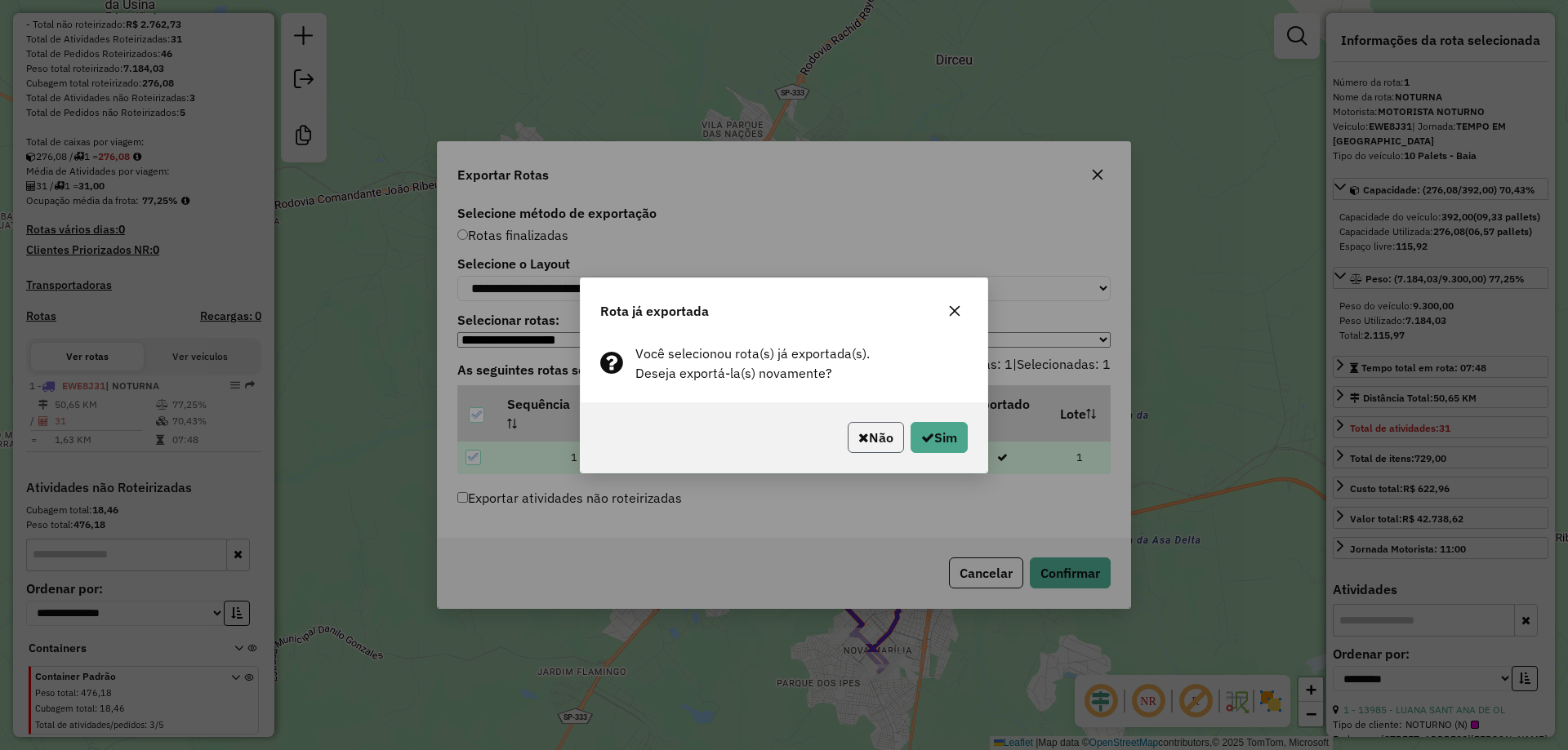
click at [869, 440] on button "Não" at bounding box center [876, 437] width 56 height 31
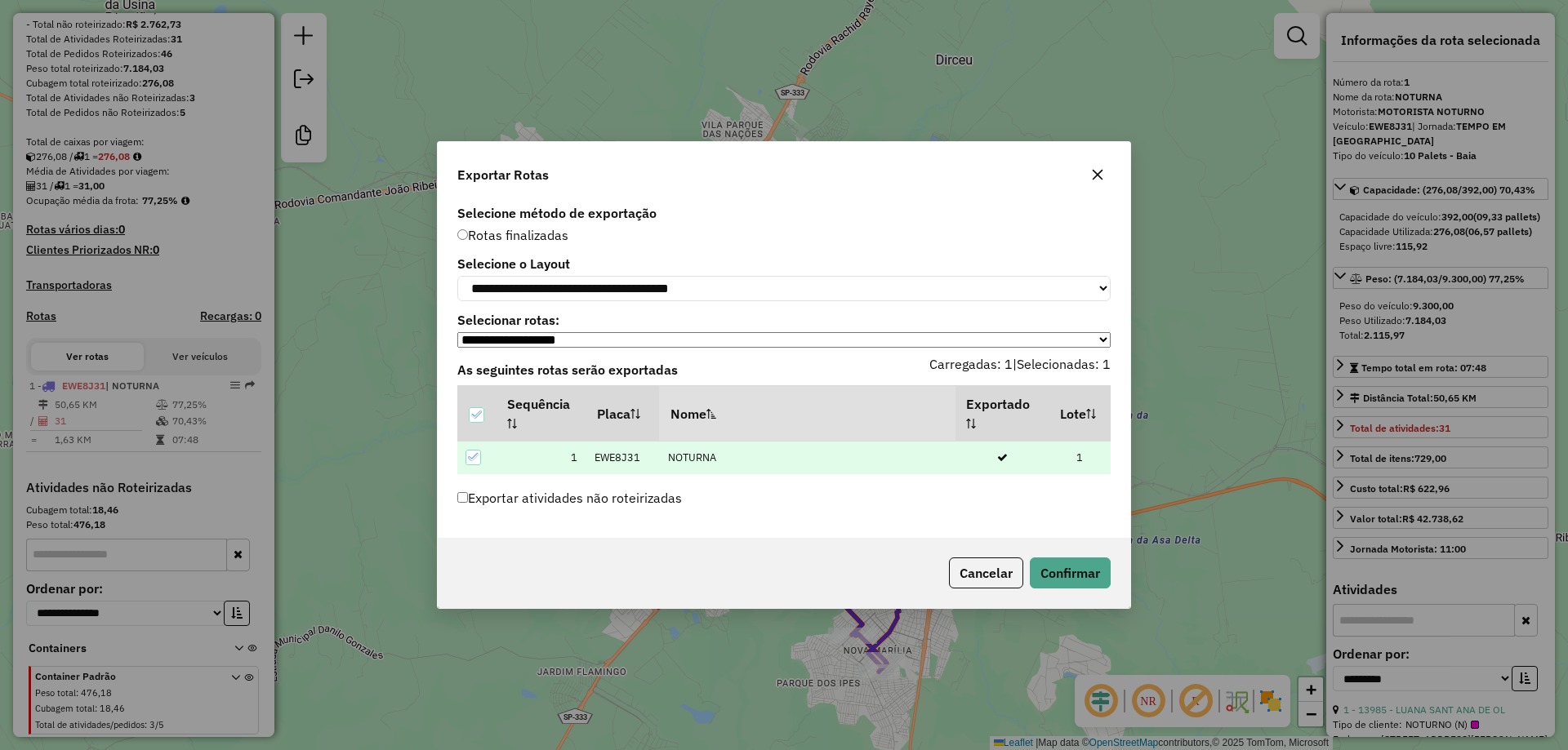
click at [477, 461] on icon at bounding box center [474, 457] width 12 height 12
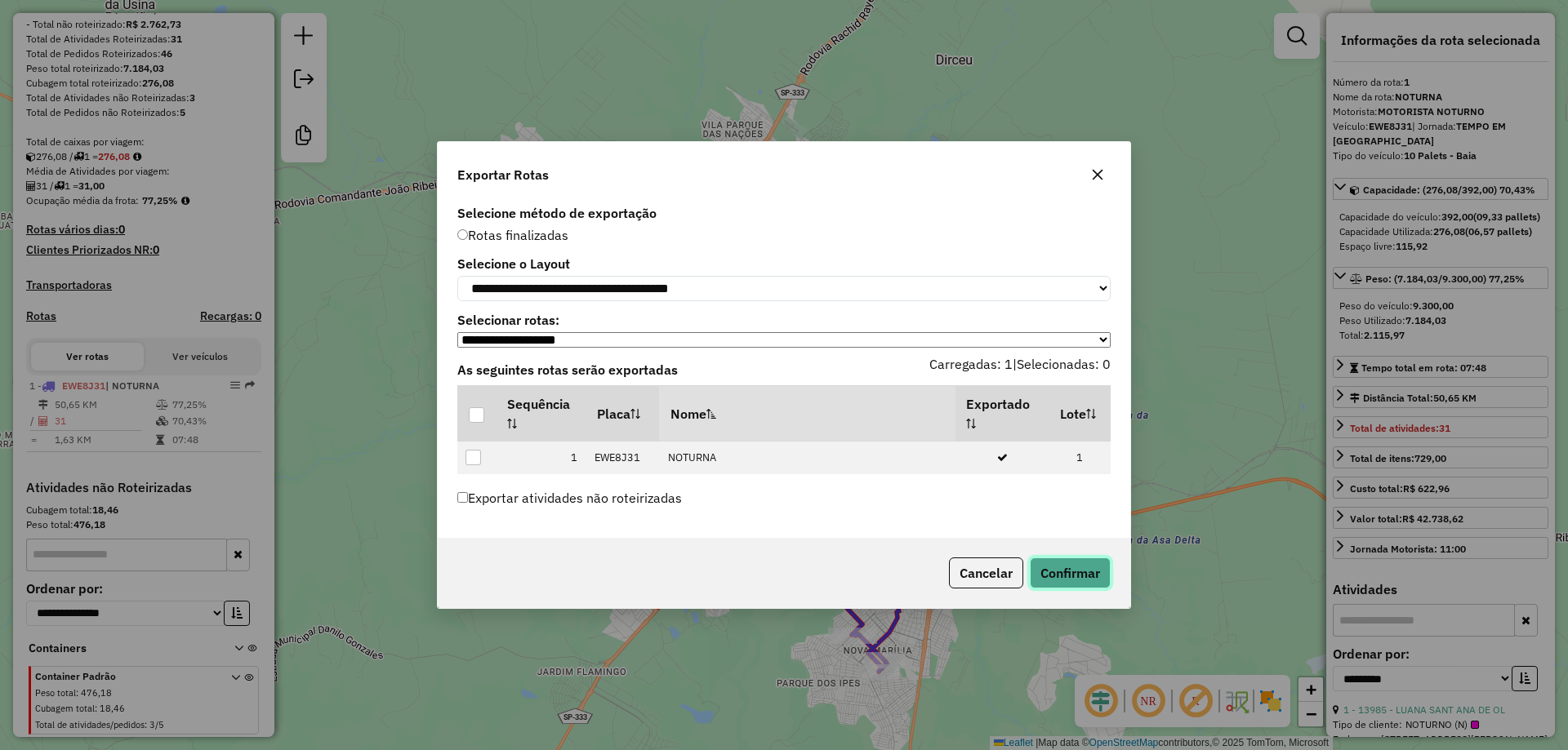
click at [1086, 573] on button "Confirmar" at bounding box center [1070, 573] width 81 height 31
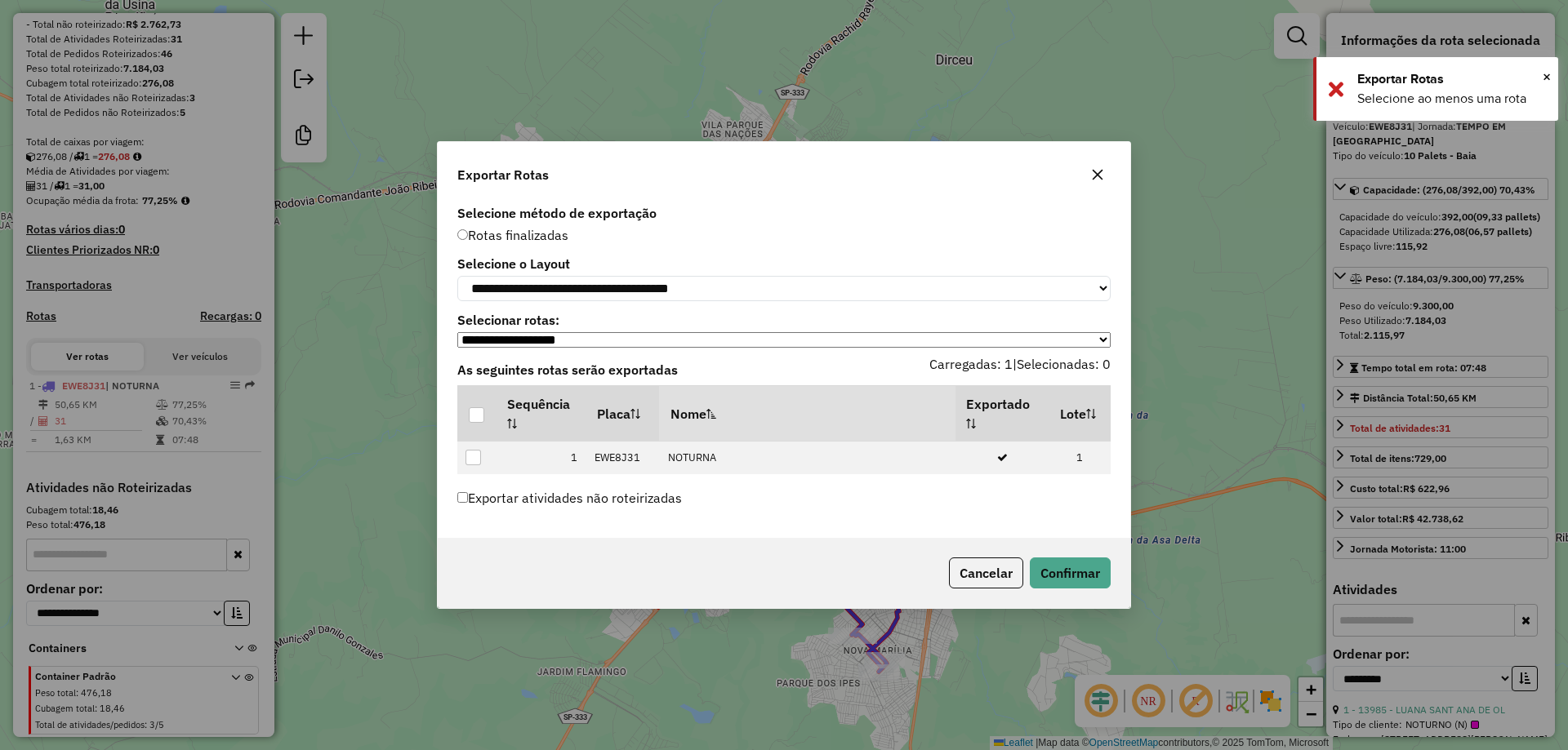
click at [619, 489] on label "Exportar atividades não roteirizadas" at bounding box center [569, 497] width 225 height 31
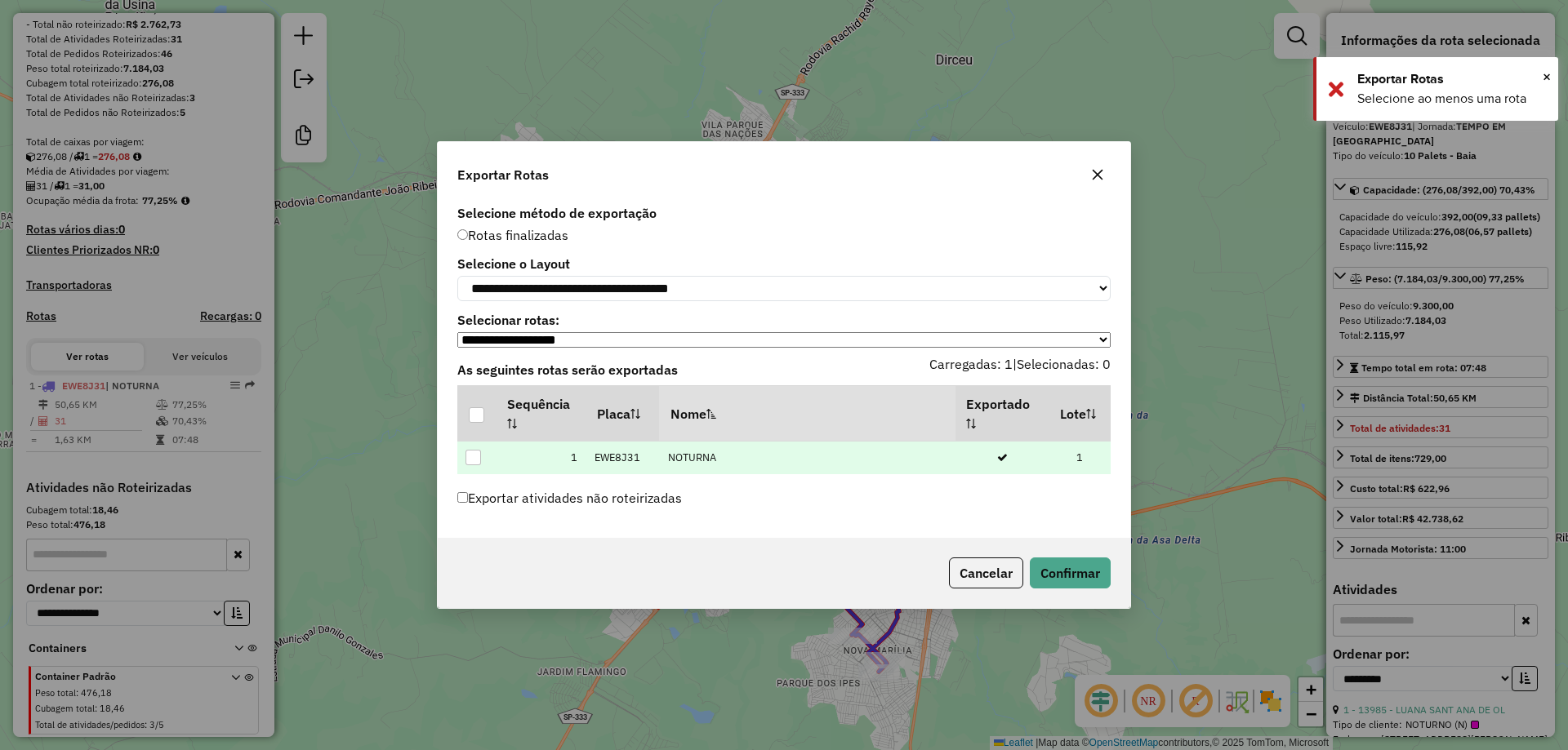
click at [545, 466] on td "1" at bounding box center [540, 457] width 90 height 33
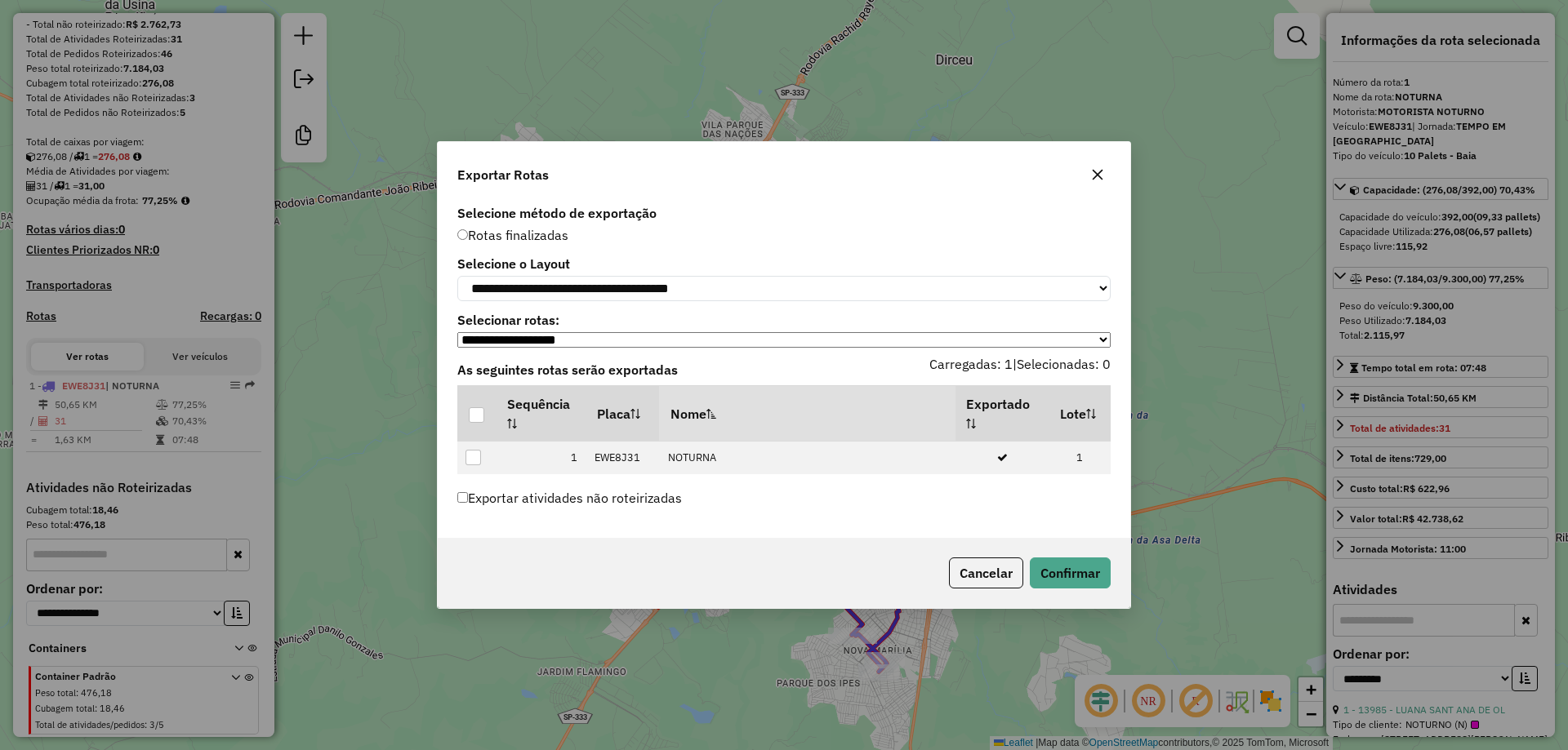
click at [635, 343] on select "**********" at bounding box center [784, 340] width 653 height 16
click at [890, 288] on select "**********" at bounding box center [784, 288] width 653 height 26
click at [892, 288] on select "**********" at bounding box center [784, 288] width 653 height 26
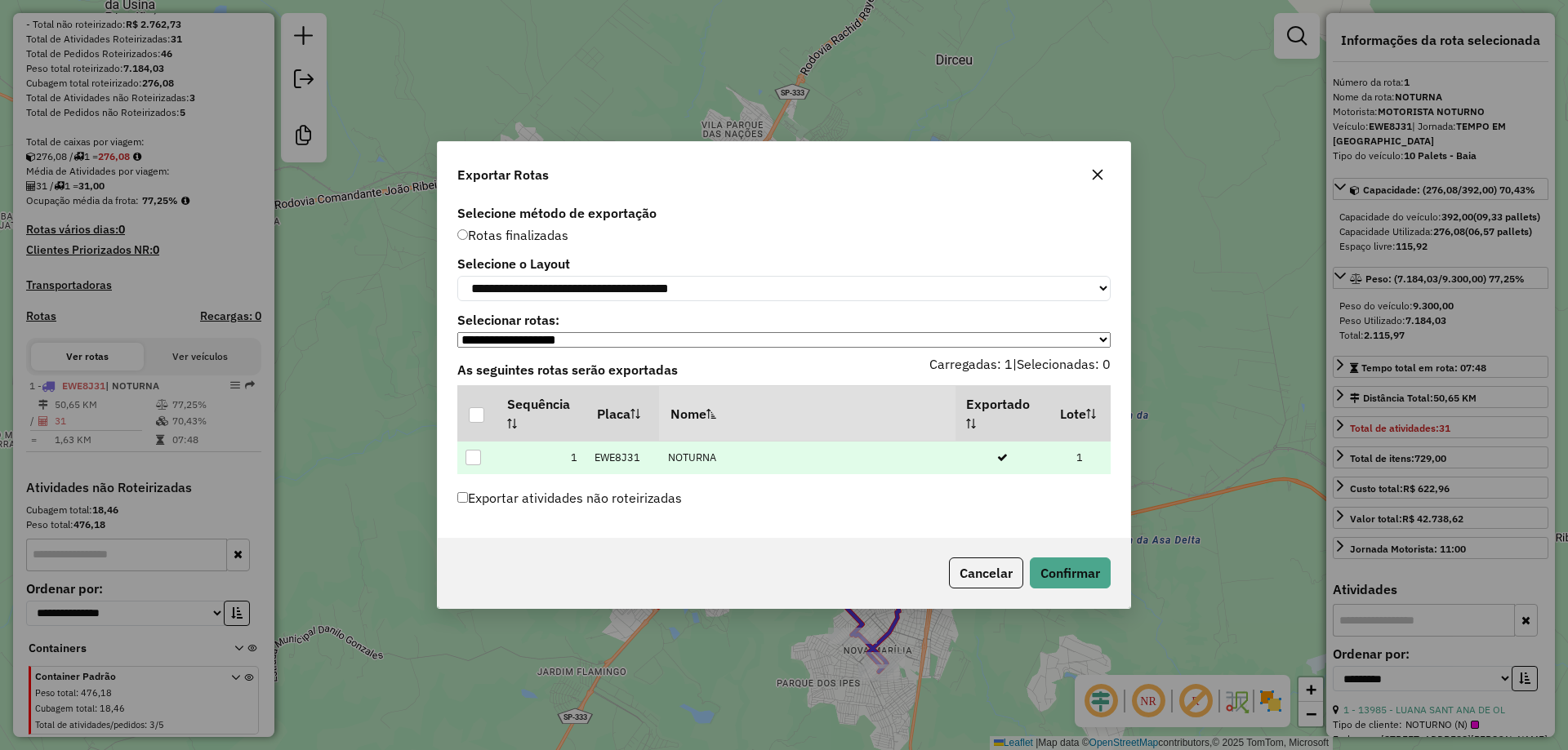
click at [564, 463] on td "1" at bounding box center [540, 457] width 90 height 33
click at [465, 461] on td at bounding box center [477, 457] width 38 height 33
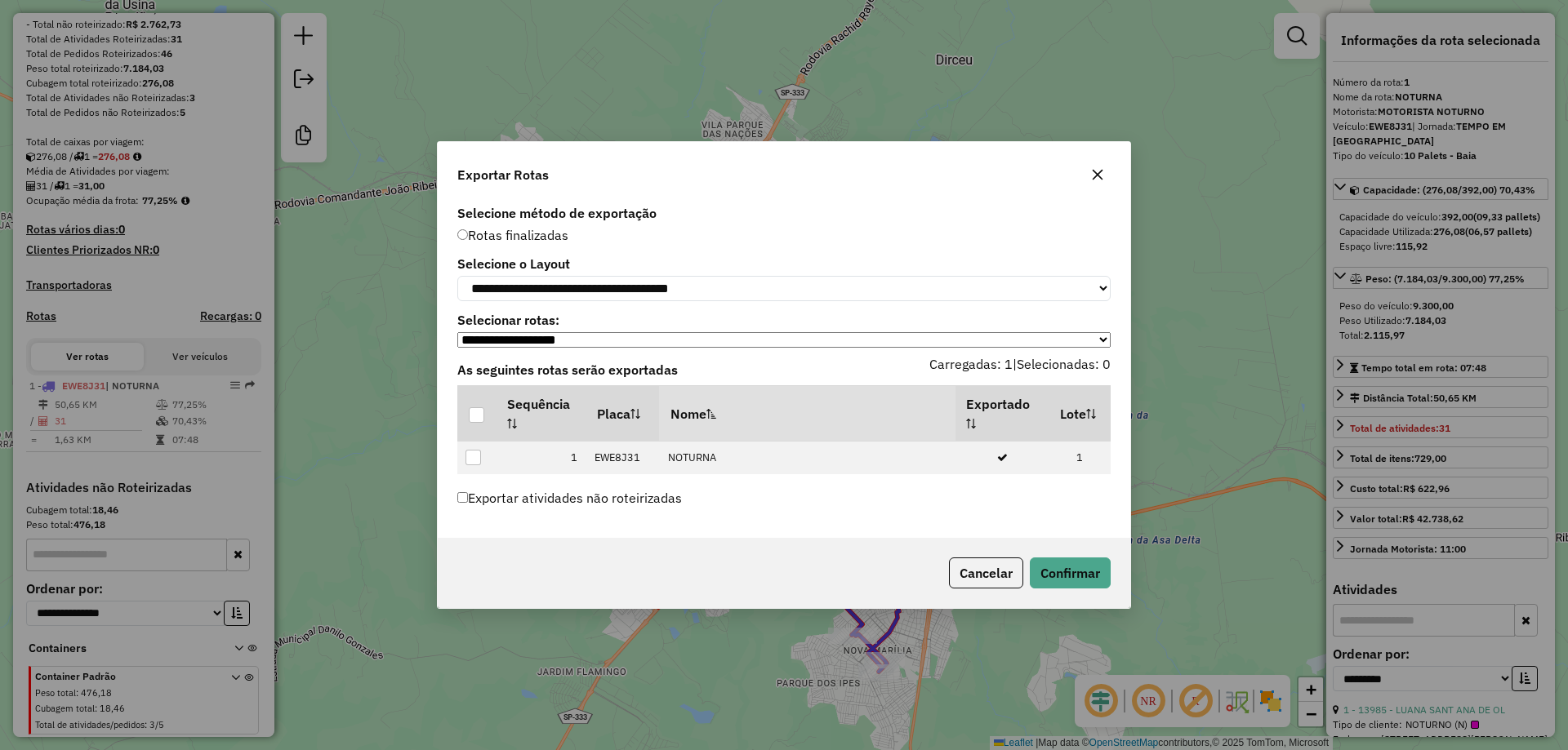
click at [468, 466] on div at bounding box center [473, 457] width 16 height 16
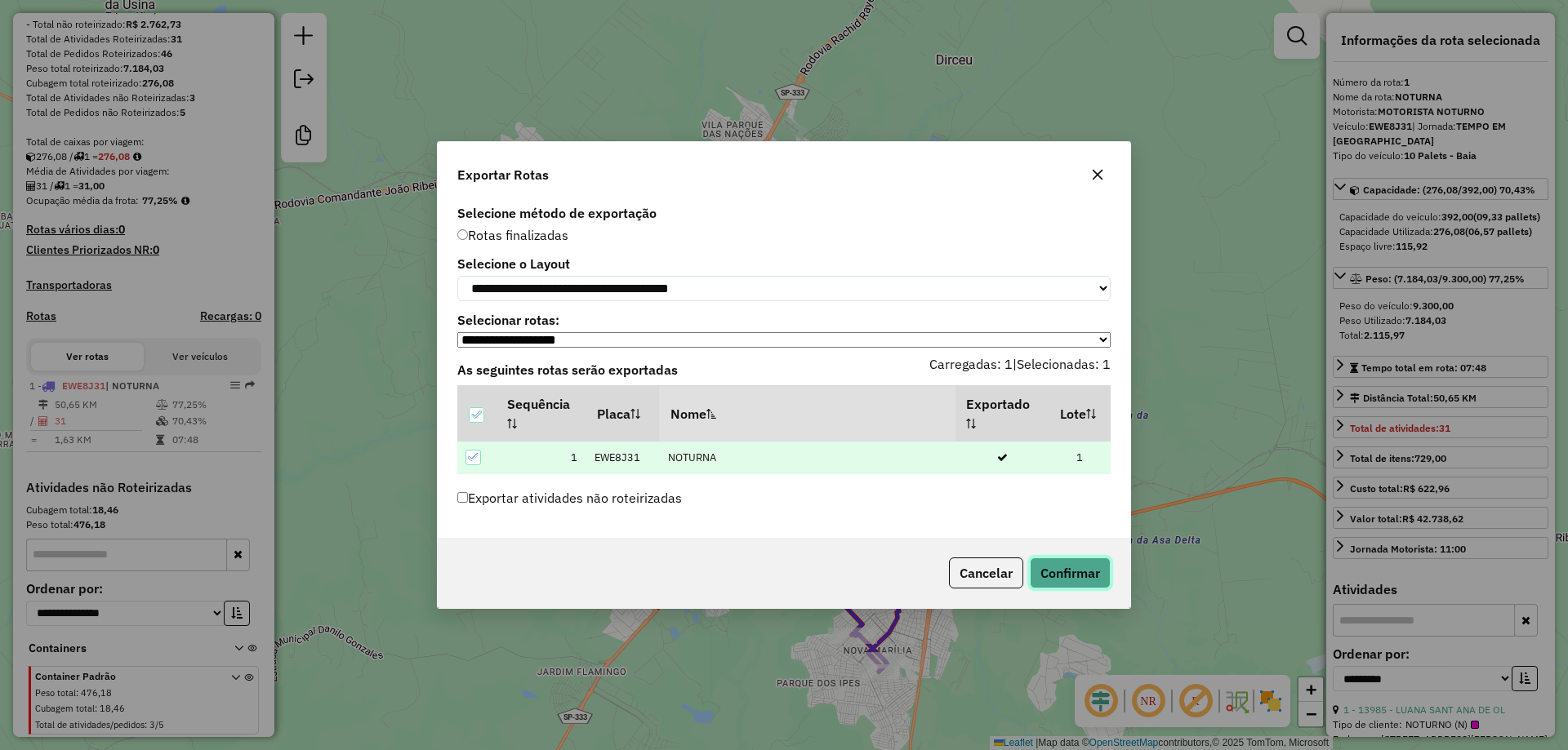
click at [1076, 567] on button "Confirmar" at bounding box center [1070, 573] width 81 height 31
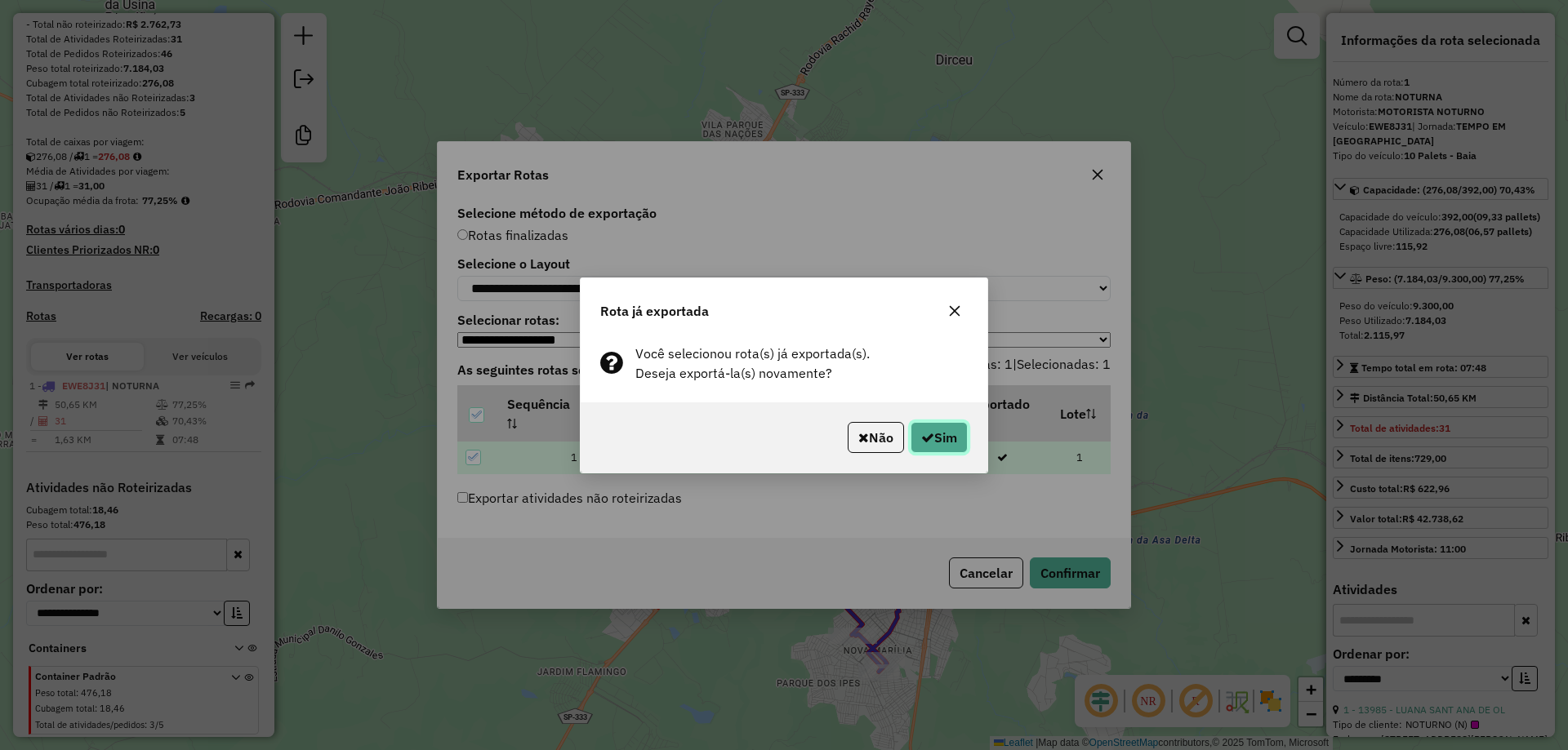
click at [940, 431] on button "Sim" at bounding box center [938, 437] width 57 height 31
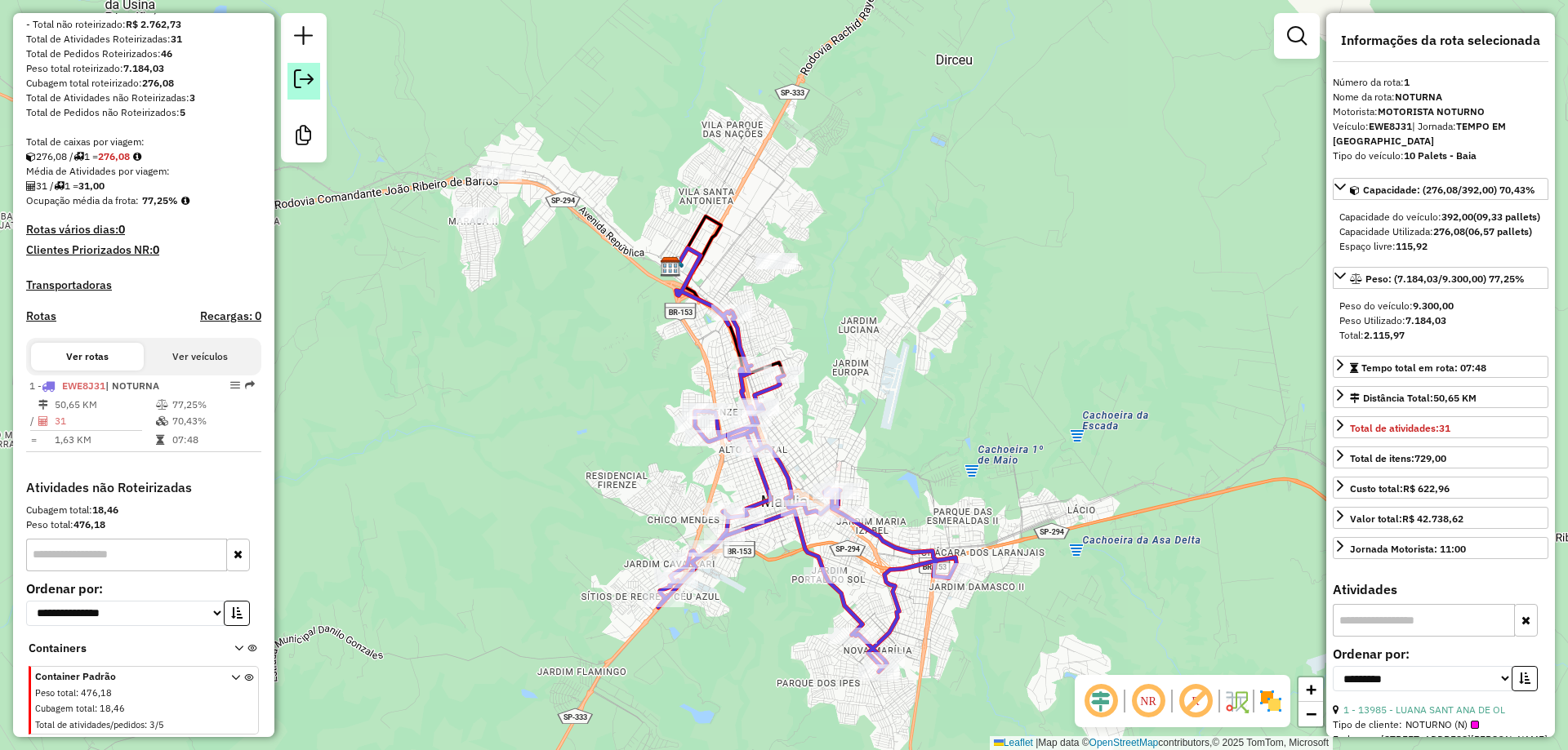
click at [296, 88] on em at bounding box center [304, 80] width 20 height 20
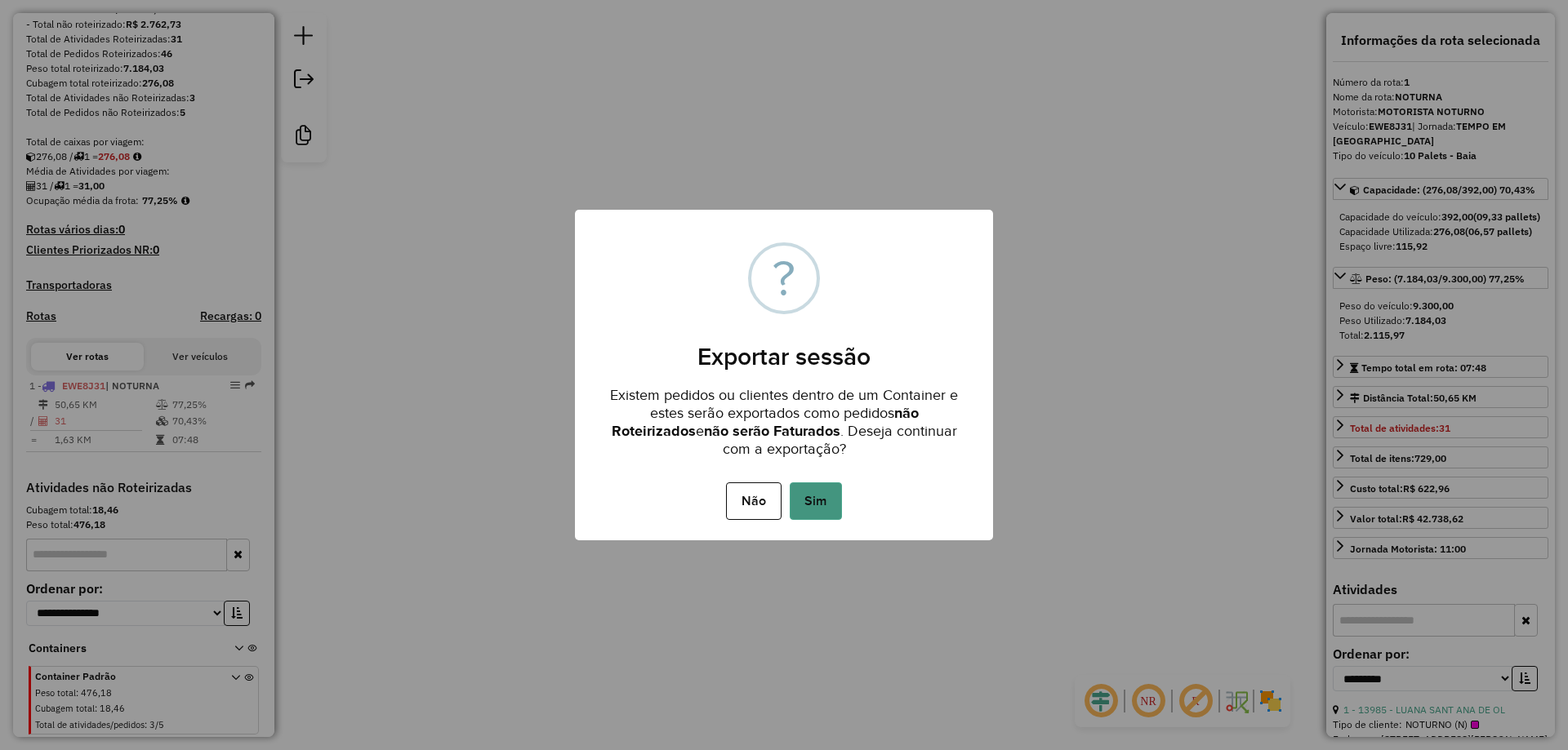
click at [822, 499] on button "Sim" at bounding box center [815, 501] width 52 height 37
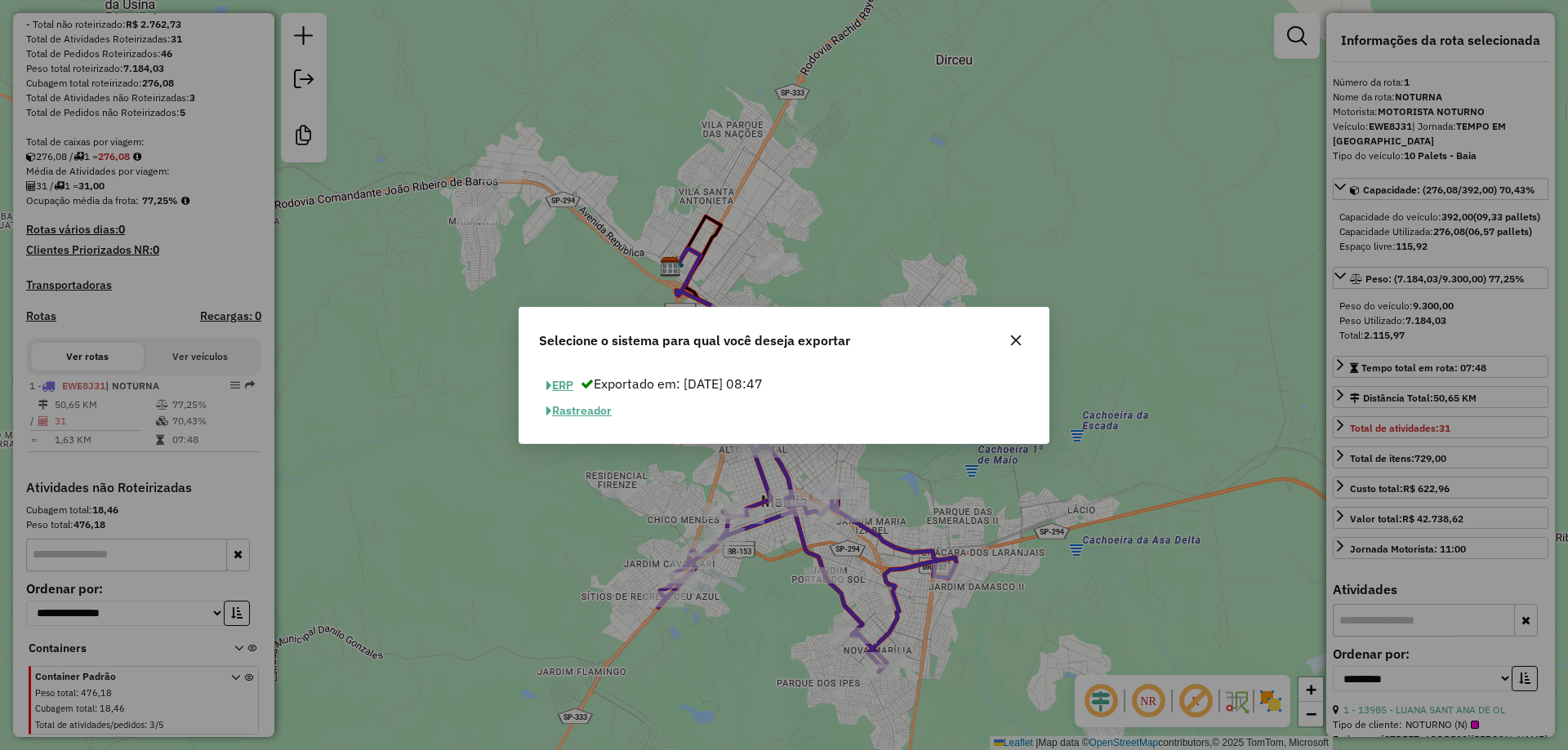
click at [557, 385] on button "ERP" at bounding box center [559, 385] width 41 height 26
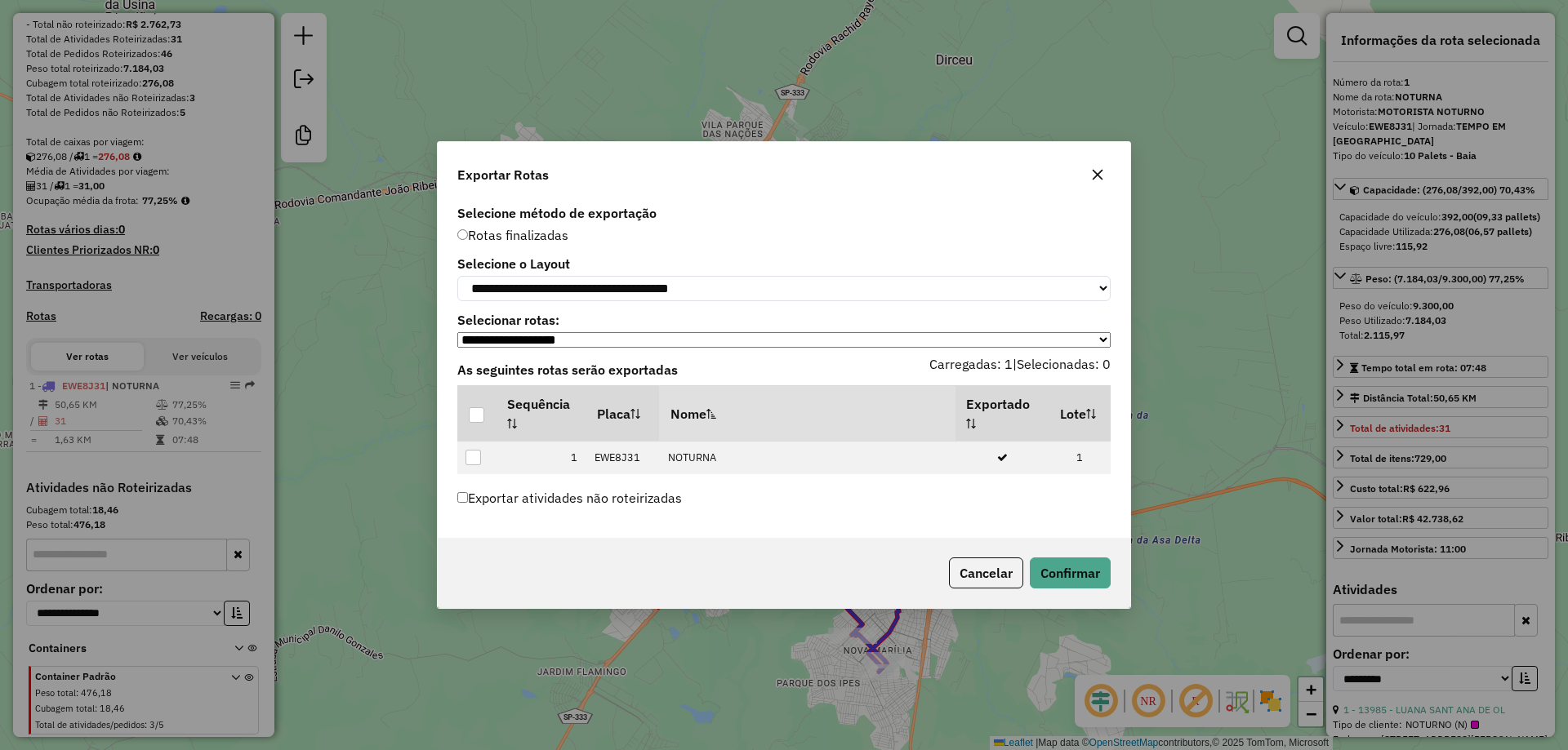
click at [764, 338] on select "**********" at bounding box center [784, 340] width 653 height 16
click at [761, 341] on select "**********" at bounding box center [784, 340] width 653 height 16
select select "*"
click at [457, 332] on select "**********" at bounding box center [784, 340] width 653 height 16
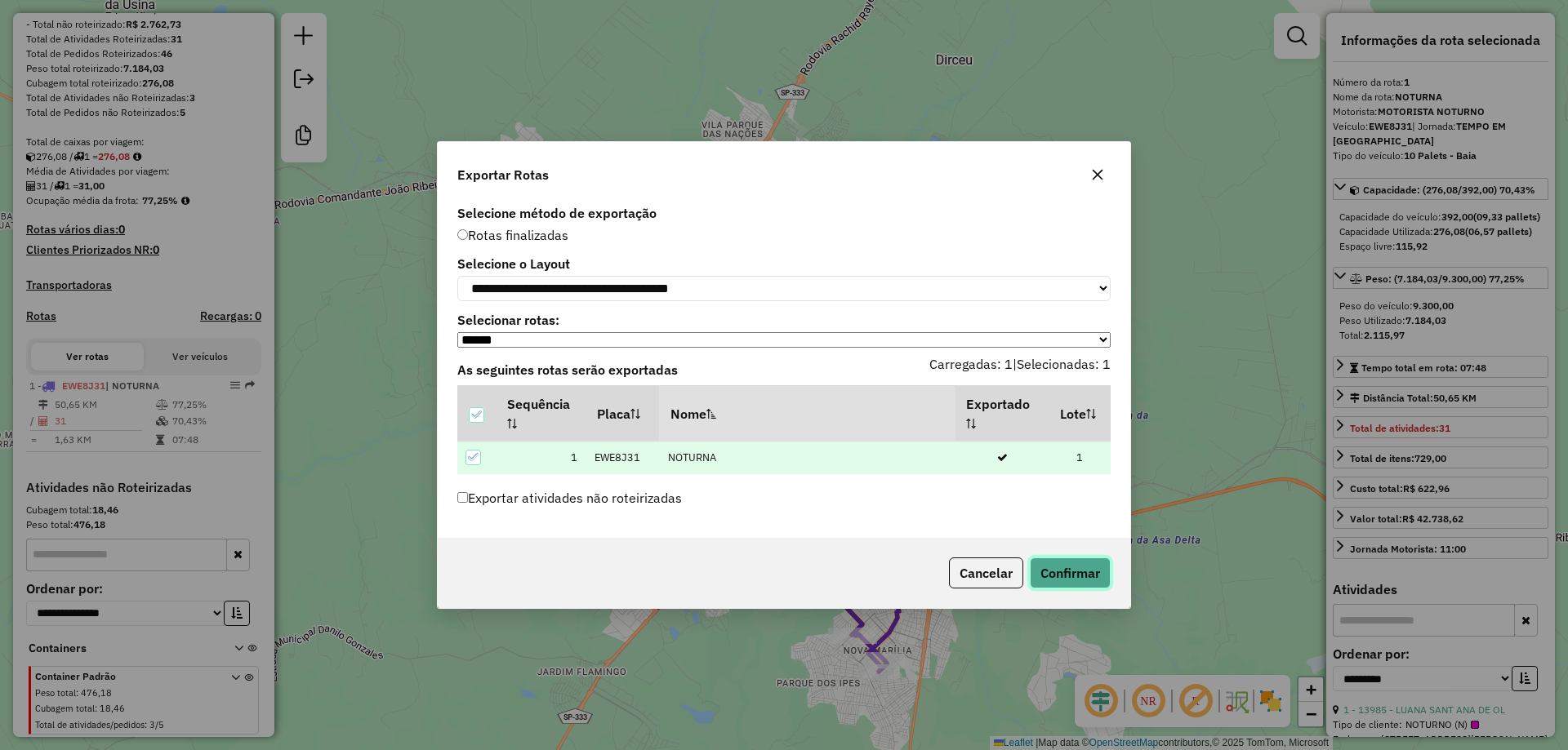
click at [1046, 573] on button "Confirmar" at bounding box center [1070, 573] width 81 height 31
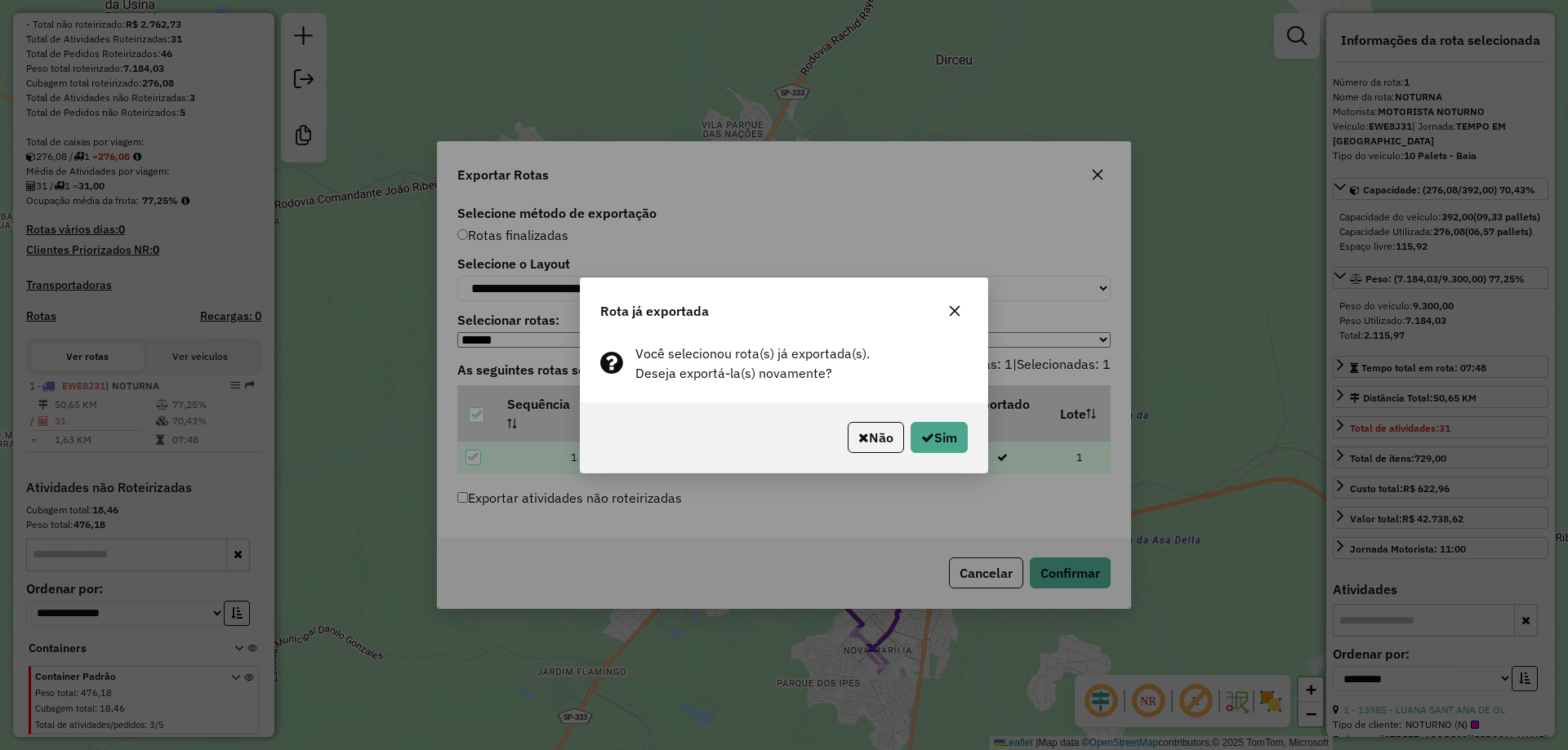
click at [962, 303] on button "button" at bounding box center [955, 312] width 27 height 27
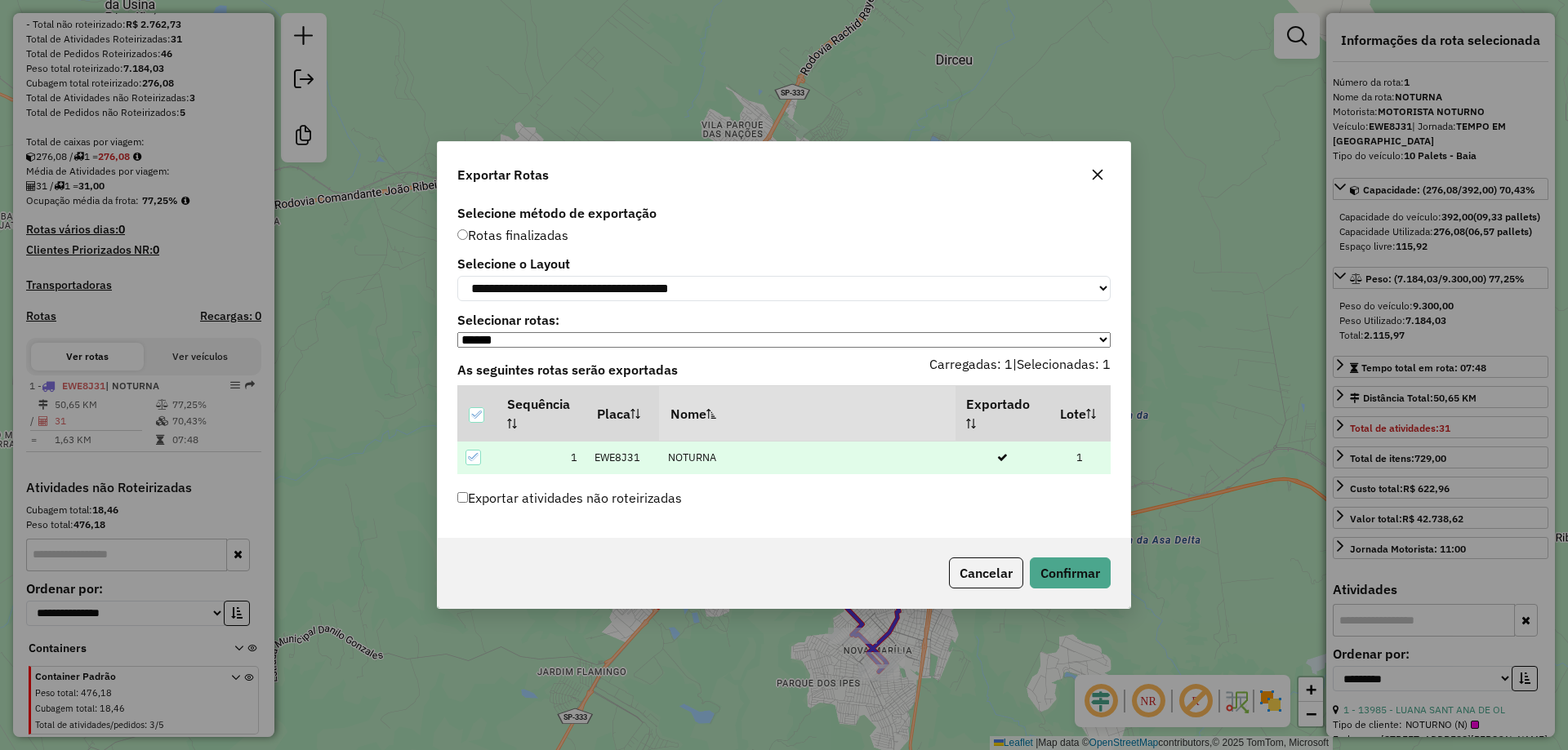
click at [1095, 168] on icon "button" at bounding box center [1097, 175] width 13 height 13
